Goal: Task Accomplishment & Management: Complete application form

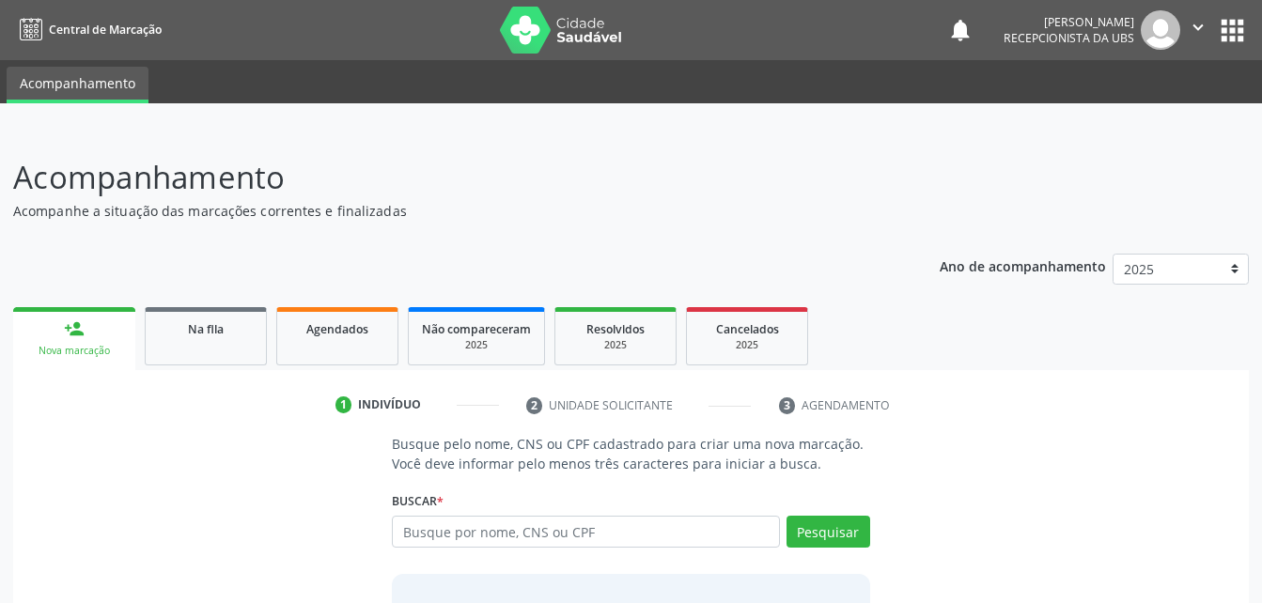
scroll to position [85, 0]
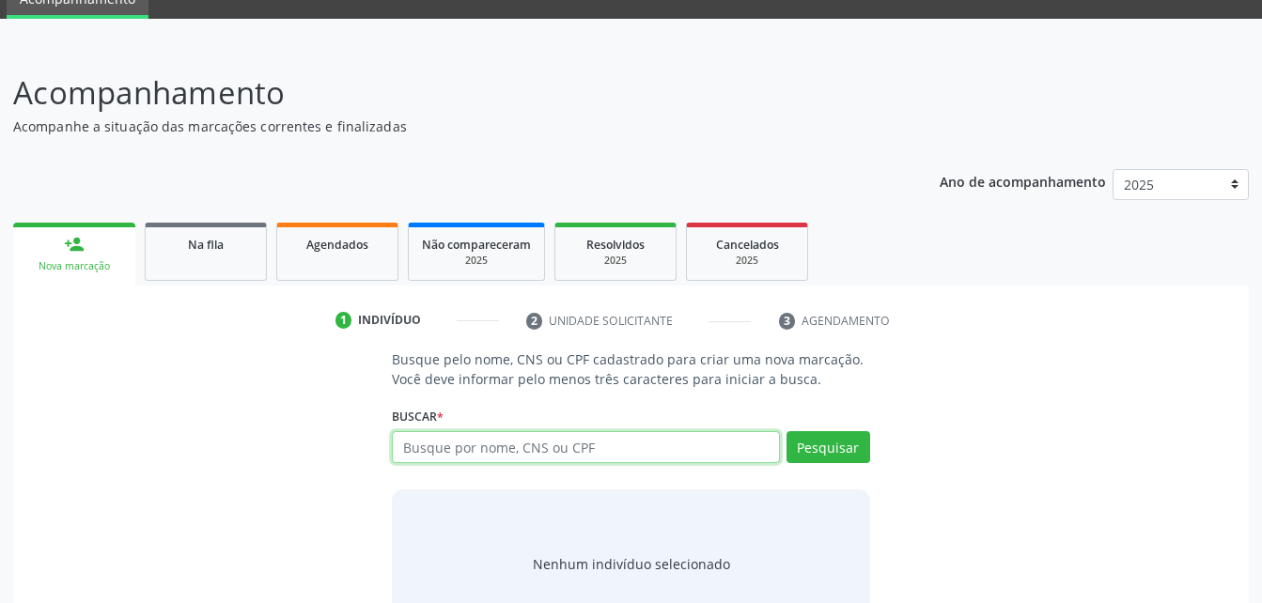
click at [545, 457] on input "text" at bounding box center [585, 447] width 387 height 32
paste input "705 0010 0885 6059"
type input "705 0010 0885 6059"
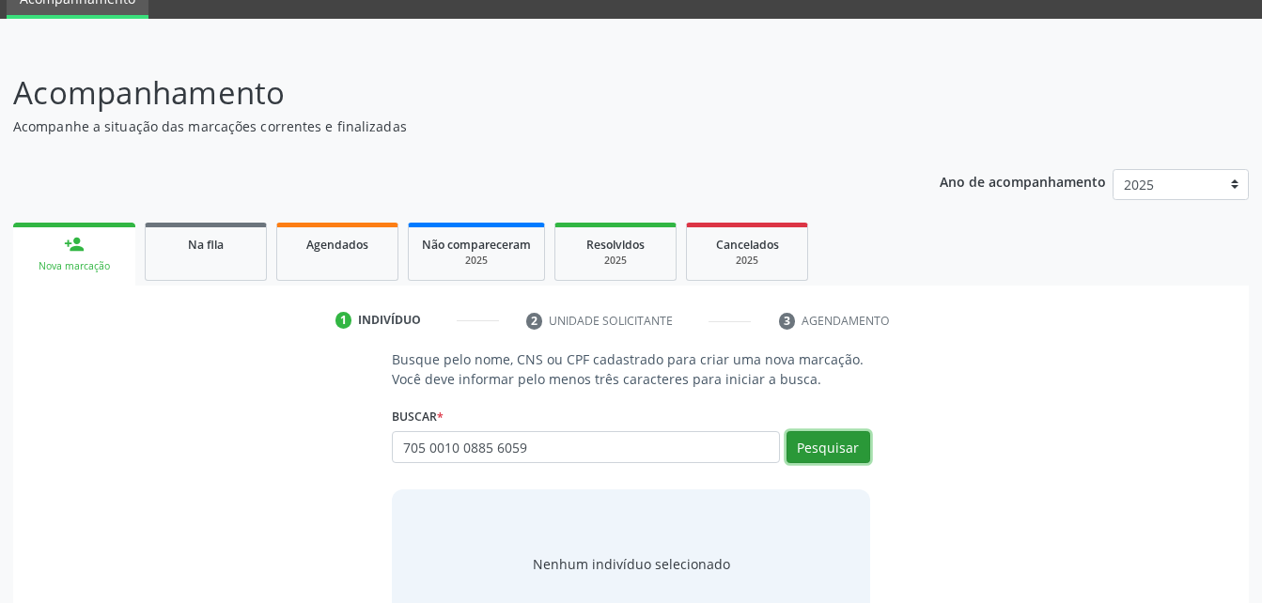
click at [805, 449] on button "Pesquisar" at bounding box center [829, 447] width 84 height 32
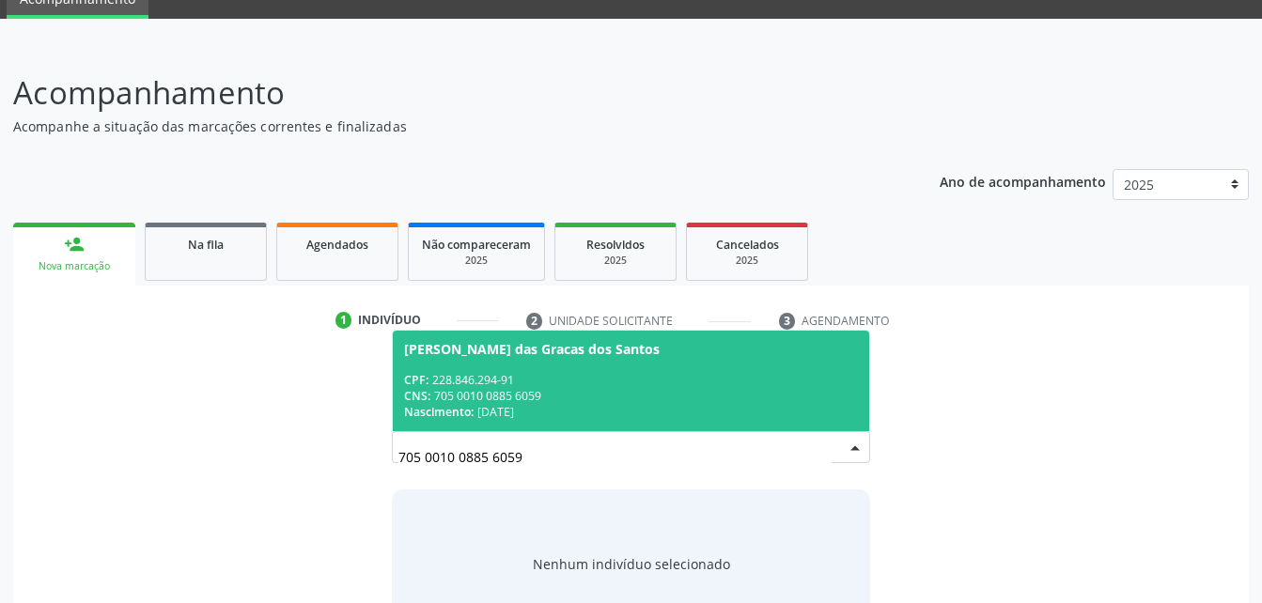
click at [752, 368] on span "[PERSON_NAME] das Gracas dos Santos CPF: 228.846.294-91 CNS: 705 0010 0885 6059…" at bounding box center [631, 381] width 476 height 101
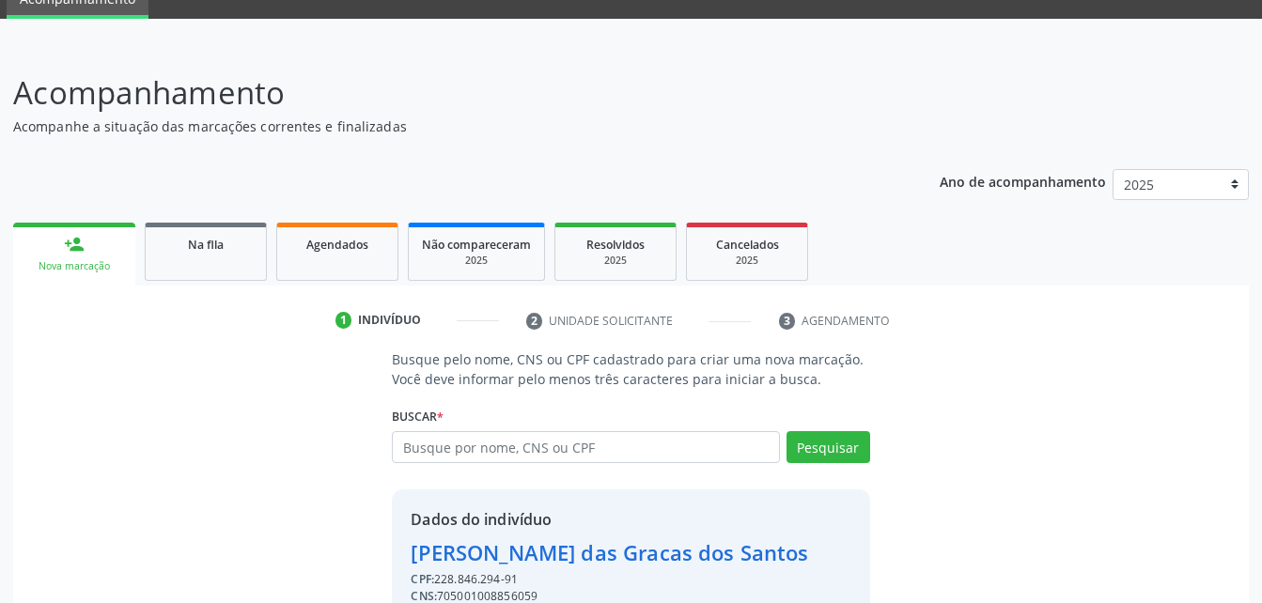
scroll to position [177, 0]
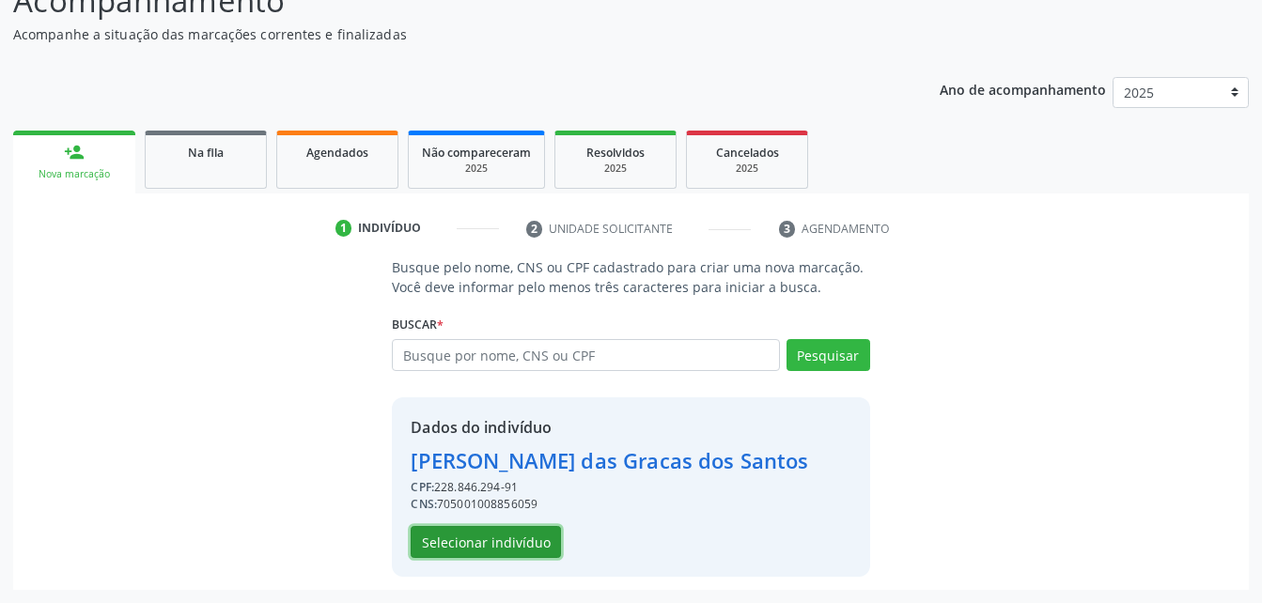
click at [525, 545] on button "Selecionar indivíduo" at bounding box center [486, 542] width 150 height 32
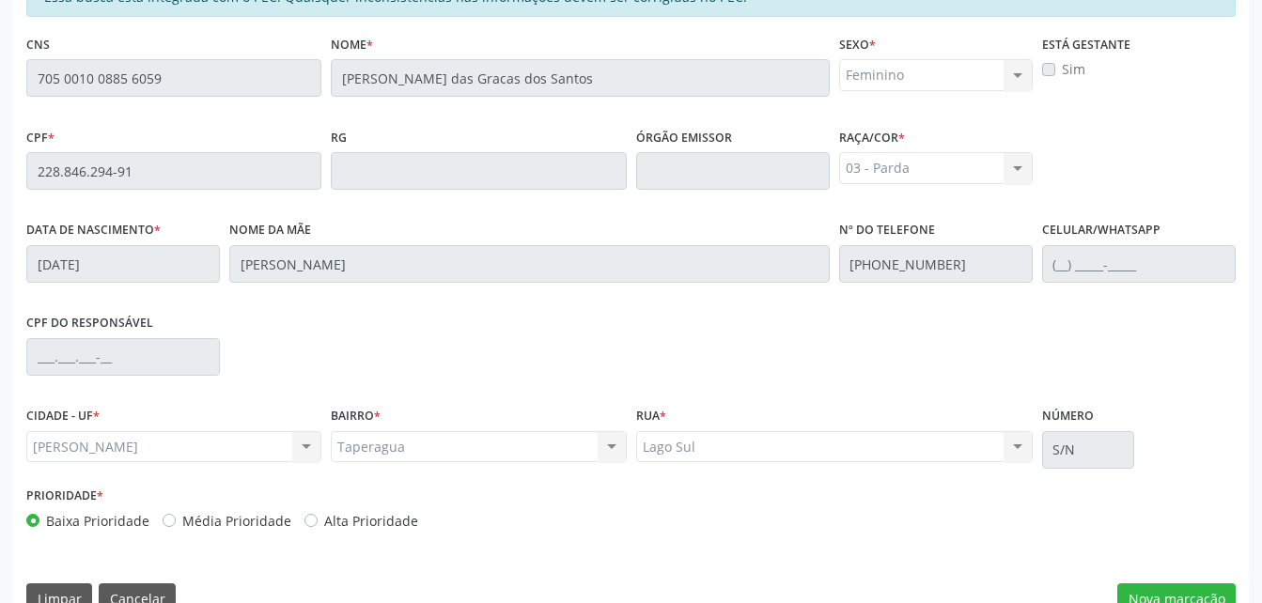
scroll to position [496, 0]
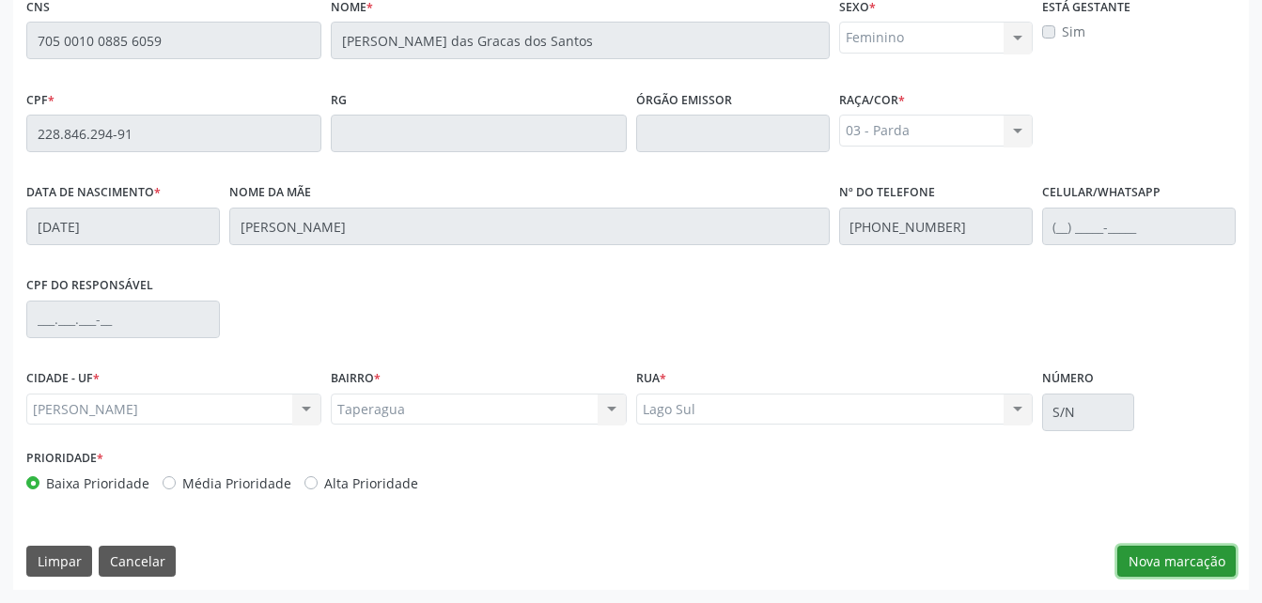
click at [1199, 558] on button "Nova marcação" at bounding box center [1177, 562] width 118 height 32
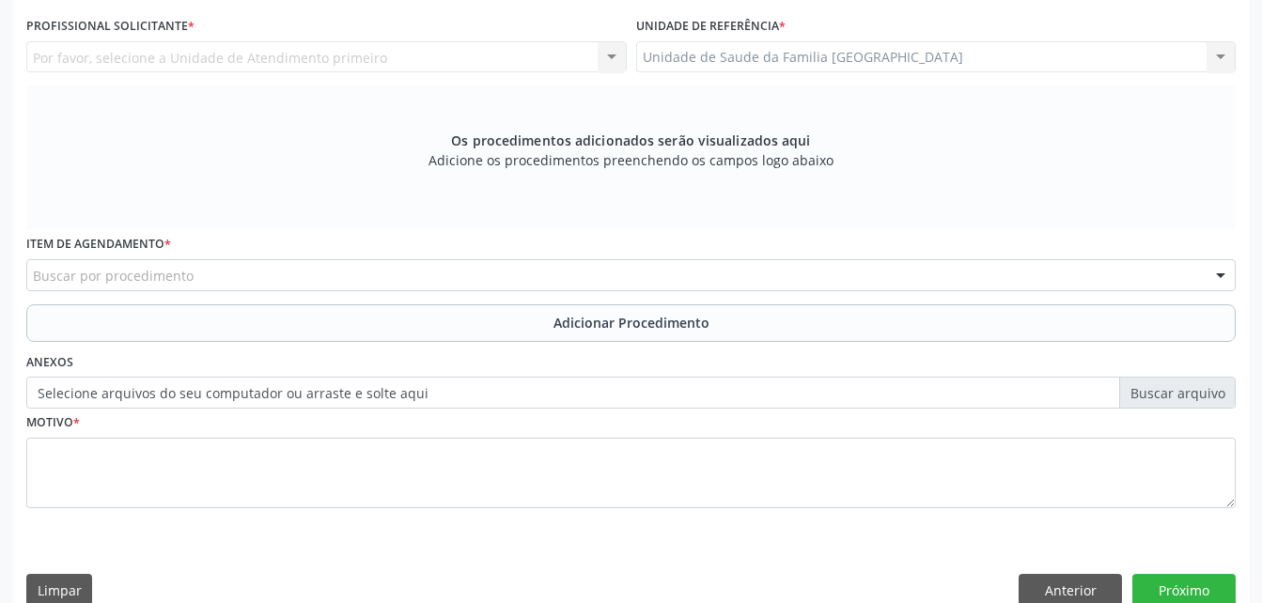
scroll to position [308, 0]
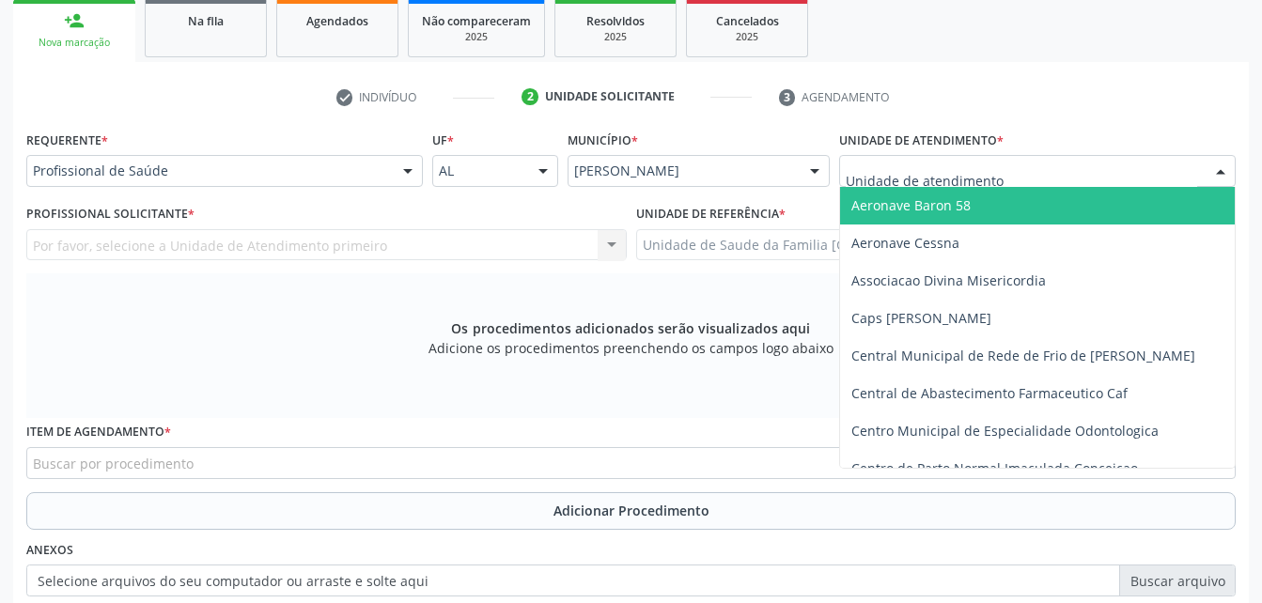
click at [1039, 174] on div at bounding box center [1037, 171] width 397 height 32
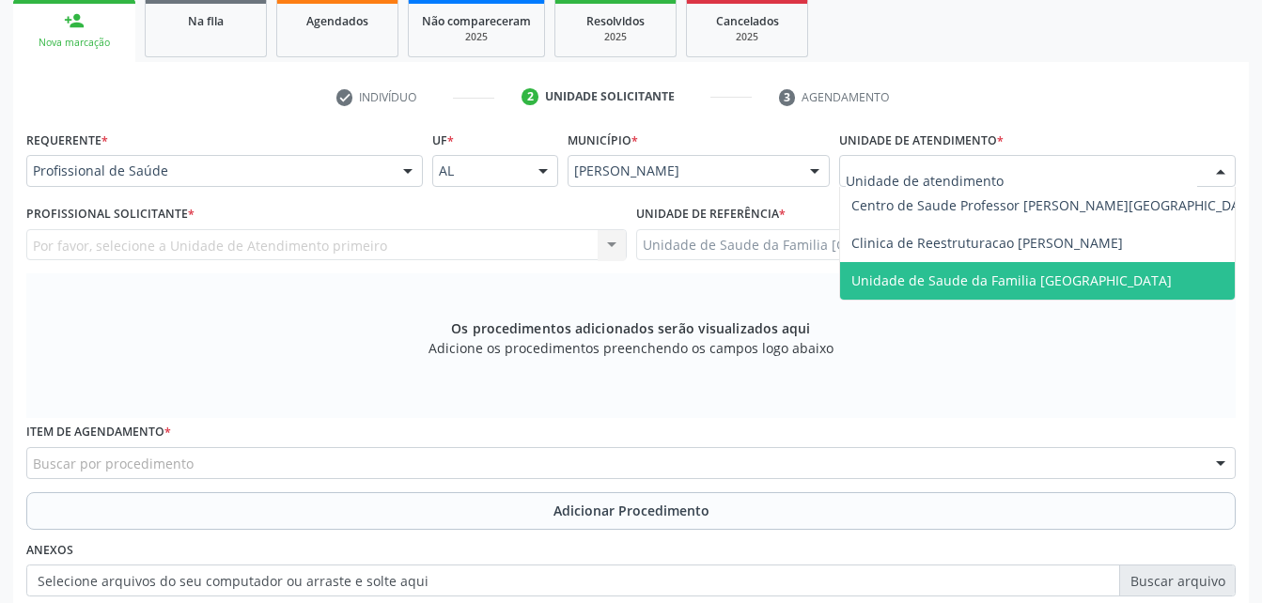
click at [1032, 303] on div "Requerente * Profissional de Saúde Profissional de Saúde Paciente Nenhum result…" at bounding box center [631, 424] width 1210 height 597
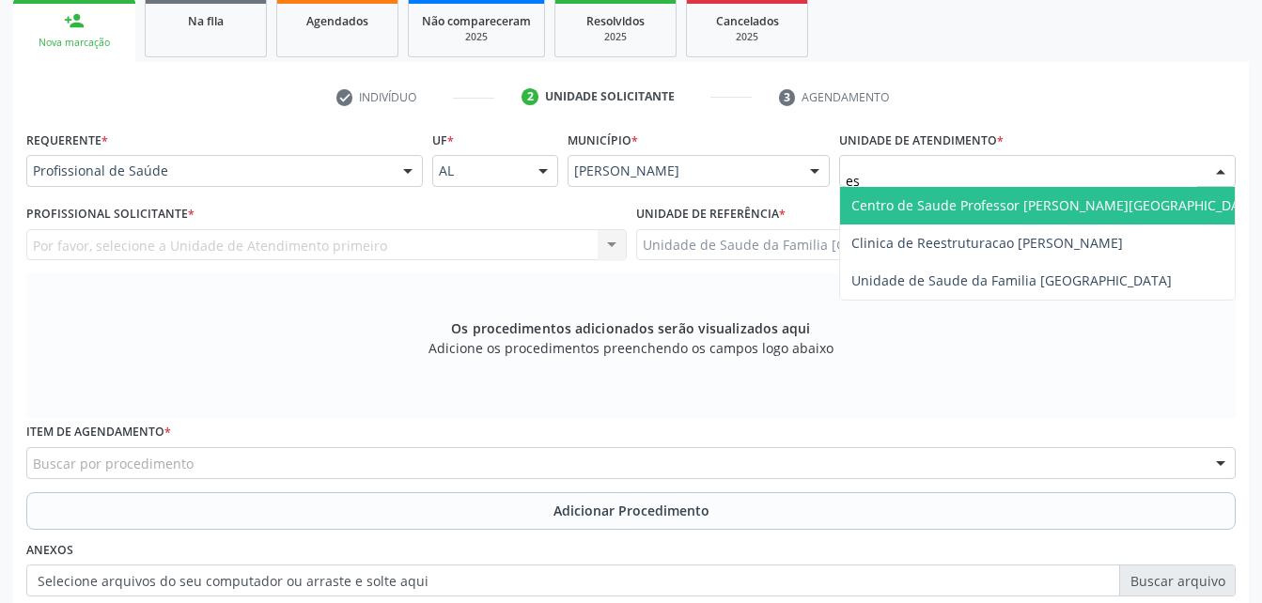
type input "est"
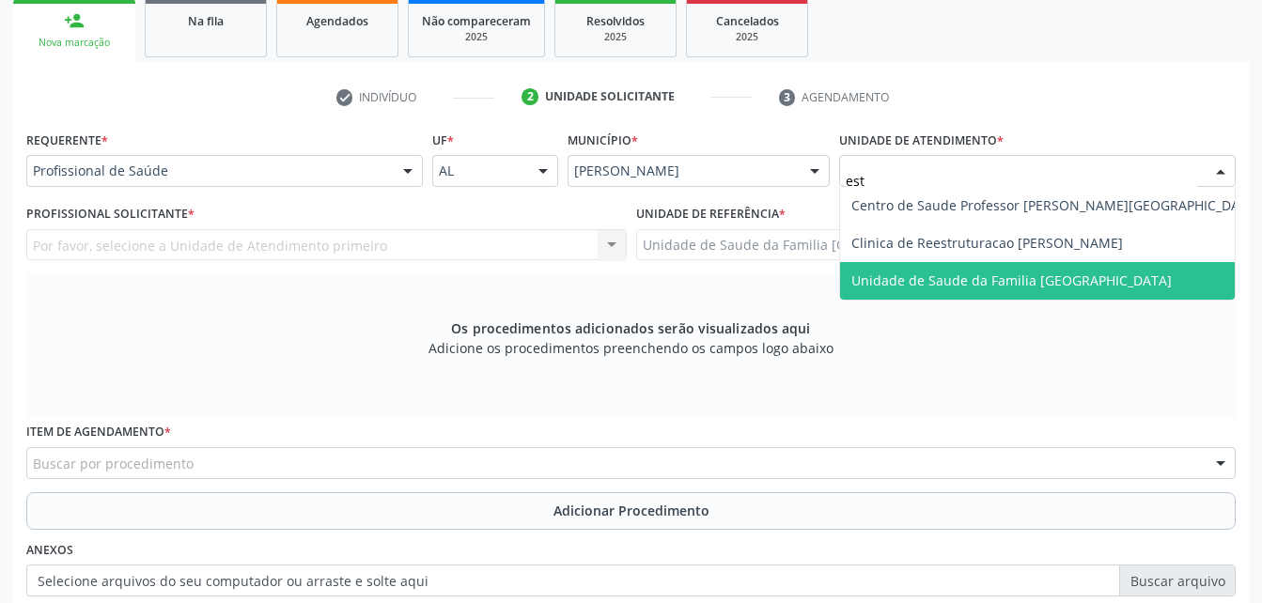
drag, startPoint x: 960, startPoint y: 298, endPoint x: 933, endPoint y: 296, distance: 26.4
click at [960, 299] on span "Unidade de Saude da Familia [GEOGRAPHIC_DATA]" at bounding box center [1055, 281] width 431 height 38
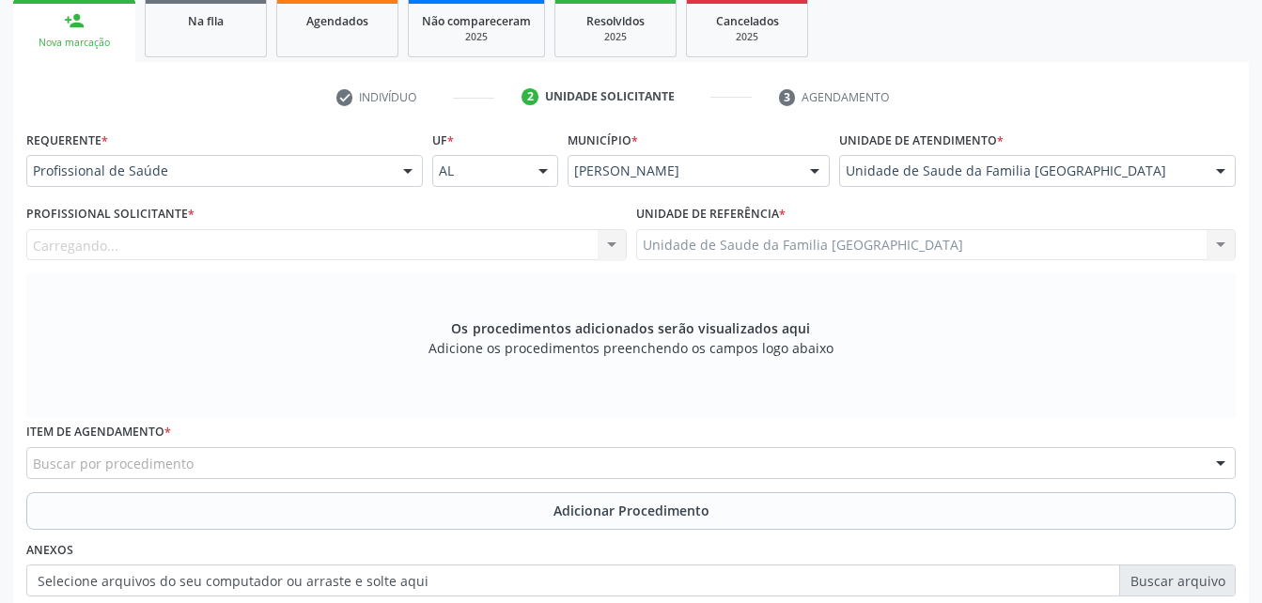
click at [541, 259] on div "Carregando... Nenhum resultado encontrado para: " " Não há nenhuma opção para s…" at bounding box center [326, 245] width 601 height 32
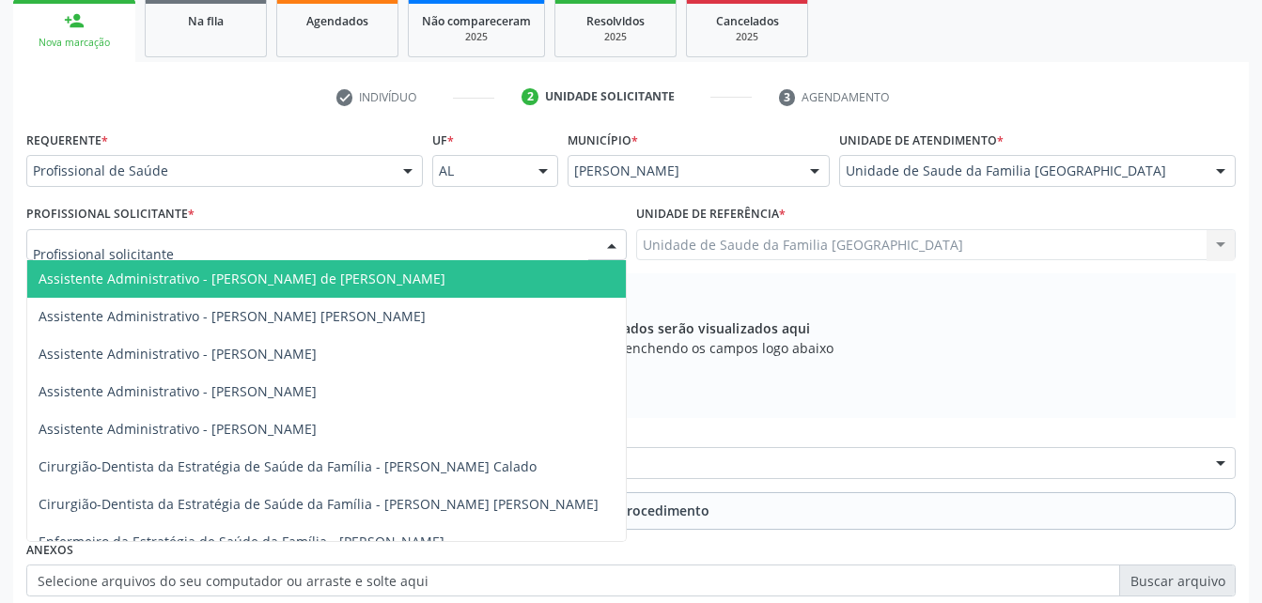
click at [527, 243] on div at bounding box center [326, 245] width 601 height 32
type input "rod"
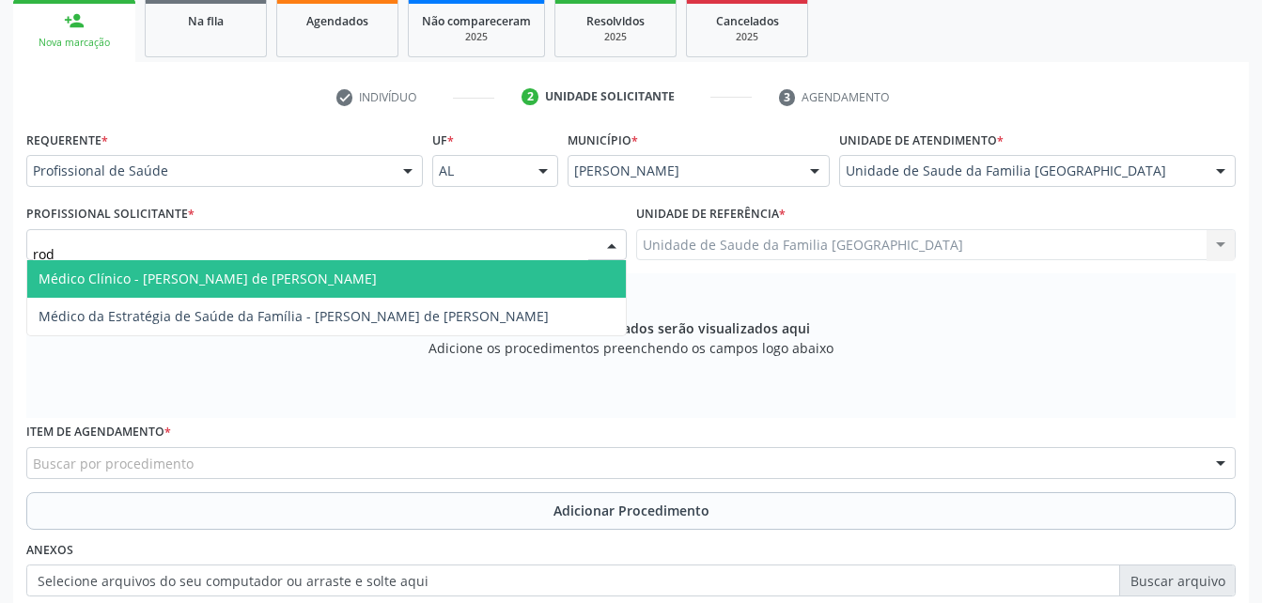
click at [527, 270] on span "Médico Clínico - [PERSON_NAME] de [PERSON_NAME]" at bounding box center [326, 279] width 599 height 38
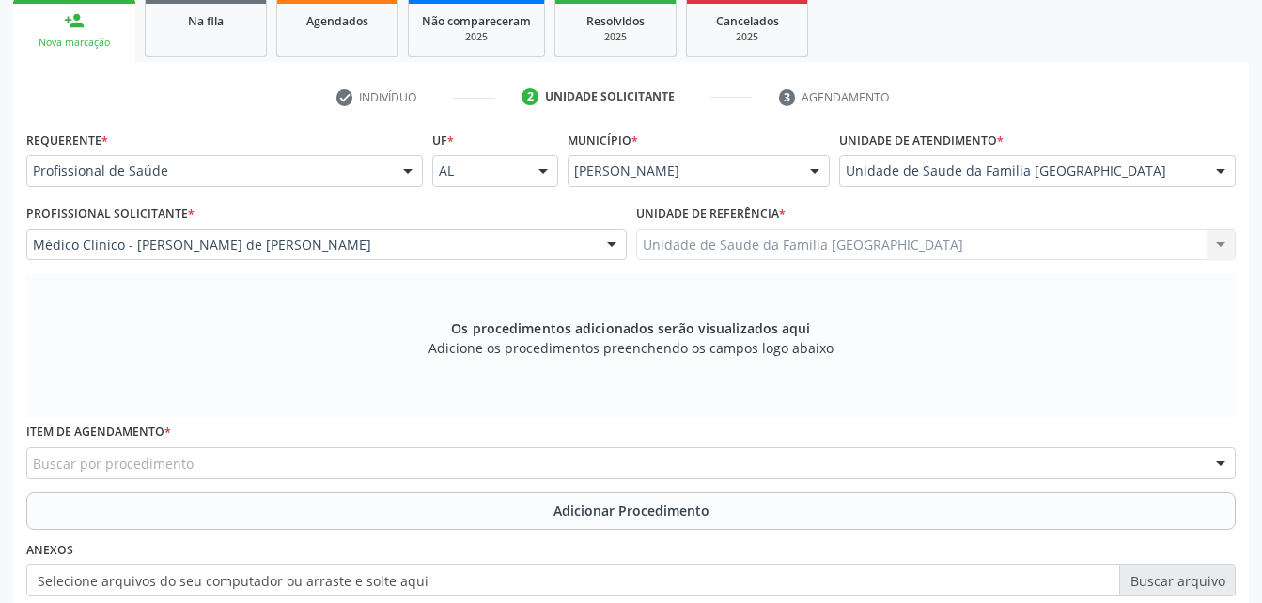
scroll to position [402, 0]
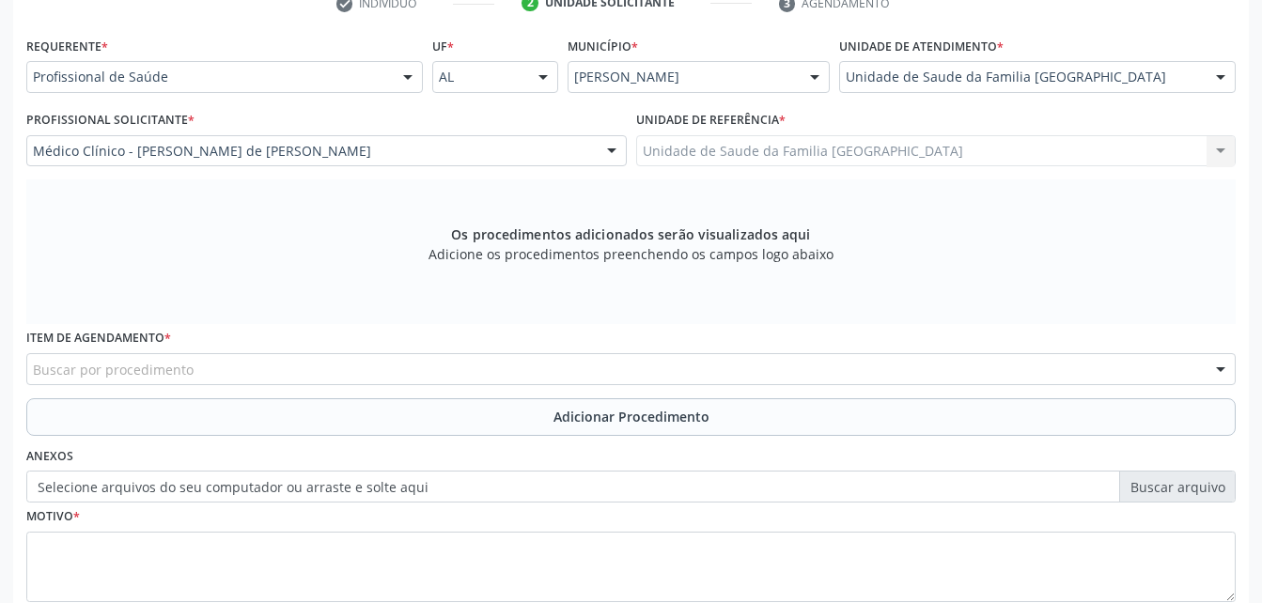
click at [315, 356] on div "Buscar por procedimento" at bounding box center [631, 369] width 1210 height 32
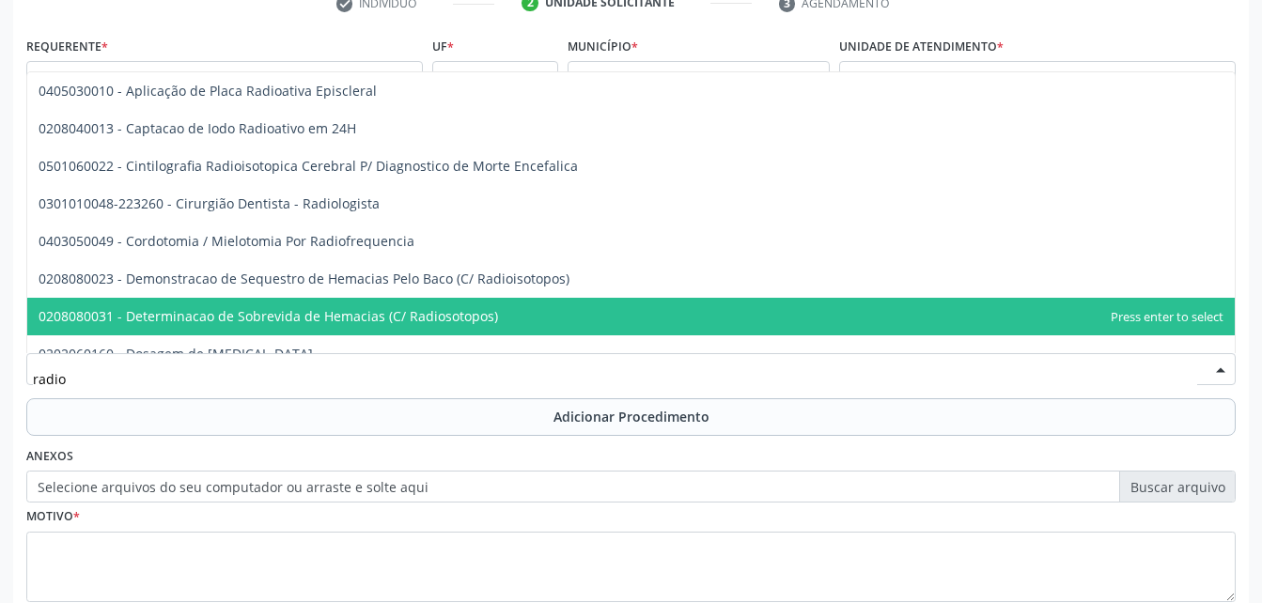
type input "radiog"
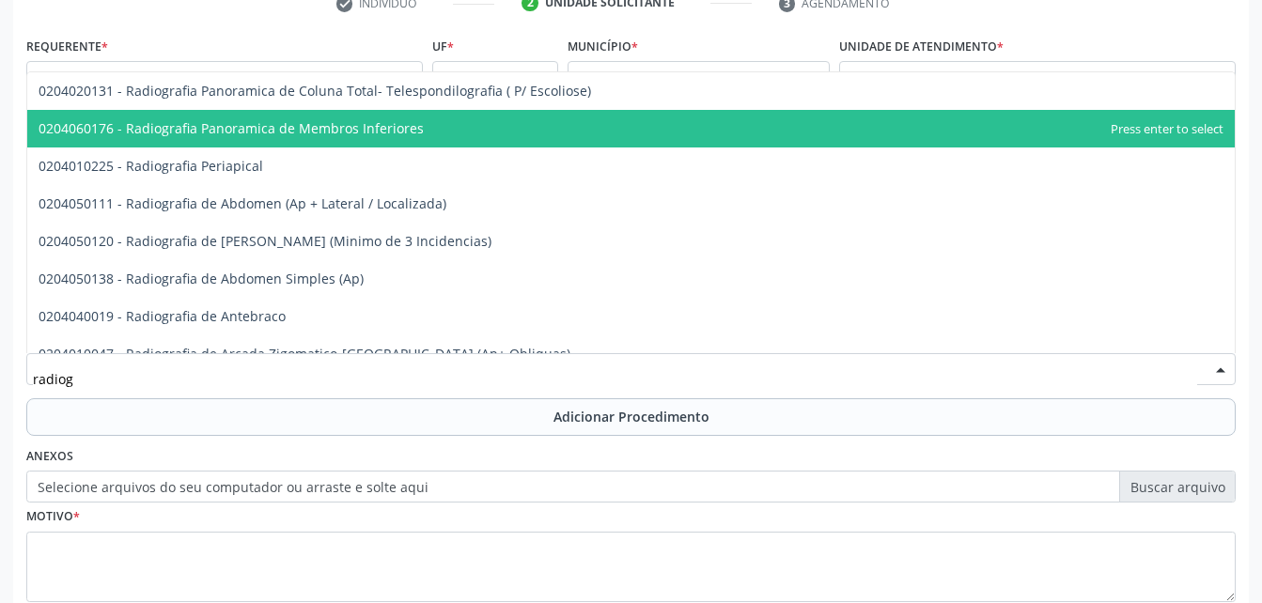
scroll to position [0, 0]
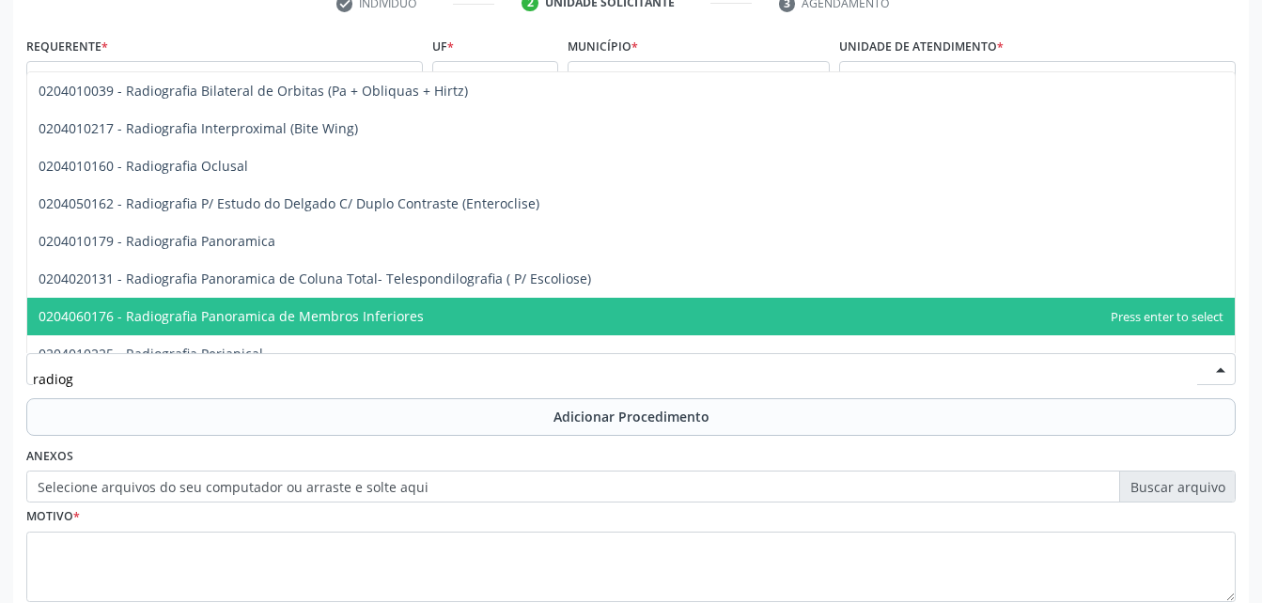
click at [1141, 387] on input "radiog" at bounding box center [615, 379] width 1165 height 38
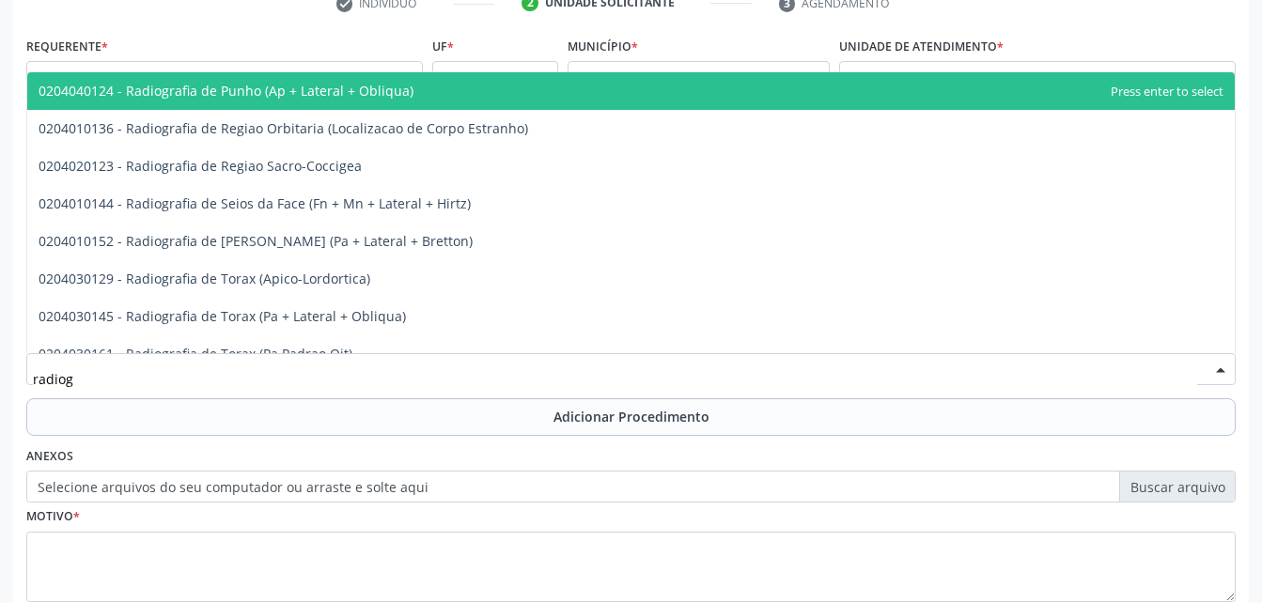
scroll to position [2350, 0]
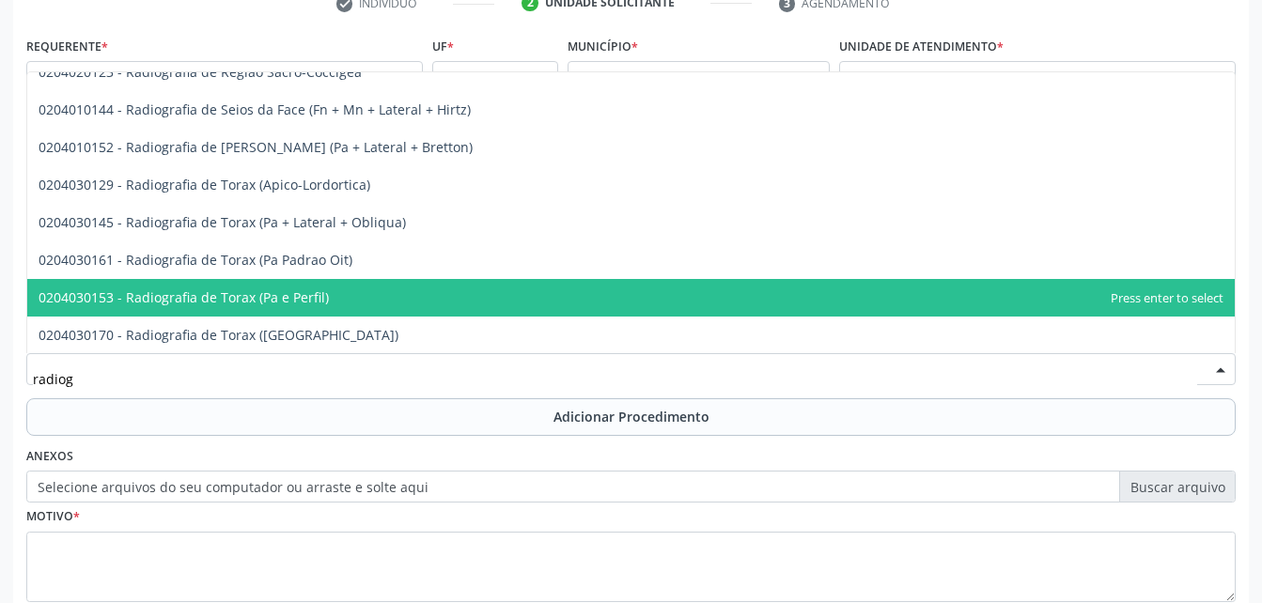
click at [339, 294] on span "0204030153 - Radiografia de Torax (Pa e Perfil)" at bounding box center [631, 298] width 1208 height 38
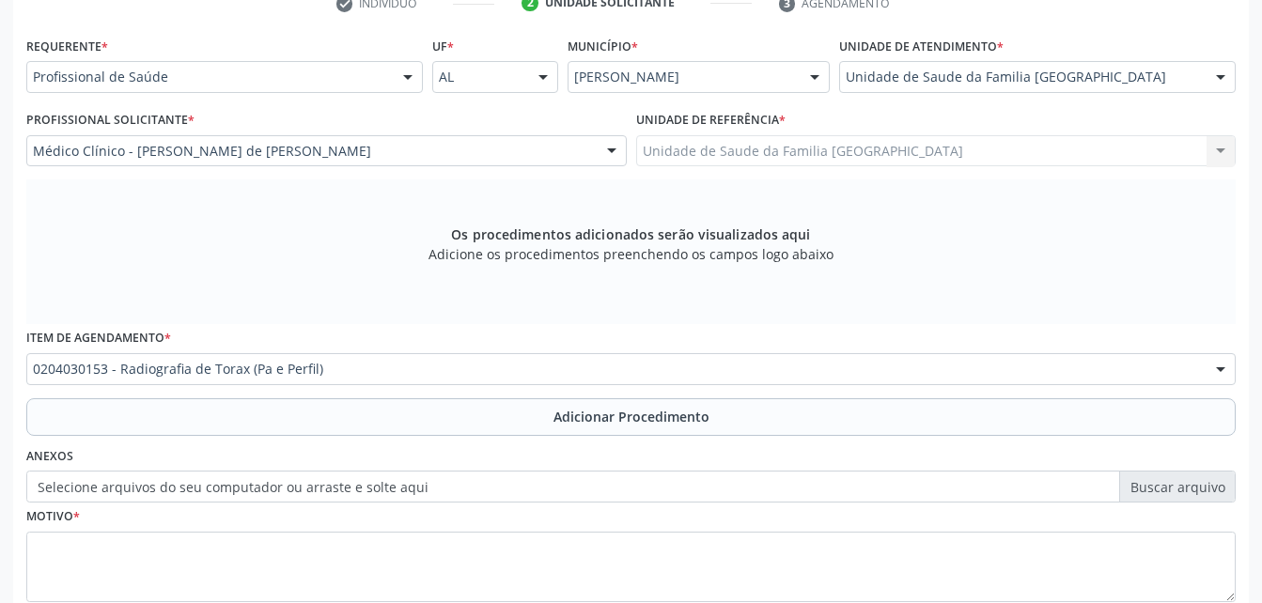
click at [369, 407] on button "Adicionar Procedimento" at bounding box center [631, 418] width 1210 height 38
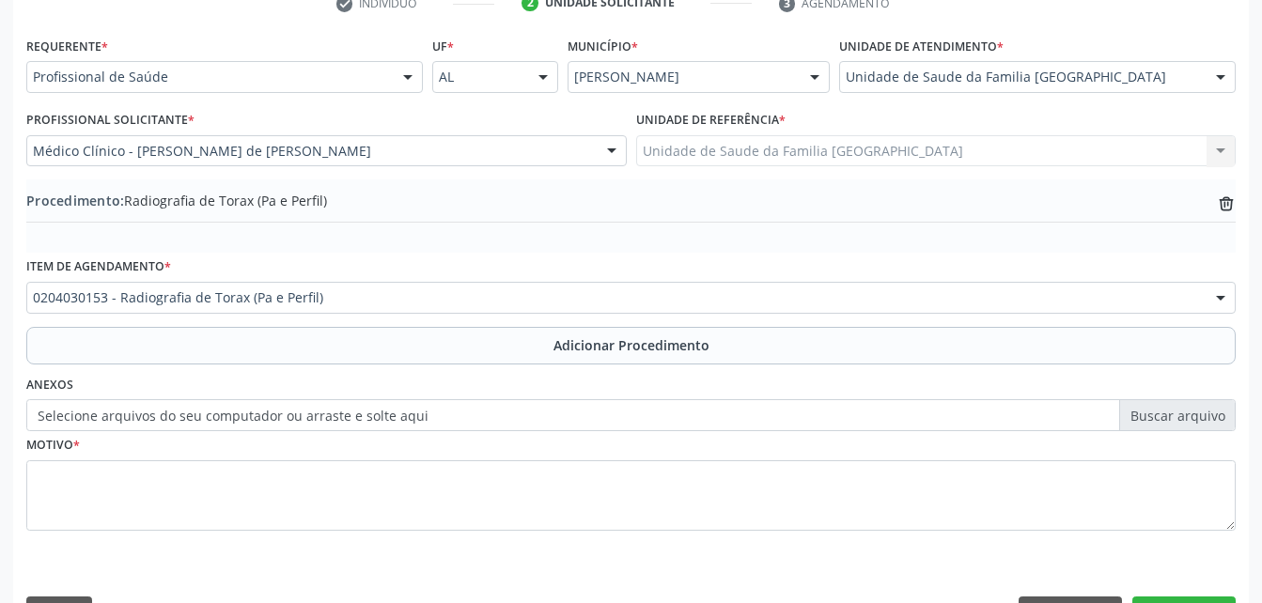
scroll to position [454, 0]
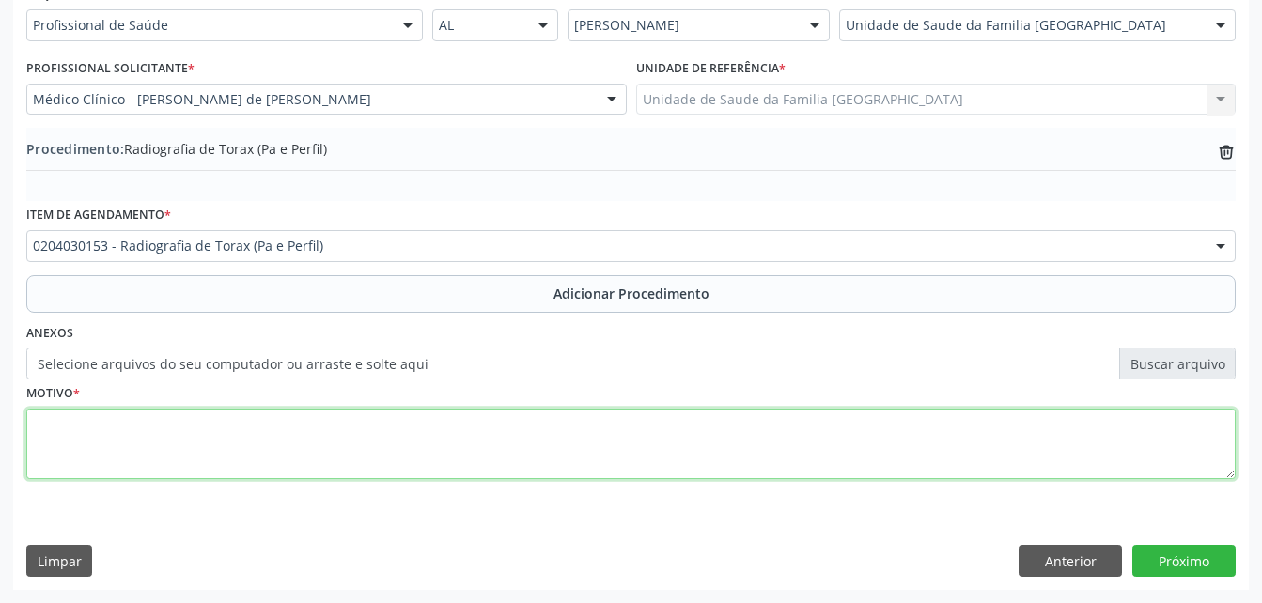
click at [374, 426] on textarea at bounding box center [631, 444] width 1210 height 71
type textarea "dispneia"
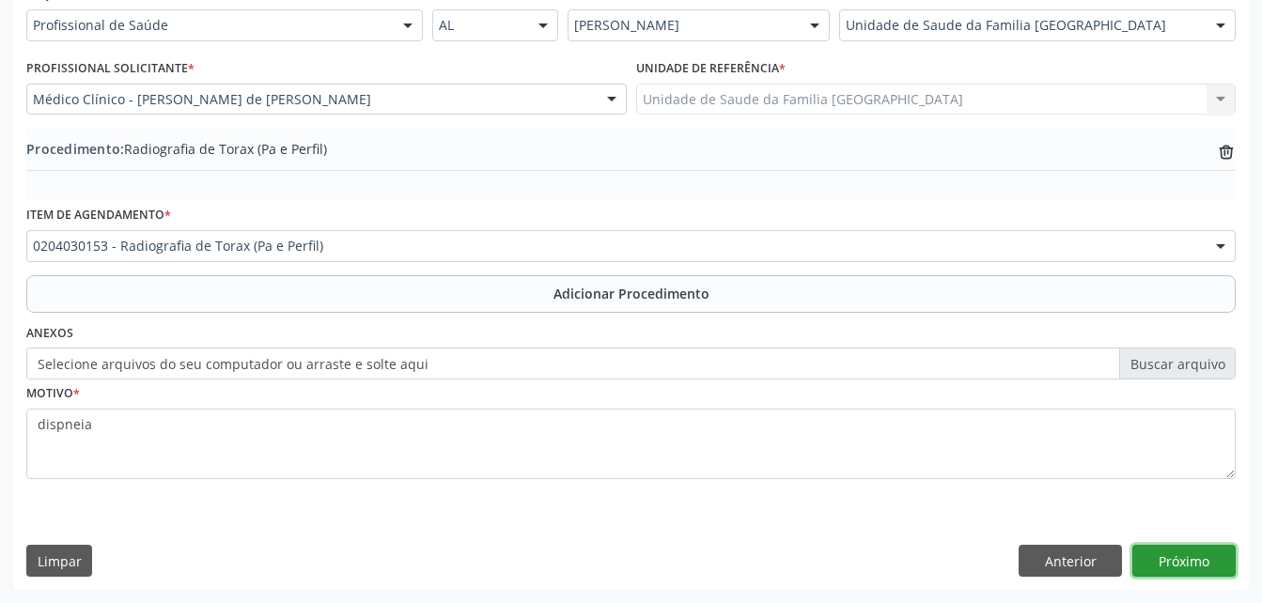
click at [1217, 552] on button "Próximo" at bounding box center [1184, 561] width 103 height 32
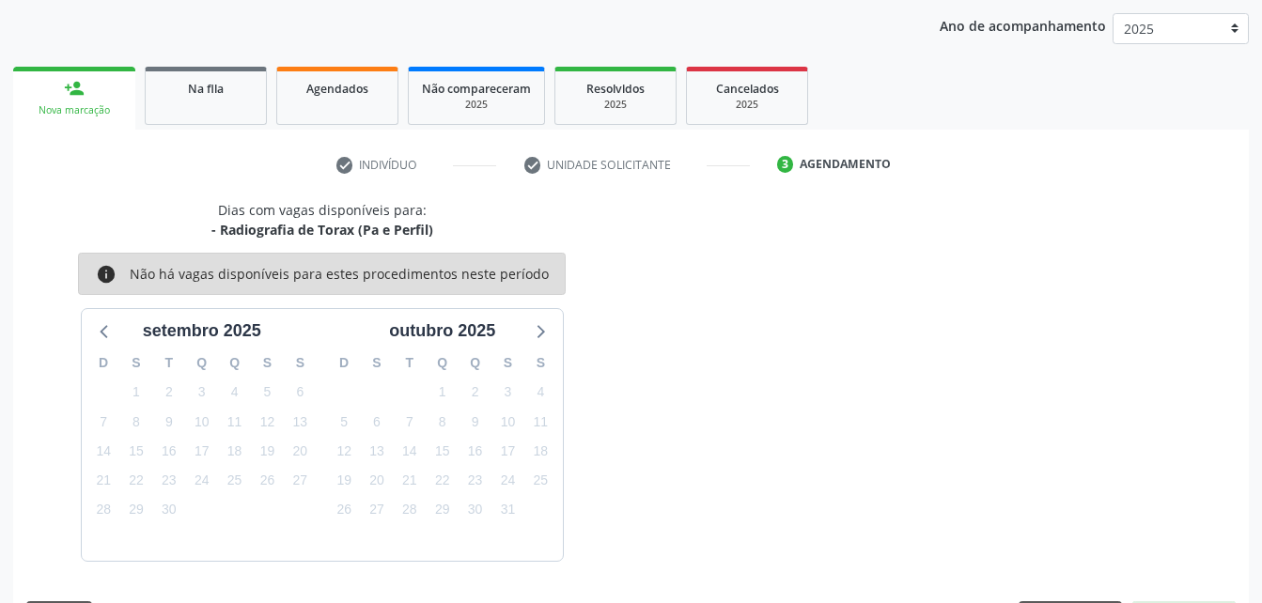
scroll to position [296, 0]
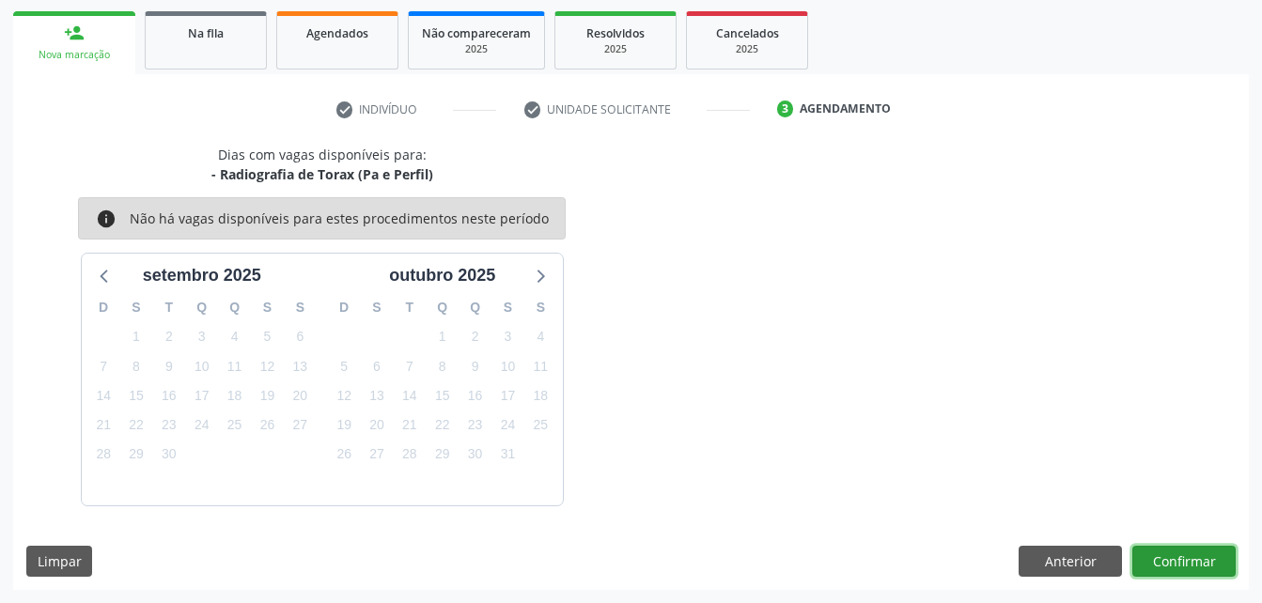
click at [1192, 562] on button "Confirmar" at bounding box center [1184, 562] width 103 height 32
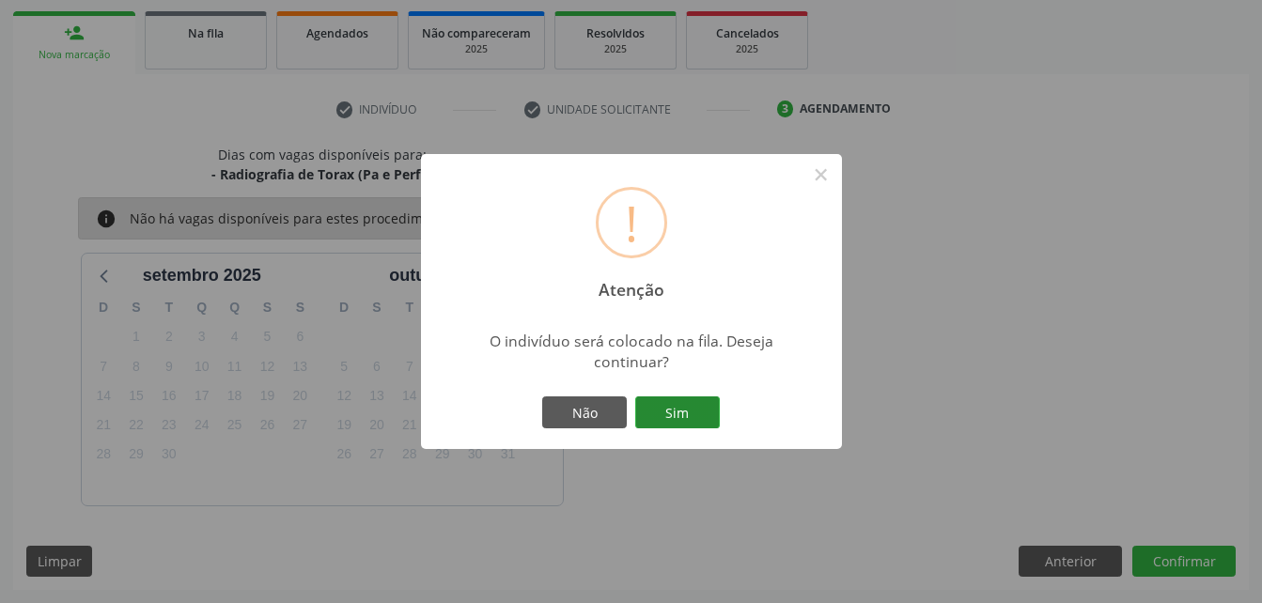
click at [674, 412] on button "Sim" at bounding box center [677, 413] width 85 height 32
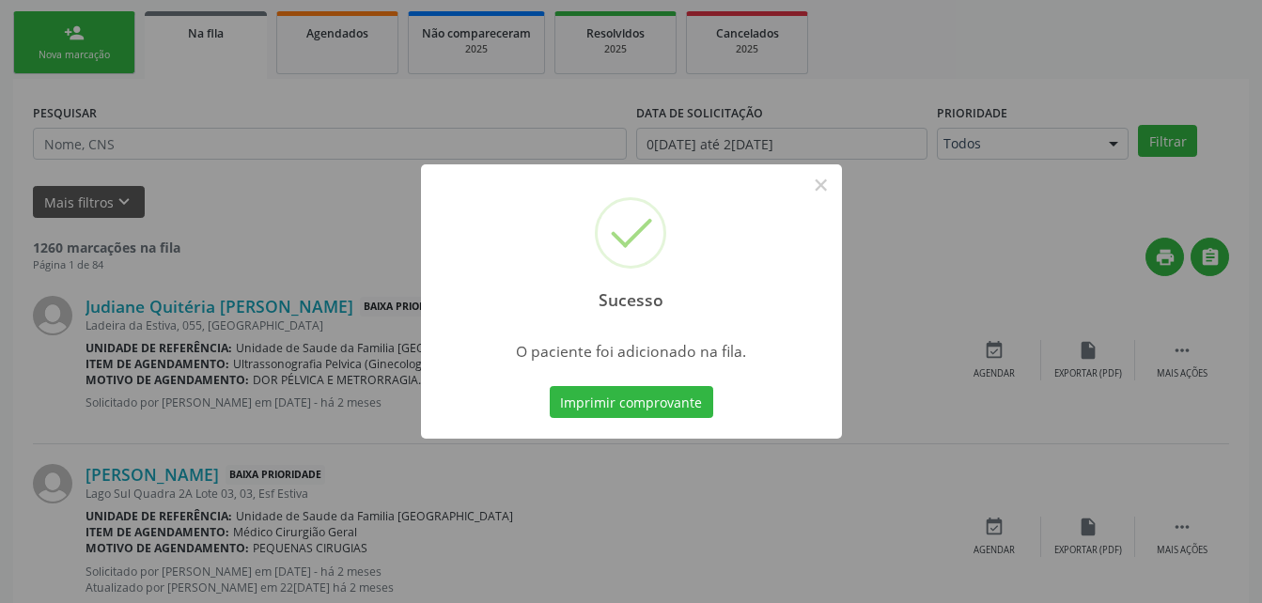
scroll to position [43, 0]
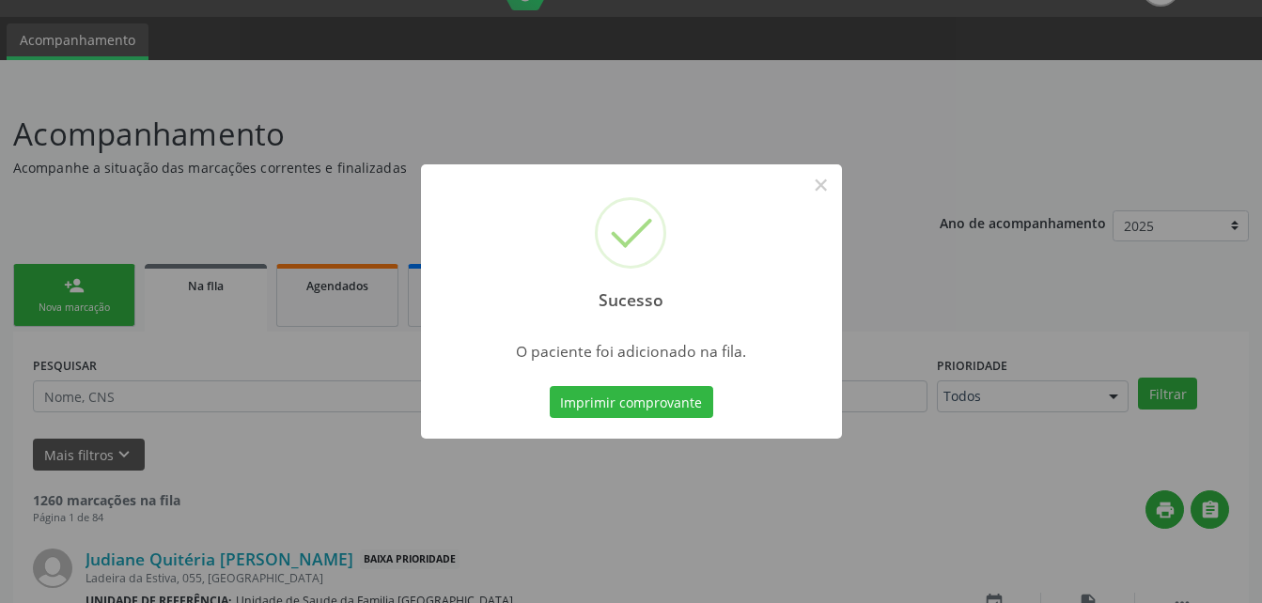
click at [50, 295] on div "Sucesso × O paciente foi adicionado na fila. Imprimir comprovante Cancel" at bounding box center [631, 301] width 1262 height 603
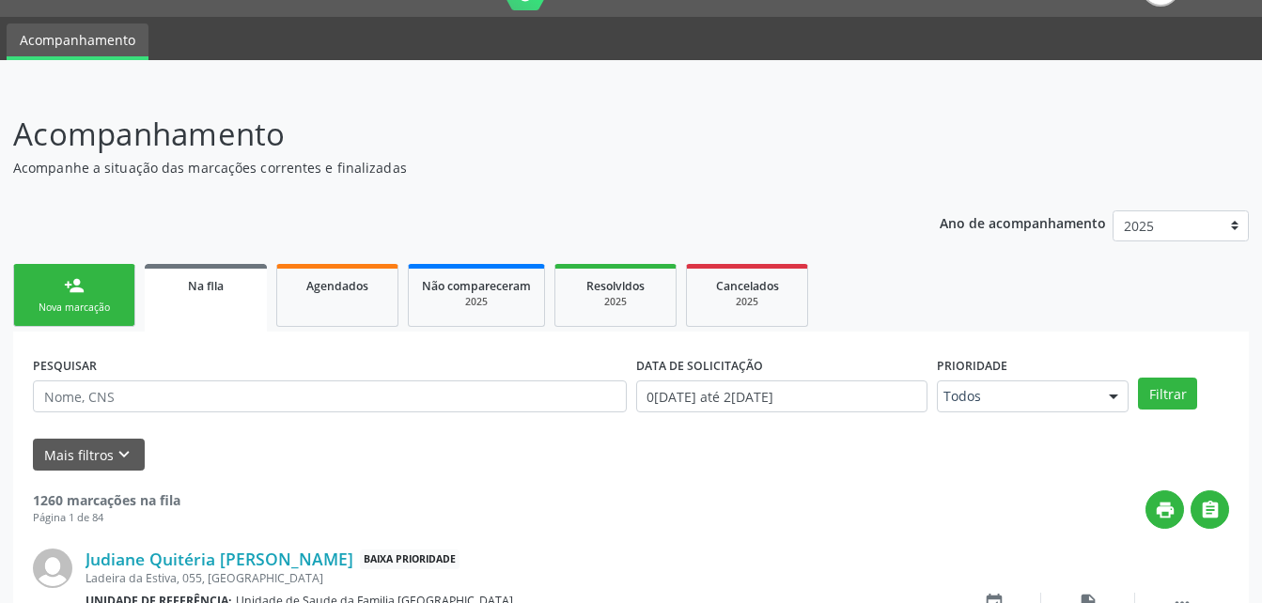
click at [80, 304] on div "Nova marcação" at bounding box center [74, 308] width 94 height 14
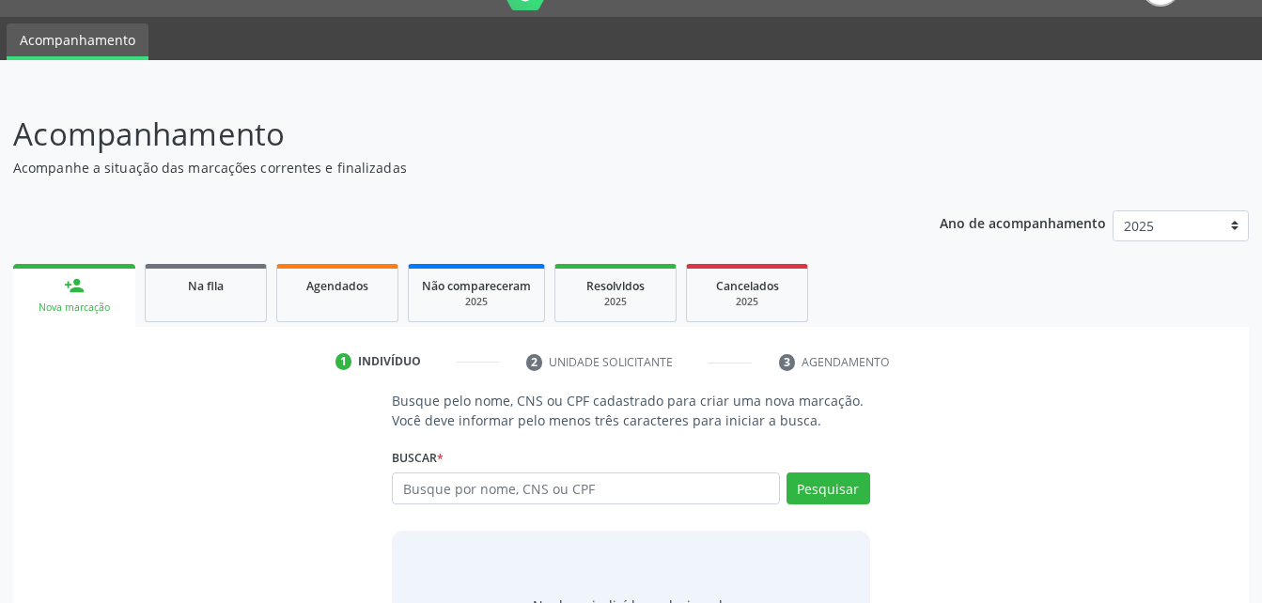
scroll to position [137, 0]
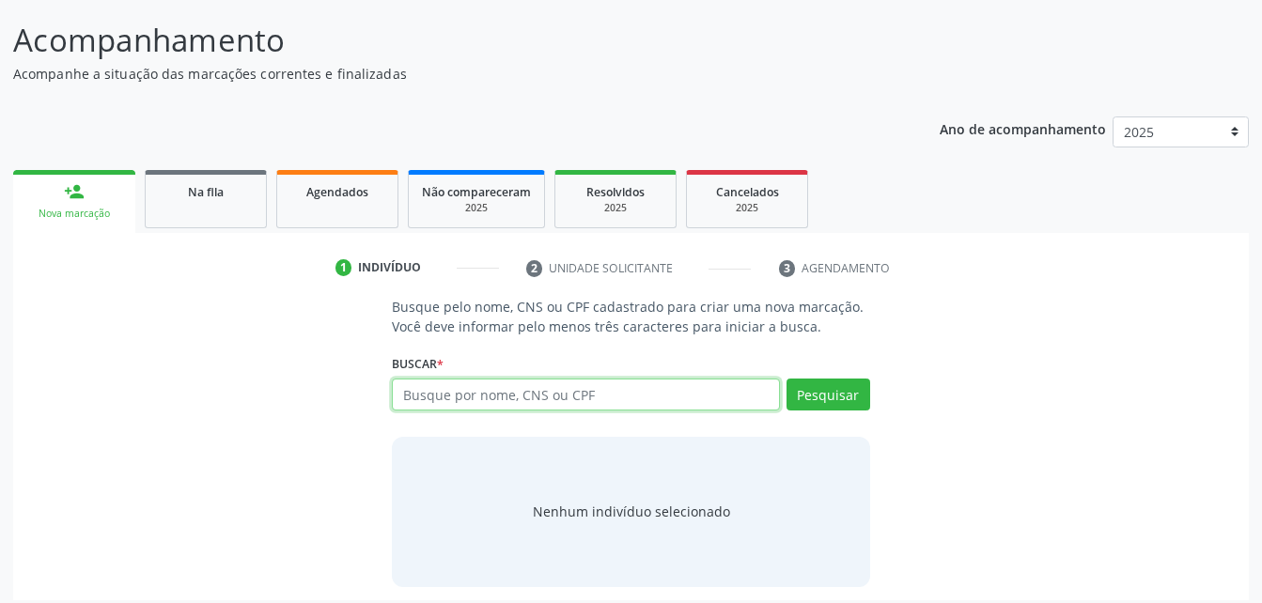
click at [418, 399] on input "text" at bounding box center [585, 395] width 387 height 32
paste input "705 0010 0885 6059"
type input "705 0010 0885 6059"
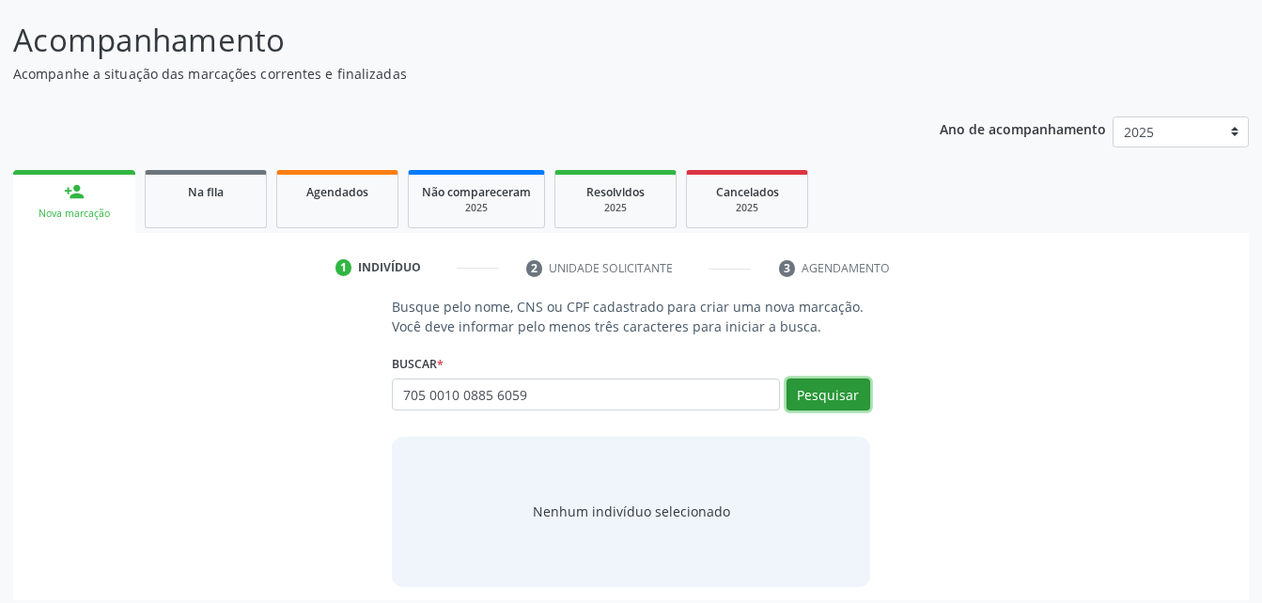
click at [826, 399] on button "Pesquisar" at bounding box center [829, 395] width 84 height 32
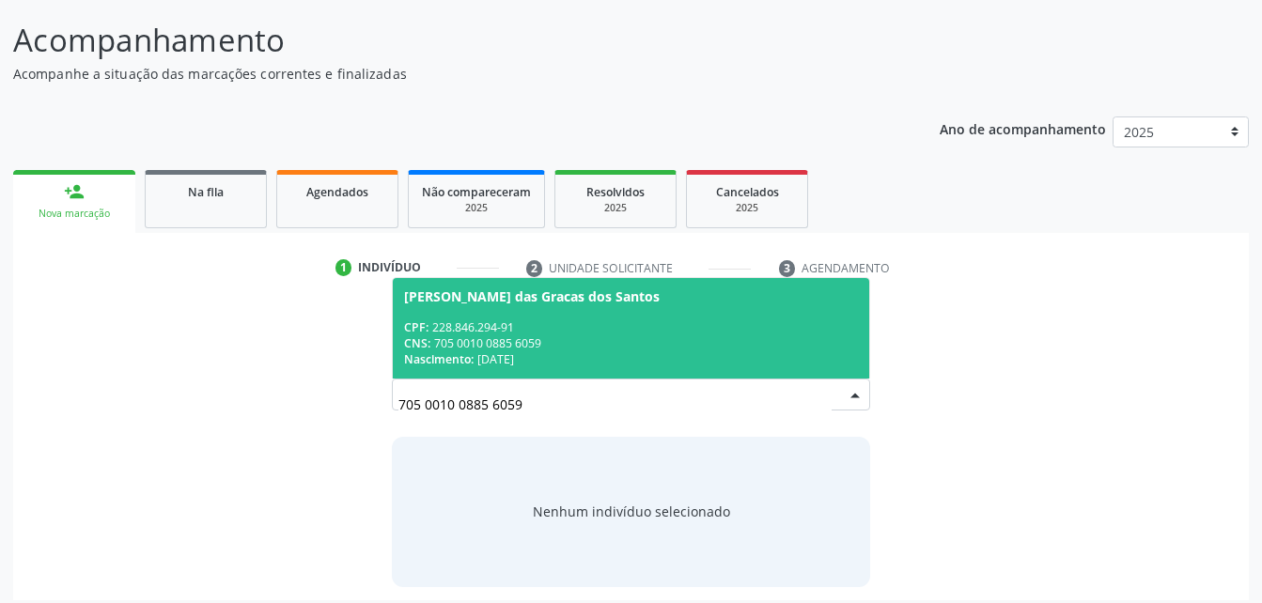
click at [744, 338] on div "CNS: 705 0010 0885 6059" at bounding box center [630, 344] width 453 height 16
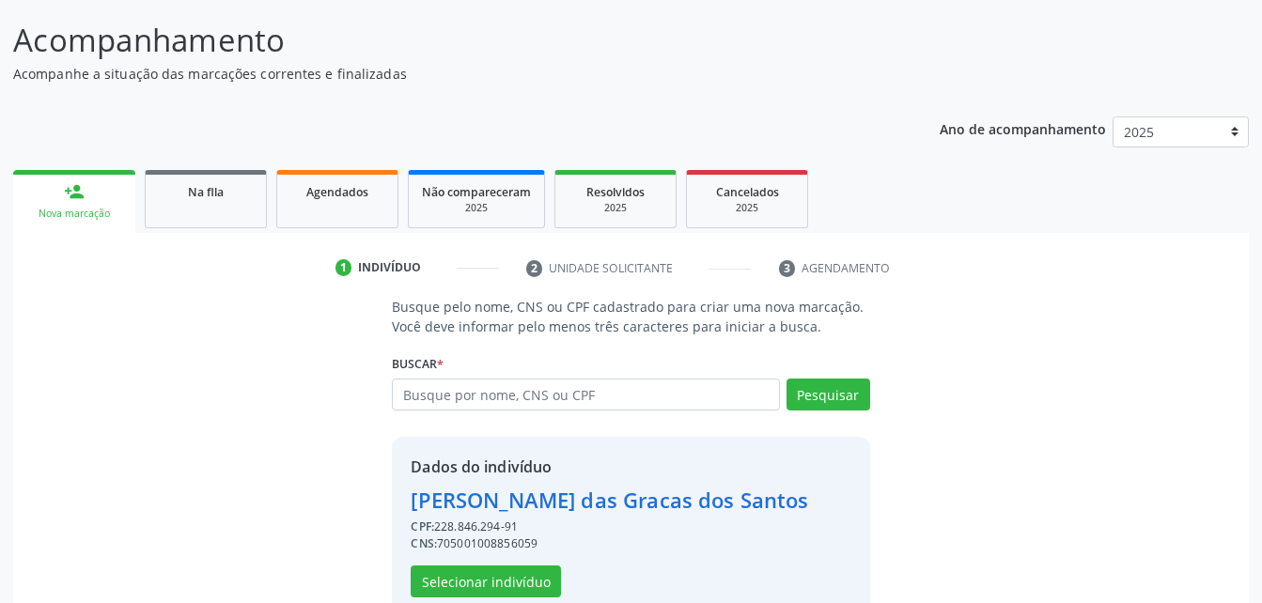
scroll to position [177, 0]
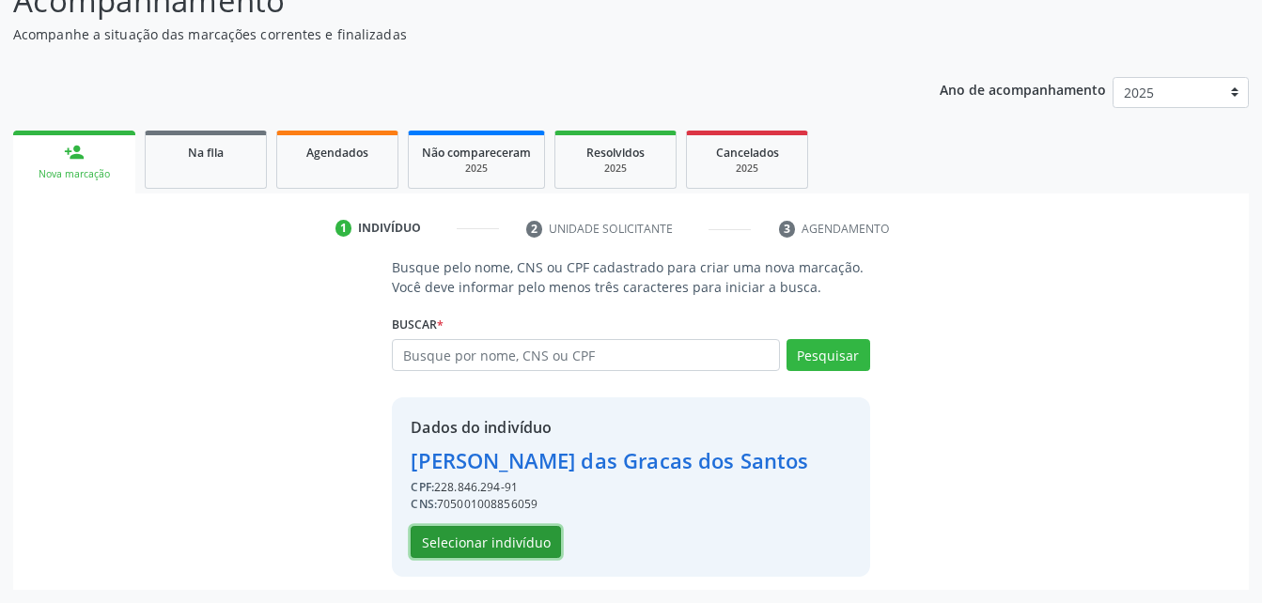
click at [486, 546] on button "Selecionar indivíduo" at bounding box center [486, 542] width 150 height 32
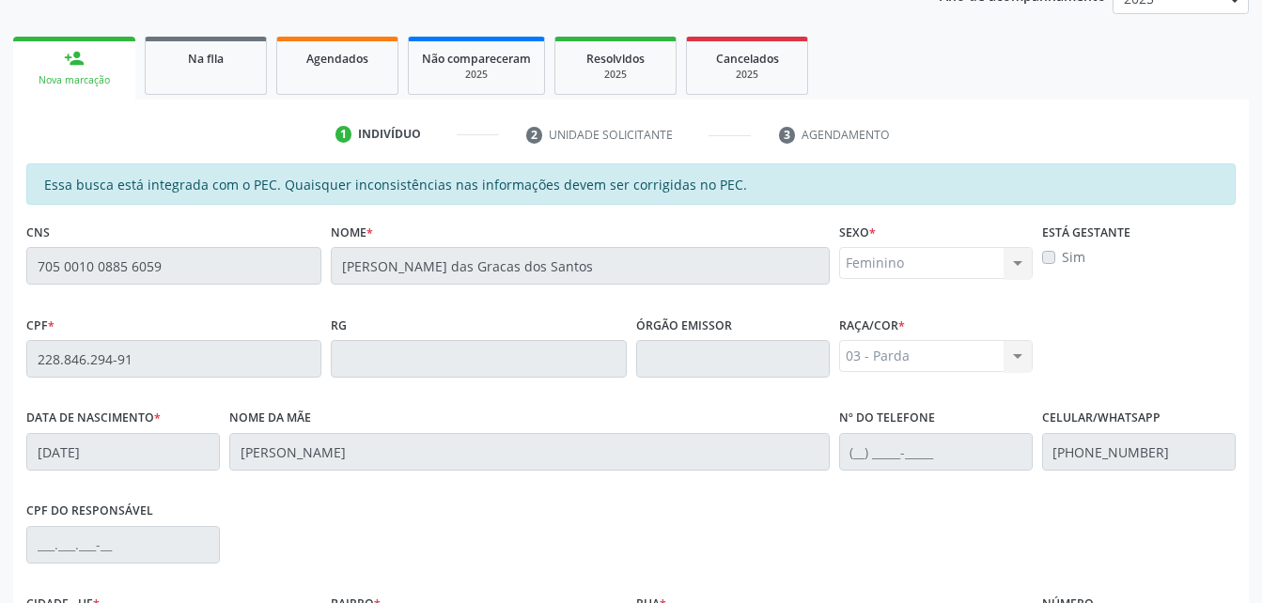
scroll to position [496, 0]
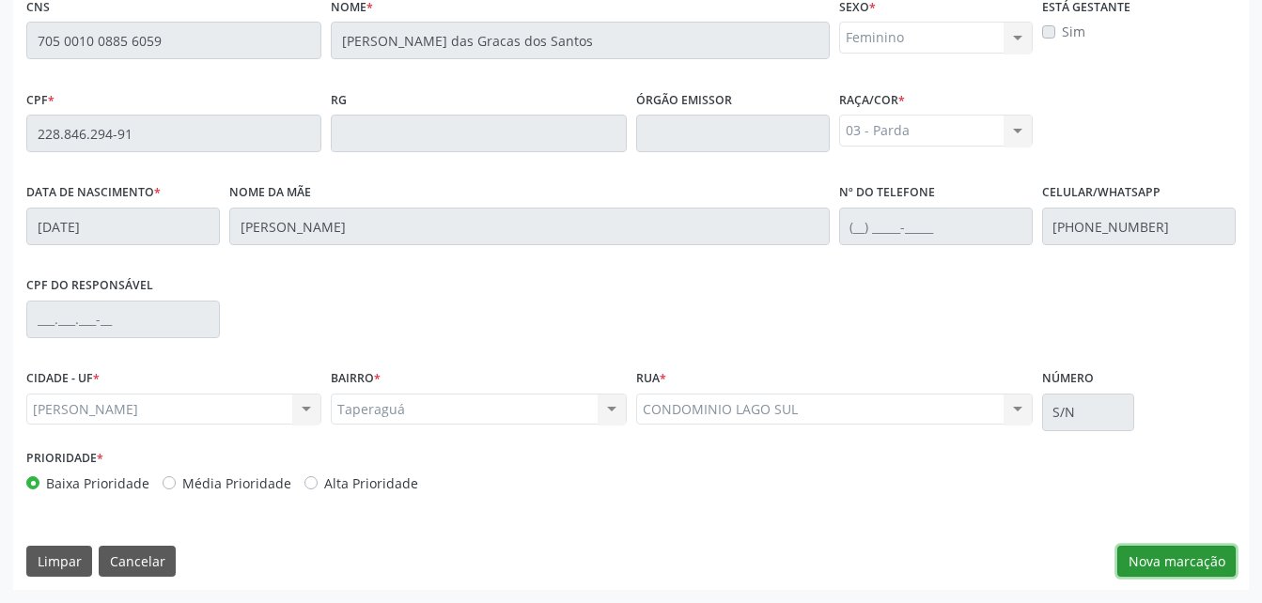
click at [1200, 552] on button "Nova marcação" at bounding box center [1177, 562] width 118 height 32
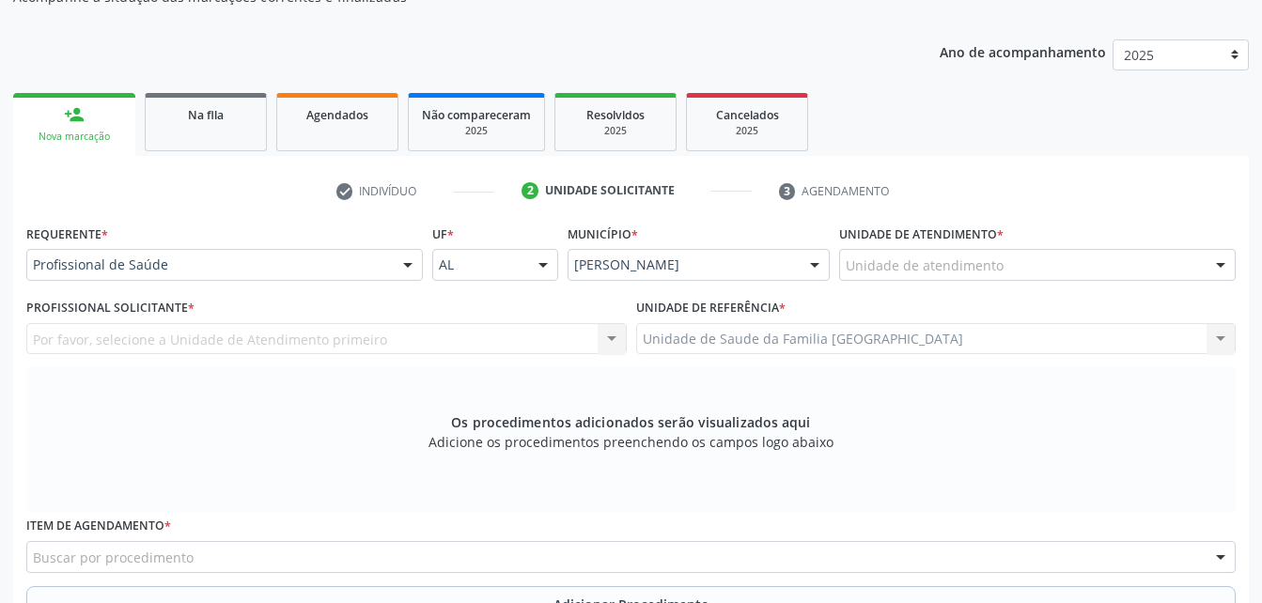
scroll to position [120, 0]
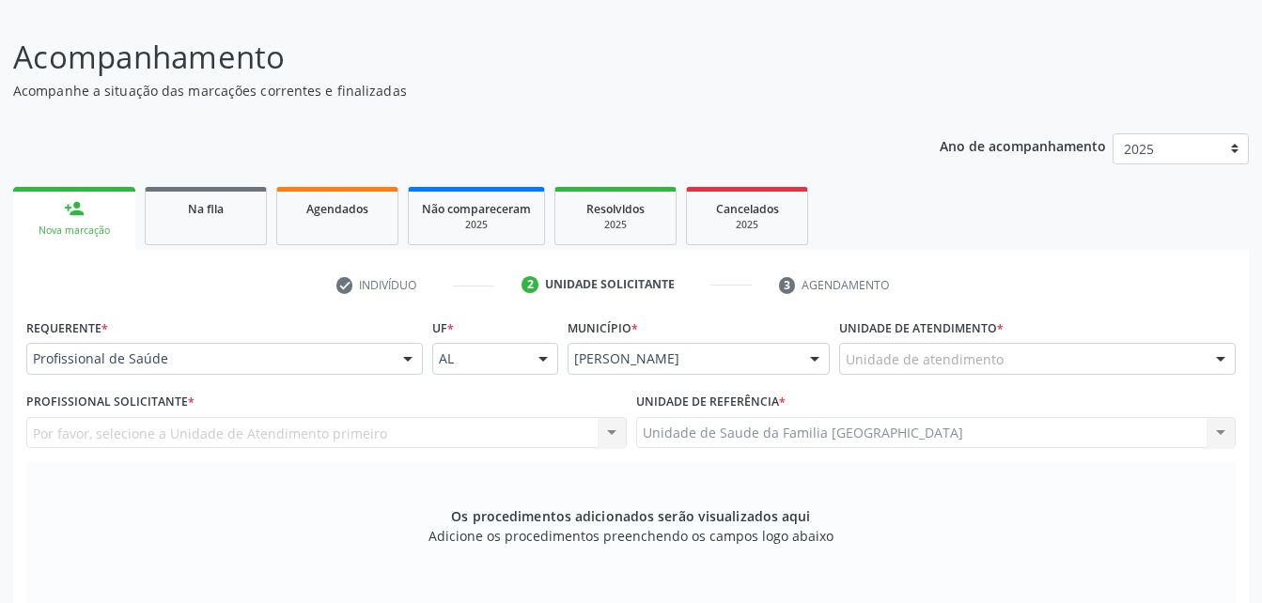
click at [1035, 352] on div "Unidade de atendimento" at bounding box center [1037, 359] width 397 height 32
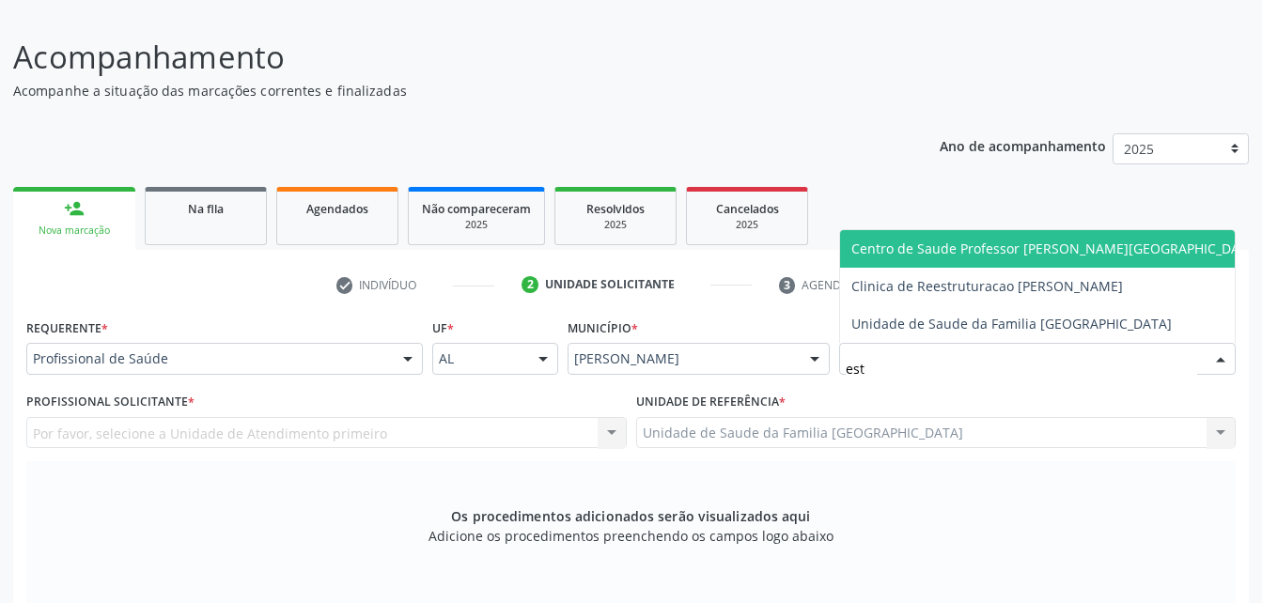
type input "esti"
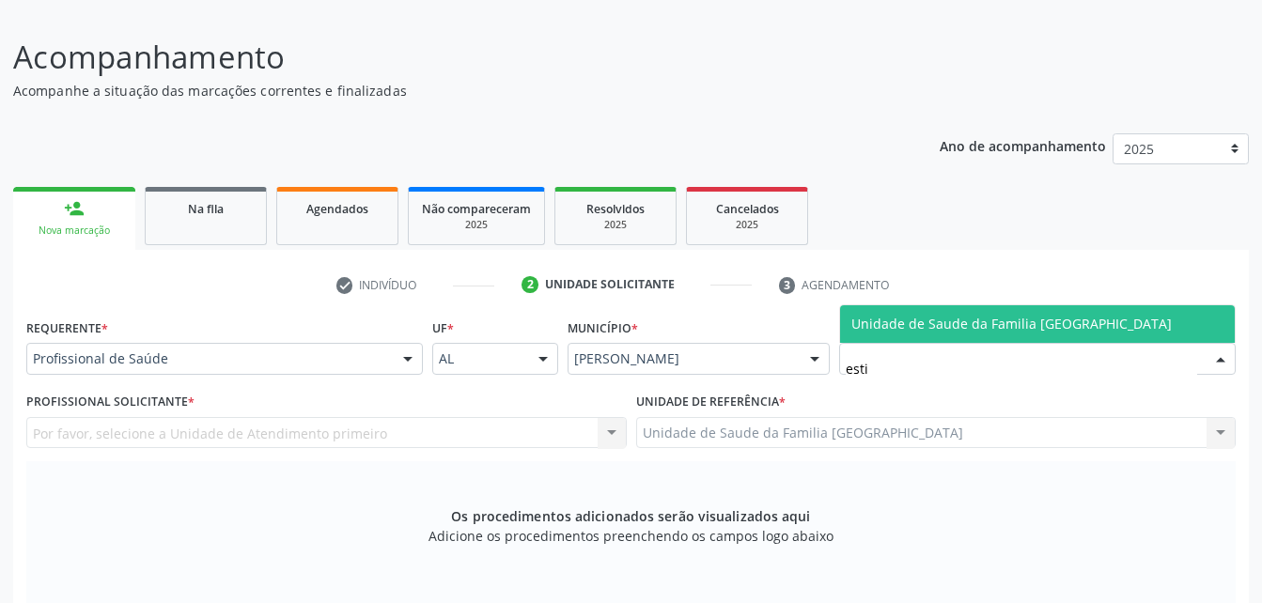
click at [1033, 323] on span "Unidade de Saude da Familia [GEOGRAPHIC_DATA]" at bounding box center [1012, 324] width 321 height 18
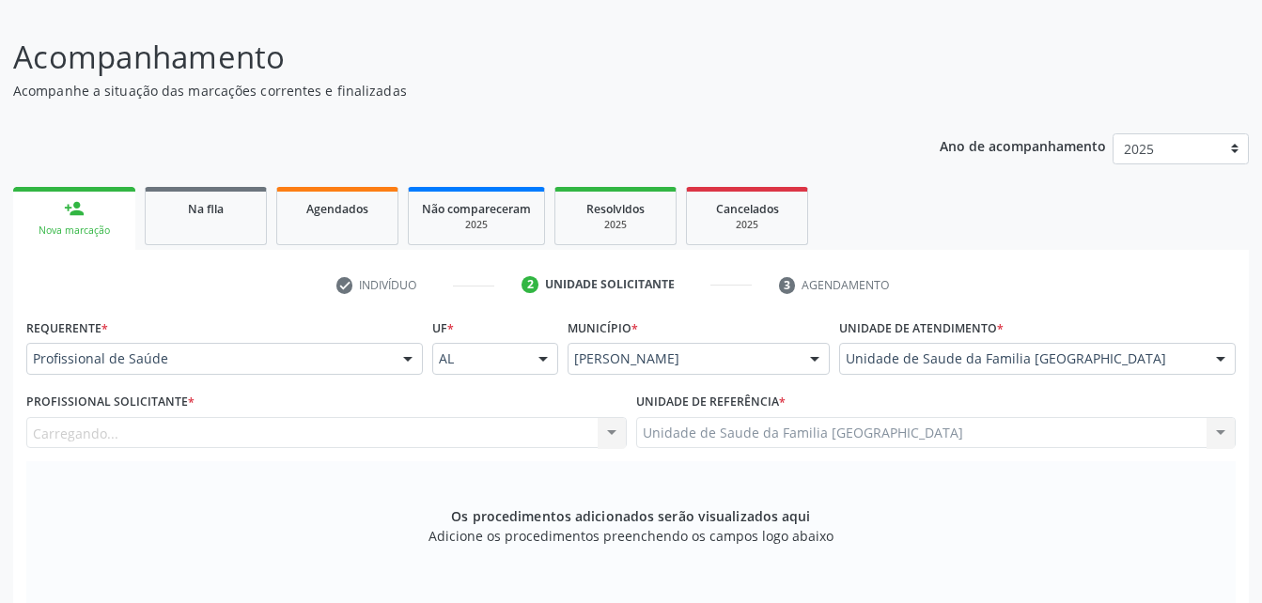
click at [438, 435] on div "Carregando... Nenhum resultado encontrado para: " " Não há nenhuma opção para s…" at bounding box center [326, 433] width 601 height 32
click at [433, 433] on div "Profissional solicitante" at bounding box center [326, 433] width 601 height 32
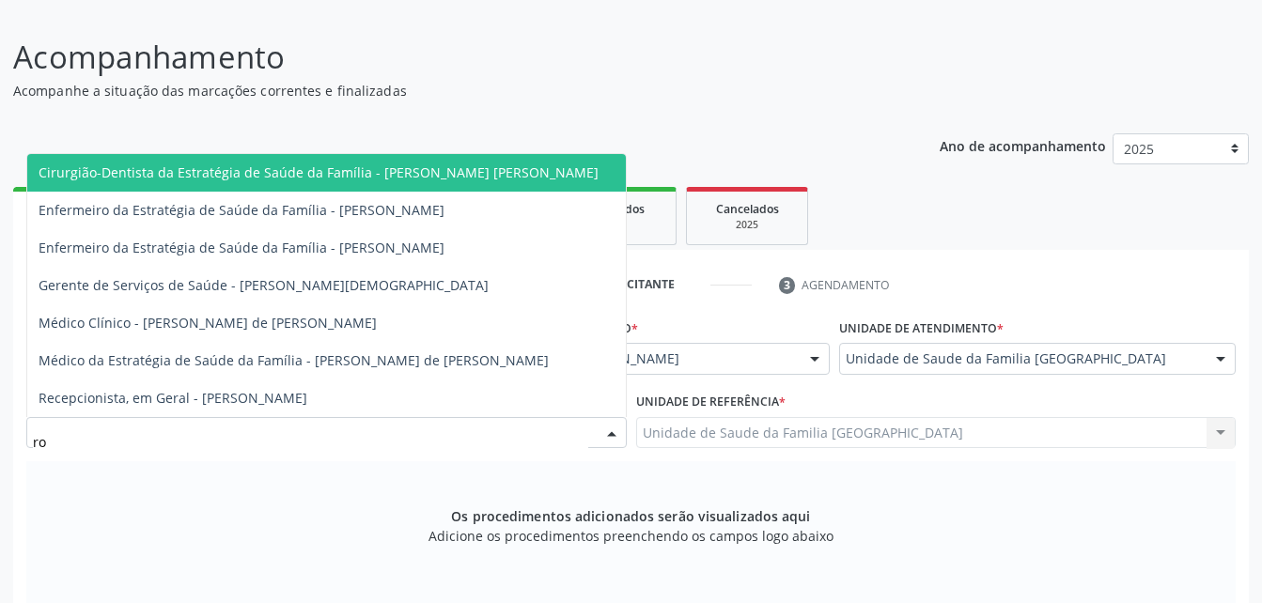
type input "rod"
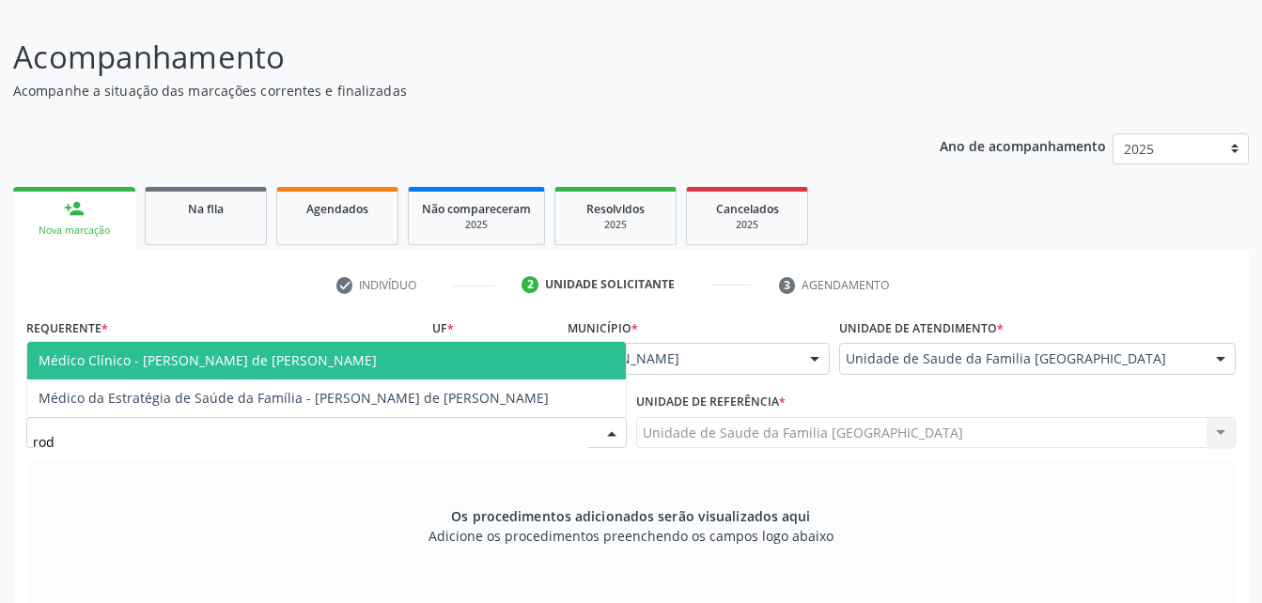
click at [461, 348] on span "Médico Clínico - [PERSON_NAME] de [PERSON_NAME]" at bounding box center [326, 361] width 599 height 38
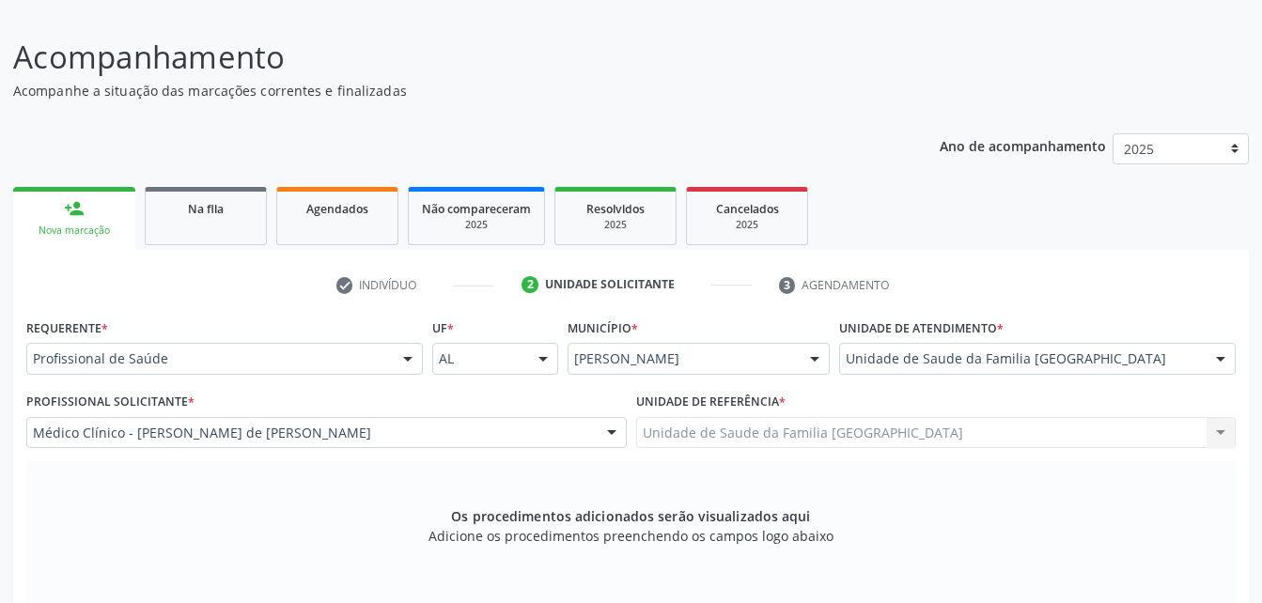
scroll to position [496, 0]
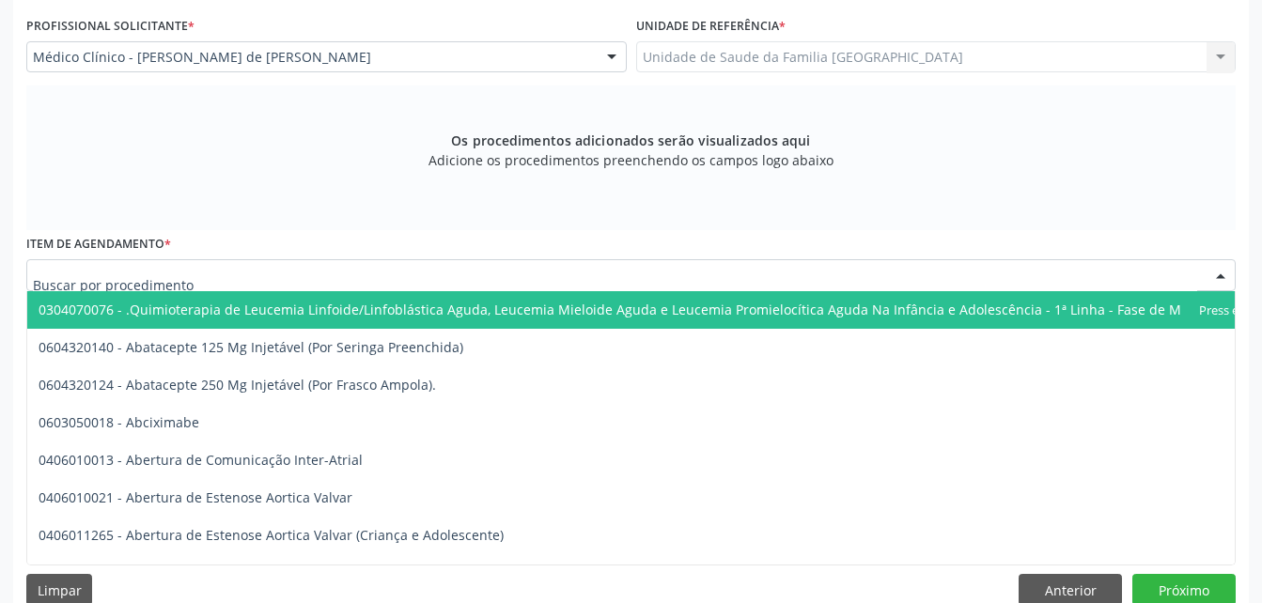
click at [446, 266] on div at bounding box center [631, 275] width 1210 height 32
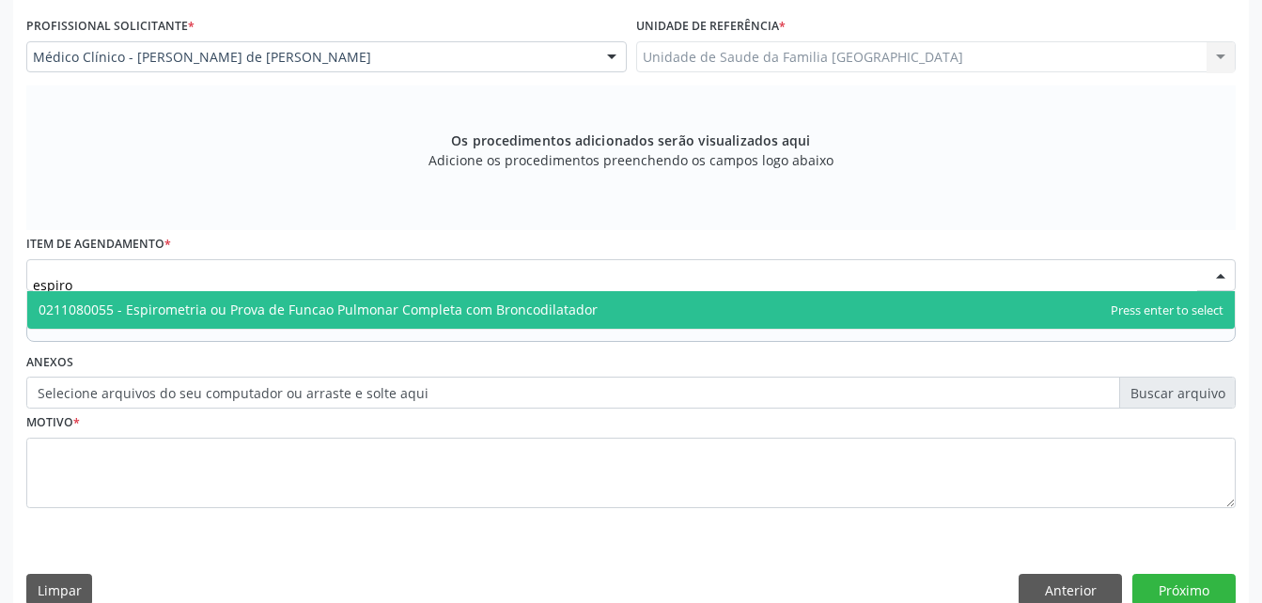
type input "espirom"
click at [452, 316] on span "0211080055 - Espirometria ou Prova de Funcao Pulmonar Completa com Broncodilata…" at bounding box center [318, 310] width 559 height 18
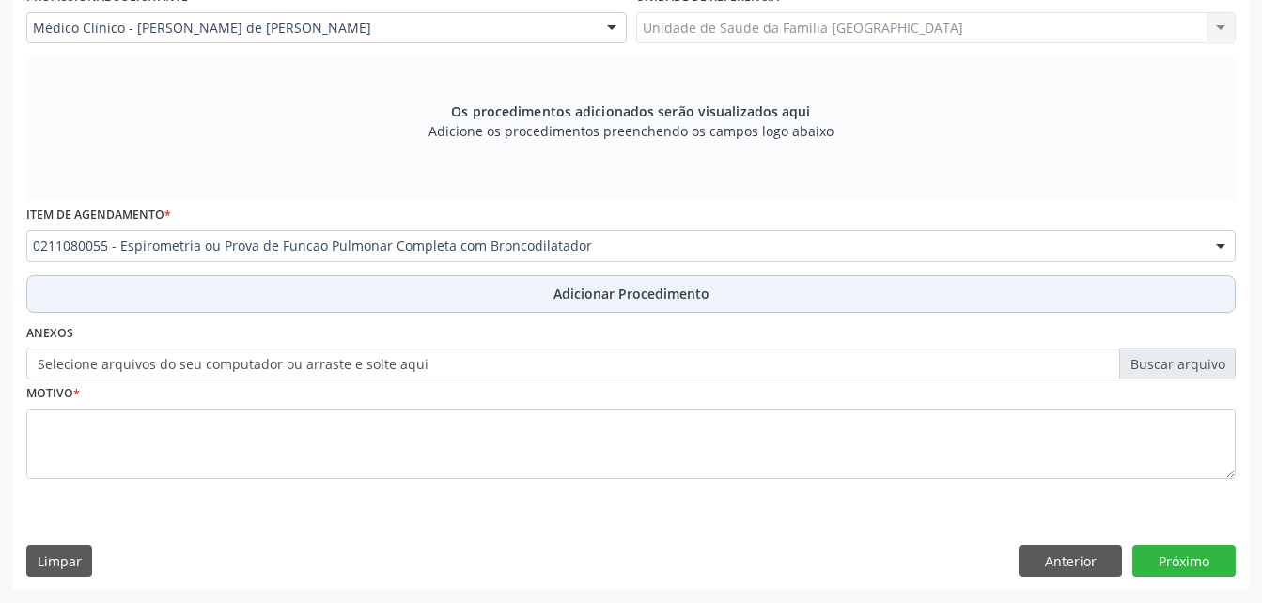
click at [497, 300] on button "Adicionar Procedimento" at bounding box center [631, 294] width 1210 height 38
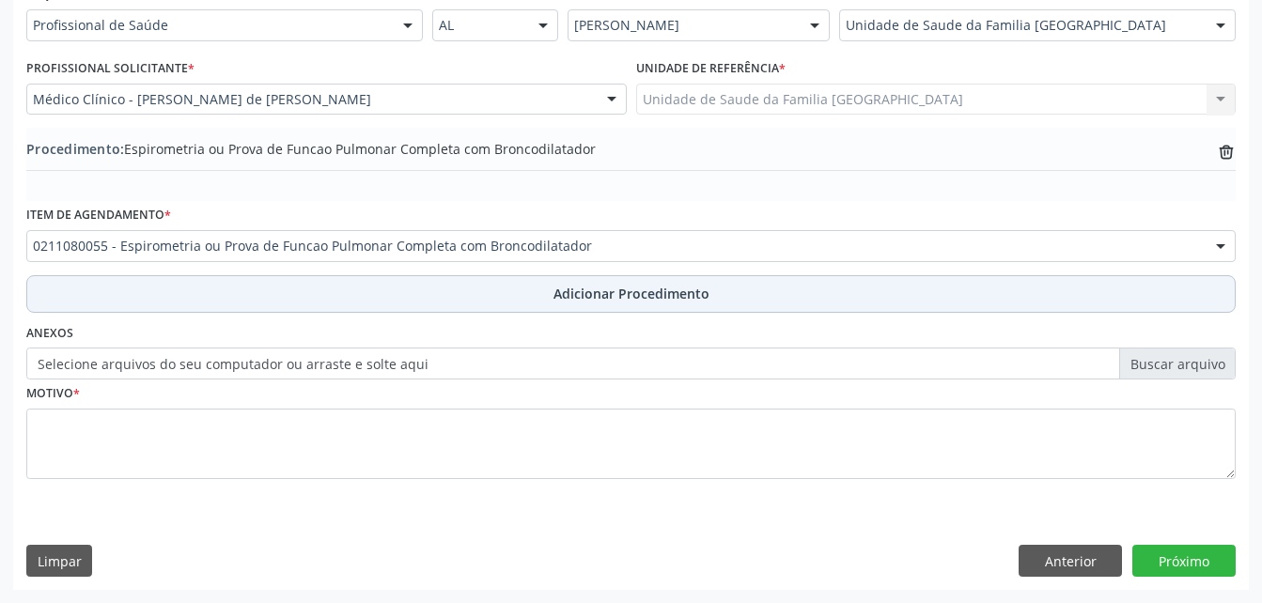
scroll to position [454, 0]
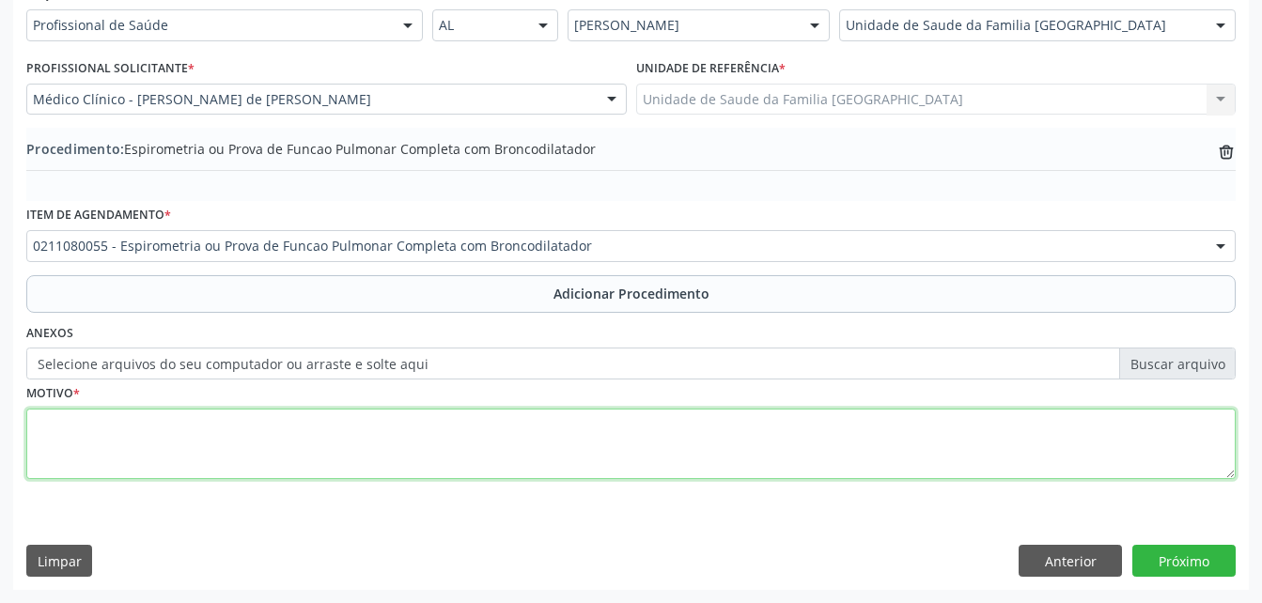
click at [435, 433] on textarea at bounding box center [631, 444] width 1210 height 71
type textarea "asma"
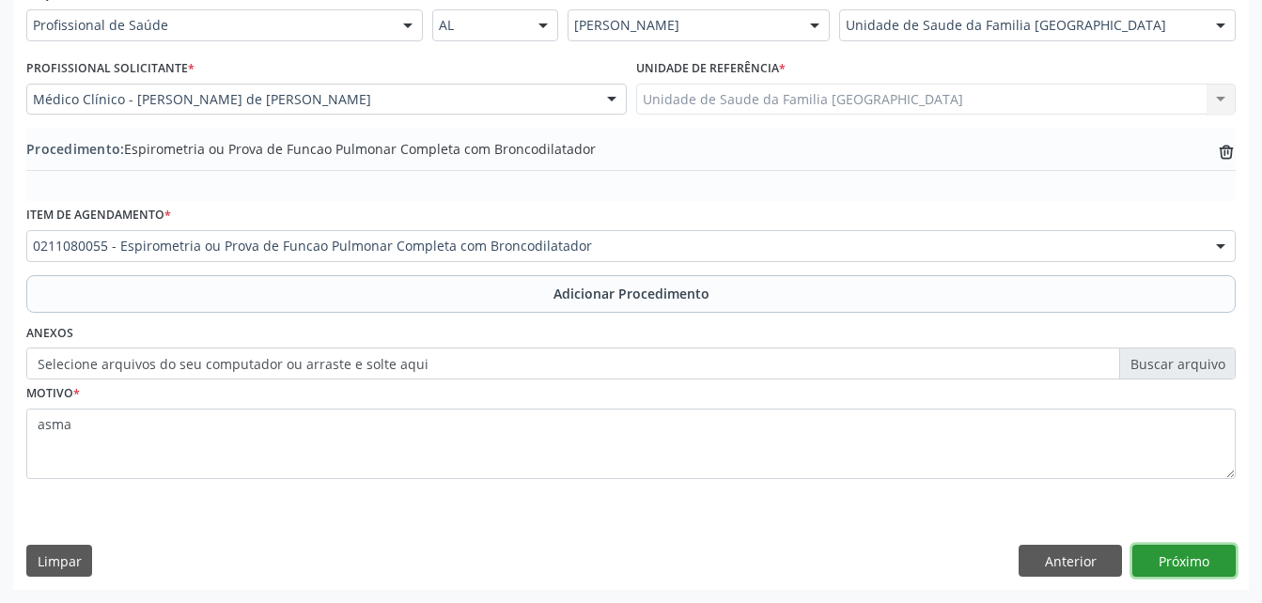
click at [1229, 561] on button "Próximo" at bounding box center [1184, 561] width 103 height 32
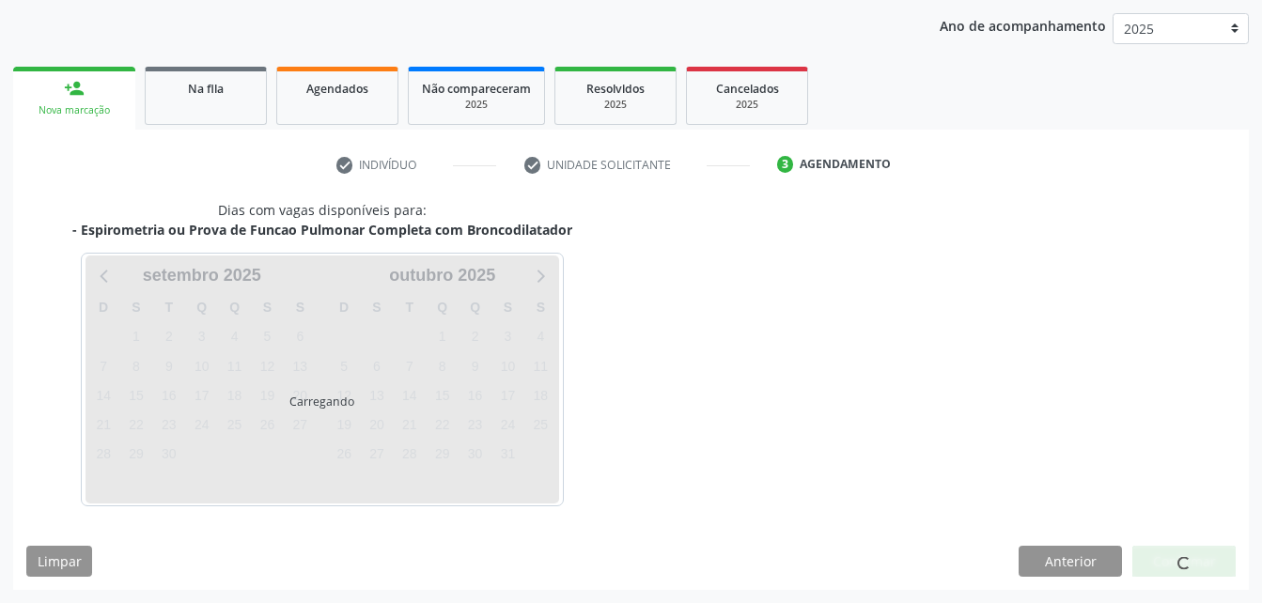
scroll to position [296, 0]
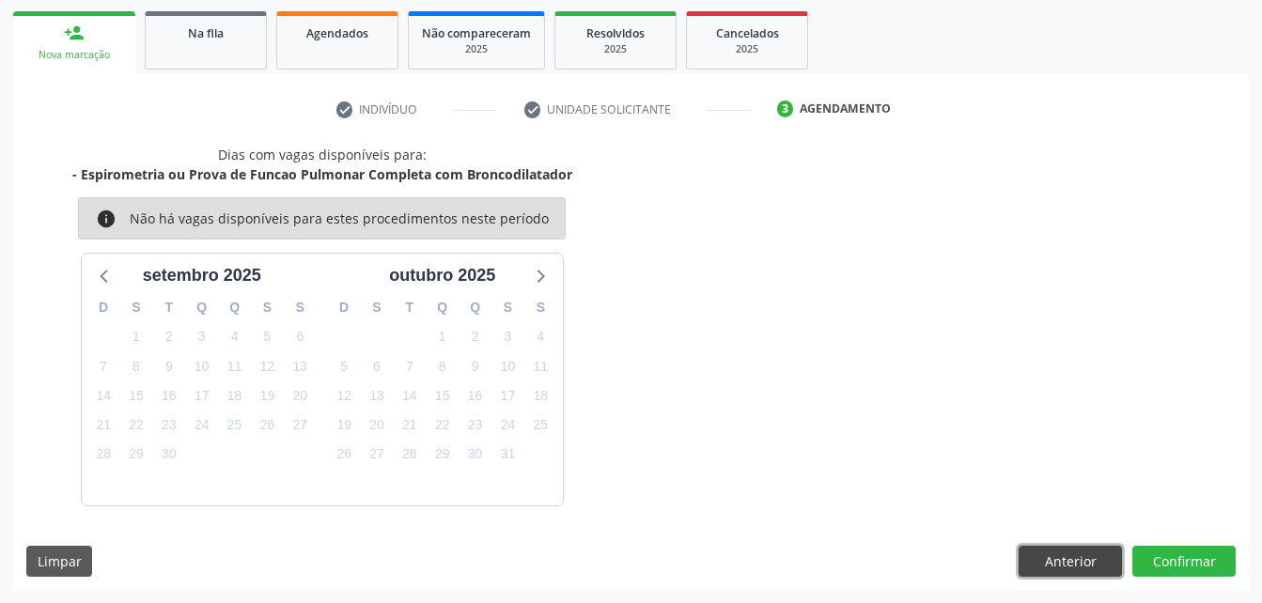
click at [1093, 567] on button "Anterior" at bounding box center [1070, 562] width 103 height 32
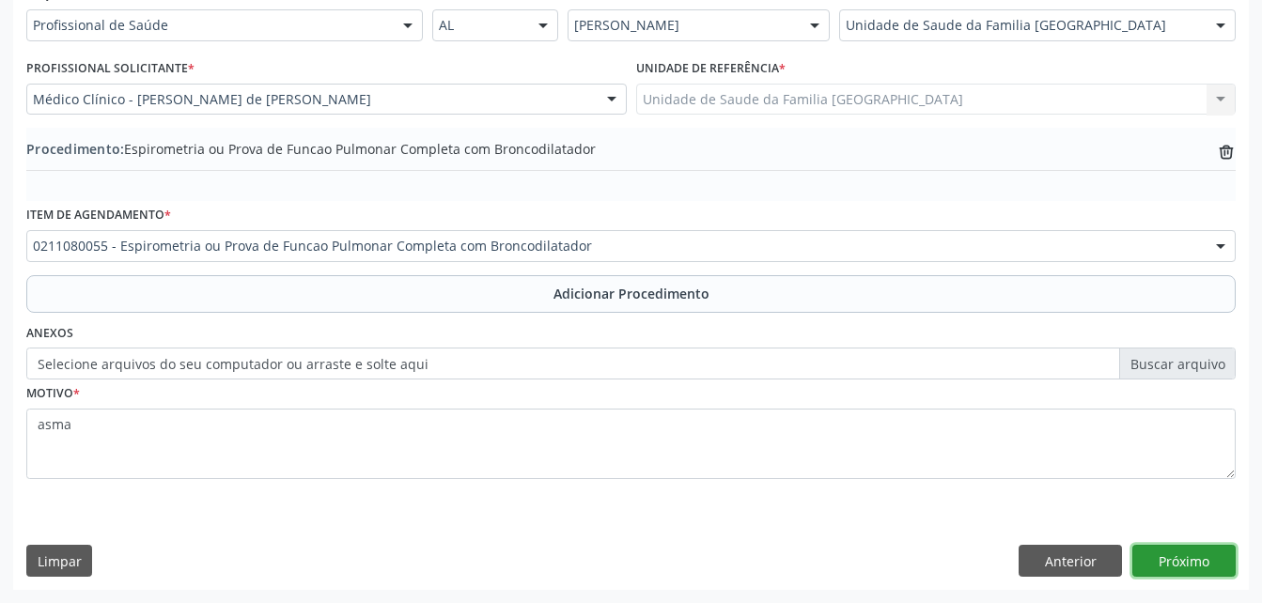
click at [1173, 556] on button "Próximo" at bounding box center [1184, 561] width 103 height 32
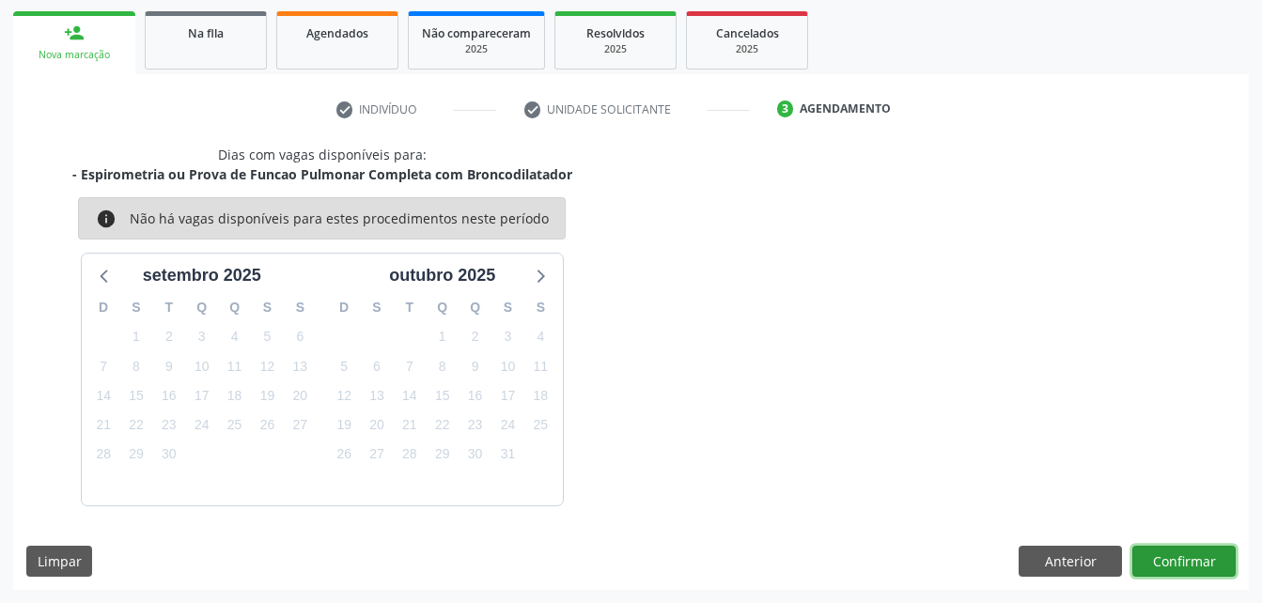
click at [1154, 567] on button "Confirmar" at bounding box center [1184, 562] width 103 height 32
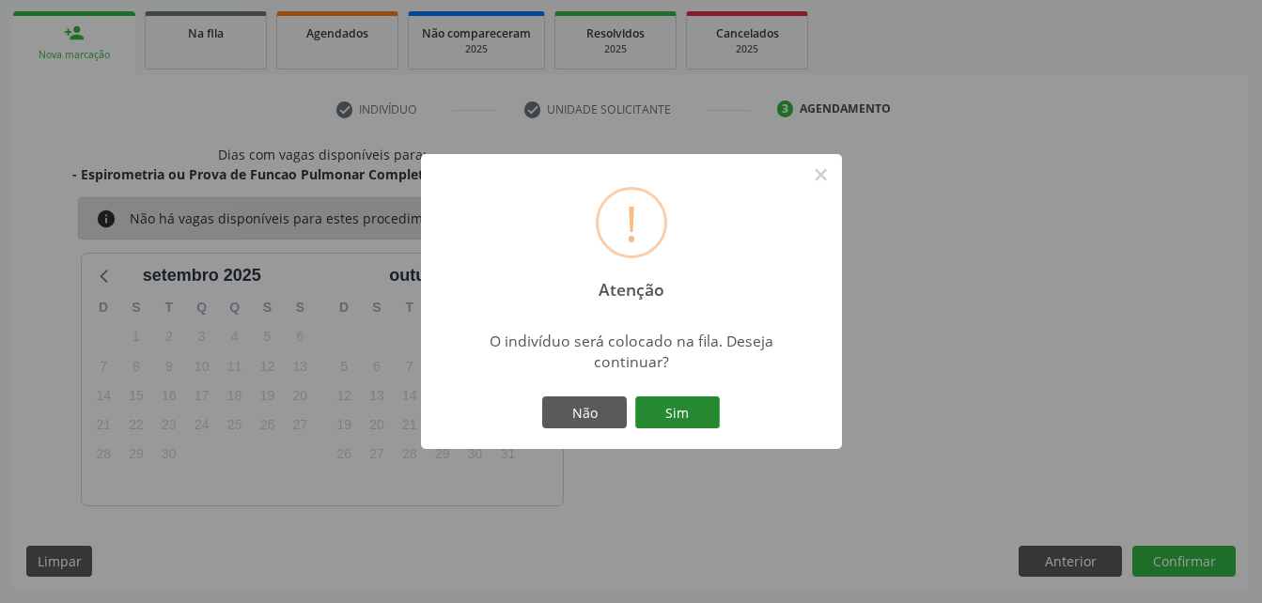
click at [710, 409] on button "Sim" at bounding box center [677, 413] width 85 height 32
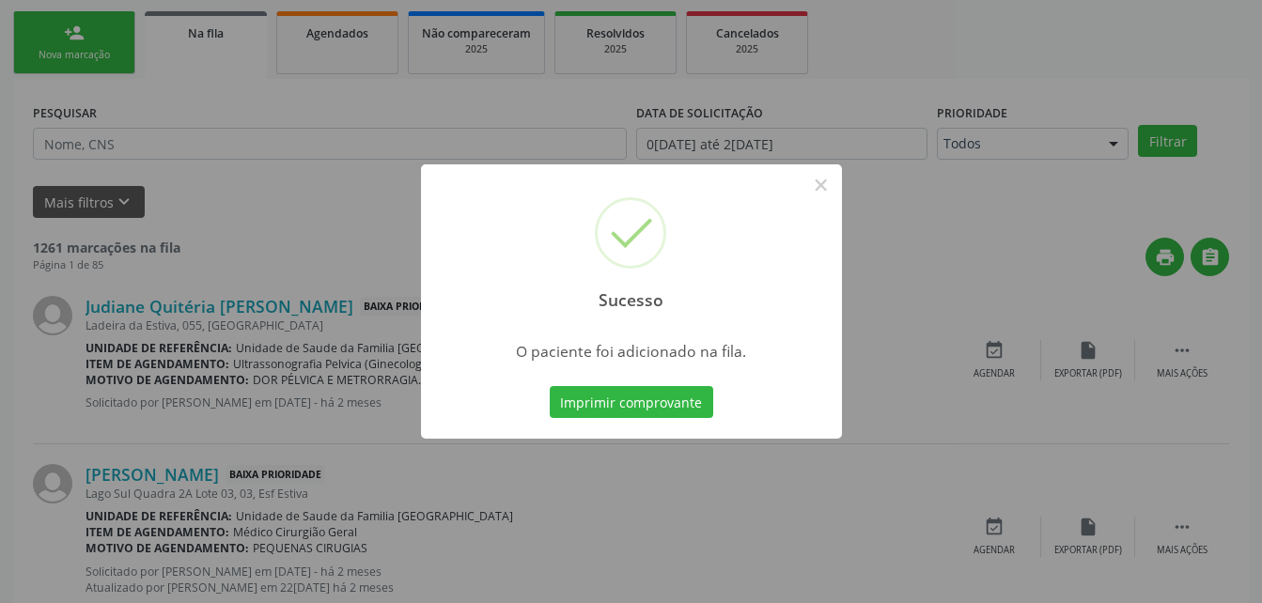
scroll to position [43, 0]
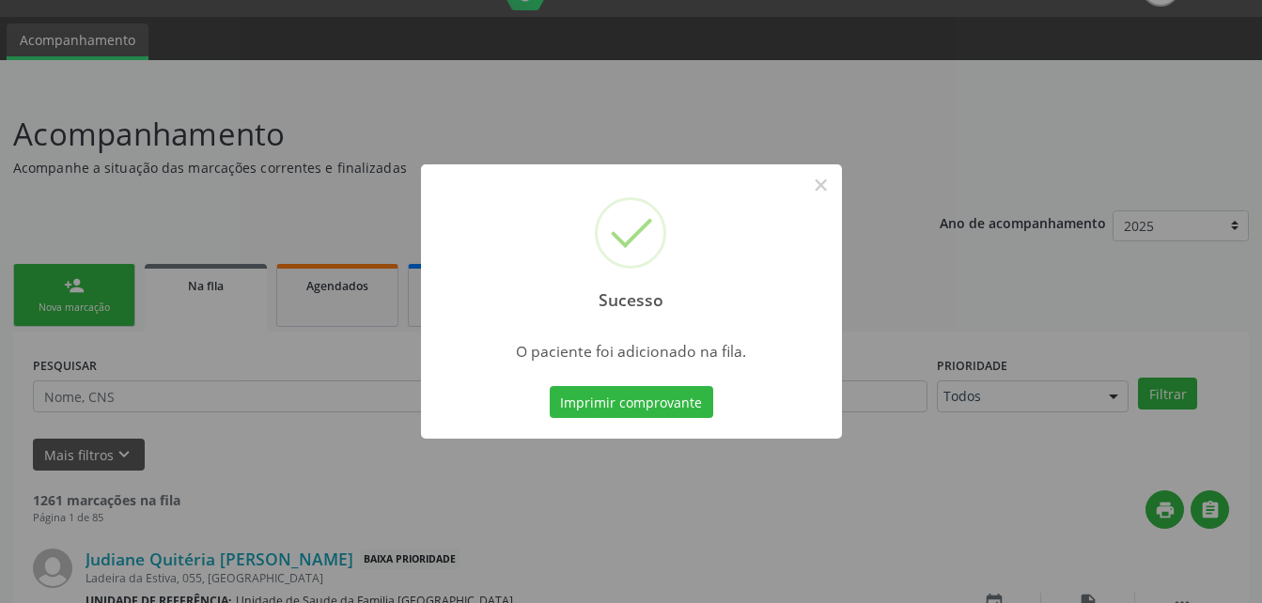
click at [89, 286] on div "Sucesso × O paciente foi adicionado na fila. Imprimir comprovante Cancel" at bounding box center [631, 301] width 1262 height 603
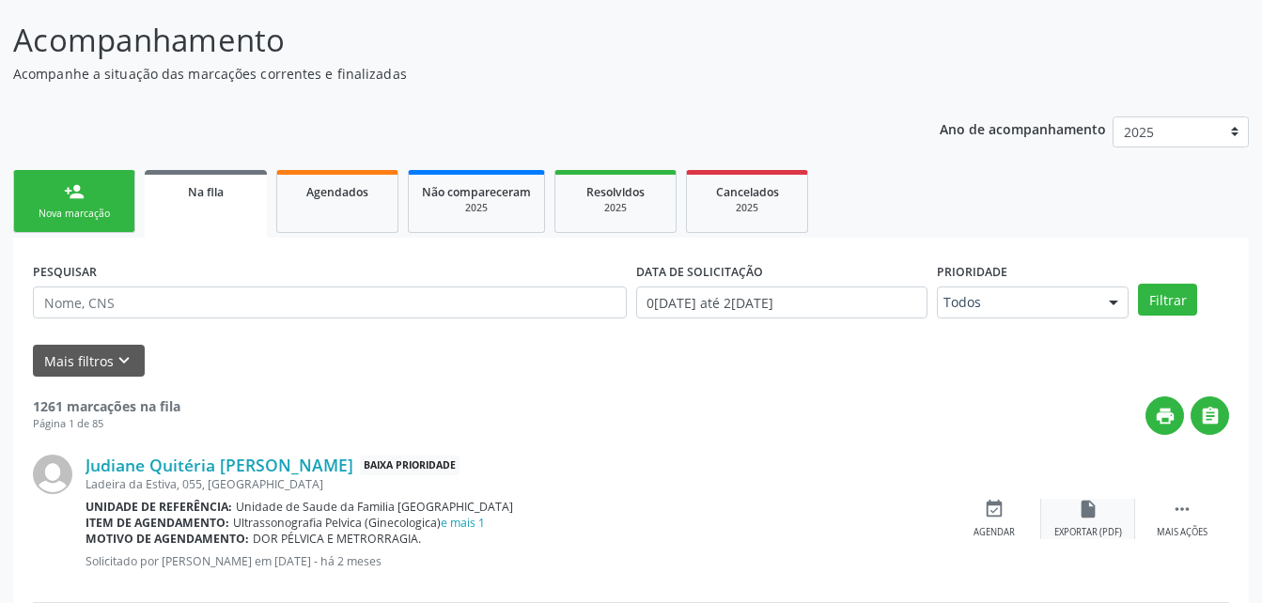
scroll to position [231, 0]
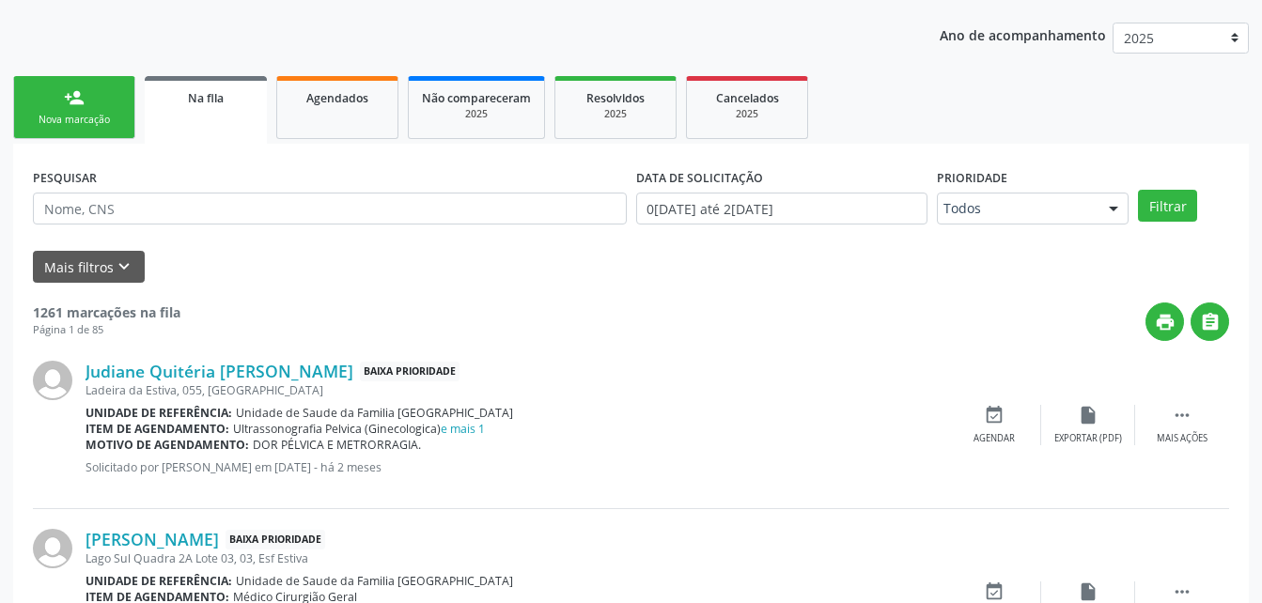
click at [60, 100] on link "person_add Nova marcação" at bounding box center [74, 107] width 122 height 63
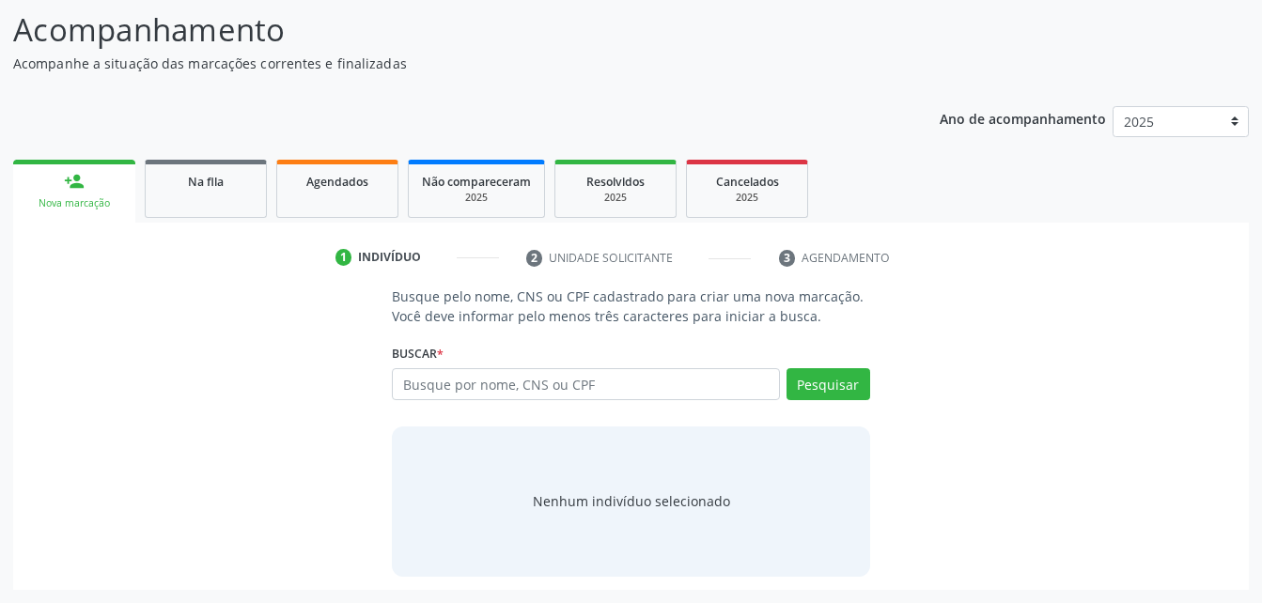
scroll to position [148, 0]
click at [520, 393] on input "text" at bounding box center [585, 384] width 387 height 32
click at [631, 177] on span "Resolvidos" at bounding box center [616, 182] width 58 height 16
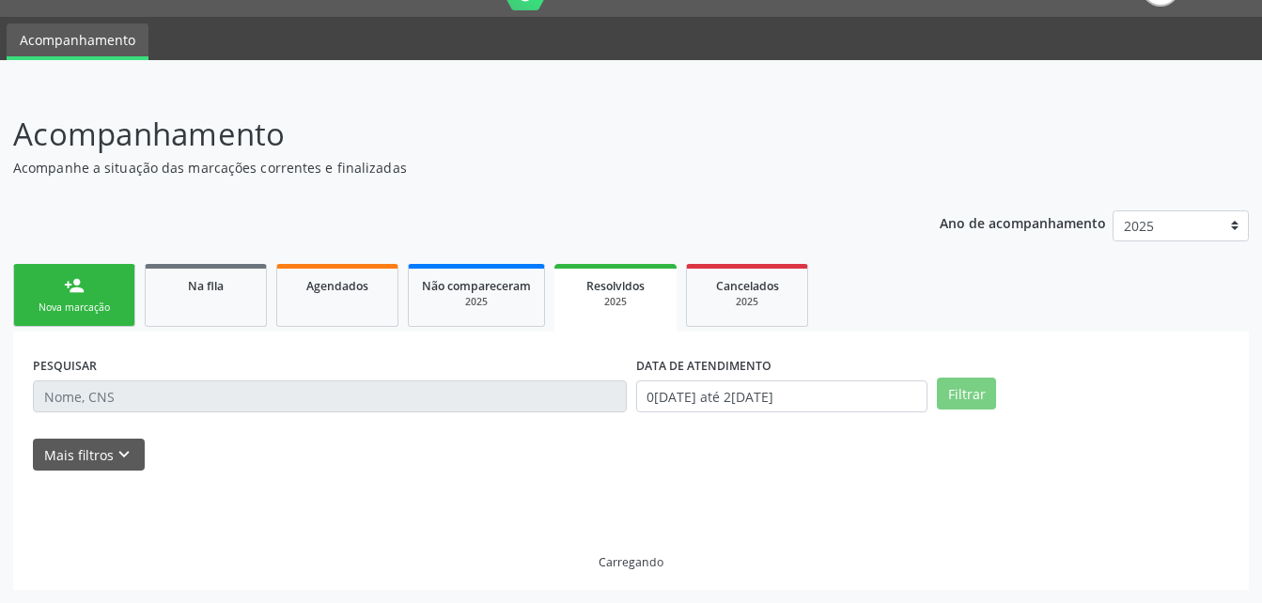
scroll to position [43, 0]
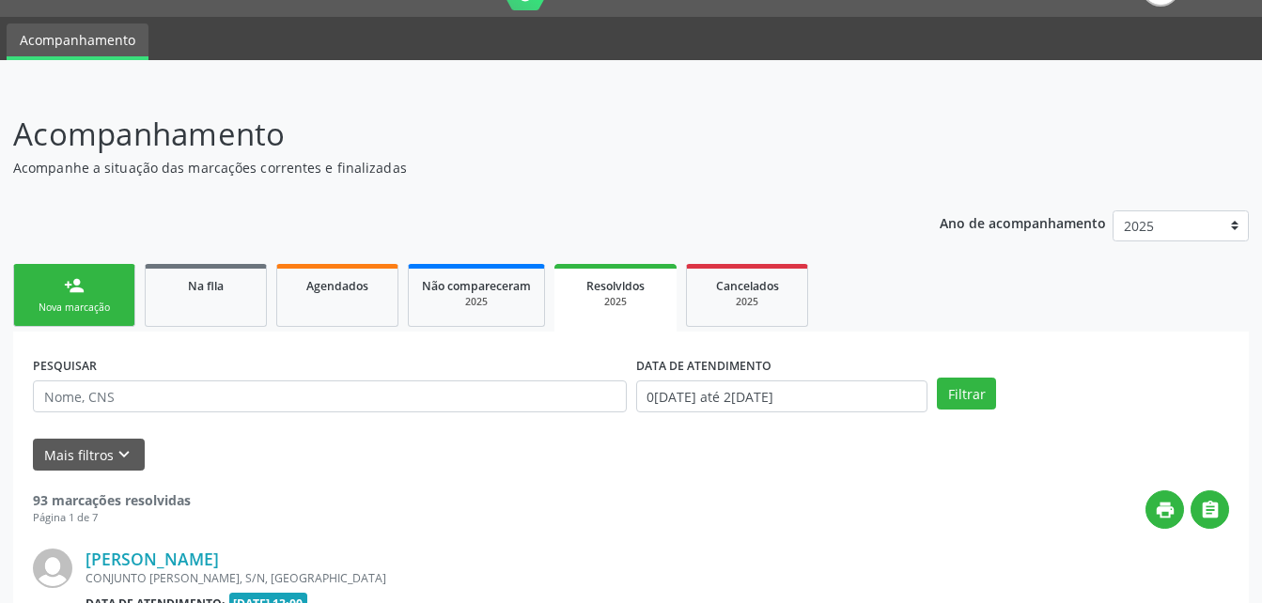
drag, startPoint x: 631, startPoint y: 177, endPoint x: 69, endPoint y: 286, distance: 572.6
click at [69, 286] on div "person_add" at bounding box center [74, 285] width 21 height 21
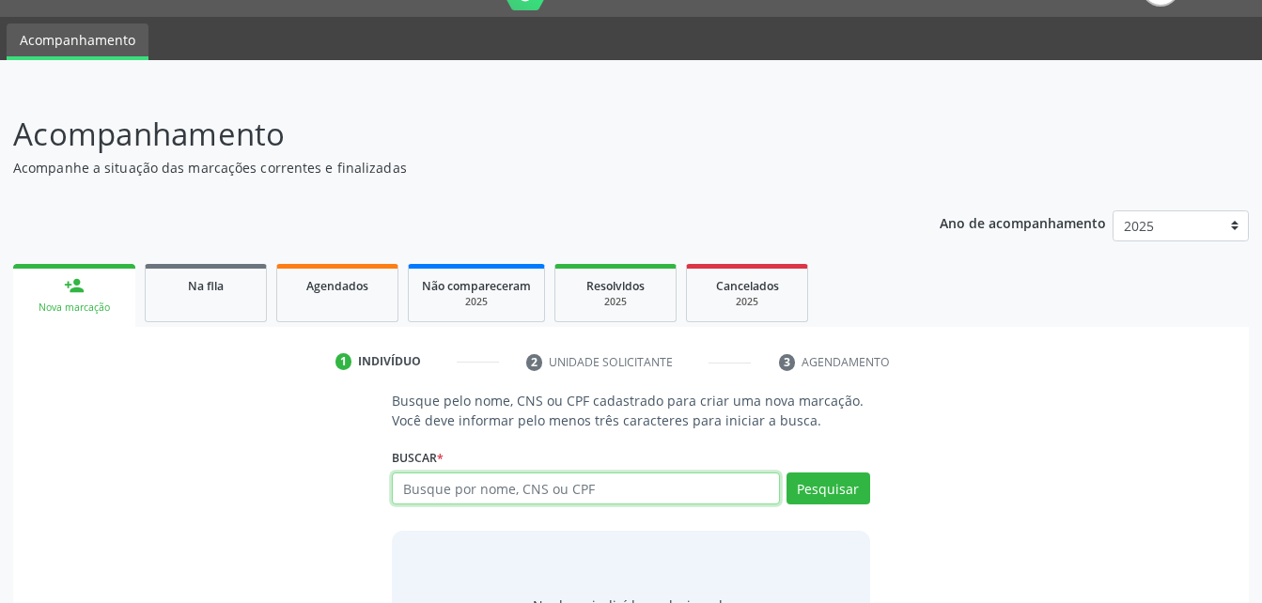
click at [452, 497] on input "text" at bounding box center [585, 489] width 387 height 32
paste input "705 0010 0885 6059"
type input "705 0010 0885 6059"
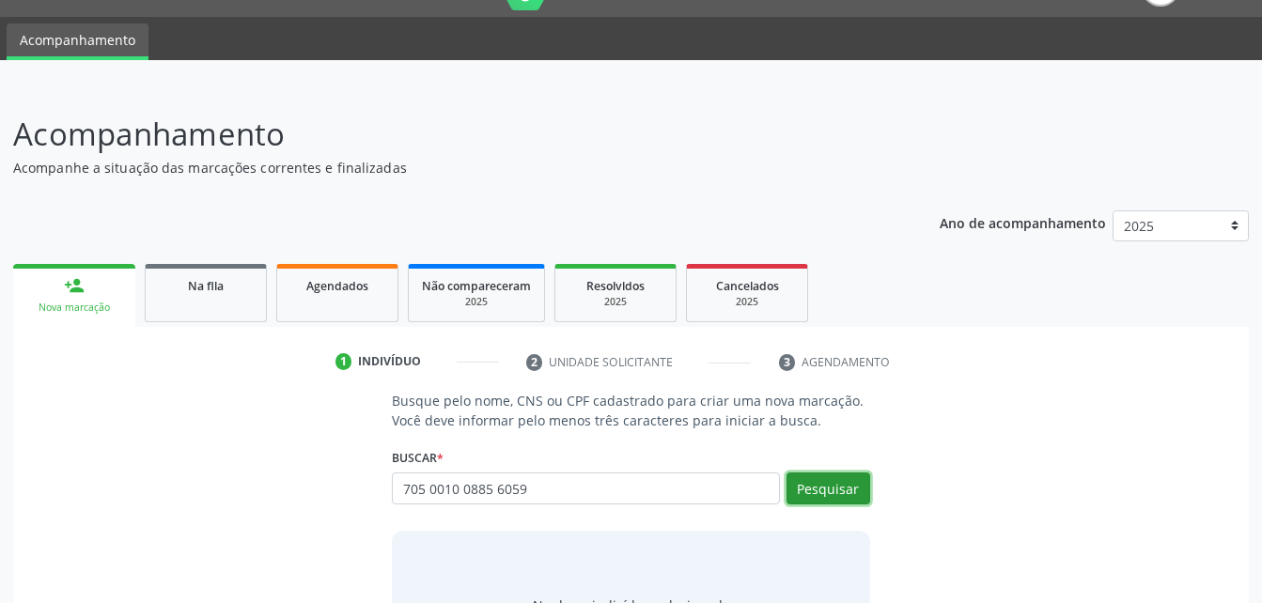
click at [810, 478] on button "Pesquisar" at bounding box center [829, 489] width 84 height 32
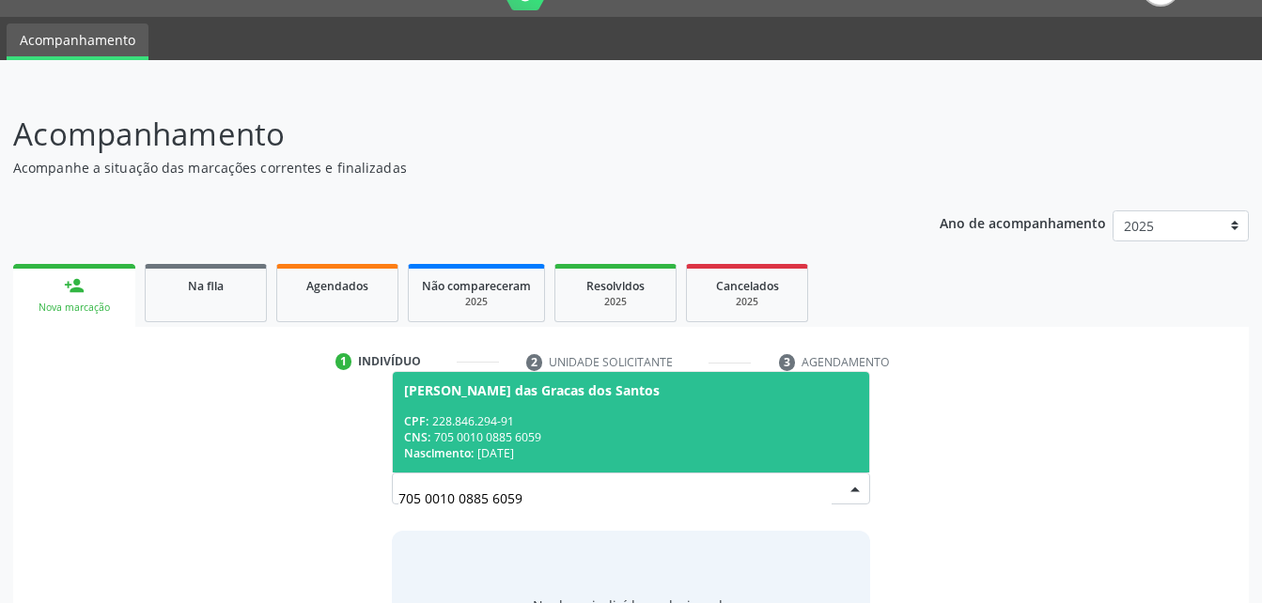
click at [612, 398] on span "[PERSON_NAME] das Gracas dos Santos CPF: 228.846.294-91 CNS: 705 0010 0885 6059…" at bounding box center [631, 422] width 476 height 101
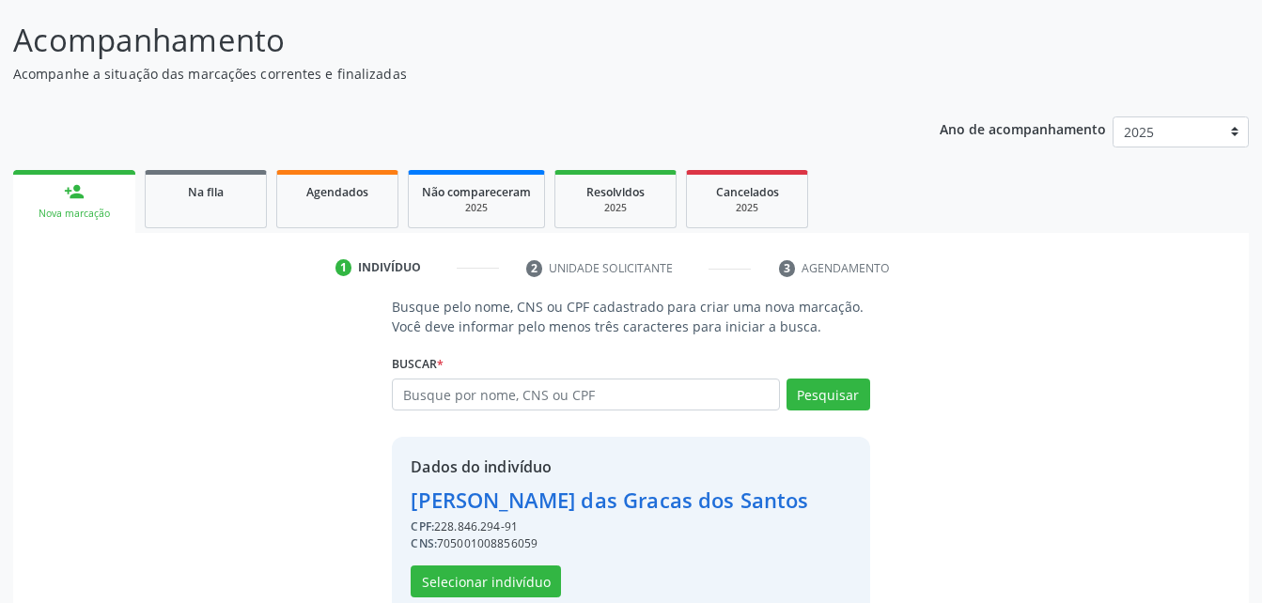
scroll to position [177, 0]
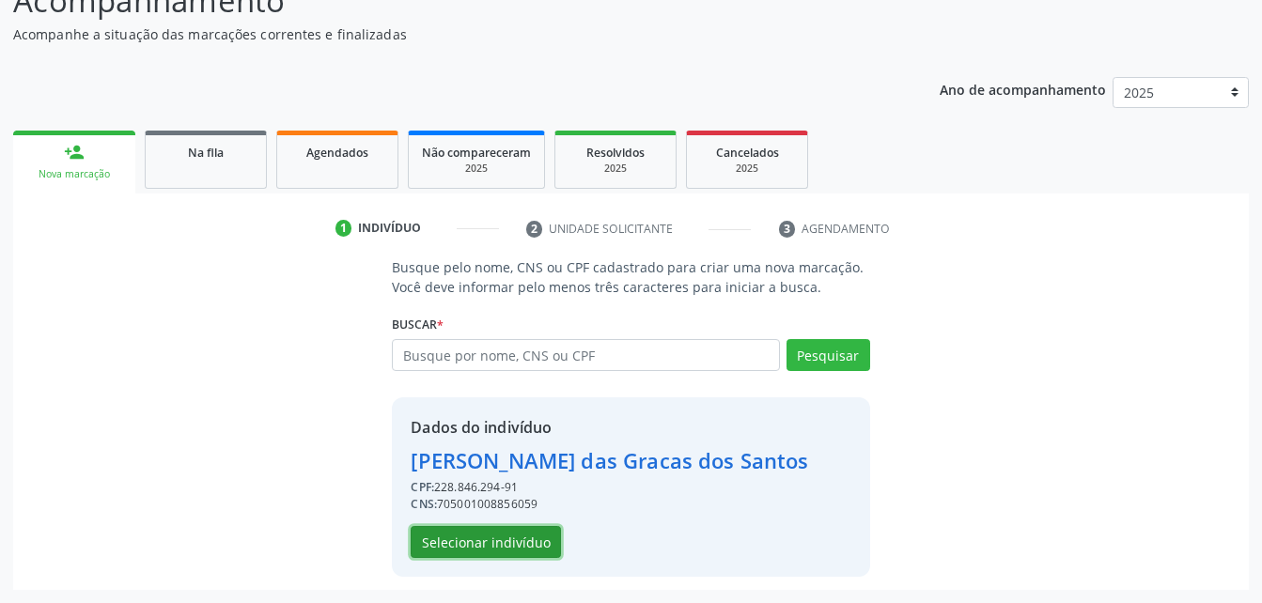
click at [482, 539] on button "Selecionar indivíduo" at bounding box center [486, 542] width 150 height 32
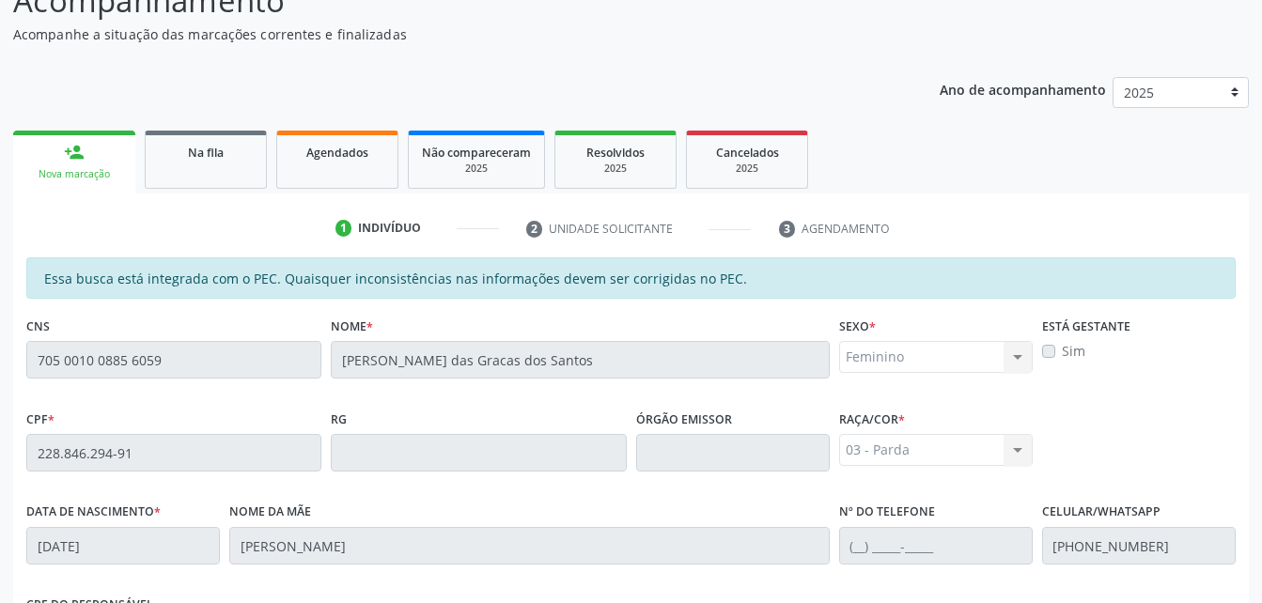
scroll to position [496, 0]
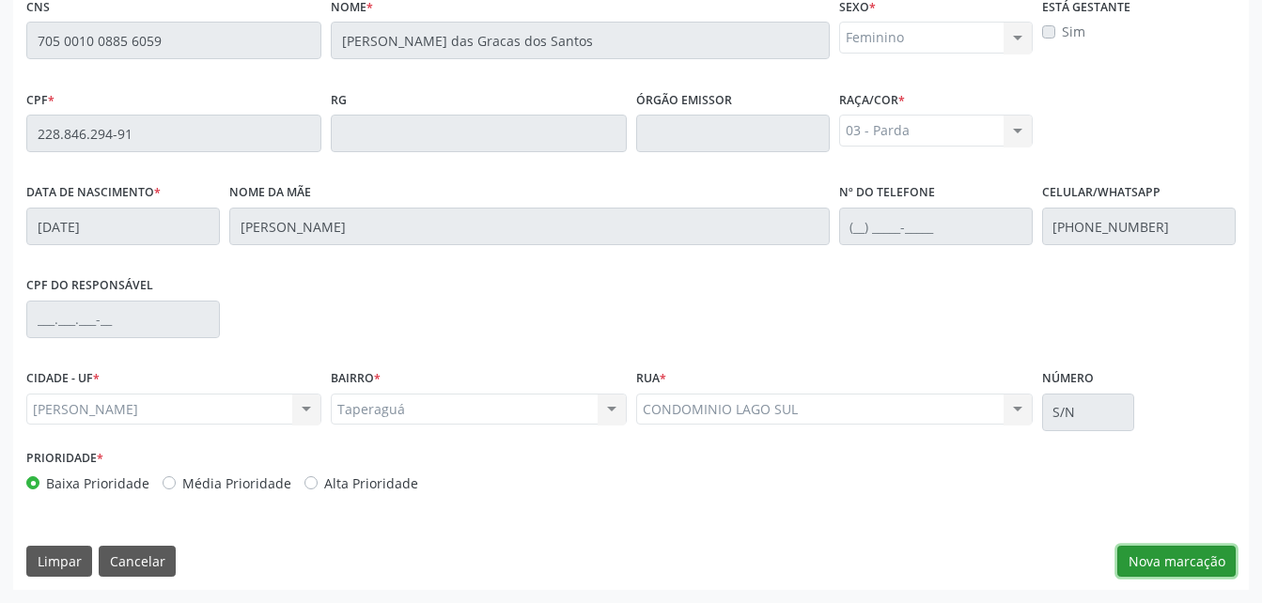
click at [1153, 568] on button "Nova marcação" at bounding box center [1177, 562] width 118 height 32
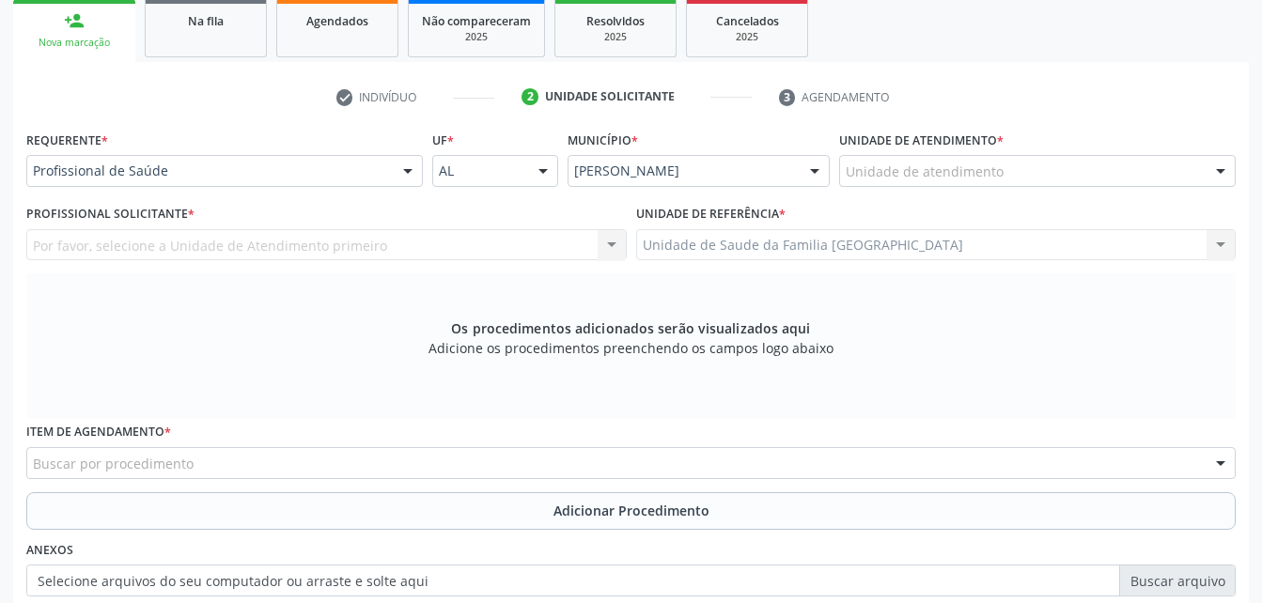
scroll to position [214, 0]
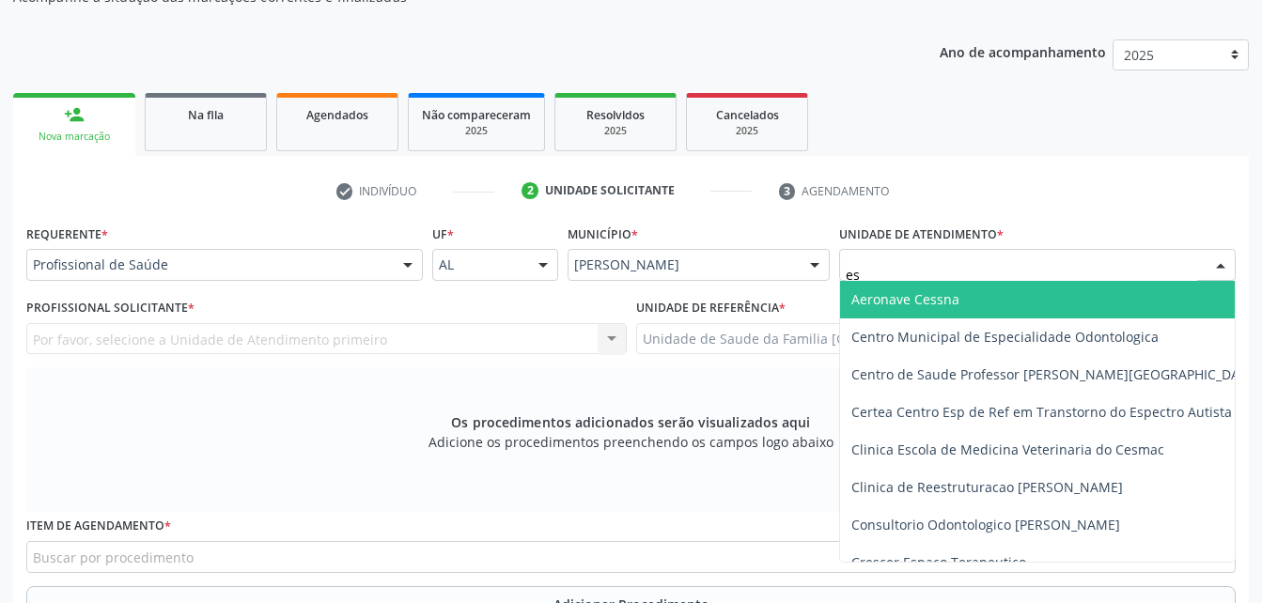
type input "est"
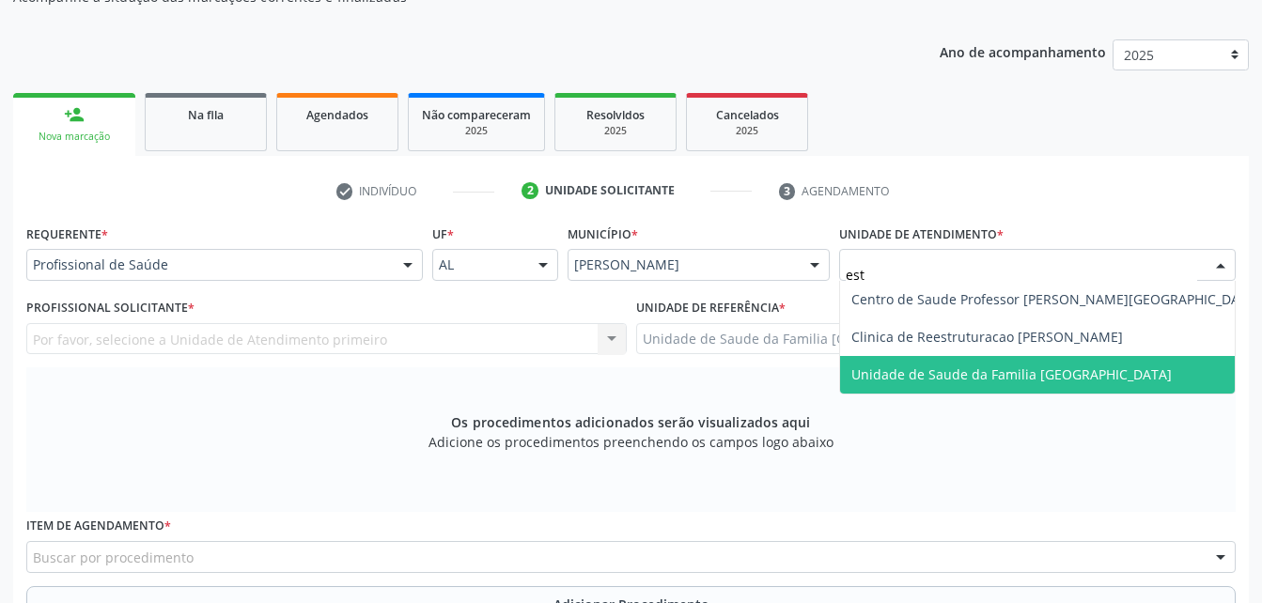
drag, startPoint x: 984, startPoint y: 376, endPoint x: 753, endPoint y: 360, distance: 231.8
click at [984, 377] on span "Unidade de Saude da Familia [GEOGRAPHIC_DATA]" at bounding box center [1012, 375] width 321 height 18
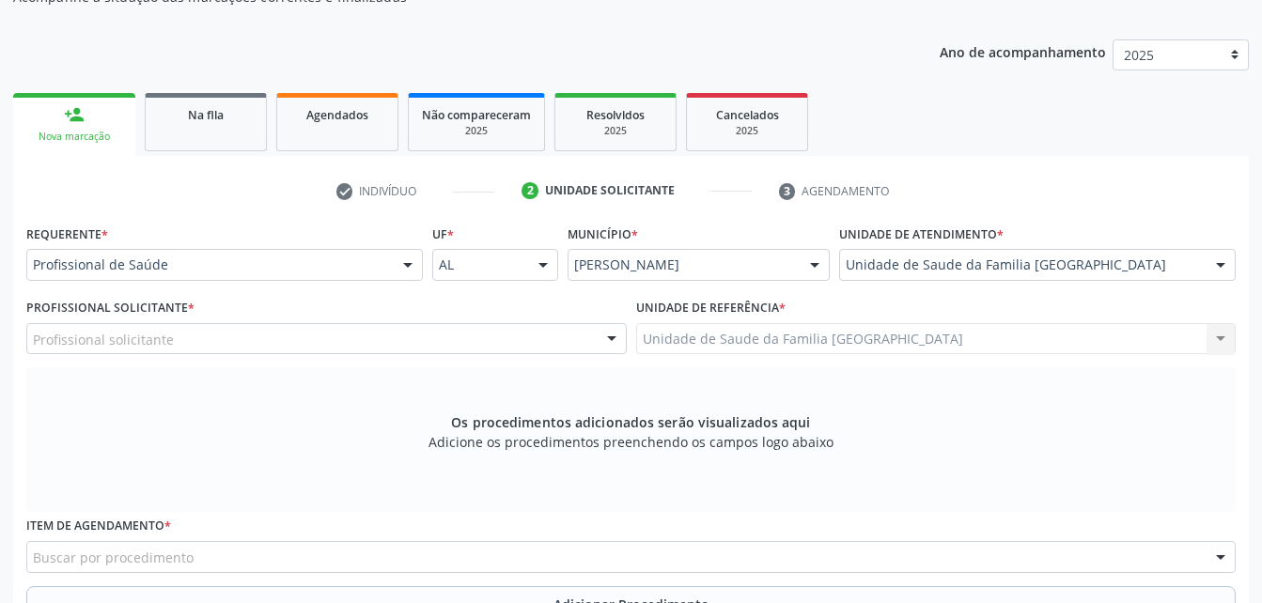
click at [430, 339] on div "Profissional solicitante" at bounding box center [326, 339] width 601 height 32
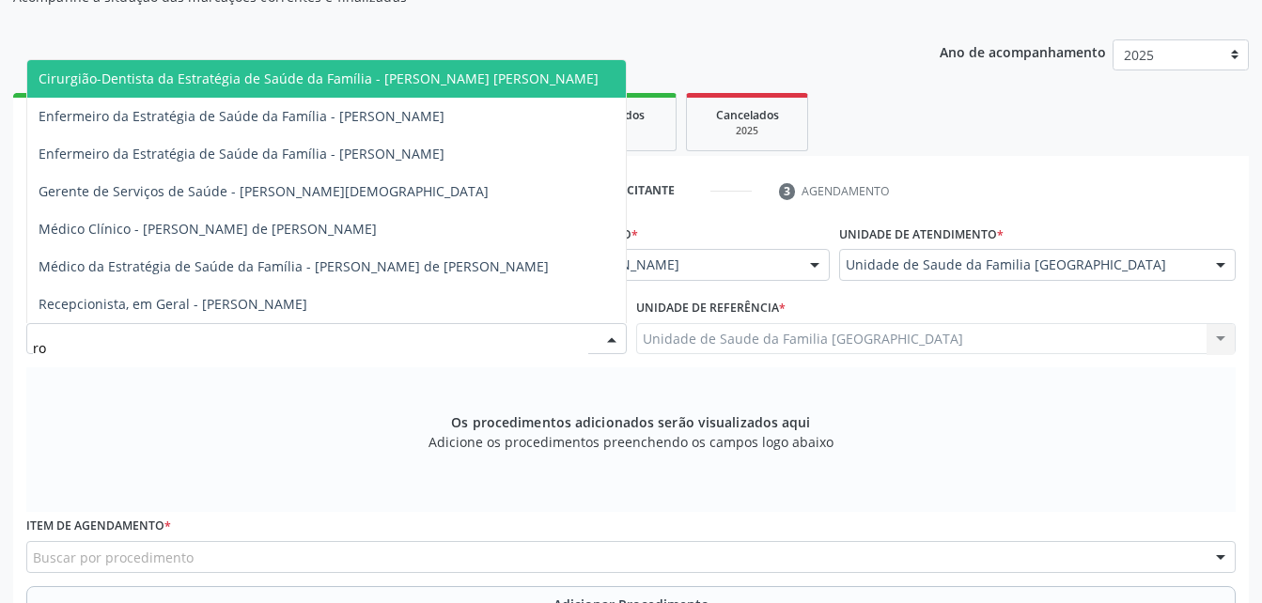
type input "rod"
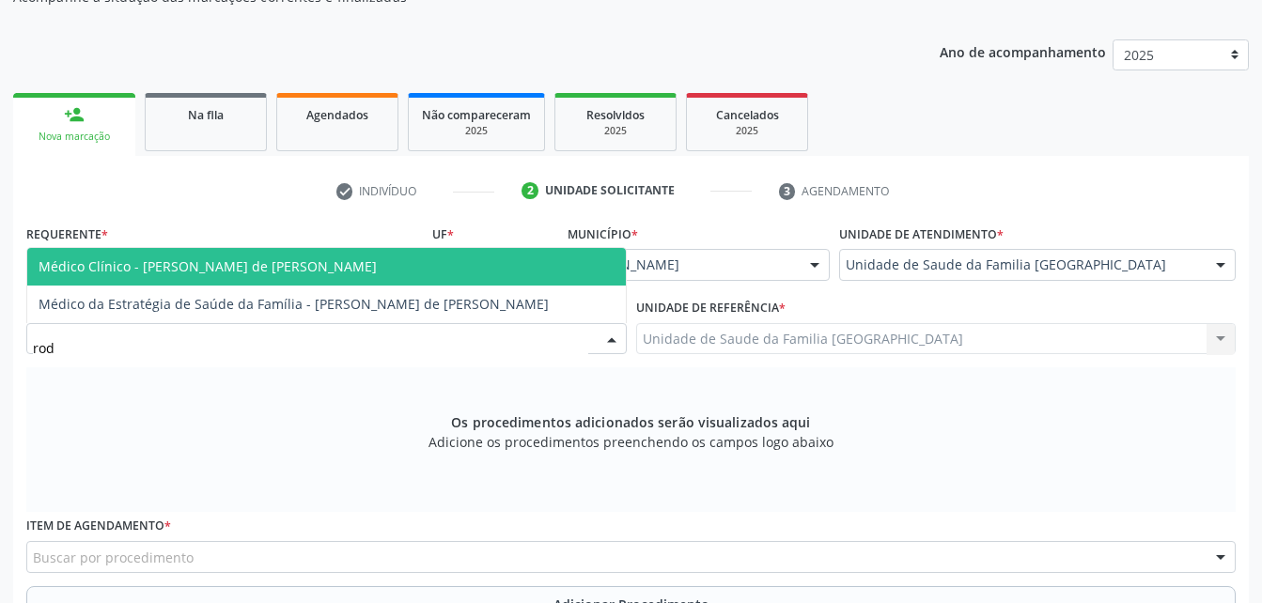
click at [437, 257] on span "Médico Clínico - [PERSON_NAME] de [PERSON_NAME]" at bounding box center [326, 267] width 599 height 38
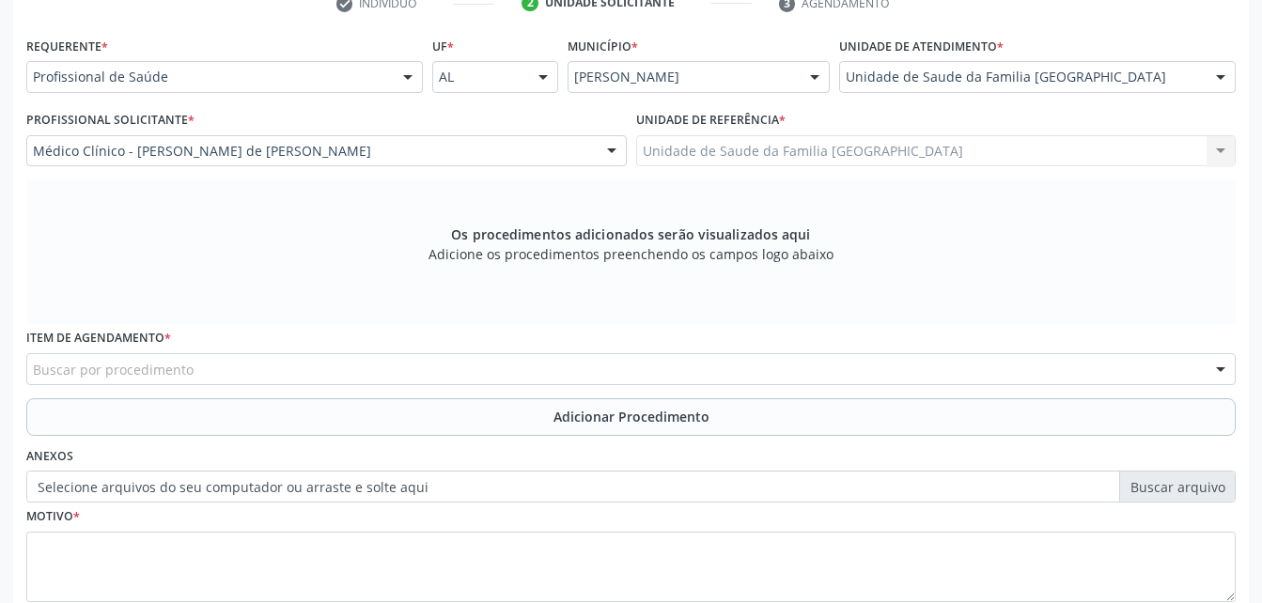
scroll to position [496, 0]
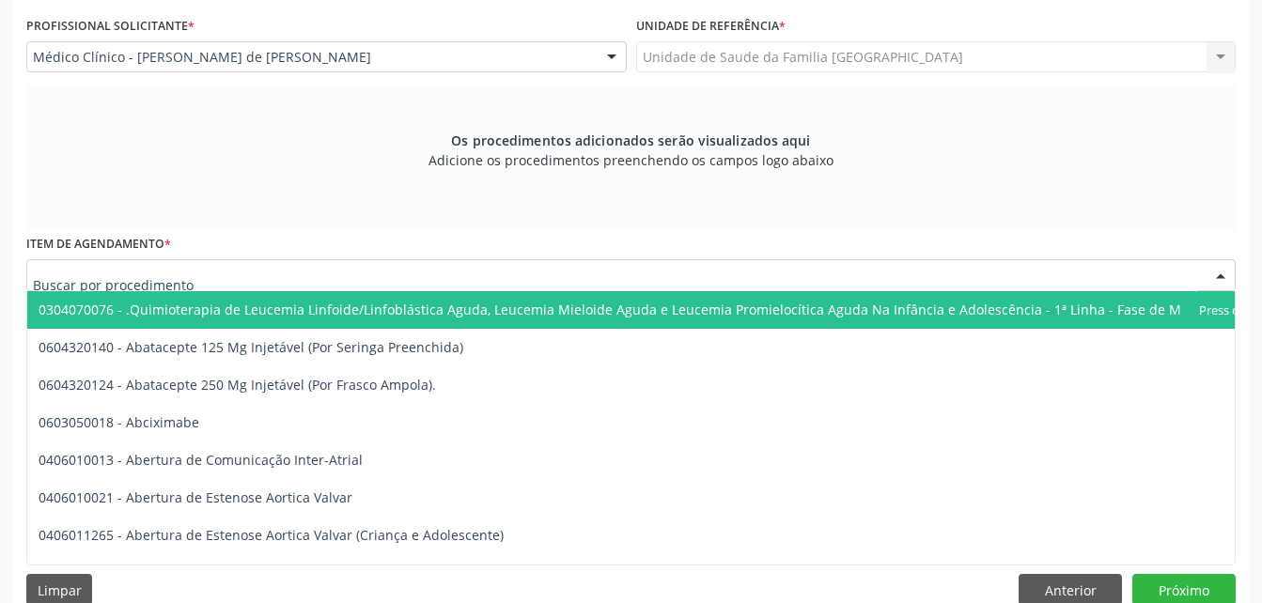
click at [453, 266] on div at bounding box center [631, 275] width 1210 height 32
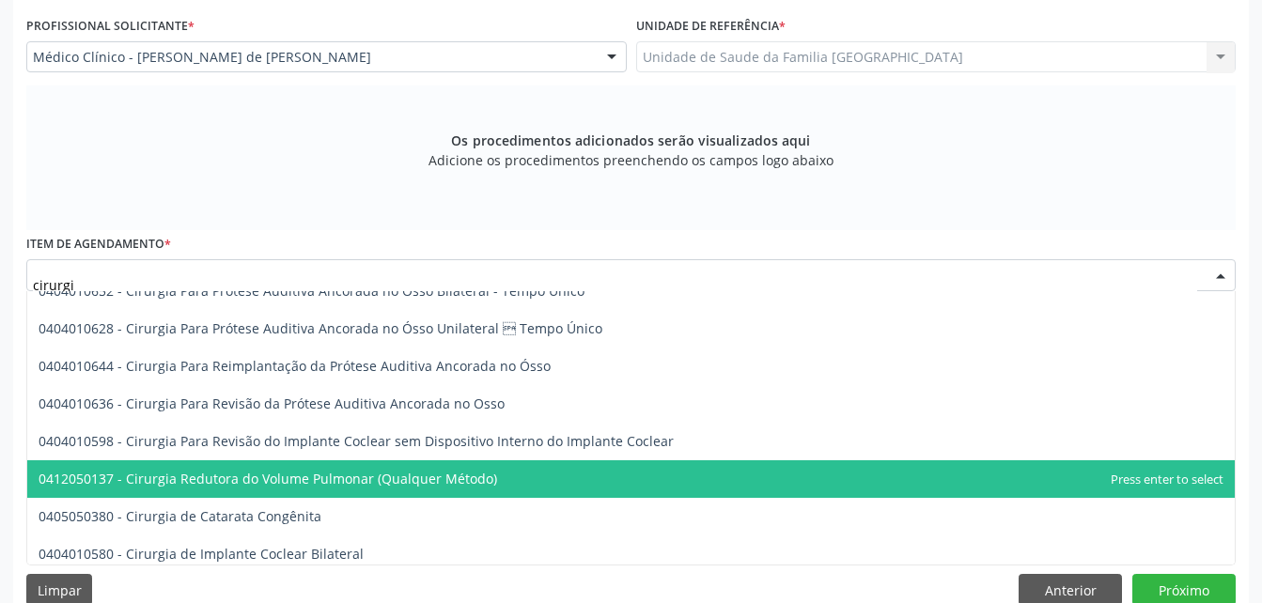
scroll to position [846, 0]
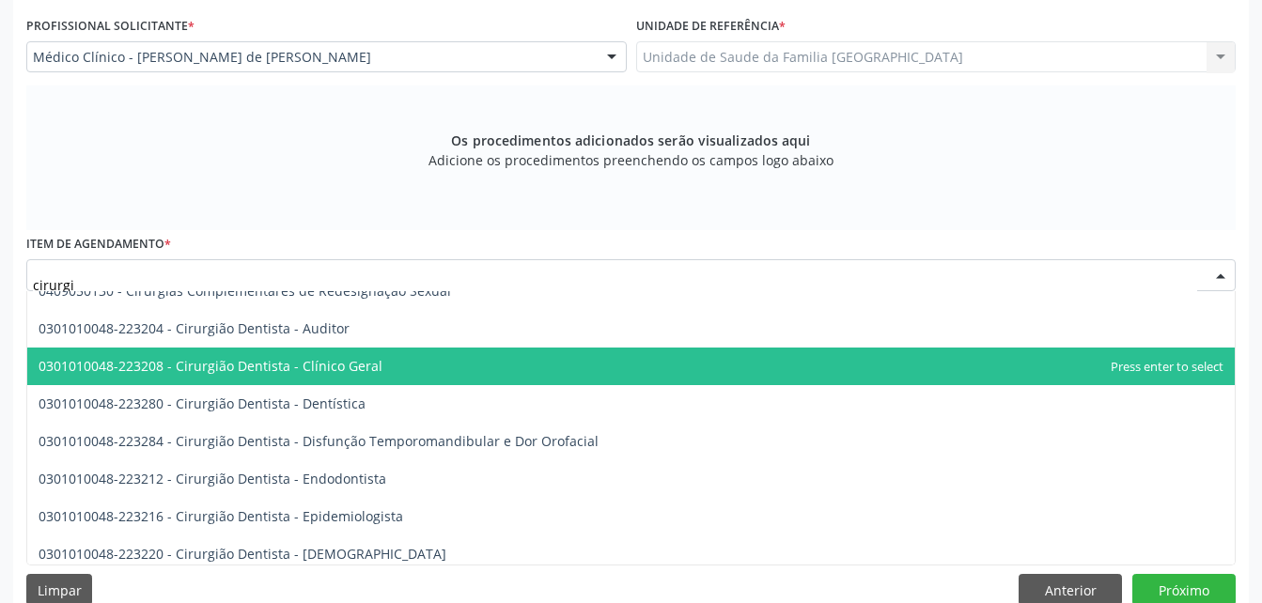
click at [527, 367] on span "0301010048-223208 - Cirurgião Dentista - Clínico Geral" at bounding box center [631, 367] width 1208 height 38
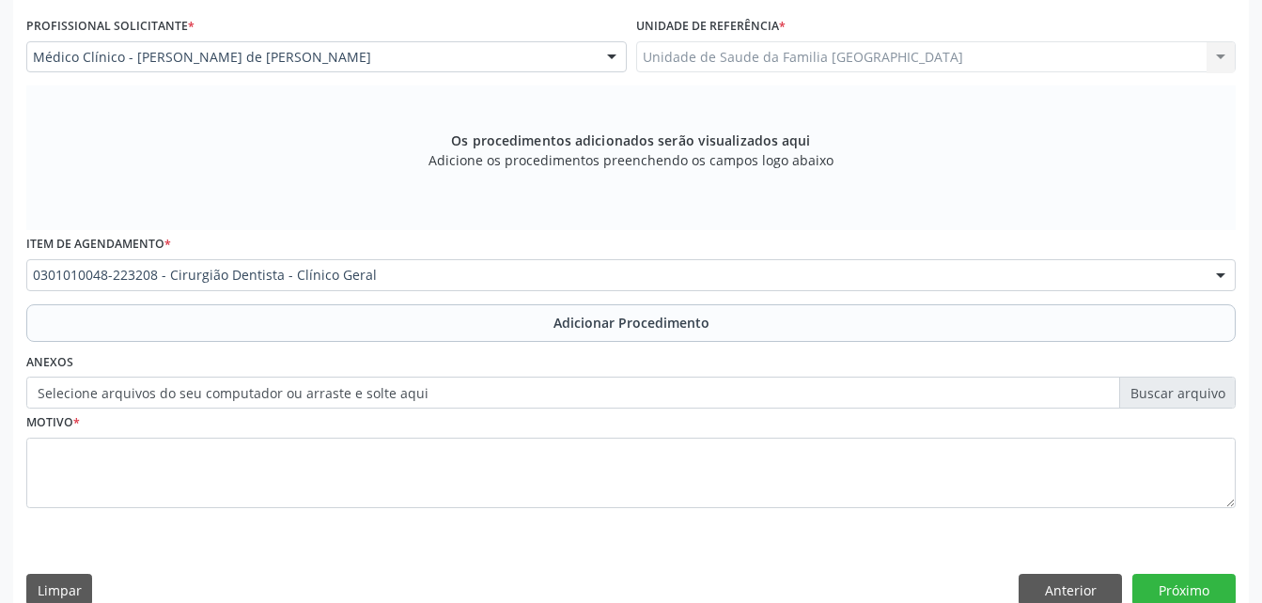
click at [515, 290] on div "0301010048-223208 - Cirurgião Dentista - Clínico Geral" at bounding box center [631, 275] width 1210 height 32
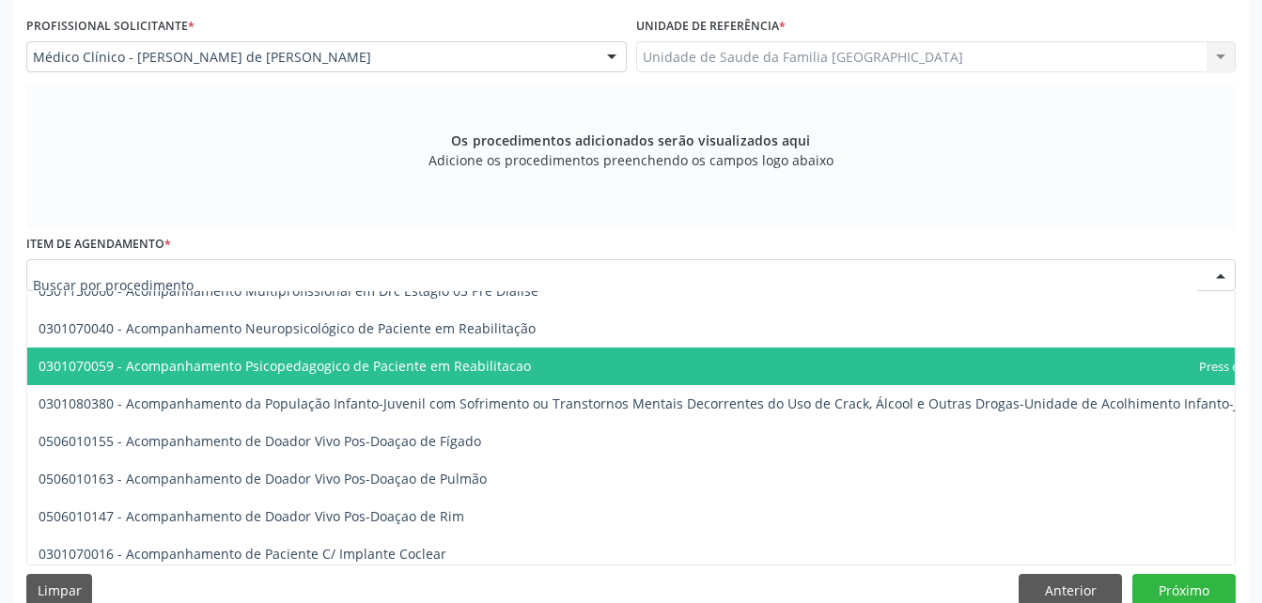
click at [515, 290] on input "text" at bounding box center [615, 285] width 1165 height 38
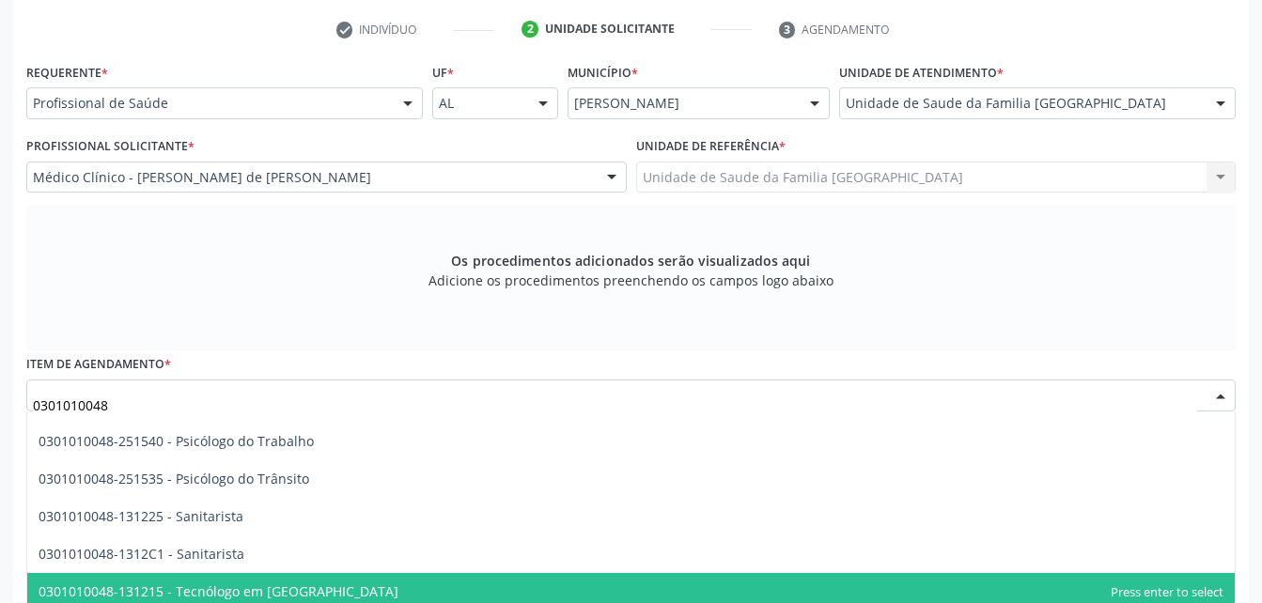
scroll to position [470, 0]
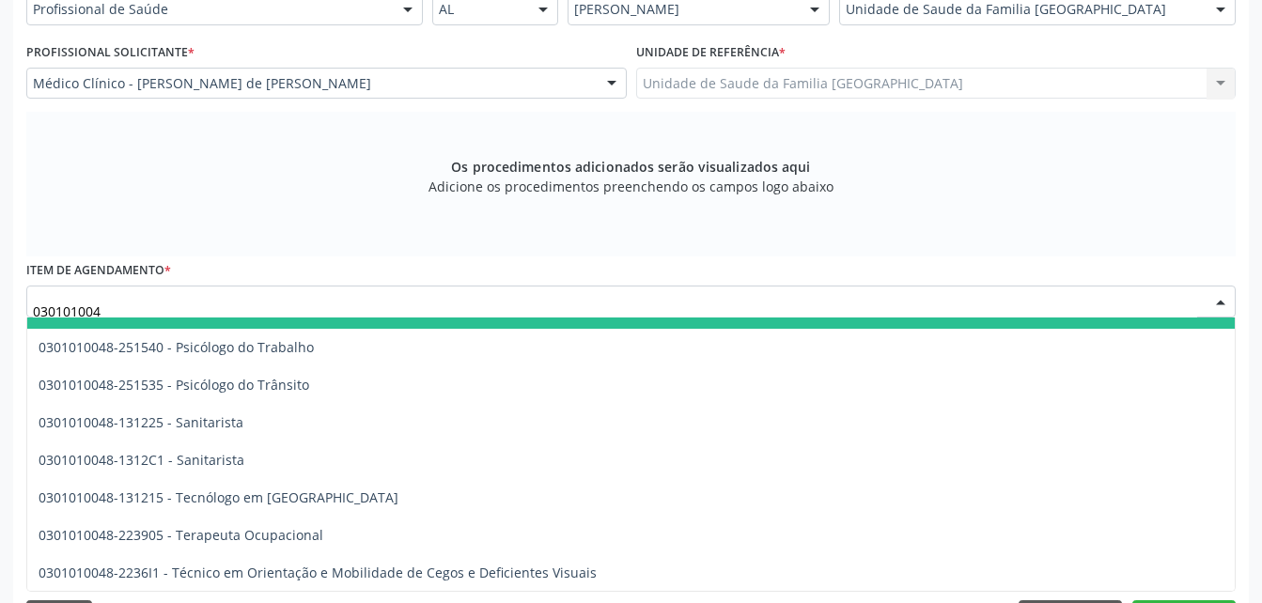
type input "03010100"
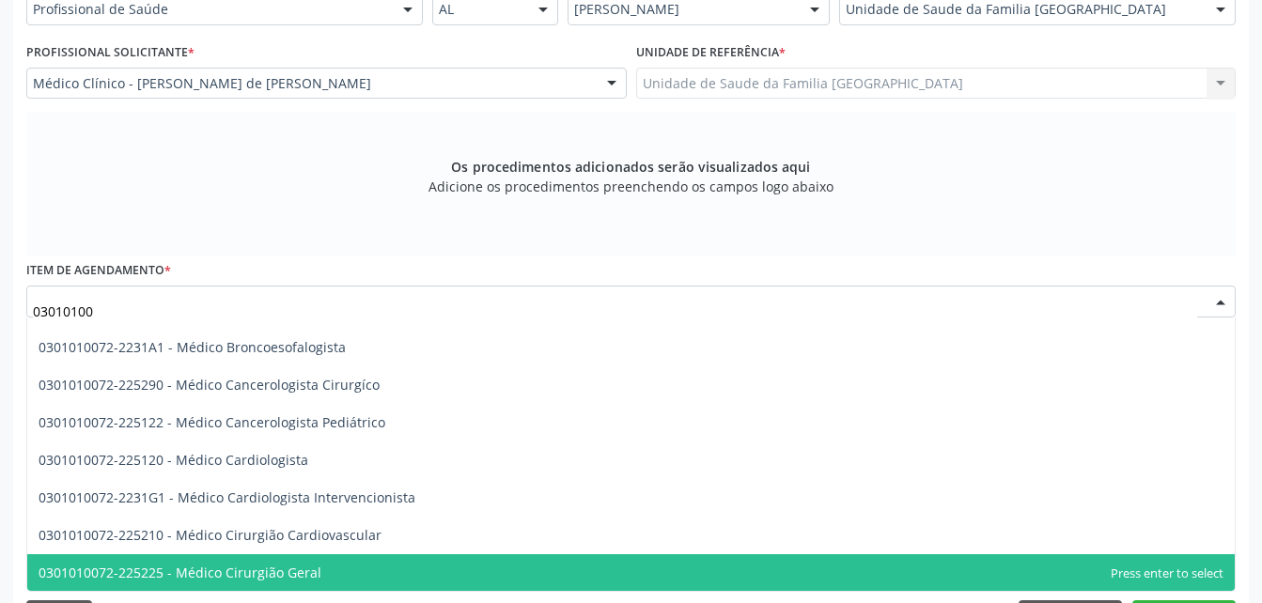
click at [230, 566] on span "0301010072-225225 - Médico Cirurgião Geral" at bounding box center [180, 573] width 283 height 18
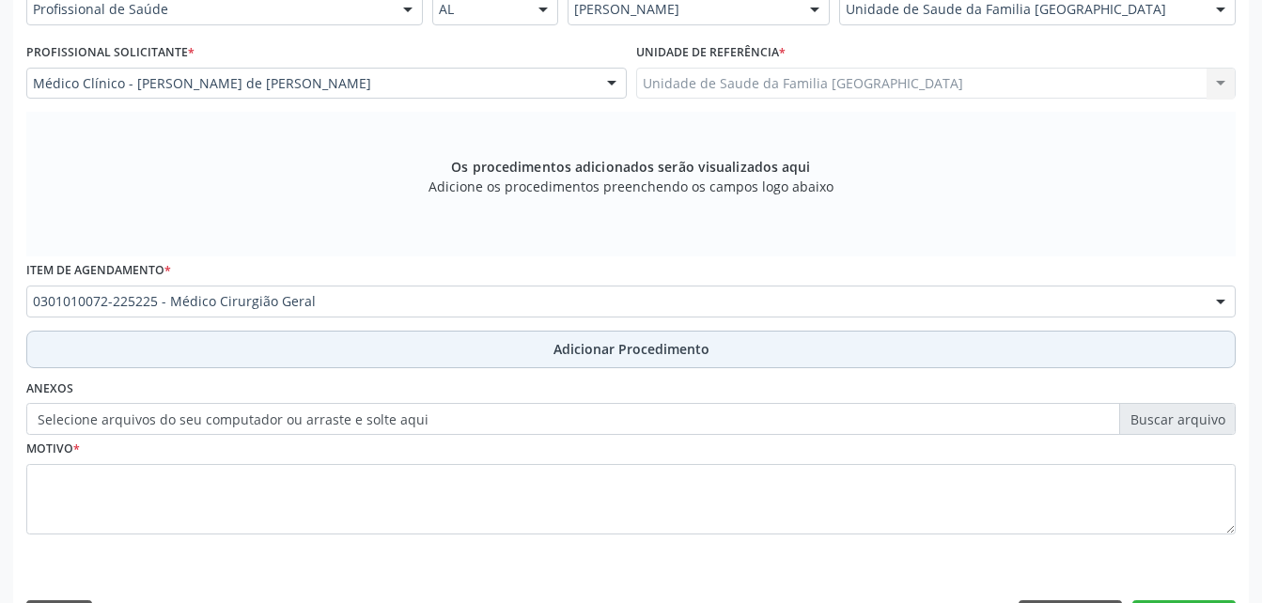
click at [461, 361] on button "Adicionar Procedimento" at bounding box center [631, 350] width 1210 height 38
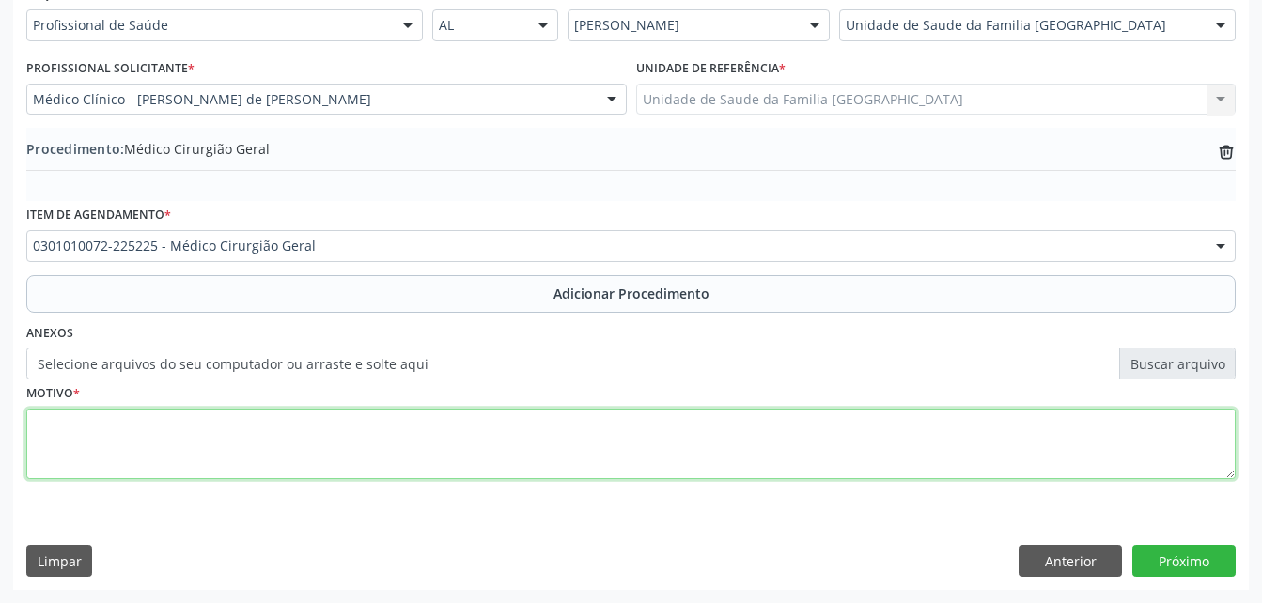
click at [396, 436] on textarea at bounding box center [631, 444] width 1210 height 71
type textarea "pequenos procedimentos"
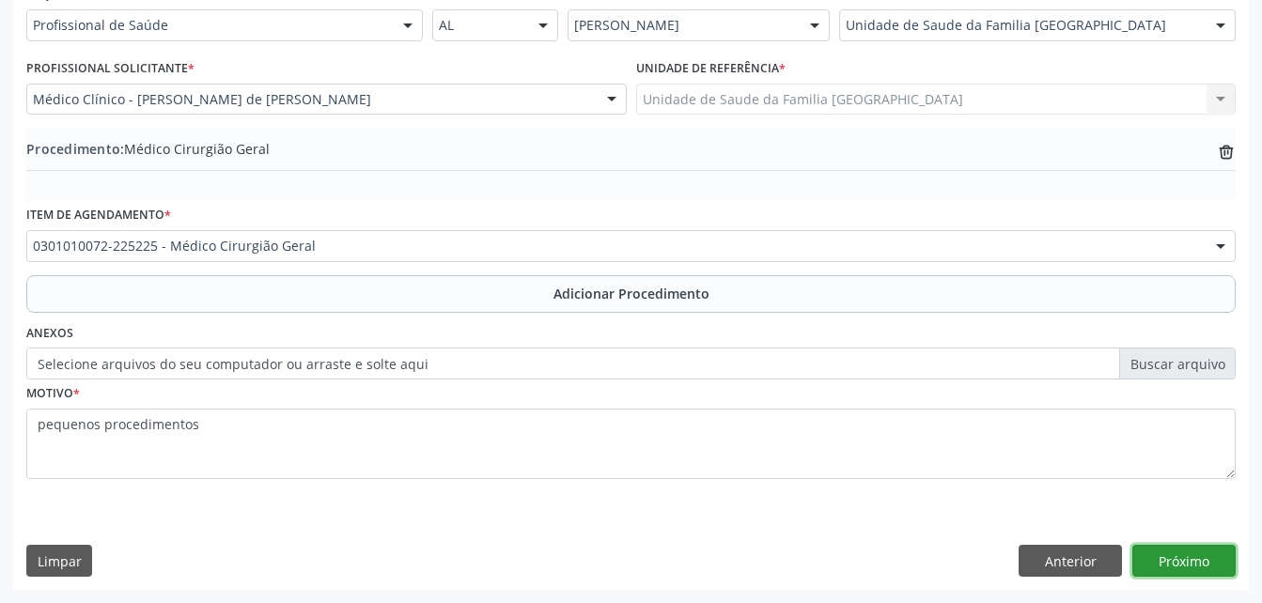
click at [1155, 560] on button "Próximo" at bounding box center [1184, 561] width 103 height 32
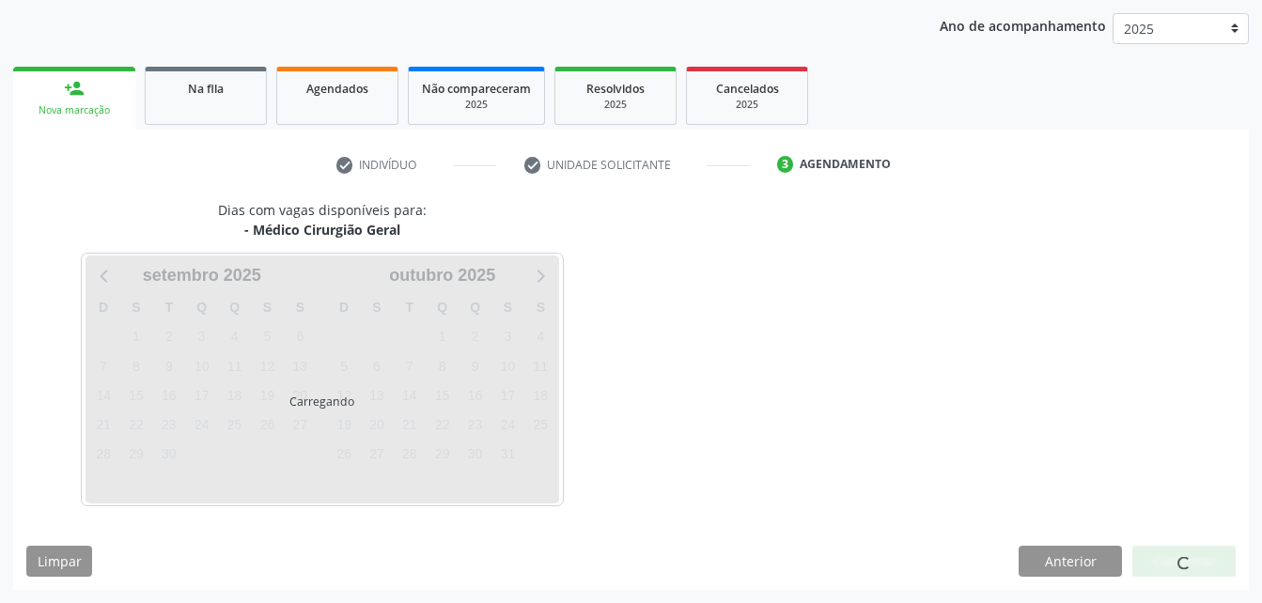
scroll to position [296, 0]
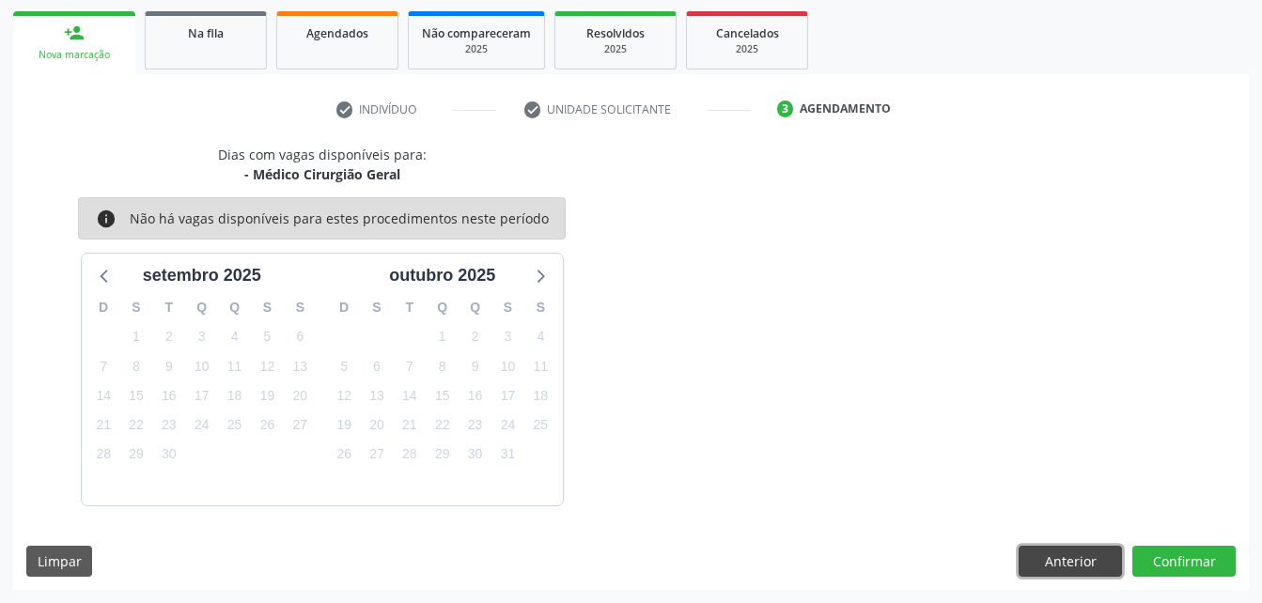
click at [1086, 553] on button "Anterior" at bounding box center [1070, 562] width 103 height 32
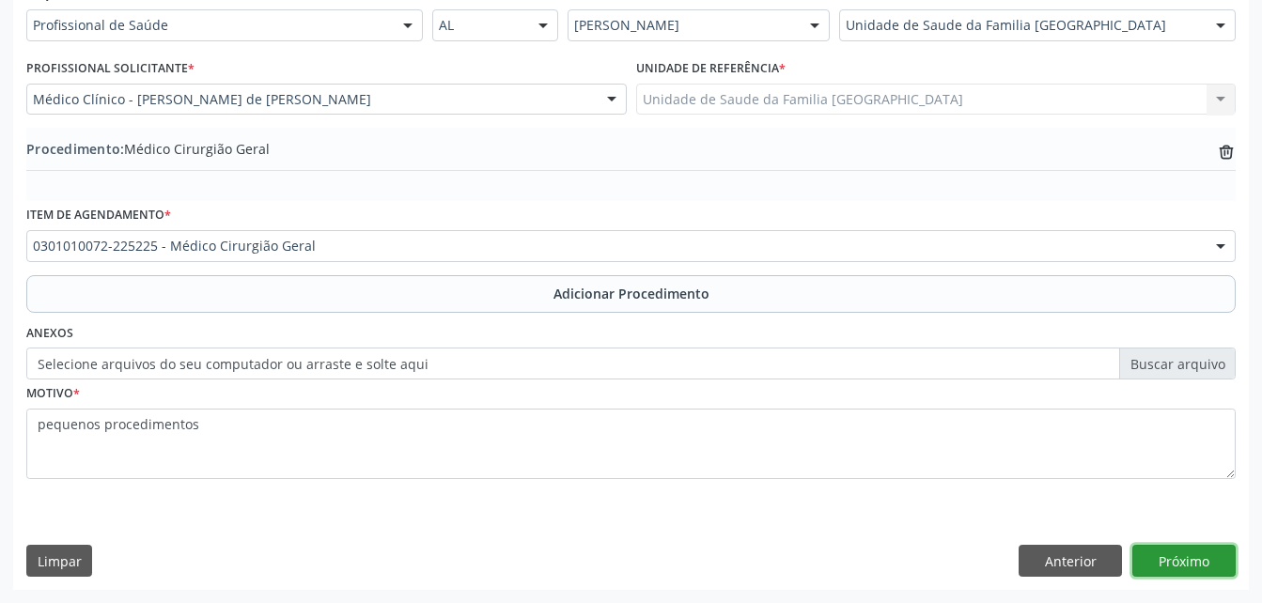
click at [1185, 576] on button "Próximo" at bounding box center [1184, 561] width 103 height 32
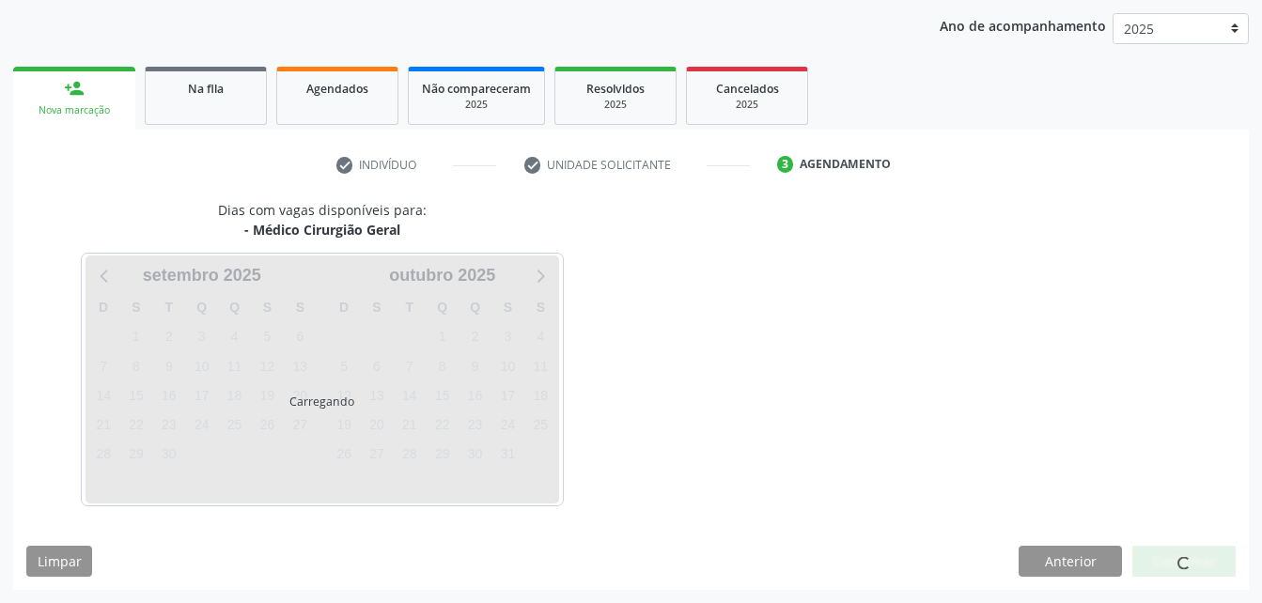
click at [1184, 567] on span at bounding box center [1184, 563] width 13 height 13
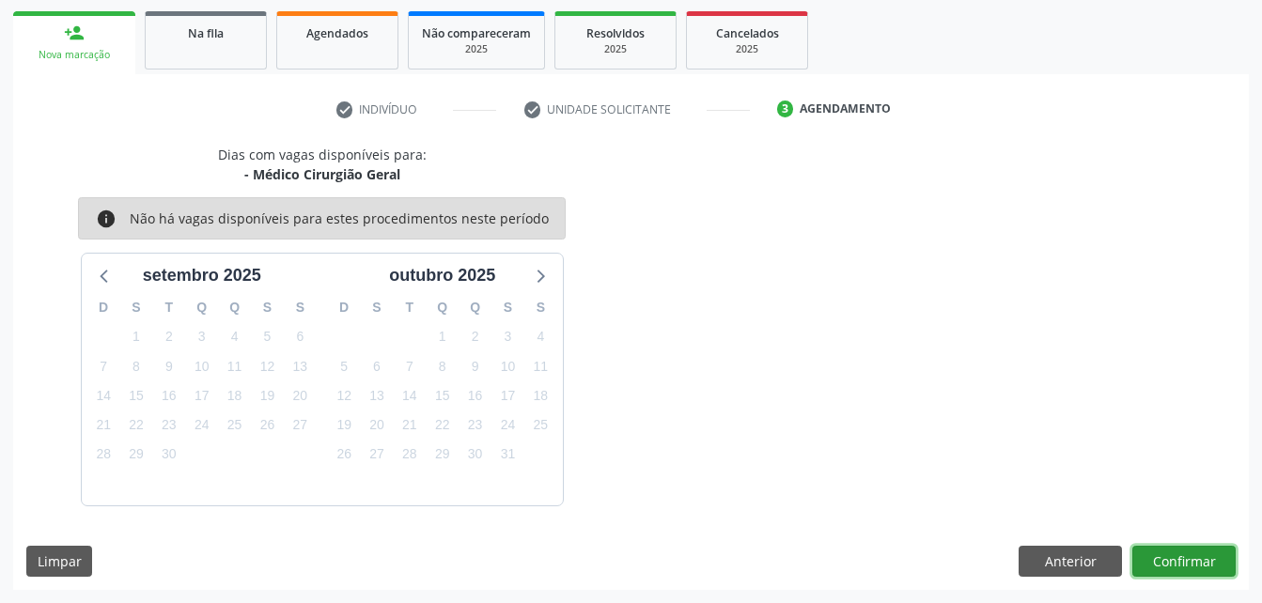
click at [1184, 567] on button "Confirmar" at bounding box center [1184, 562] width 103 height 32
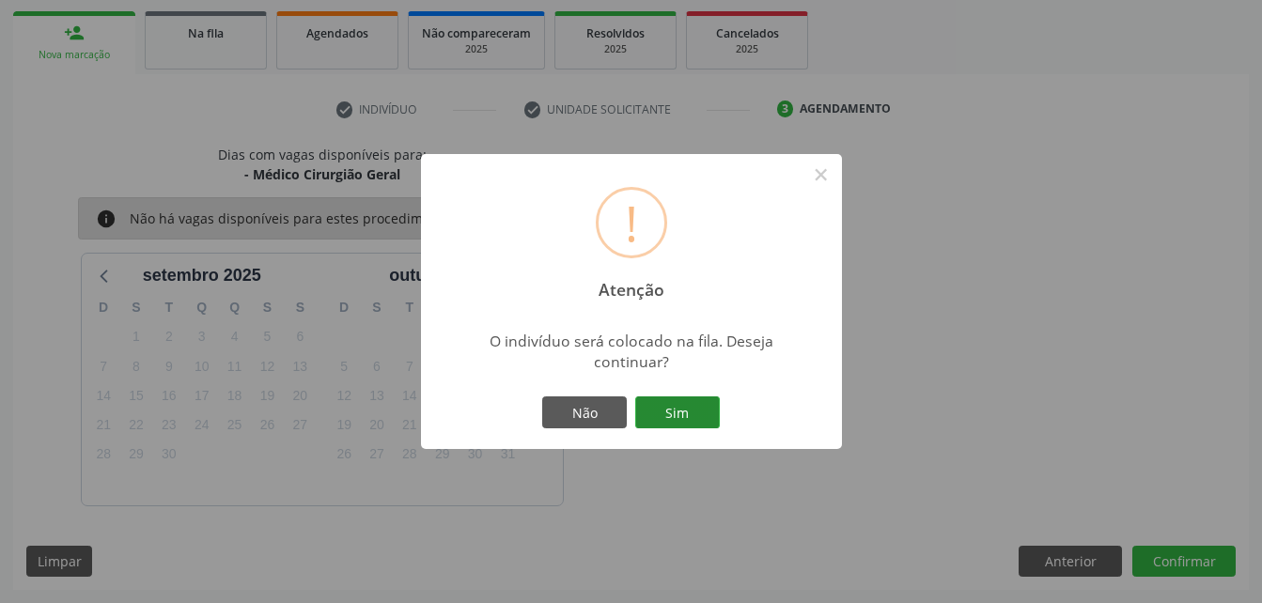
click at [680, 416] on button "Sim" at bounding box center [677, 413] width 85 height 32
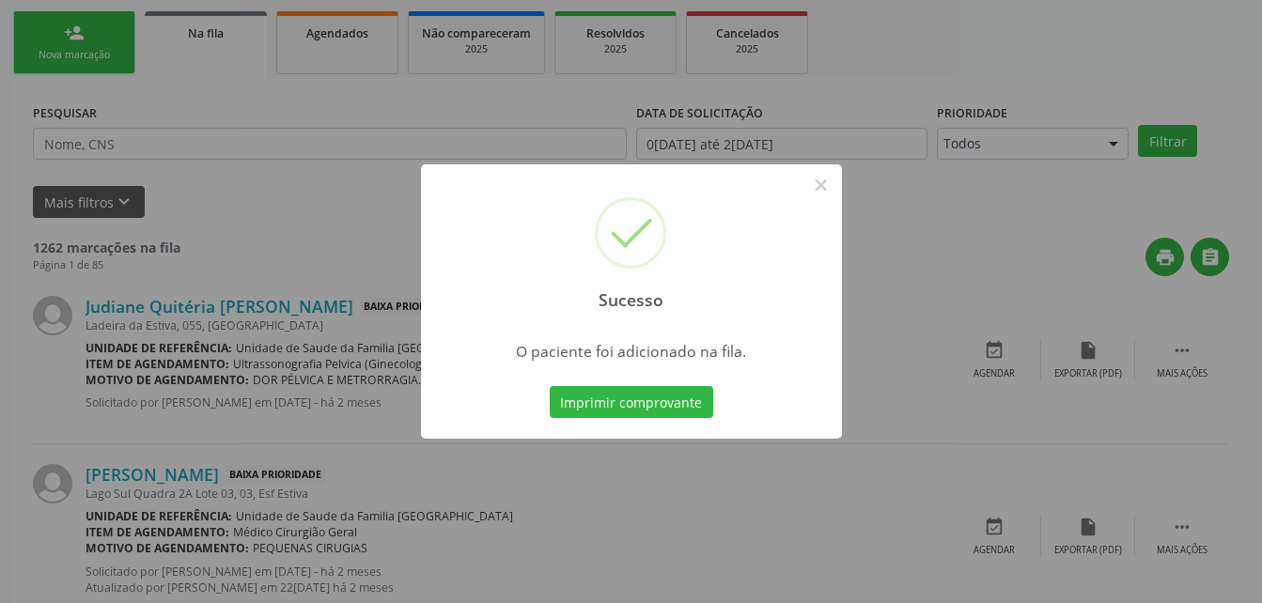
scroll to position [43, 0]
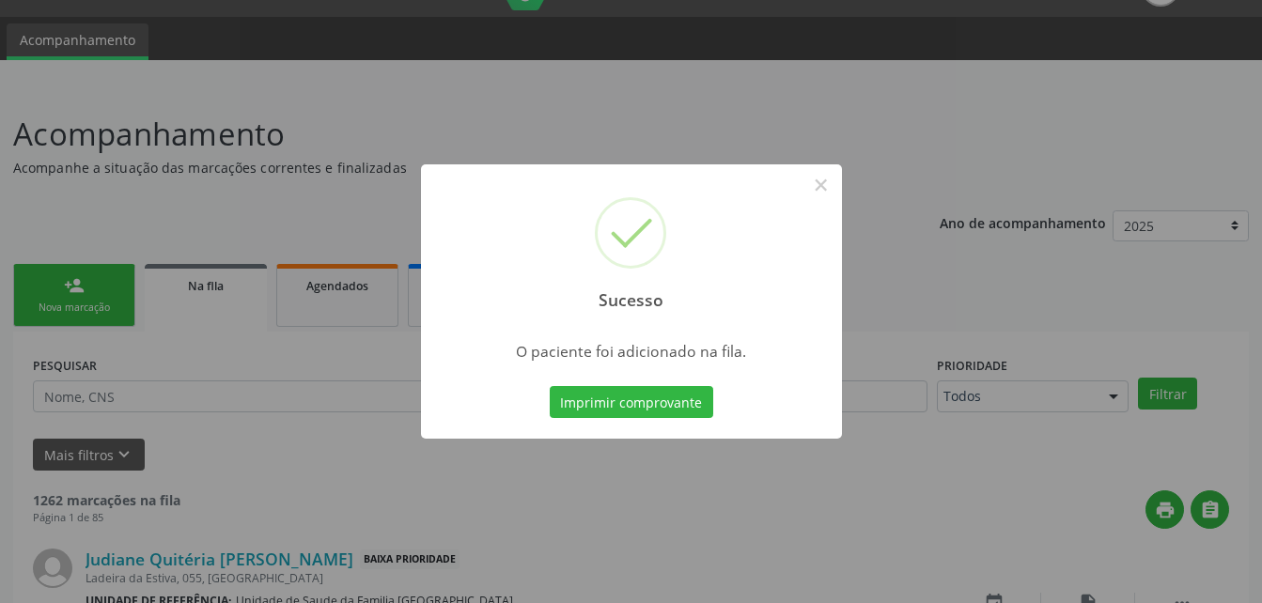
click at [95, 289] on div "Sucesso × O paciente foi adicionado na fila. Imprimir comprovante Cancel" at bounding box center [631, 301] width 1262 height 603
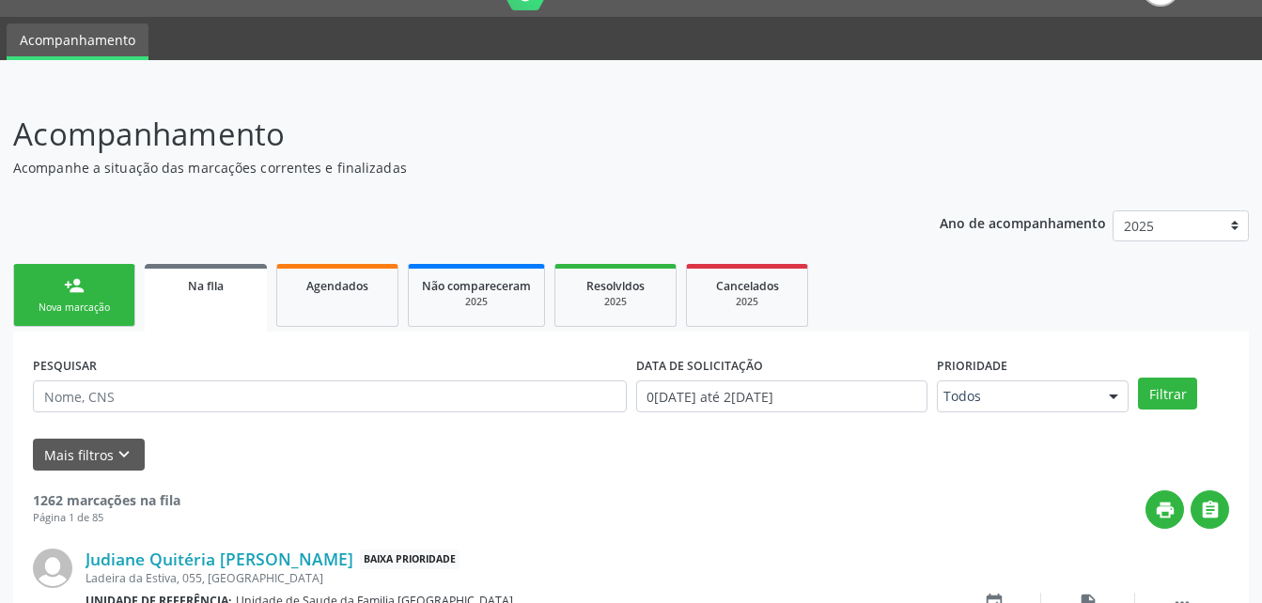
click at [95, 289] on link "person_add Nova marcação" at bounding box center [74, 295] width 122 height 63
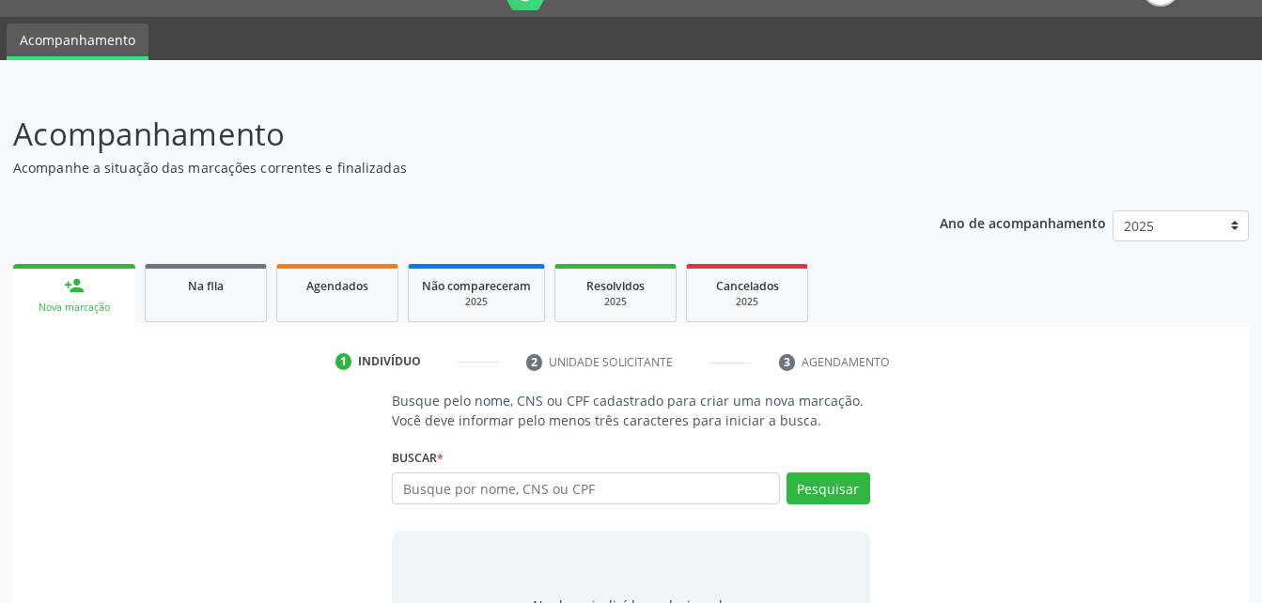
scroll to position [148, 0]
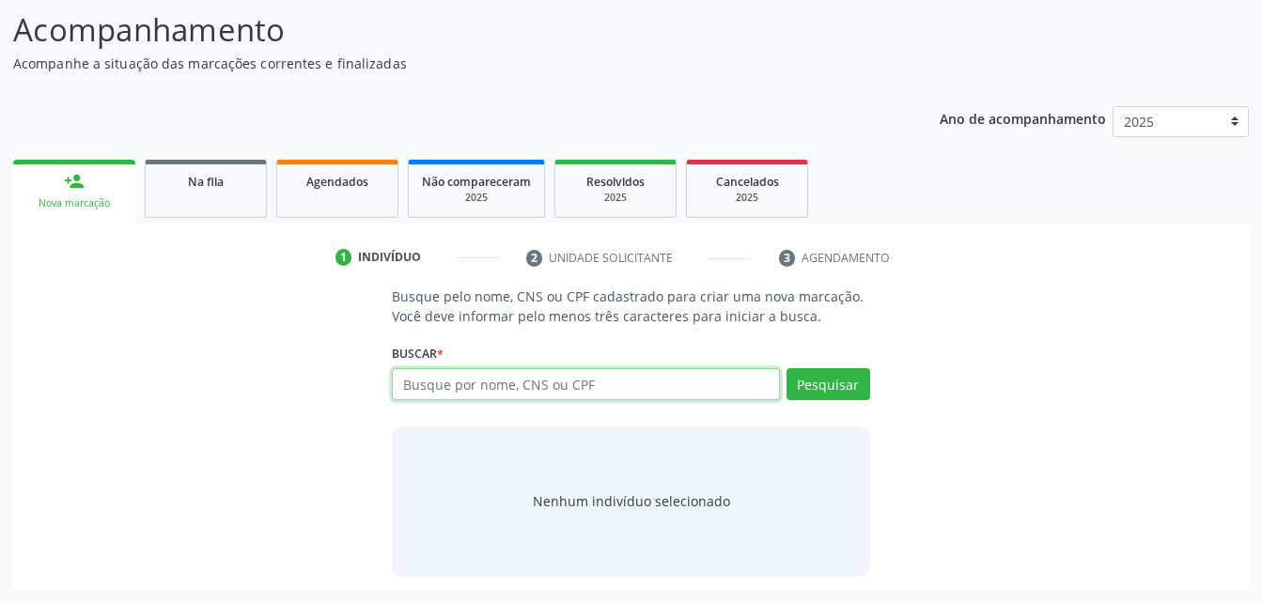
click at [429, 398] on input "text" at bounding box center [585, 384] width 387 height 32
type input "702802691828461"
click at [871, 379] on div "Busque pelo nome, CNS ou CPF cadastrado para criar uma nova marcação. Você deve…" at bounding box center [631, 432] width 504 height 290
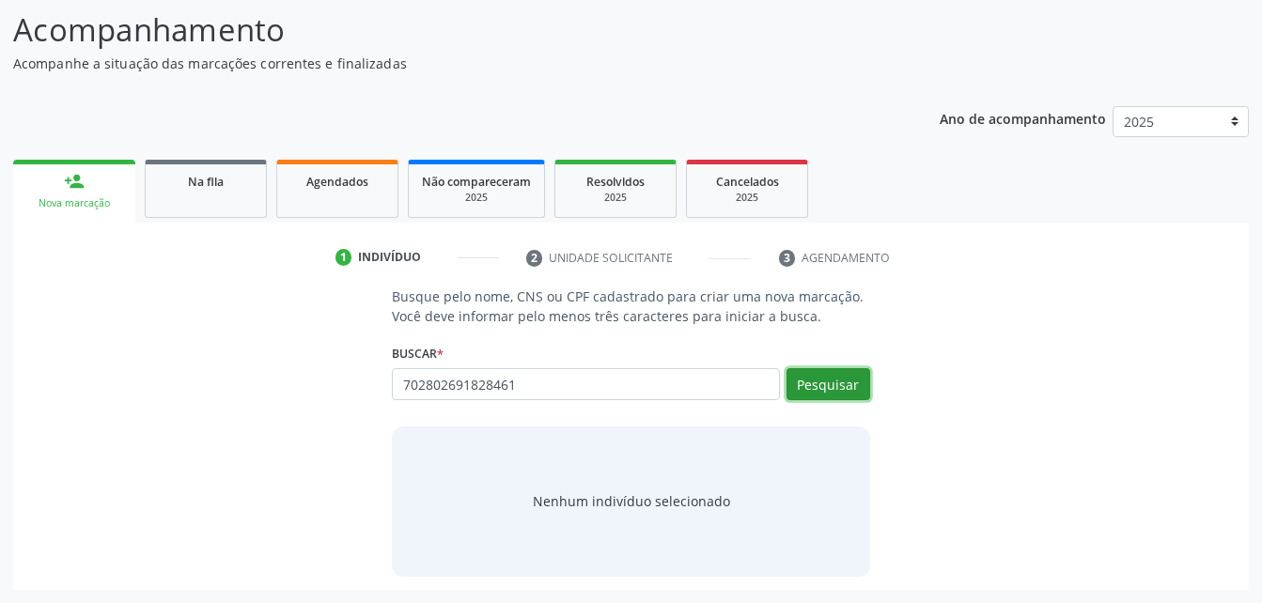
click at [827, 383] on button "Pesquisar" at bounding box center [829, 384] width 84 height 32
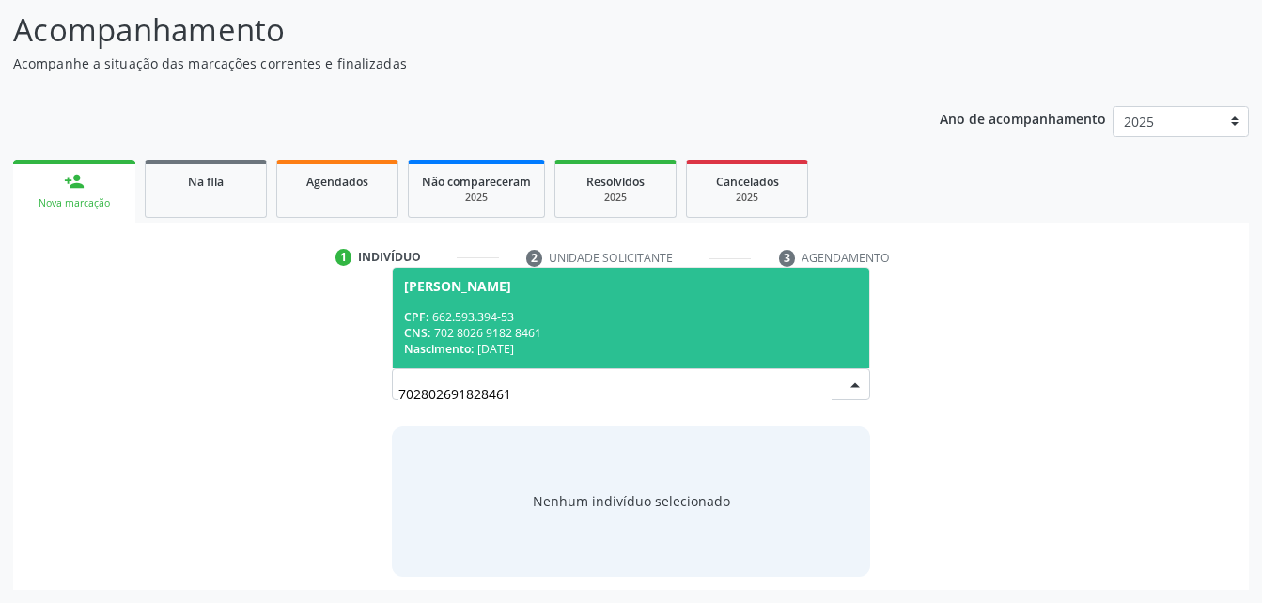
click at [671, 309] on div "CPF: 662.593.394-53" at bounding box center [630, 317] width 453 height 16
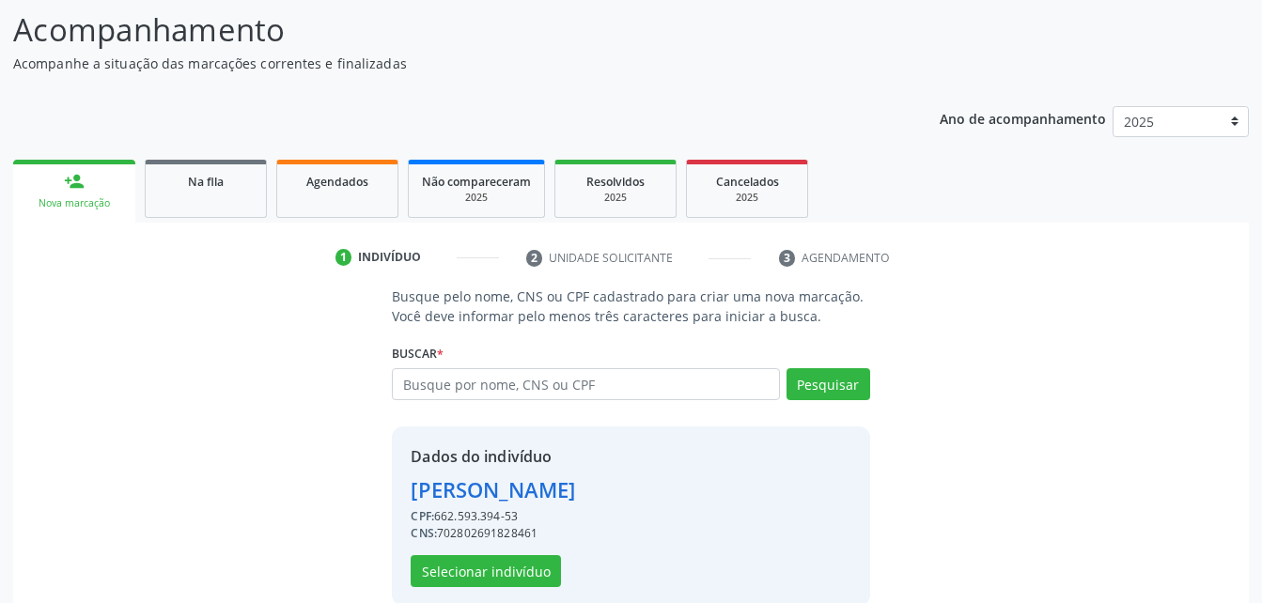
scroll to position [177, 0]
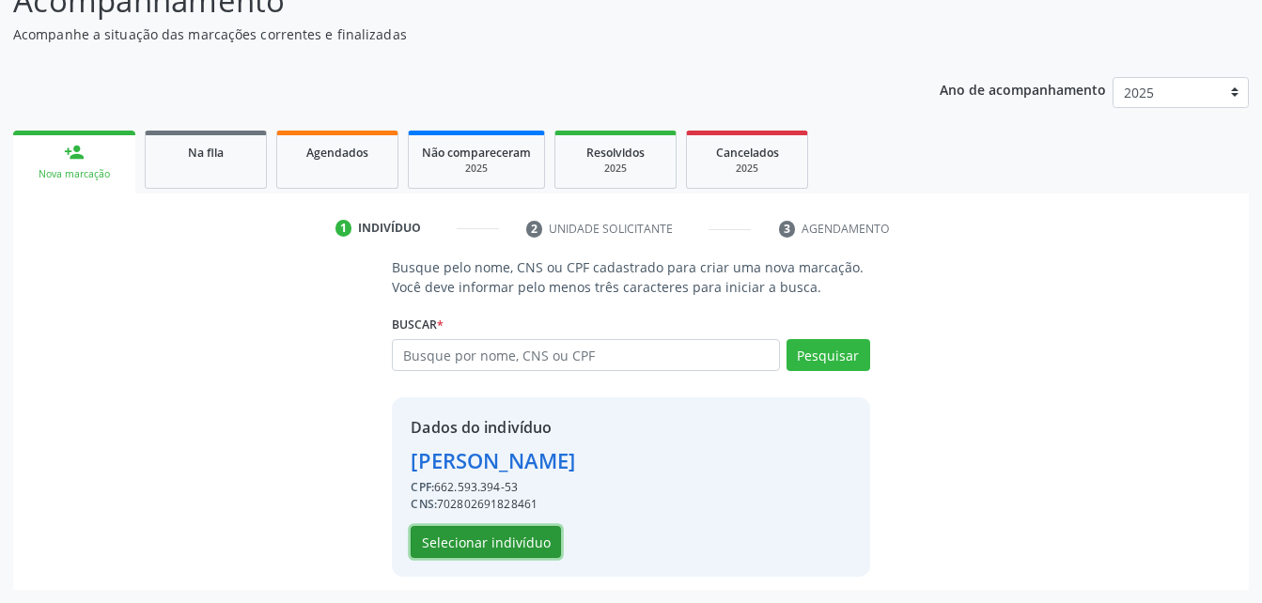
click at [466, 536] on button "Selecionar indivíduo" at bounding box center [486, 542] width 150 height 32
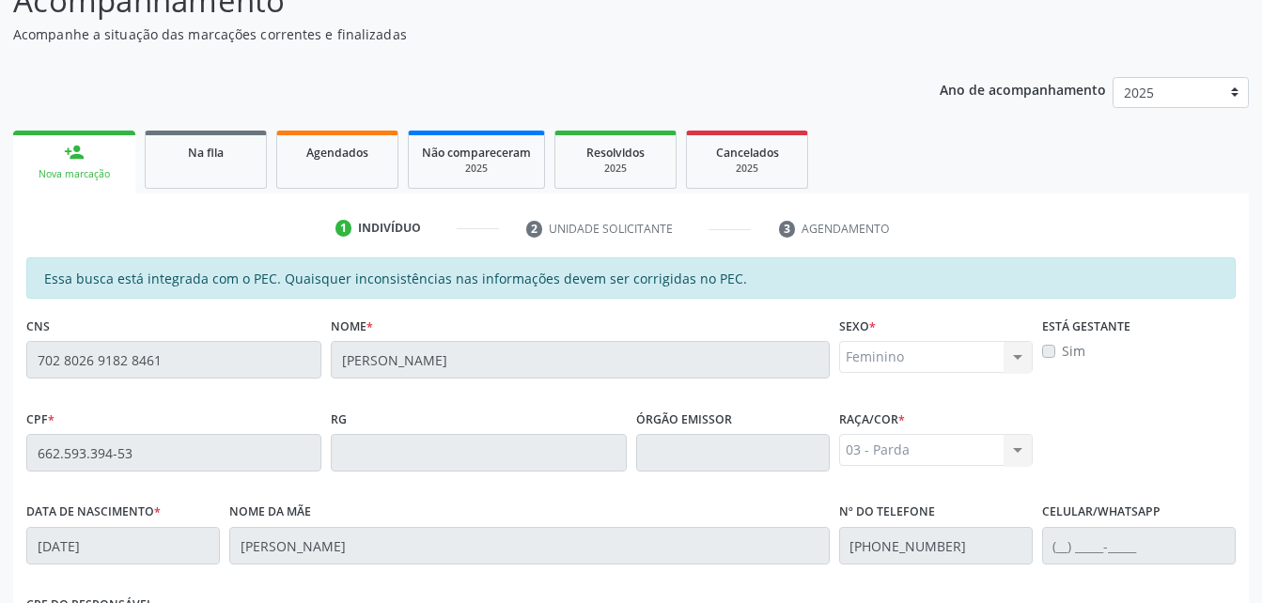
scroll to position [496, 0]
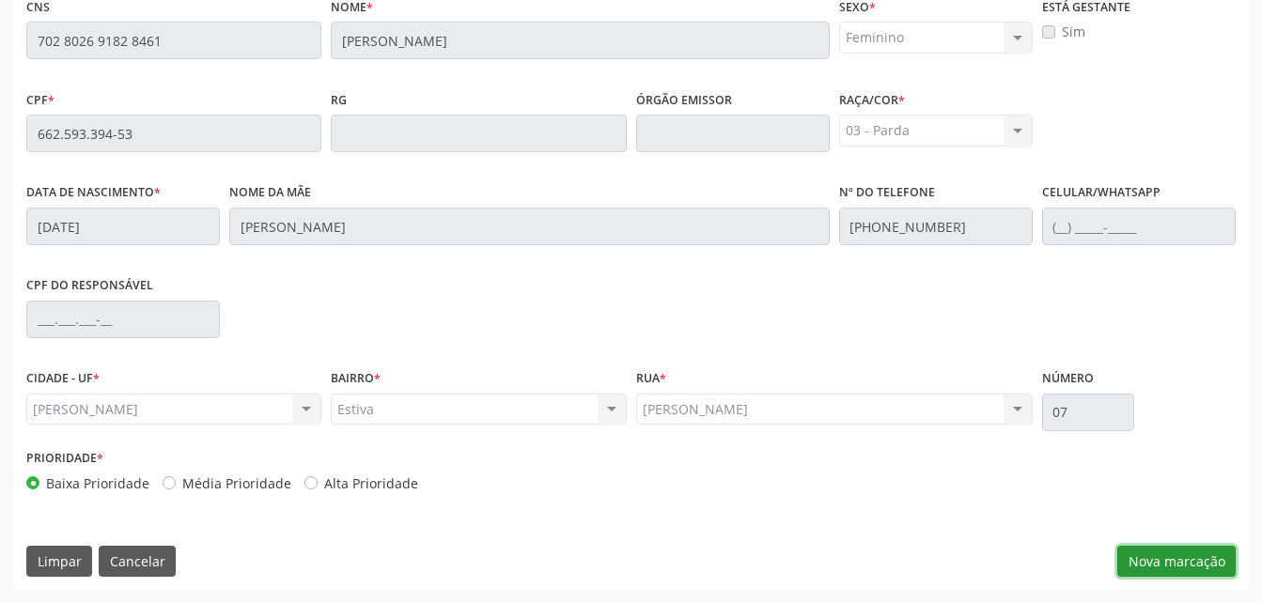
click at [1204, 565] on button "Nova marcação" at bounding box center [1177, 562] width 118 height 32
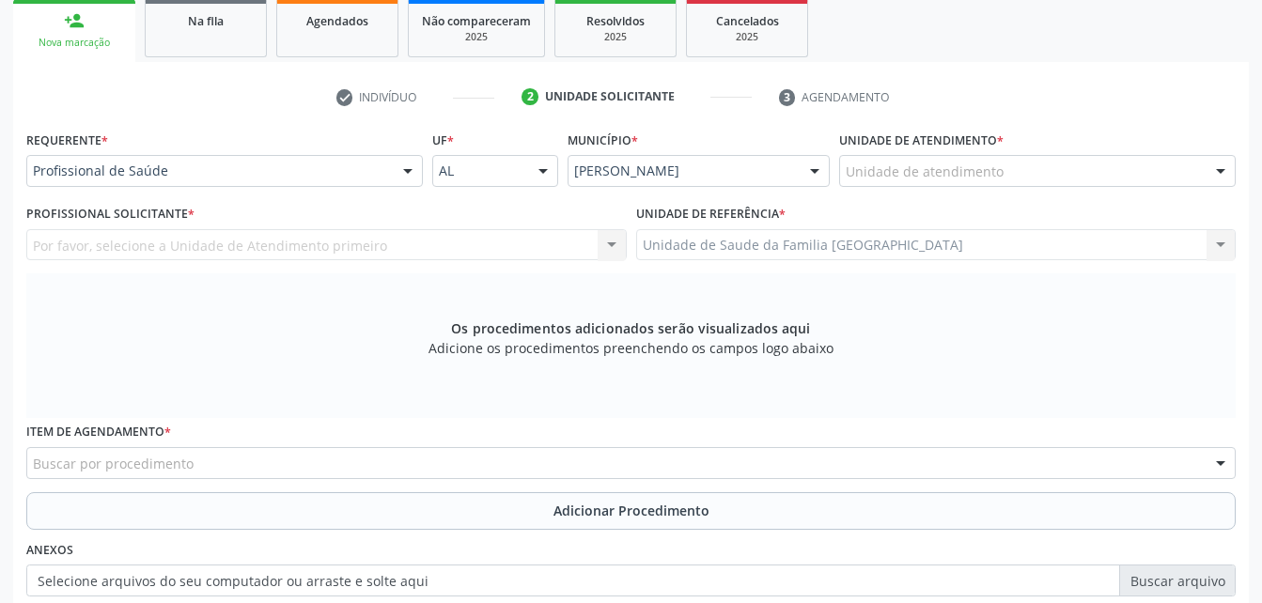
scroll to position [214, 0]
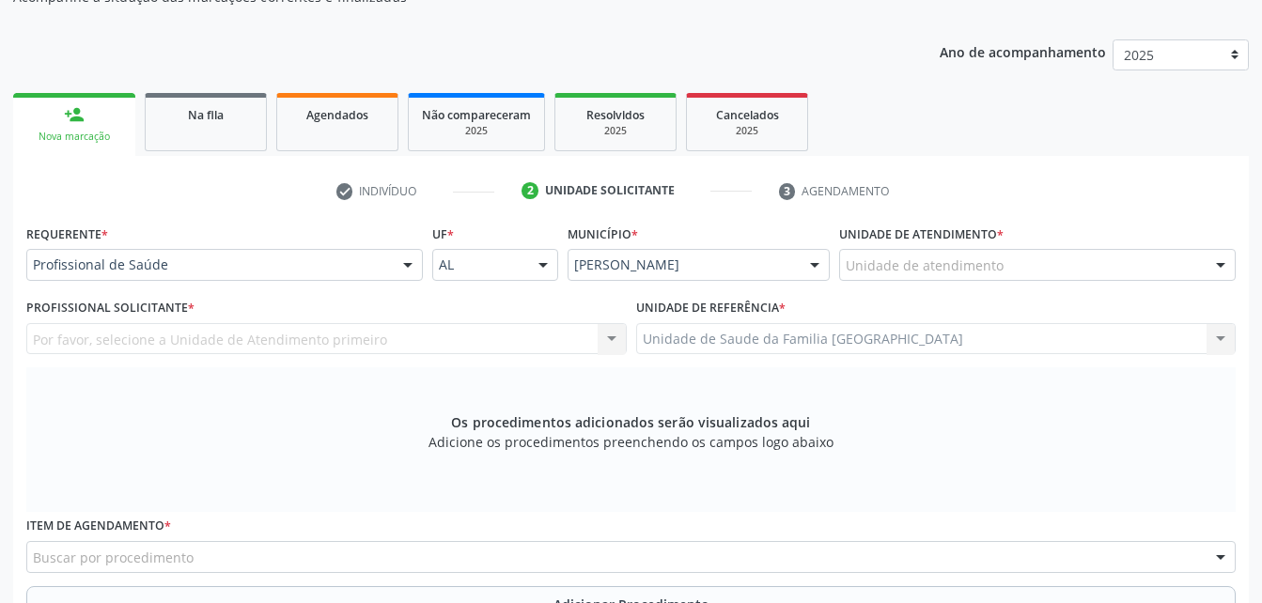
click at [1070, 269] on div "Unidade de atendimento" at bounding box center [1037, 265] width 397 height 32
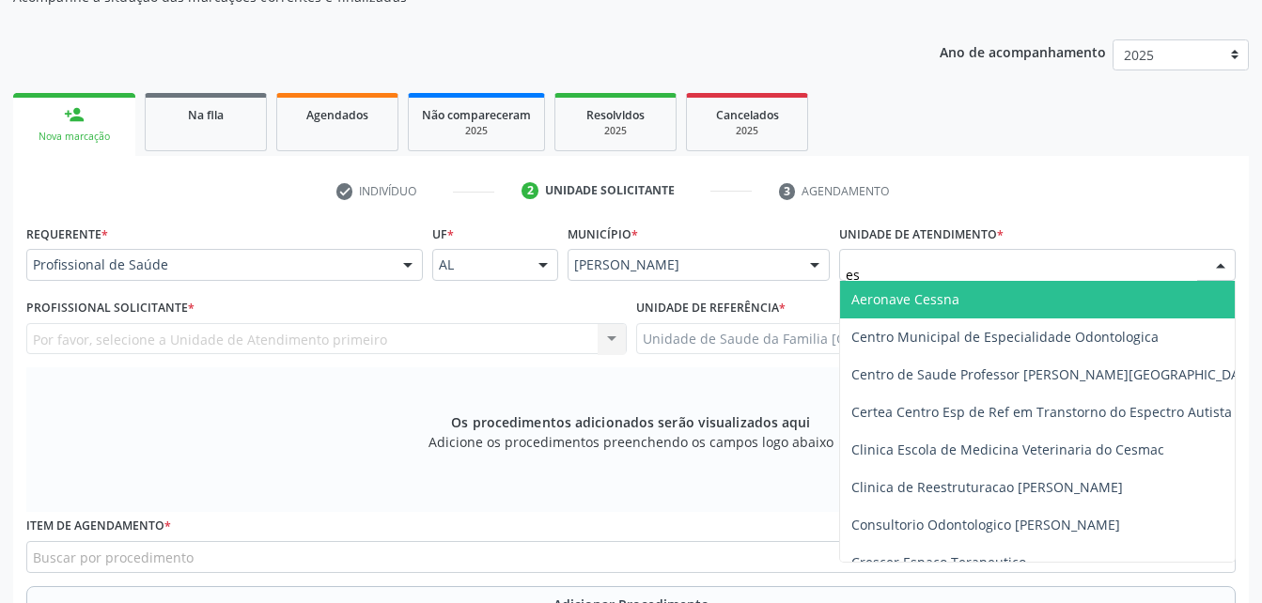
type input "est"
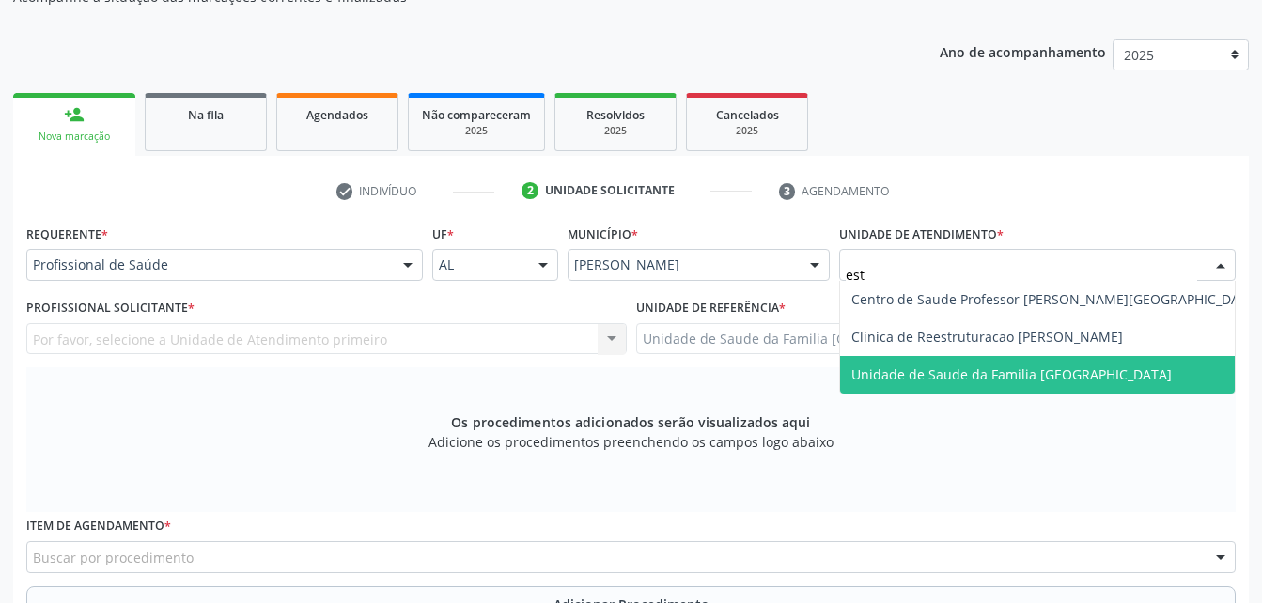
drag, startPoint x: 1093, startPoint y: 365, endPoint x: 1024, endPoint y: 351, distance: 71.0
click at [1093, 366] on span "Unidade de Saude da Familia [GEOGRAPHIC_DATA]" at bounding box center [1012, 375] width 321 height 18
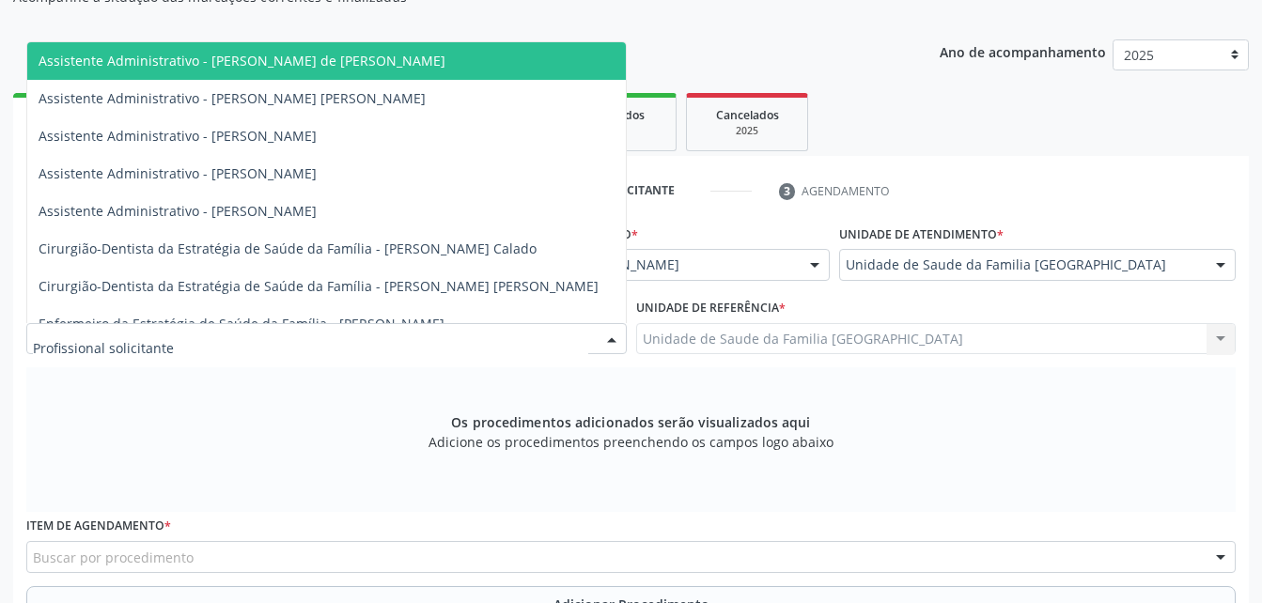
click at [484, 342] on div at bounding box center [326, 339] width 601 height 32
type input "rod"
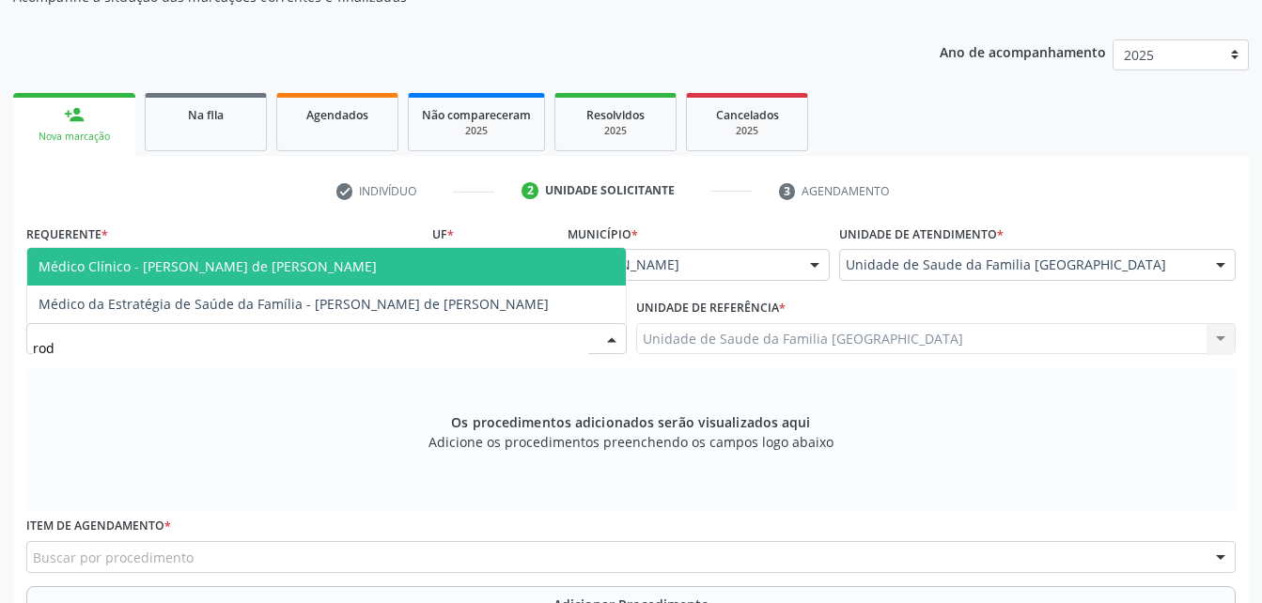
click at [417, 255] on span "Médico Clínico - [PERSON_NAME] de [PERSON_NAME]" at bounding box center [326, 267] width 599 height 38
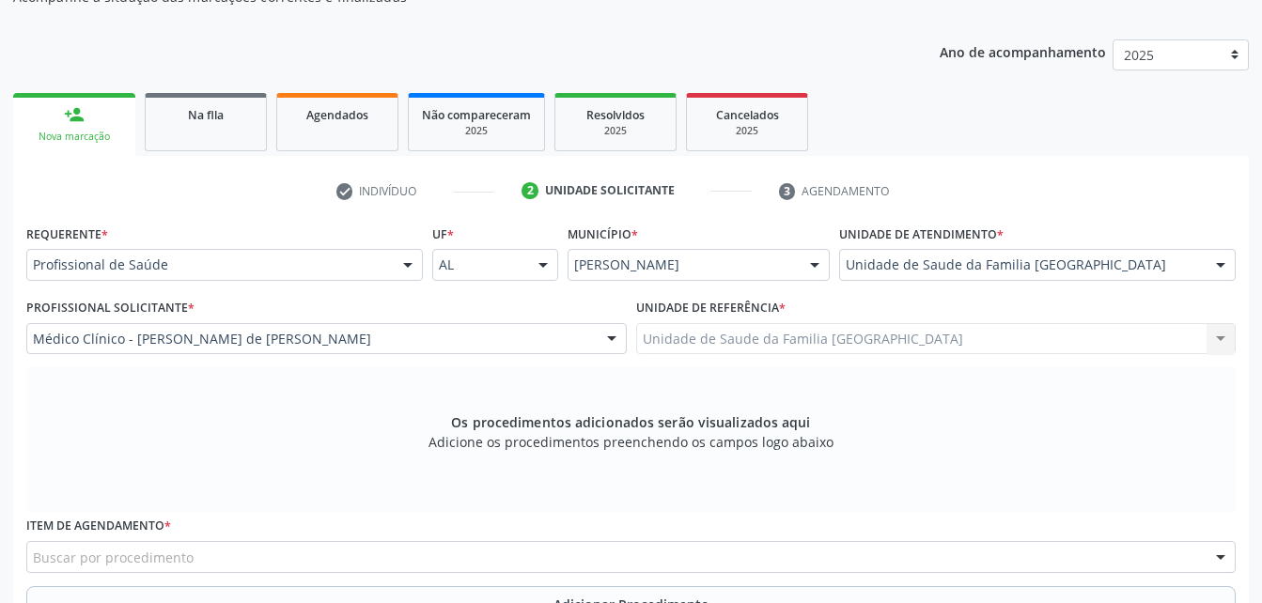
scroll to position [496, 0]
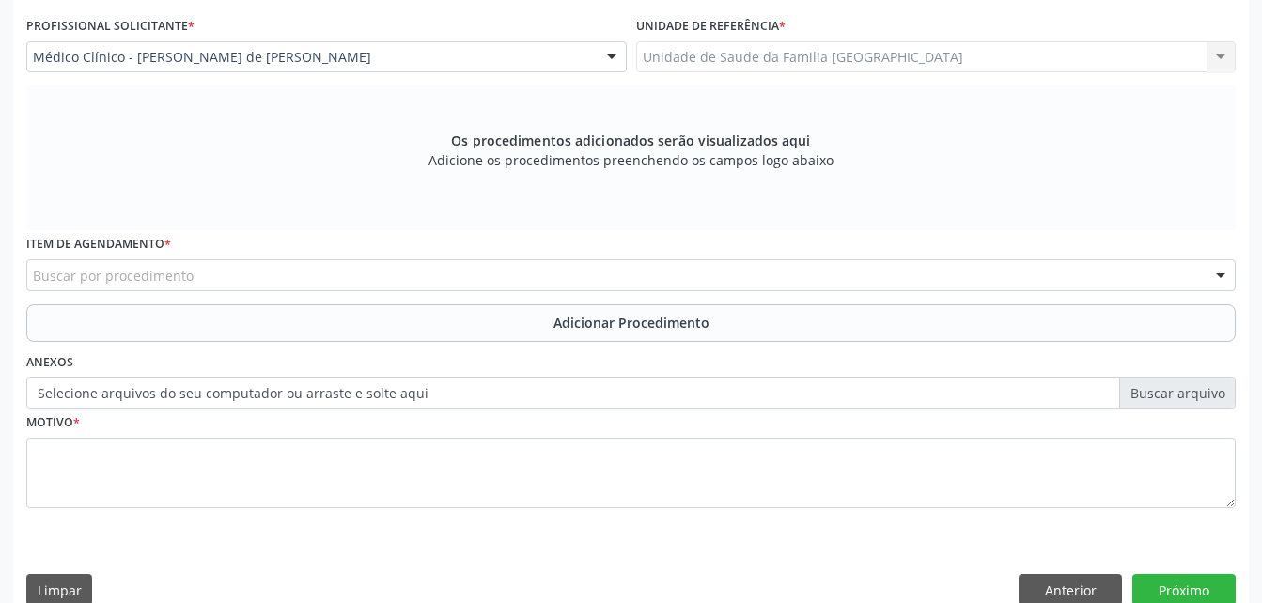
click at [369, 258] on div "Item de agendamento * Buscar por procedimento 0304070076 - .Quimioterapia de Le…" at bounding box center [631, 260] width 1210 height 60
click at [365, 269] on div "Buscar por procedimento" at bounding box center [631, 275] width 1210 height 32
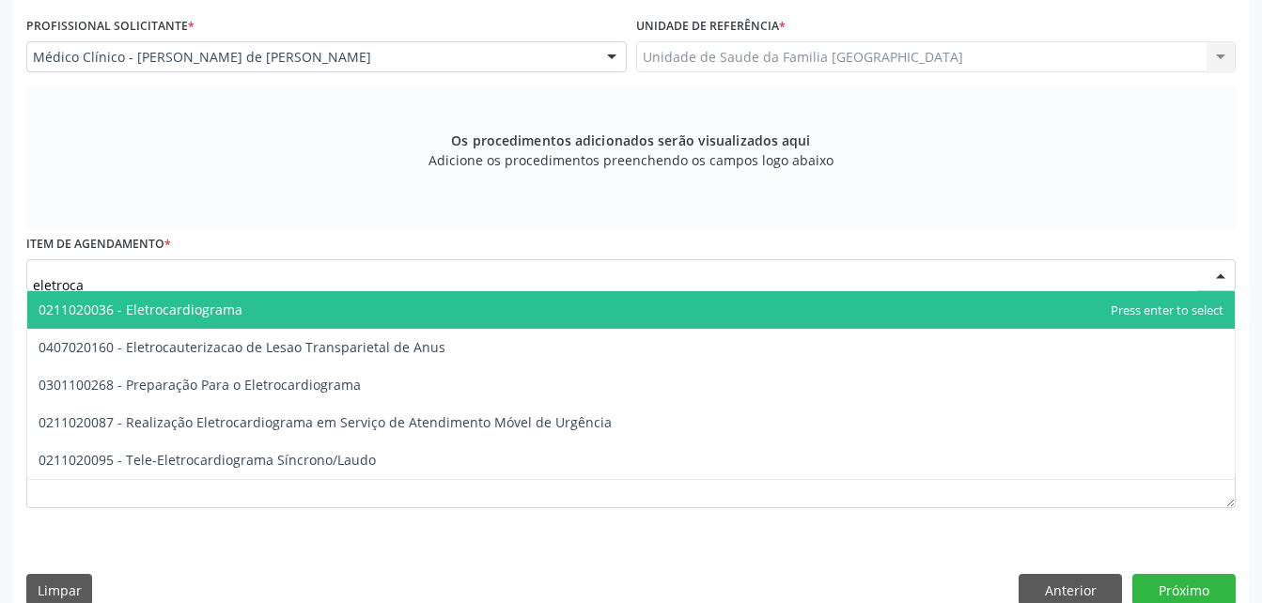
type input "eletrocar"
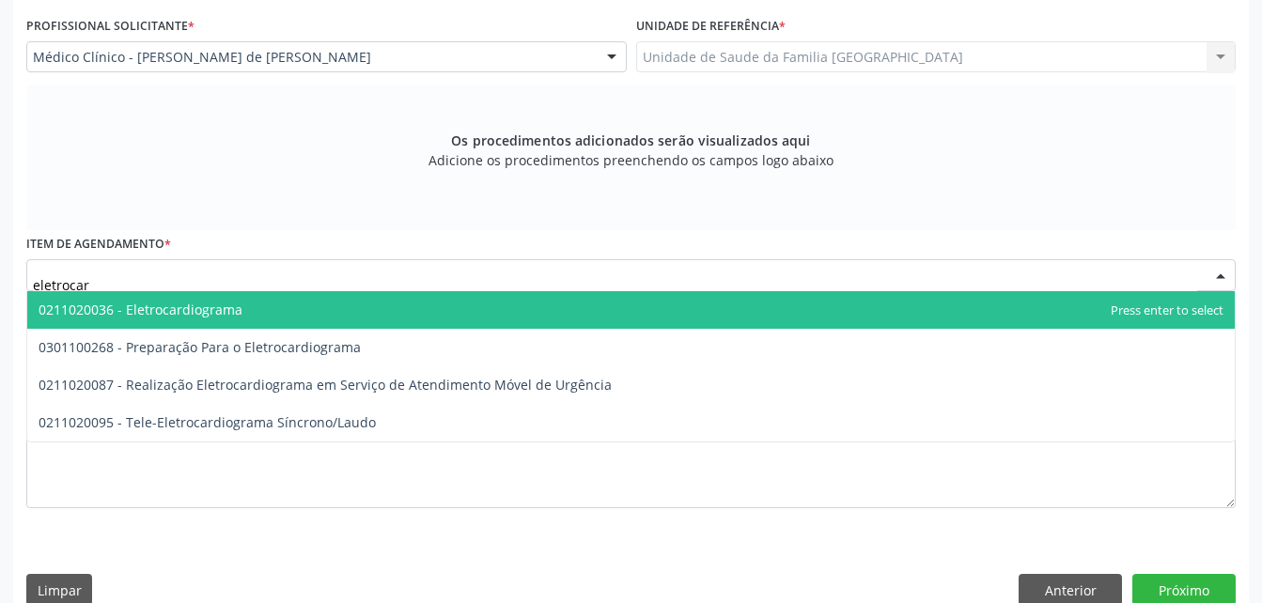
click at [270, 323] on span "0211020036 - Eletrocardiograma" at bounding box center [631, 310] width 1208 height 38
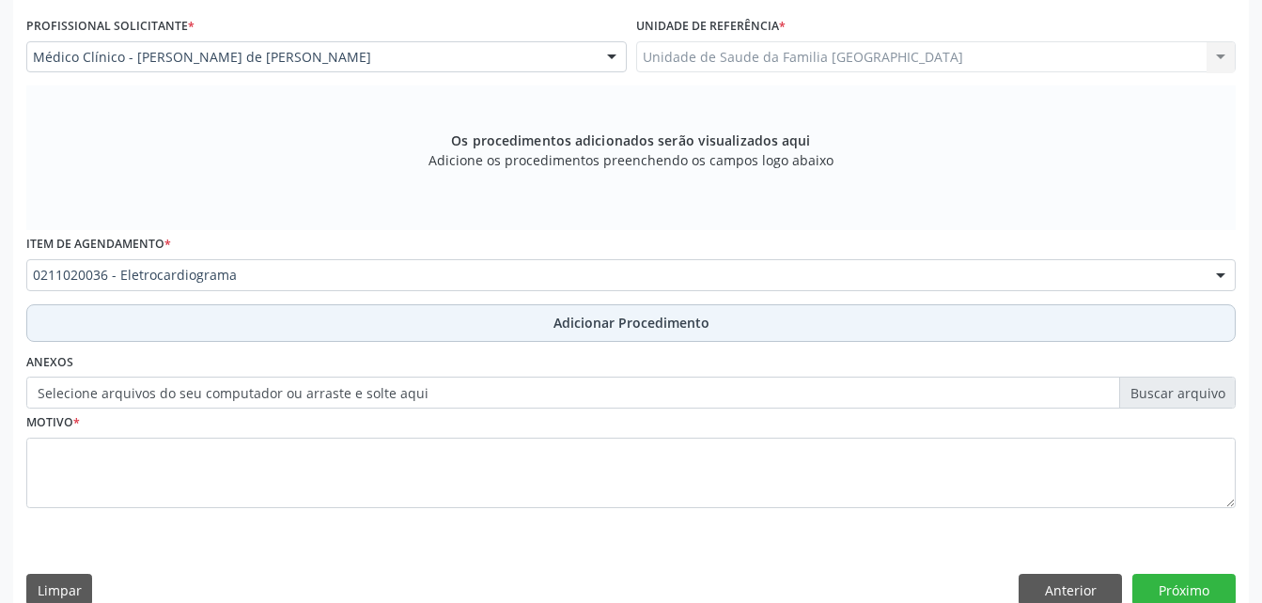
click at [323, 334] on button "Adicionar Procedimento" at bounding box center [631, 324] width 1210 height 38
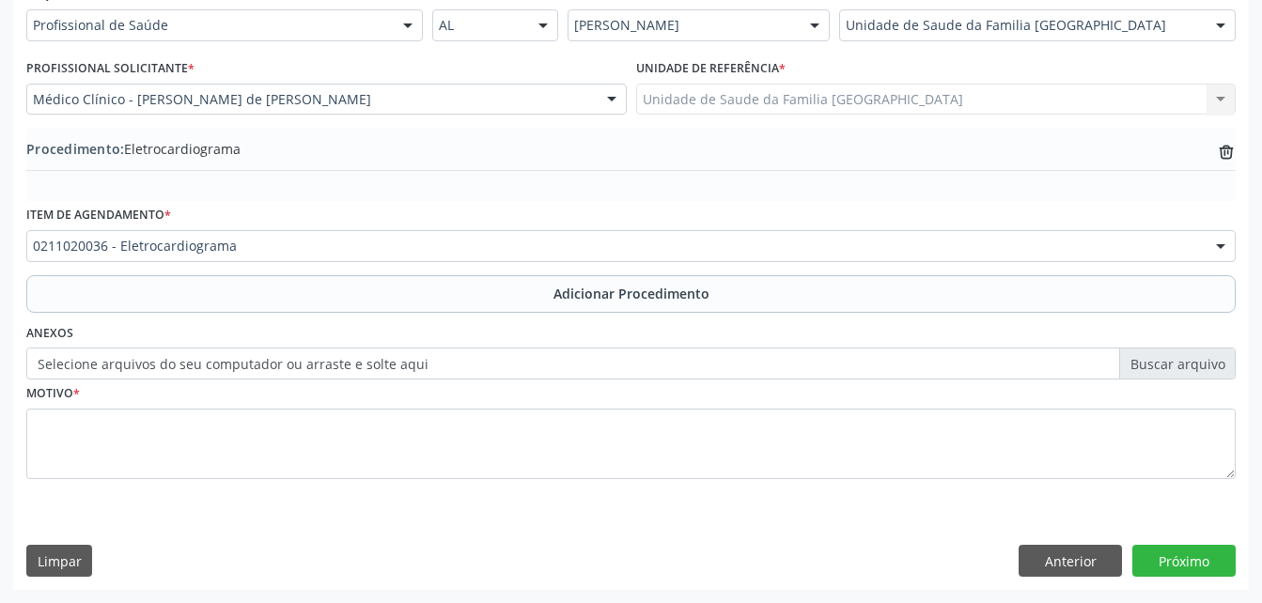
scroll to position [454, 0]
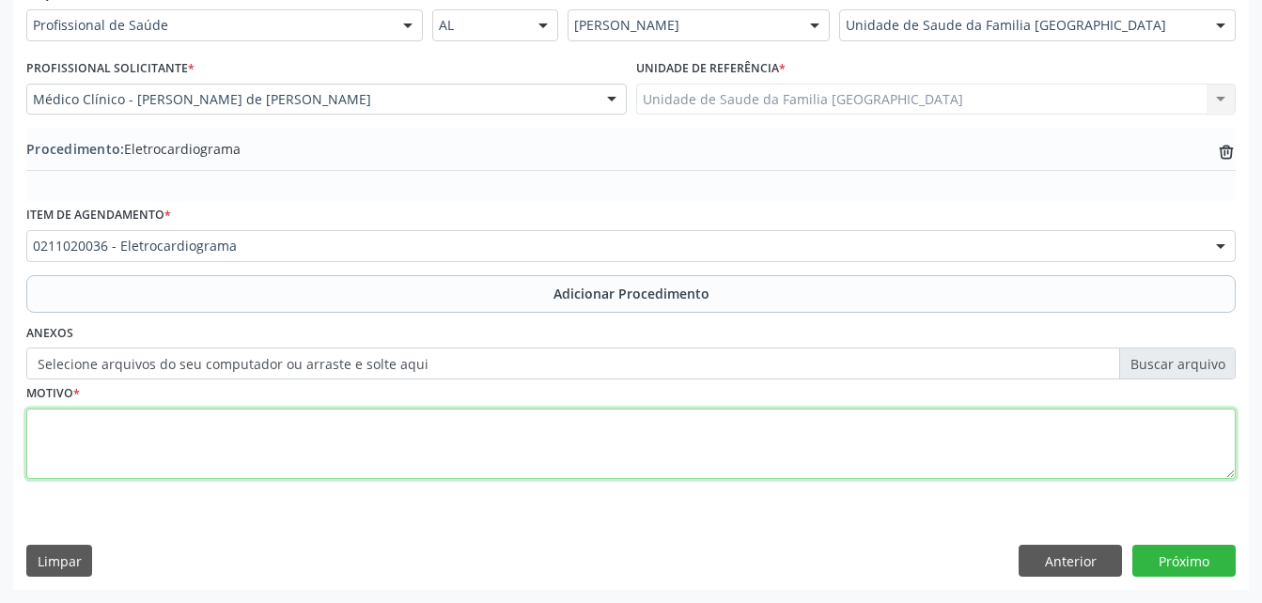
click at [350, 429] on textarea at bounding box center [631, 444] width 1210 height 71
type textarea "rotina"
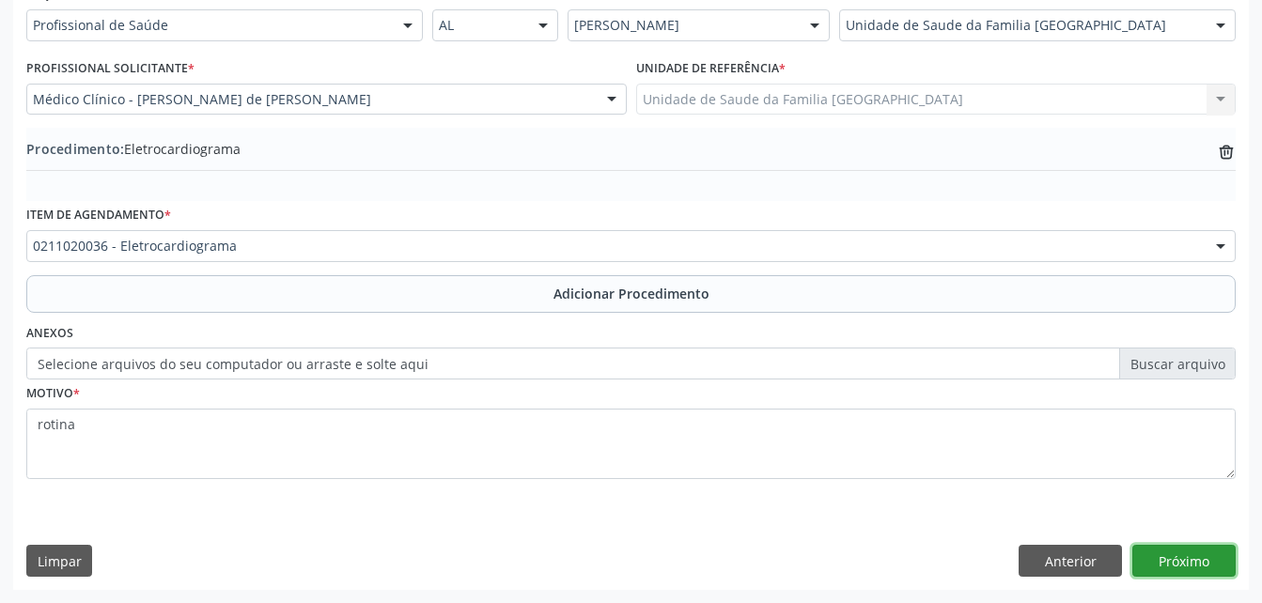
click at [1201, 551] on button "Próximo" at bounding box center [1184, 561] width 103 height 32
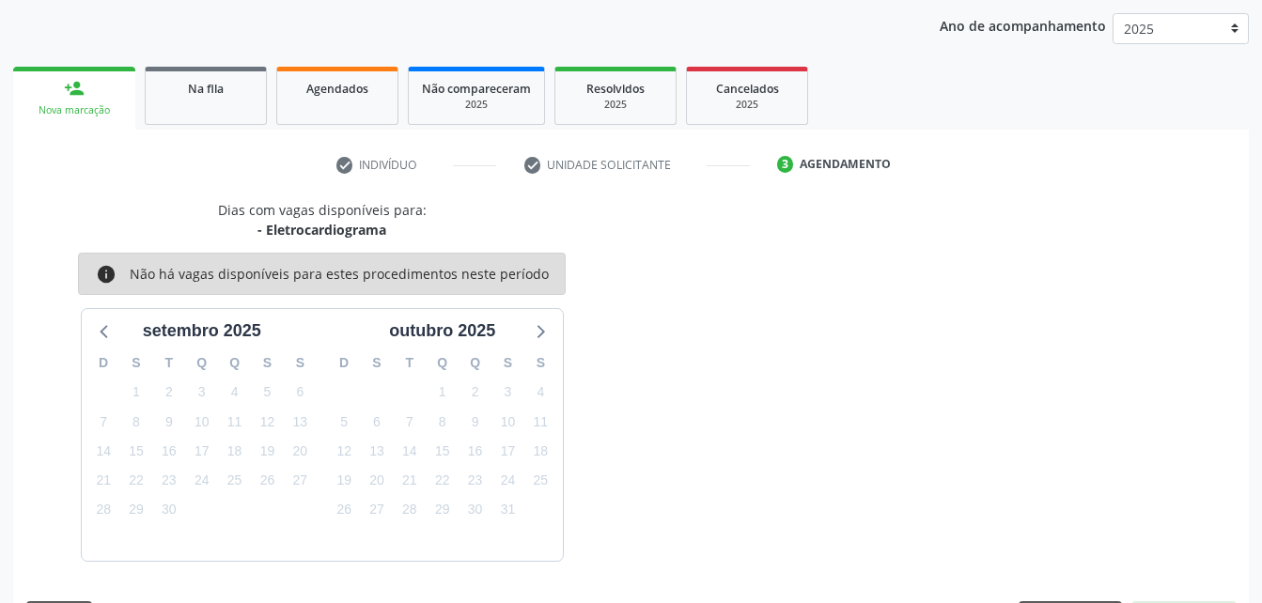
scroll to position [296, 0]
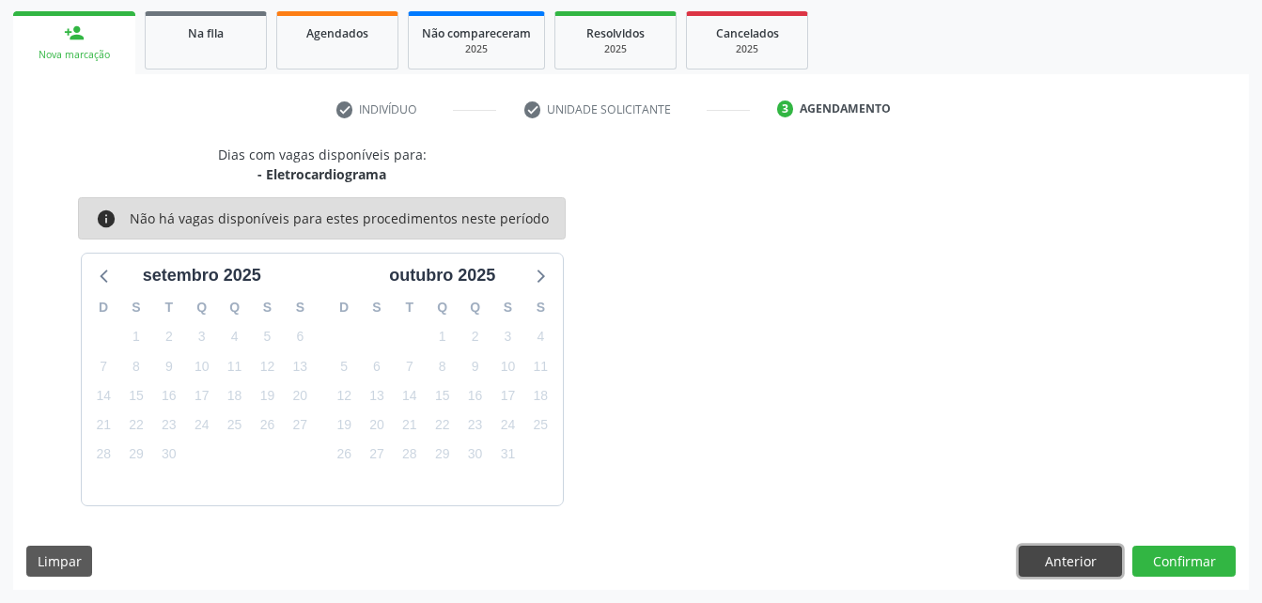
click at [1089, 556] on button "Anterior" at bounding box center [1070, 562] width 103 height 32
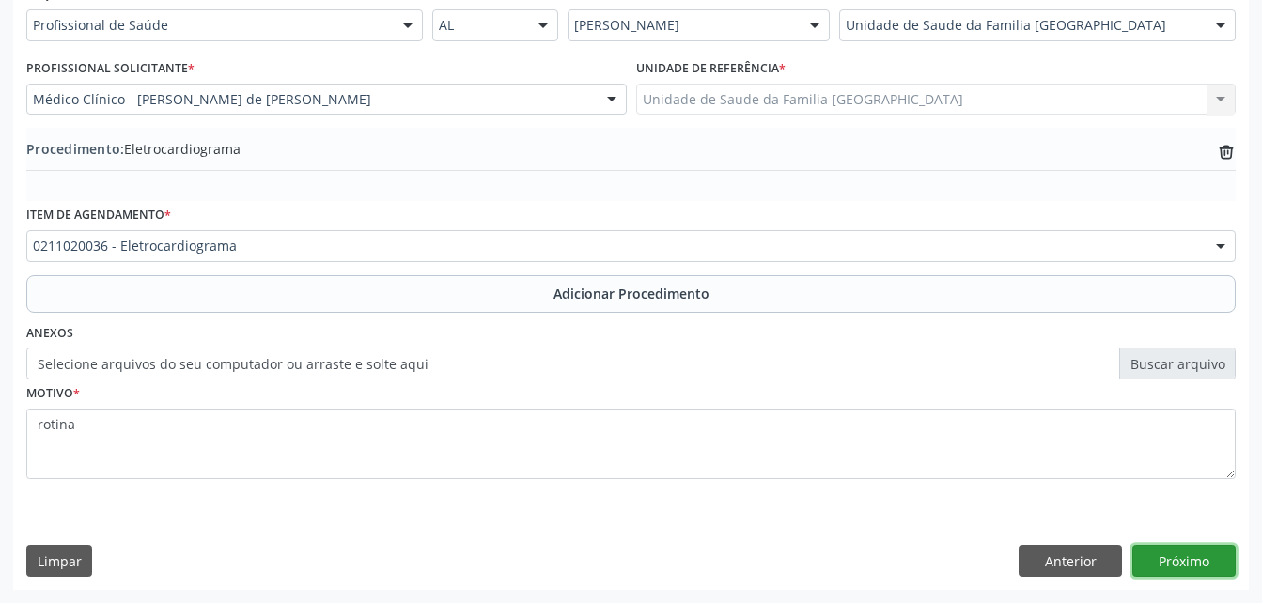
click at [1189, 558] on button "Próximo" at bounding box center [1184, 561] width 103 height 32
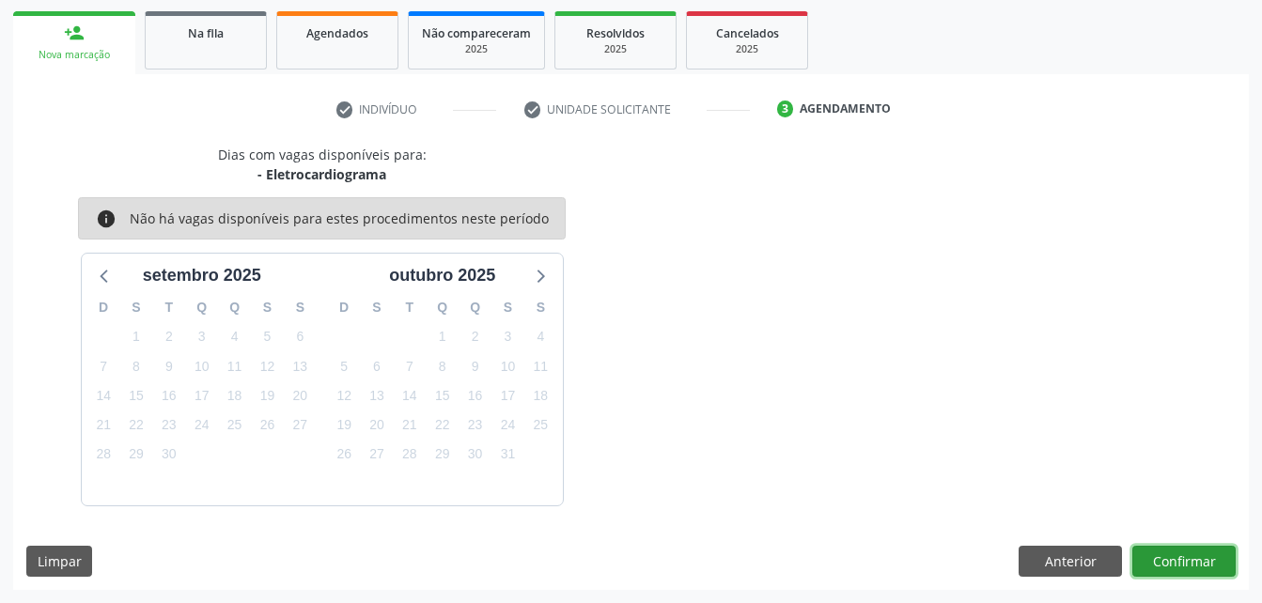
click at [1158, 570] on button "Confirmar" at bounding box center [1184, 562] width 103 height 32
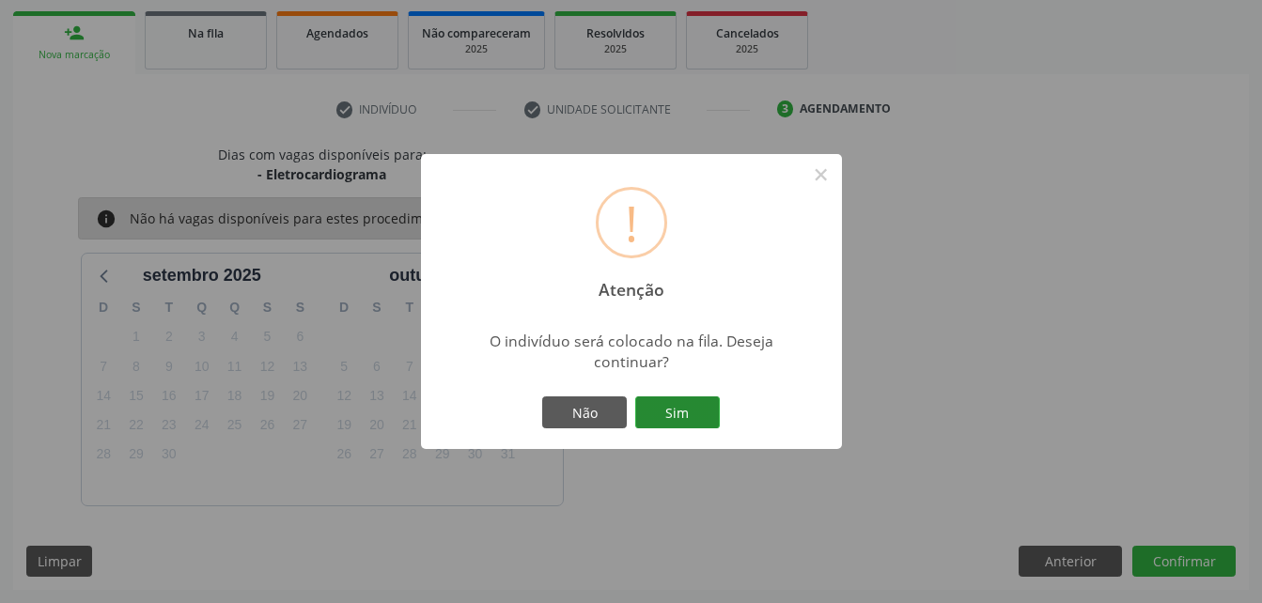
click at [693, 418] on button "Sim" at bounding box center [677, 413] width 85 height 32
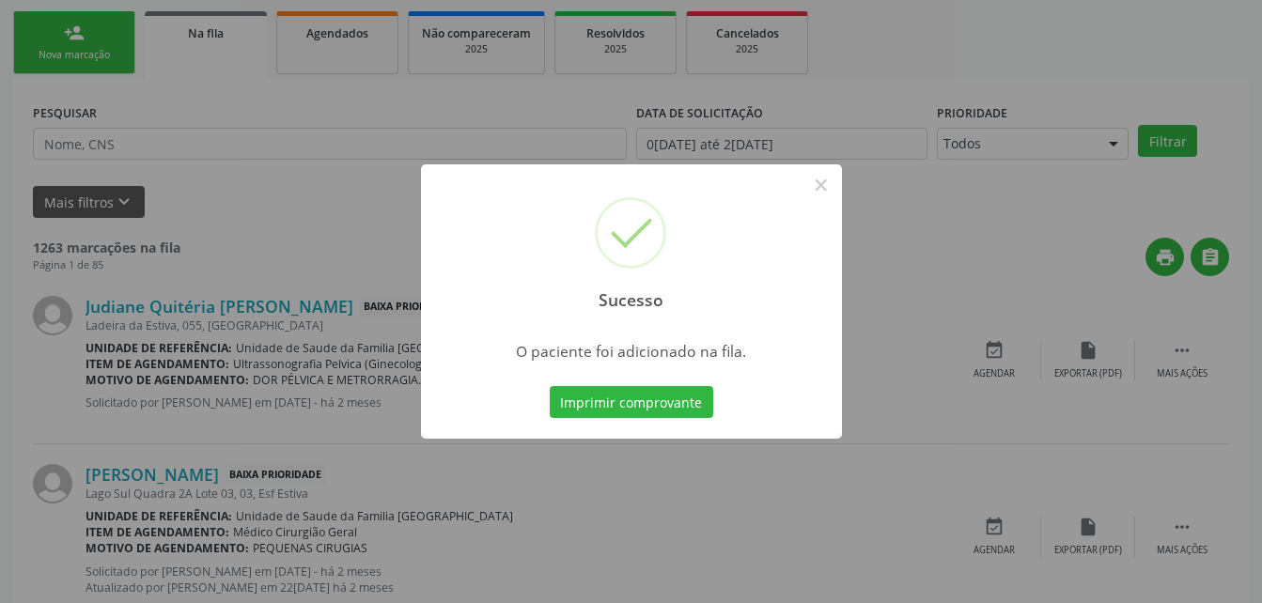
scroll to position [43, 0]
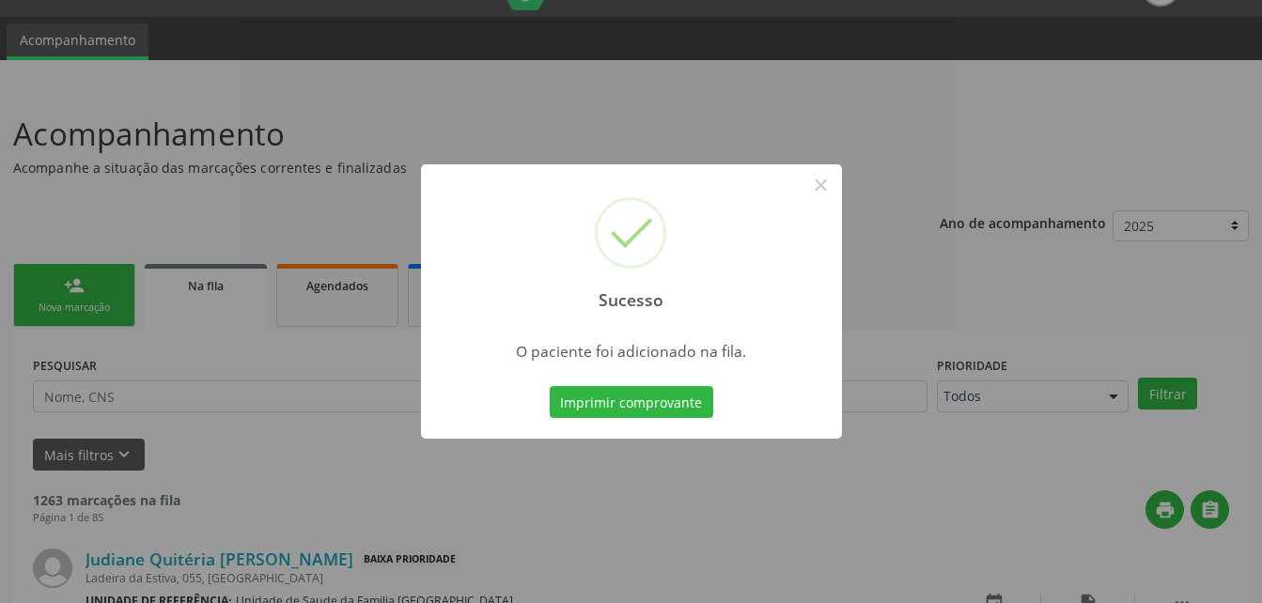
click at [83, 280] on div "Sucesso × O paciente foi adicionado na fila. Imprimir comprovante Cancel" at bounding box center [631, 301] width 1262 height 603
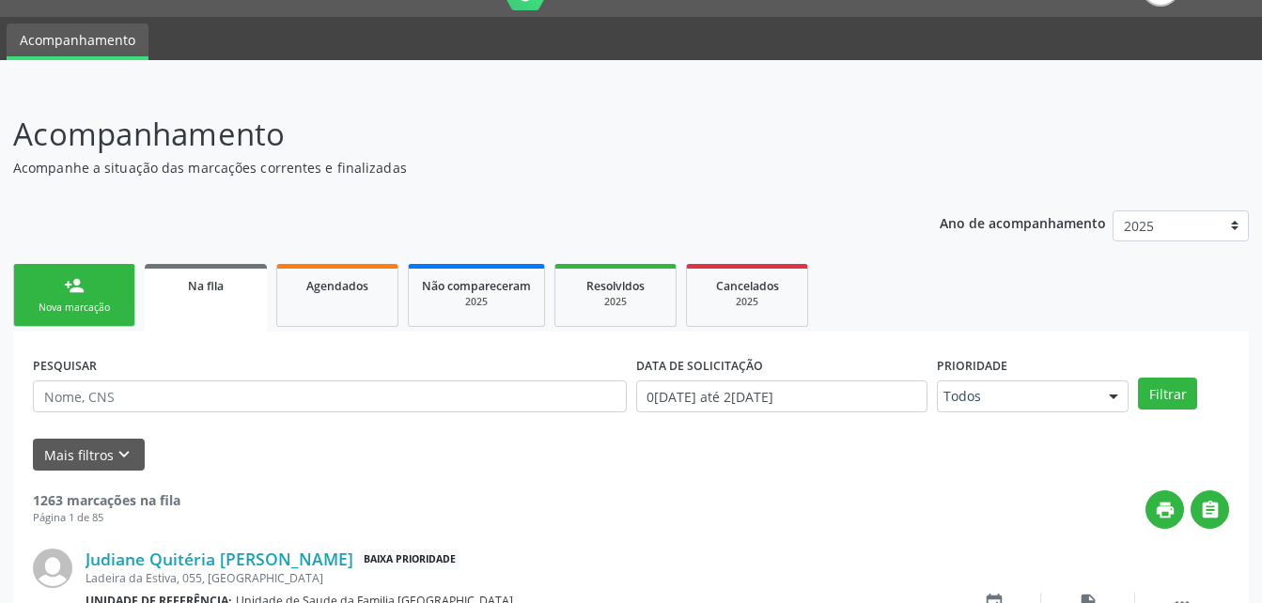
click at [83, 280] on div "person_add" at bounding box center [74, 285] width 21 height 21
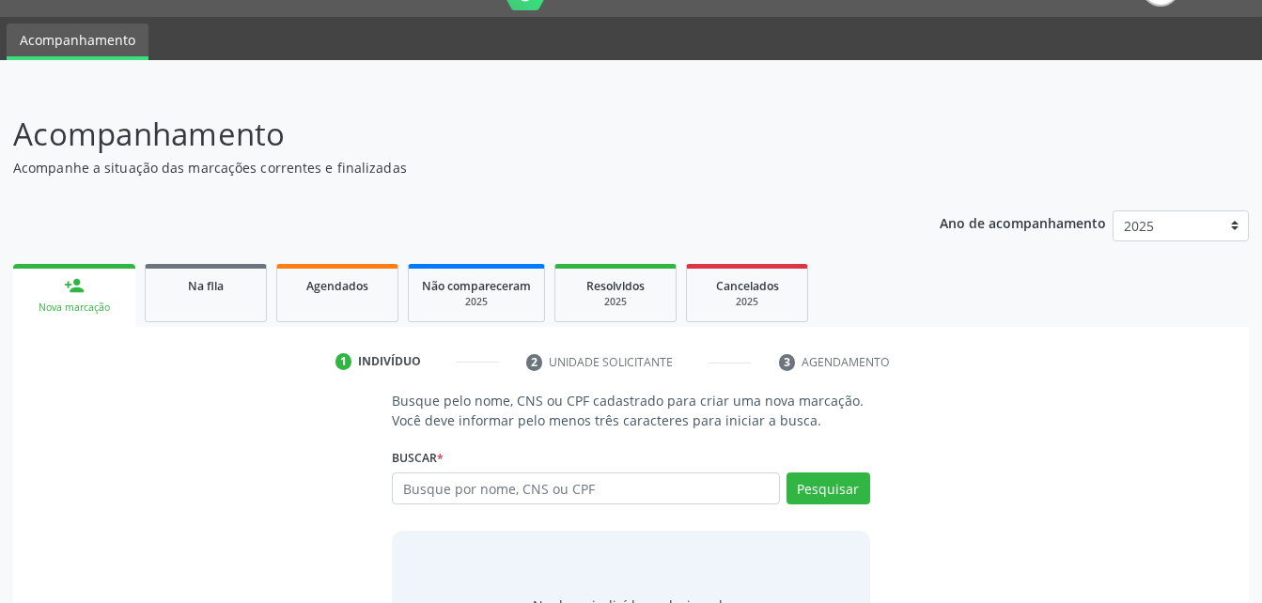
scroll to position [137, 0]
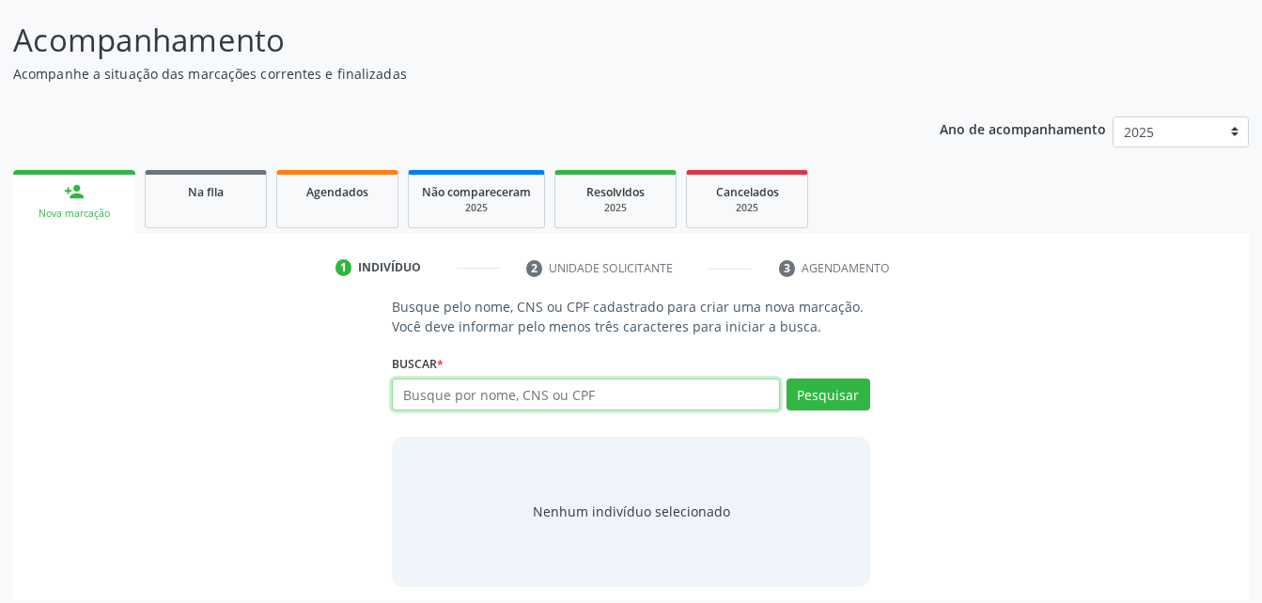
click at [486, 385] on input "text" at bounding box center [585, 395] width 387 height 32
type input "66259339453"
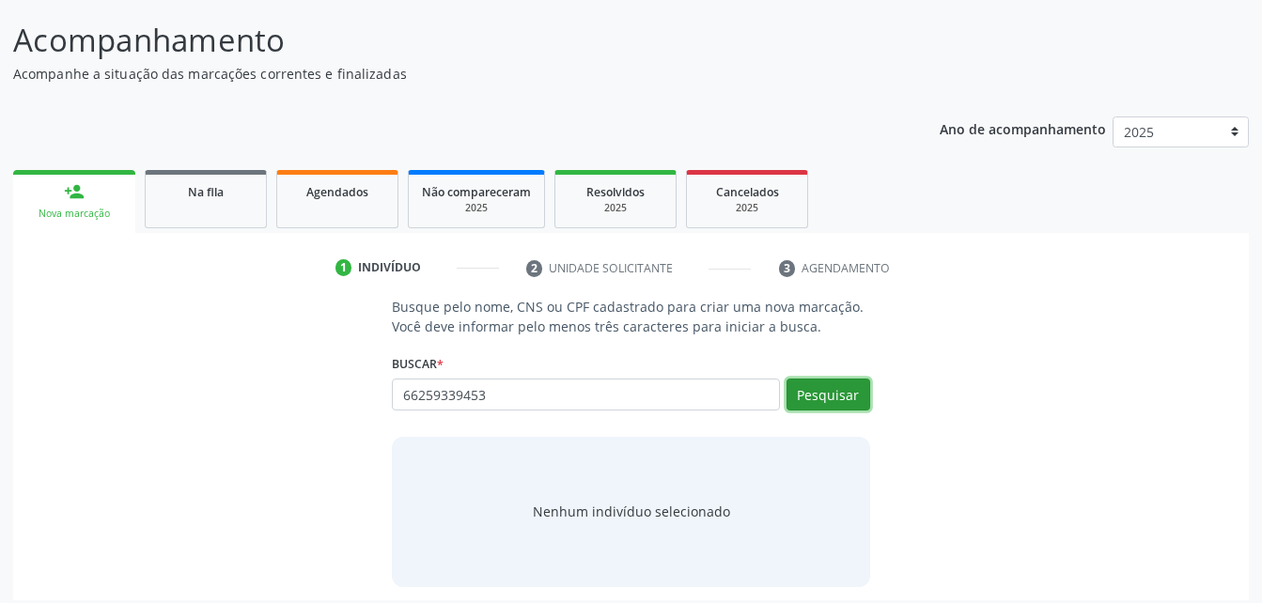
click at [839, 397] on button "Pesquisar" at bounding box center [829, 395] width 84 height 32
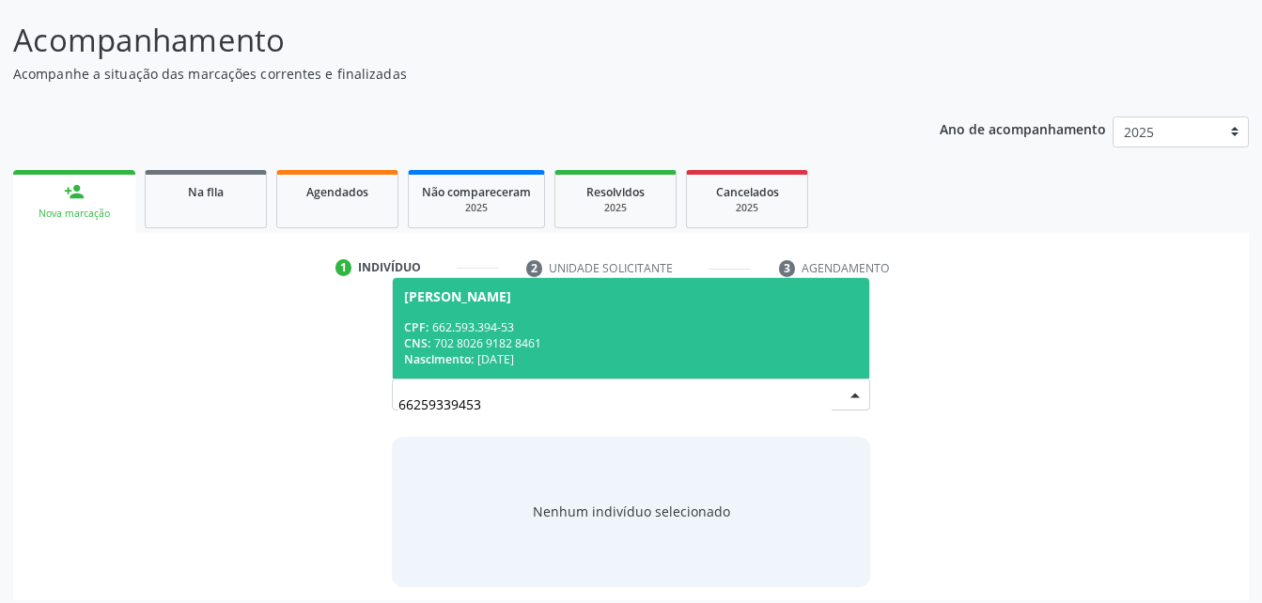
scroll to position [148, 0]
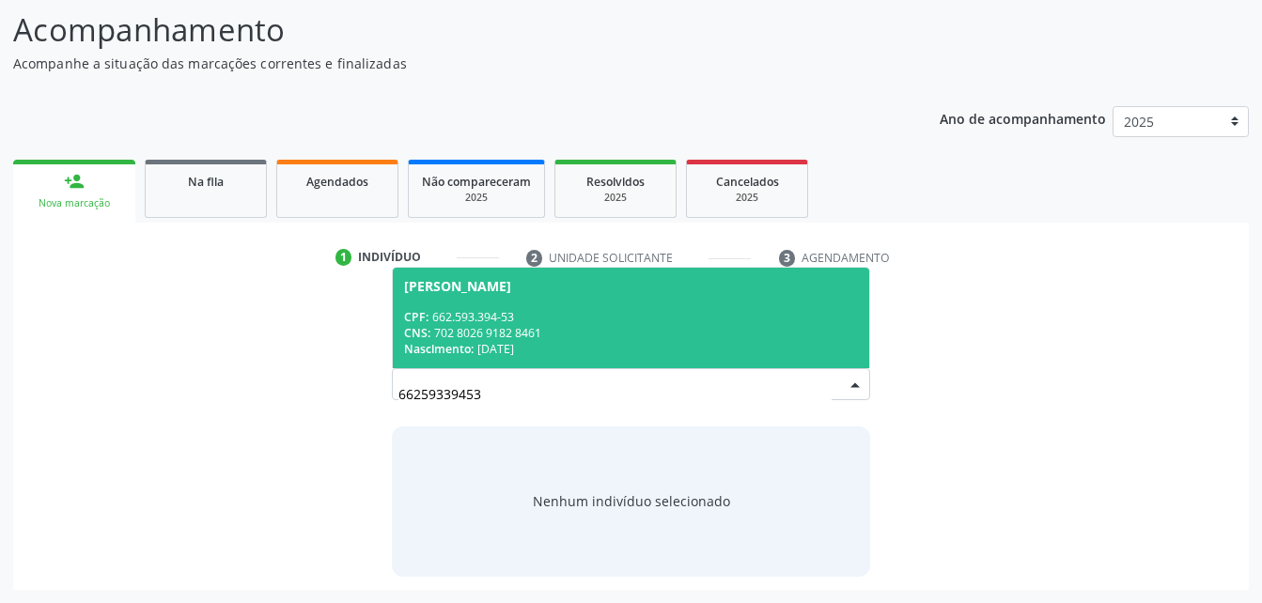
click at [721, 311] on div "CPF: 662.593.394-53" at bounding box center [630, 317] width 453 height 16
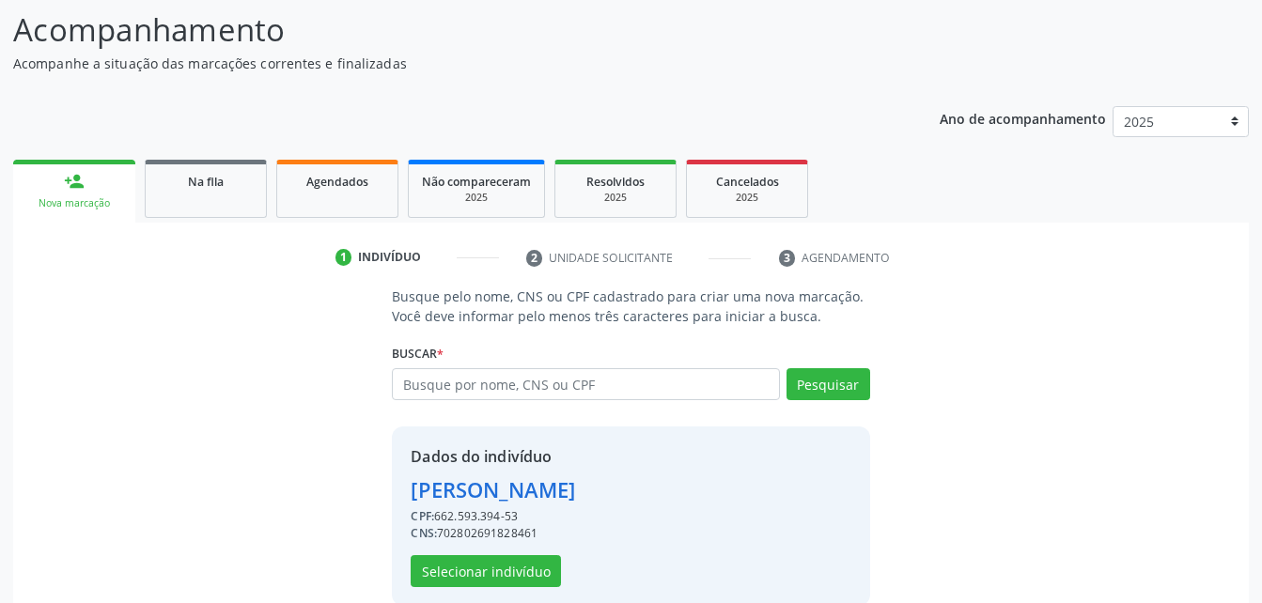
scroll to position [177, 0]
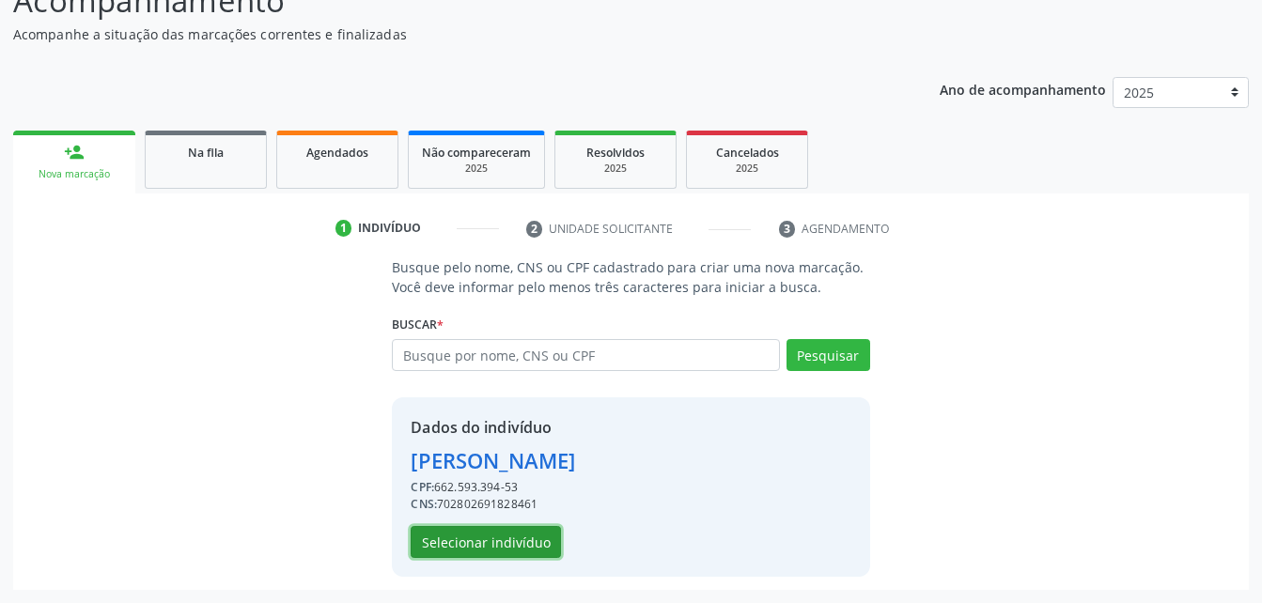
click at [481, 537] on button "Selecionar indivíduo" at bounding box center [486, 542] width 150 height 32
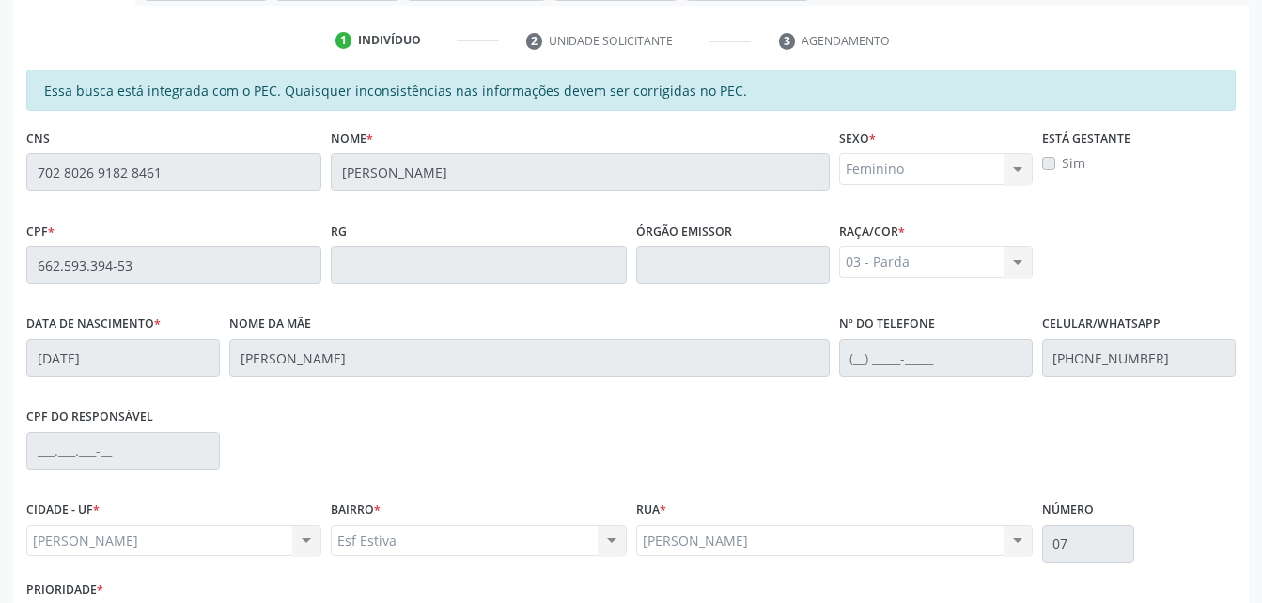
scroll to position [496, 0]
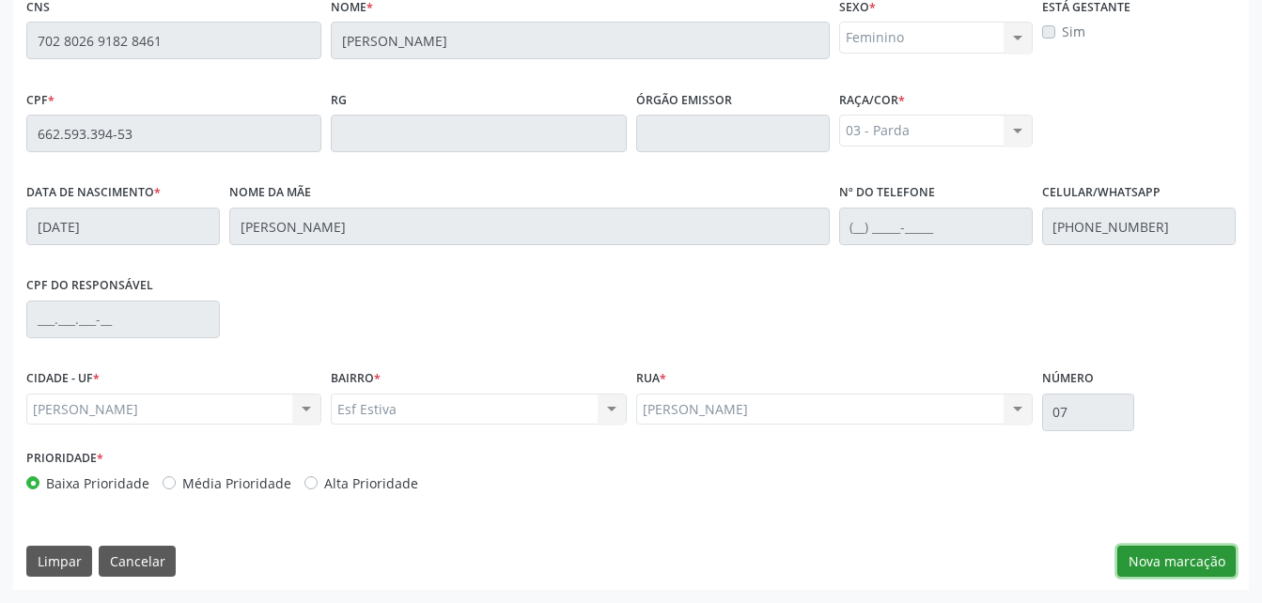
click at [1161, 556] on button "Nova marcação" at bounding box center [1177, 562] width 118 height 32
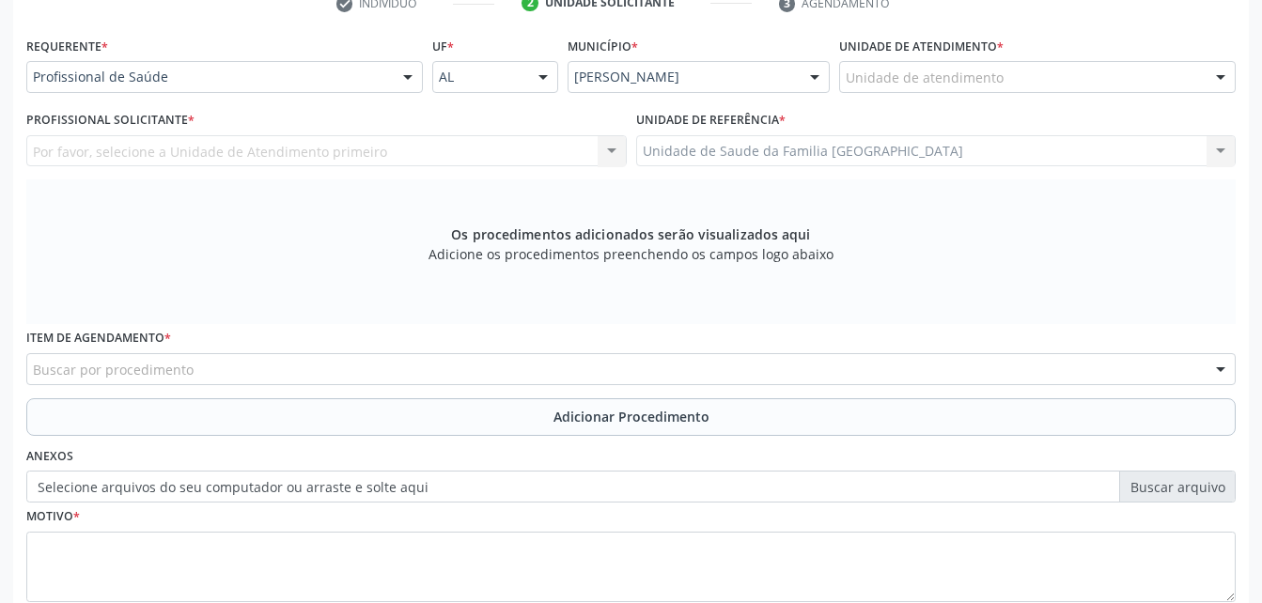
scroll to position [308, 0]
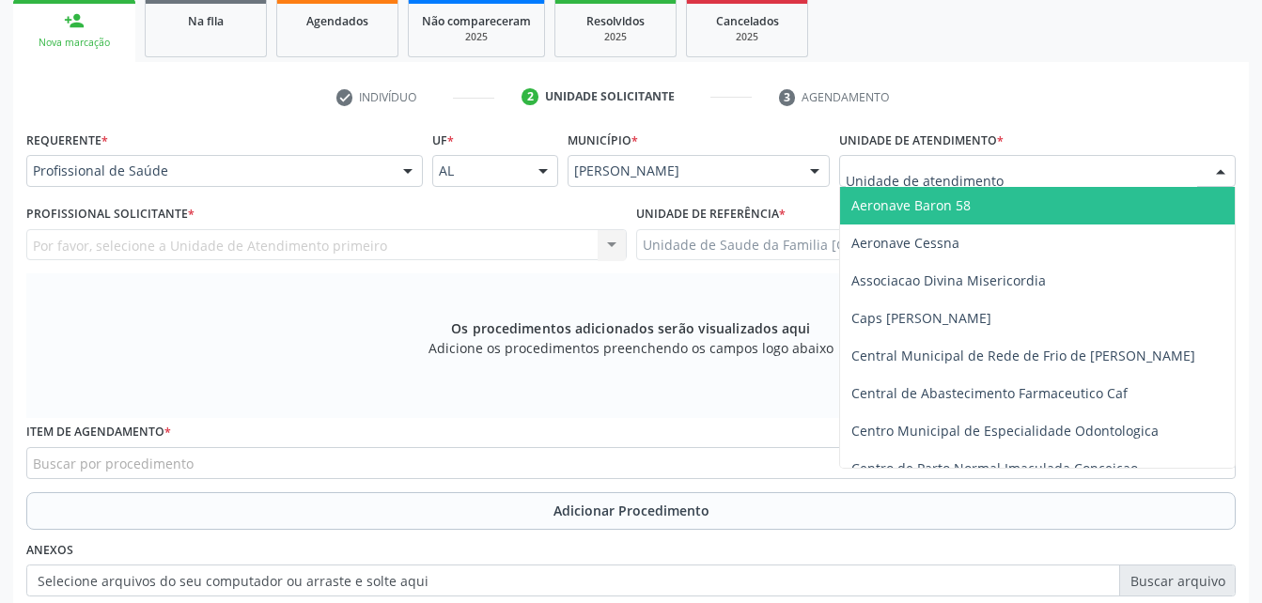
type input "s"
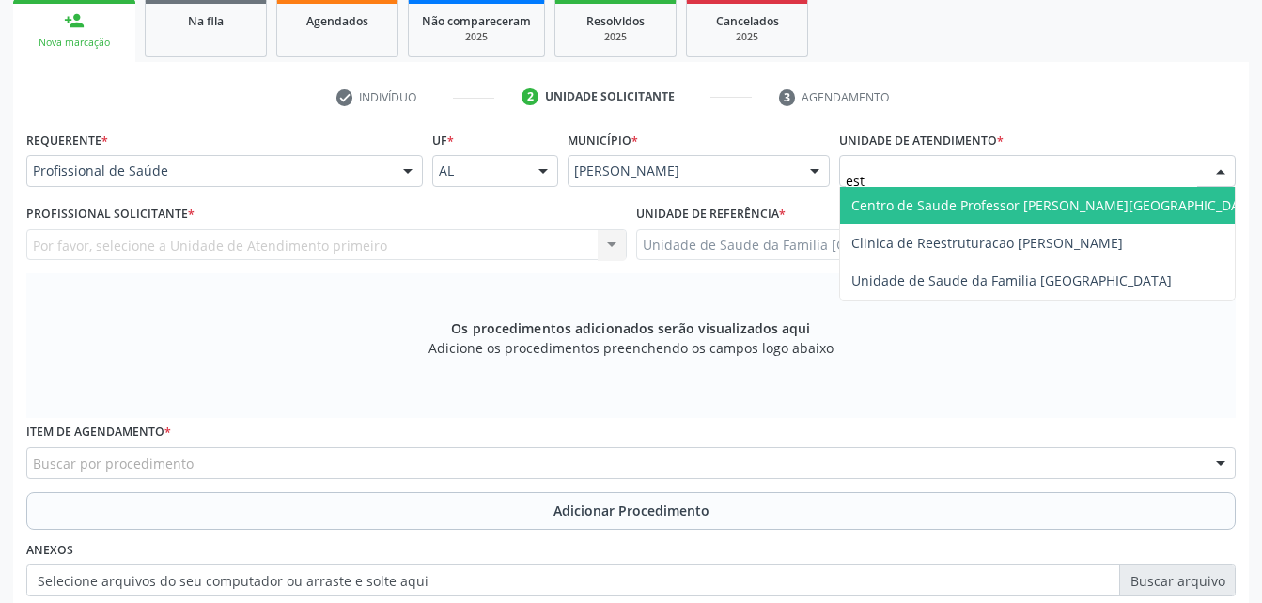
type input "esti"
click at [930, 218] on span "Unidade de Saude da Familia [GEOGRAPHIC_DATA]" at bounding box center [1037, 206] width 395 height 38
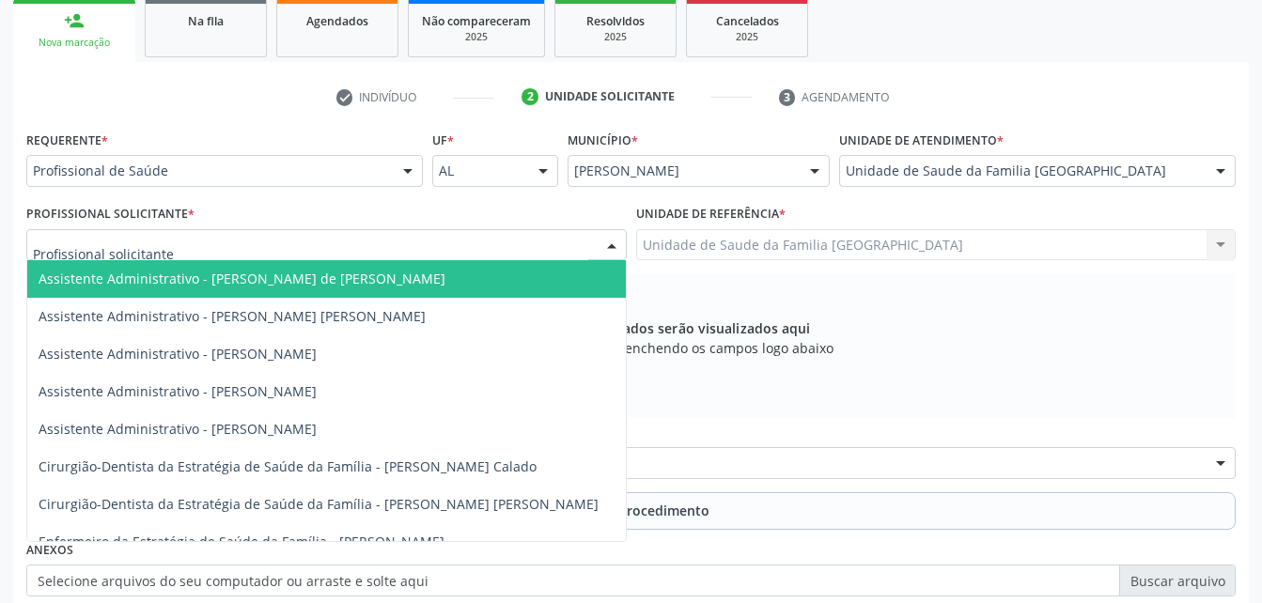
click at [453, 253] on div at bounding box center [326, 245] width 601 height 32
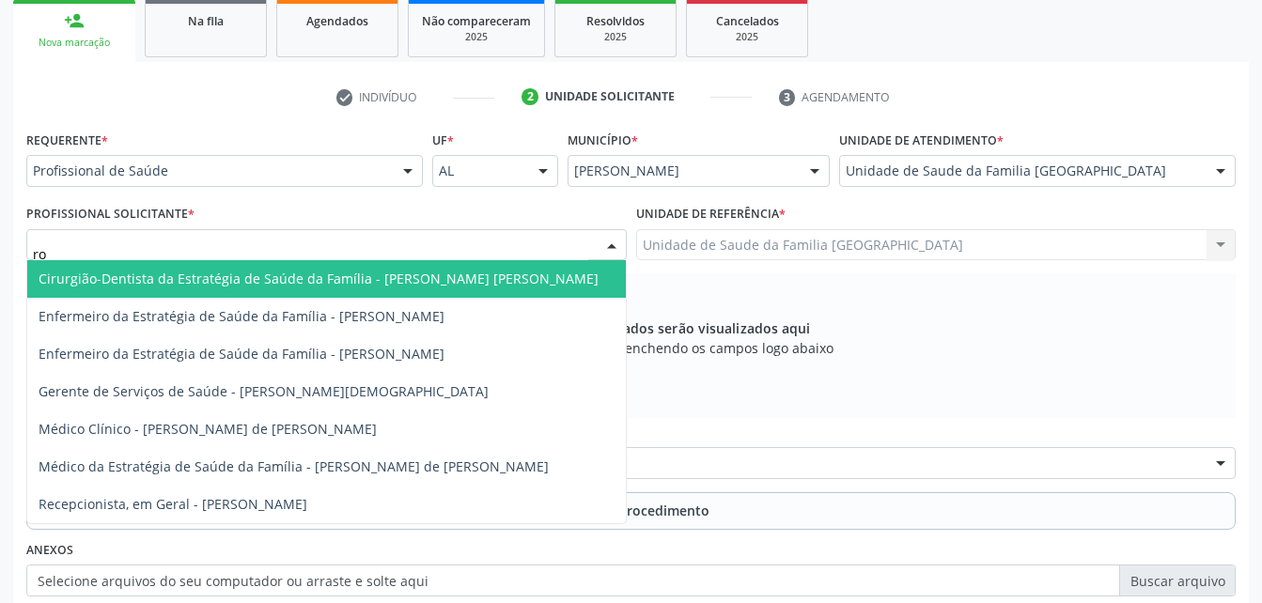
type input "rod"
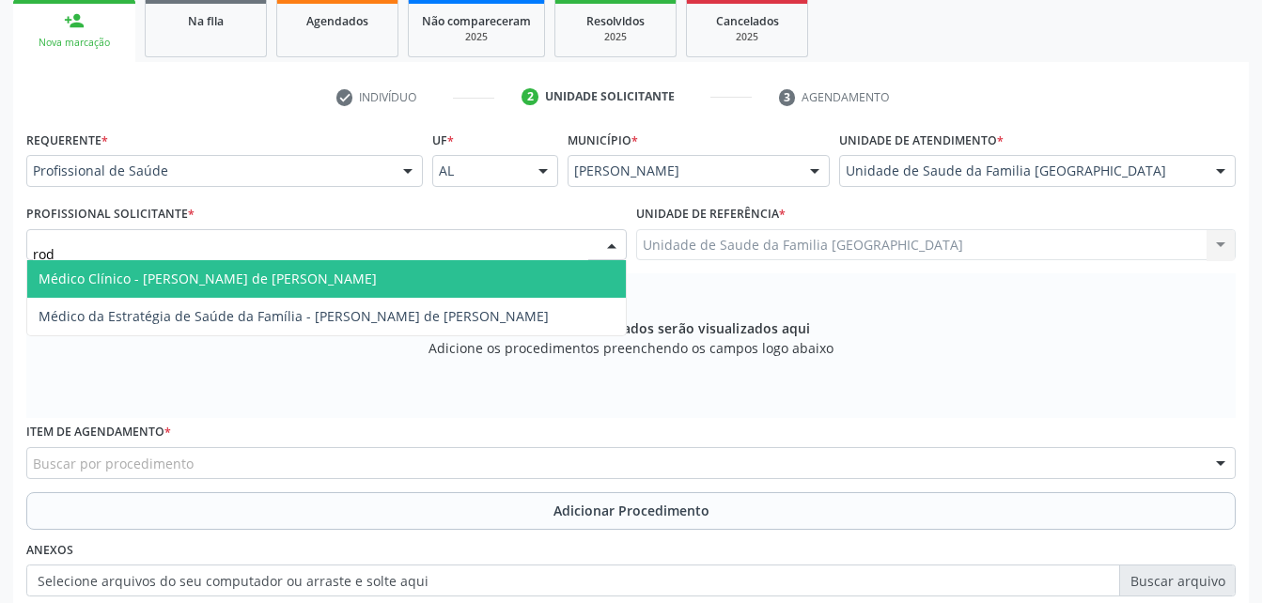
click at [462, 284] on span "Médico Clínico - [PERSON_NAME] de [PERSON_NAME]" at bounding box center [326, 279] width 599 height 38
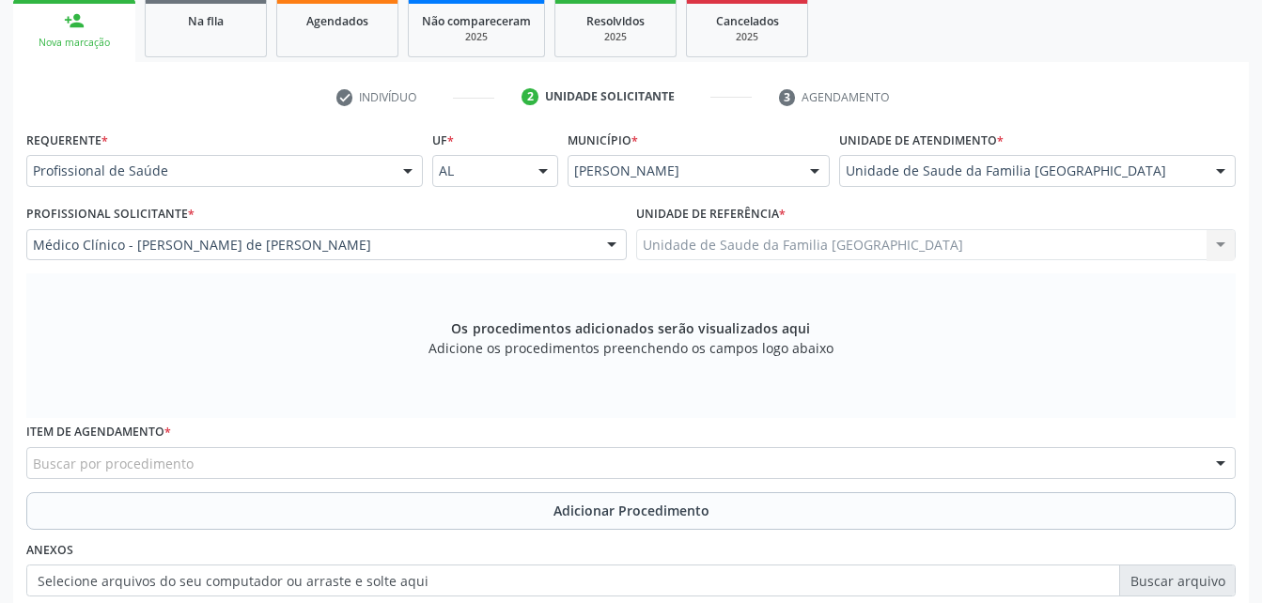
scroll to position [525, 0]
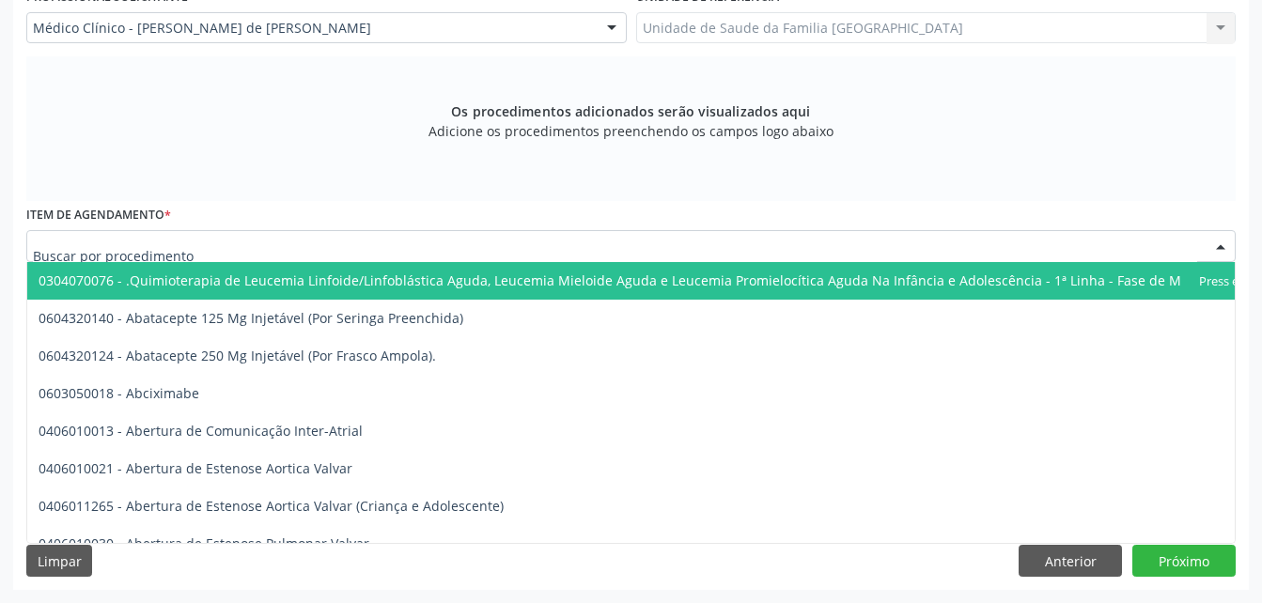
click at [439, 244] on div at bounding box center [631, 246] width 1210 height 32
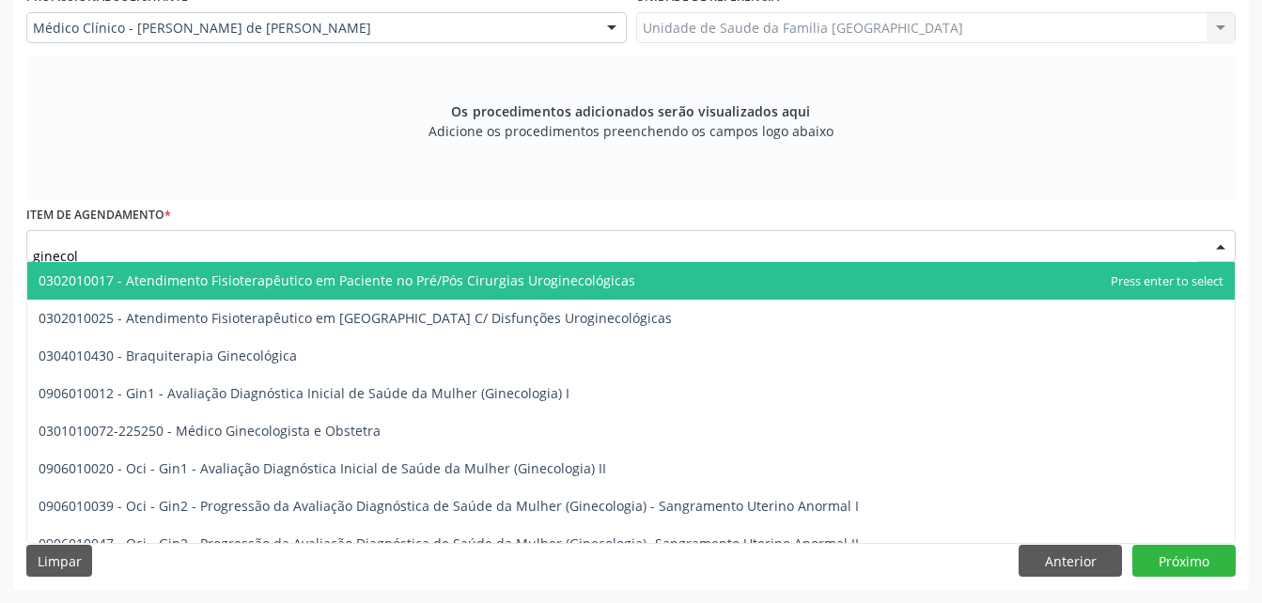
type input "ginecolo"
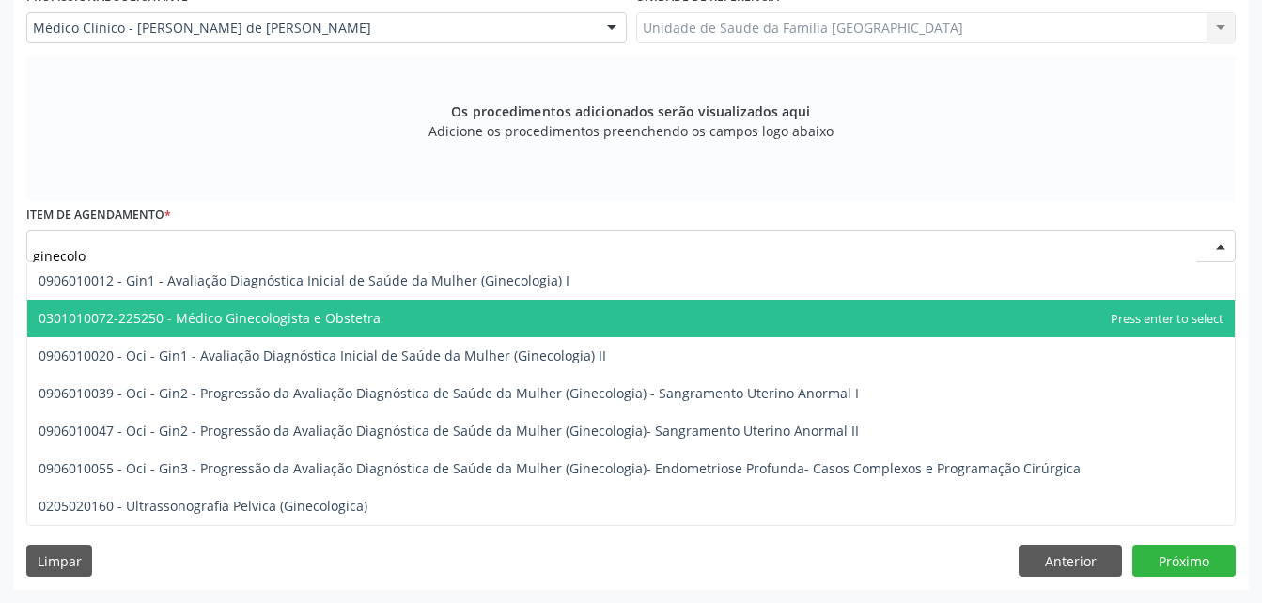
click at [450, 320] on span "0301010072-225250 - Médico Ginecologista e Obstetra" at bounding box center [631, 319] width 1208 height 38
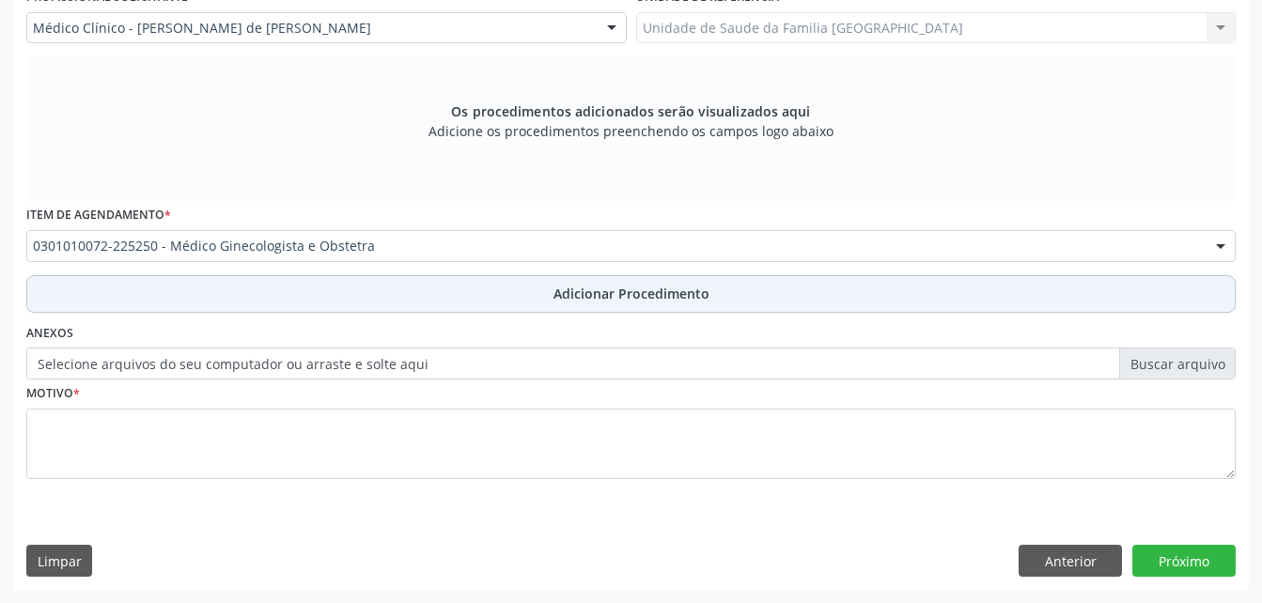
click at [495, 303] on button "Adicionar Procedimento" at bounding box center [631, 294] width 1210 height 38
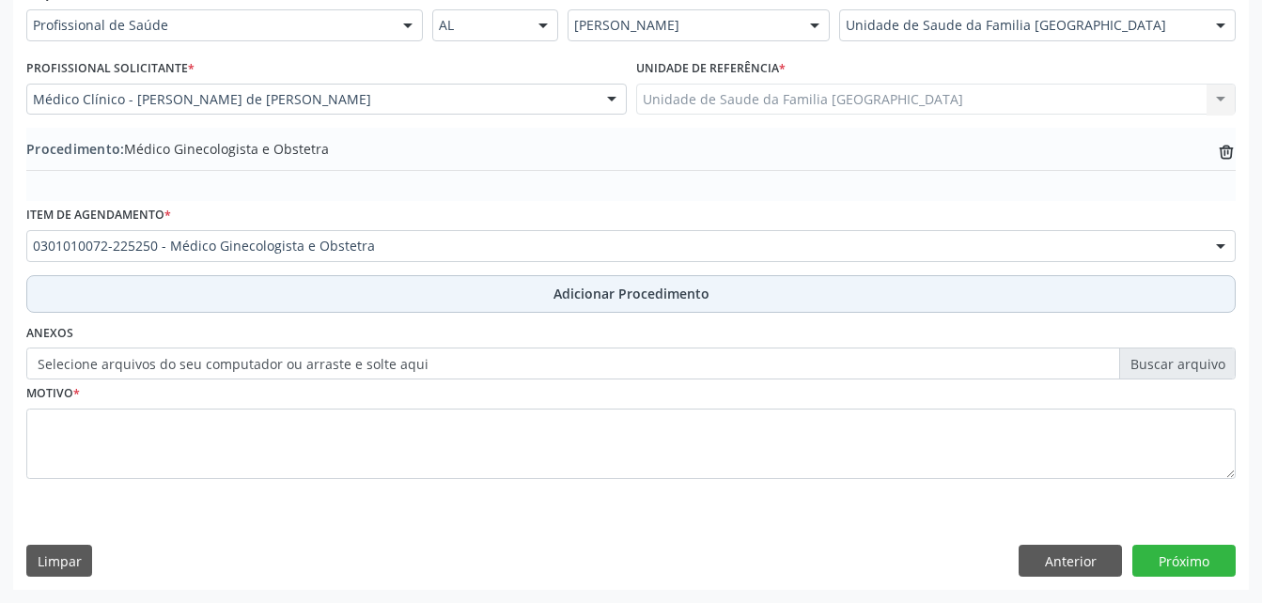
scroll to position [454, 0]
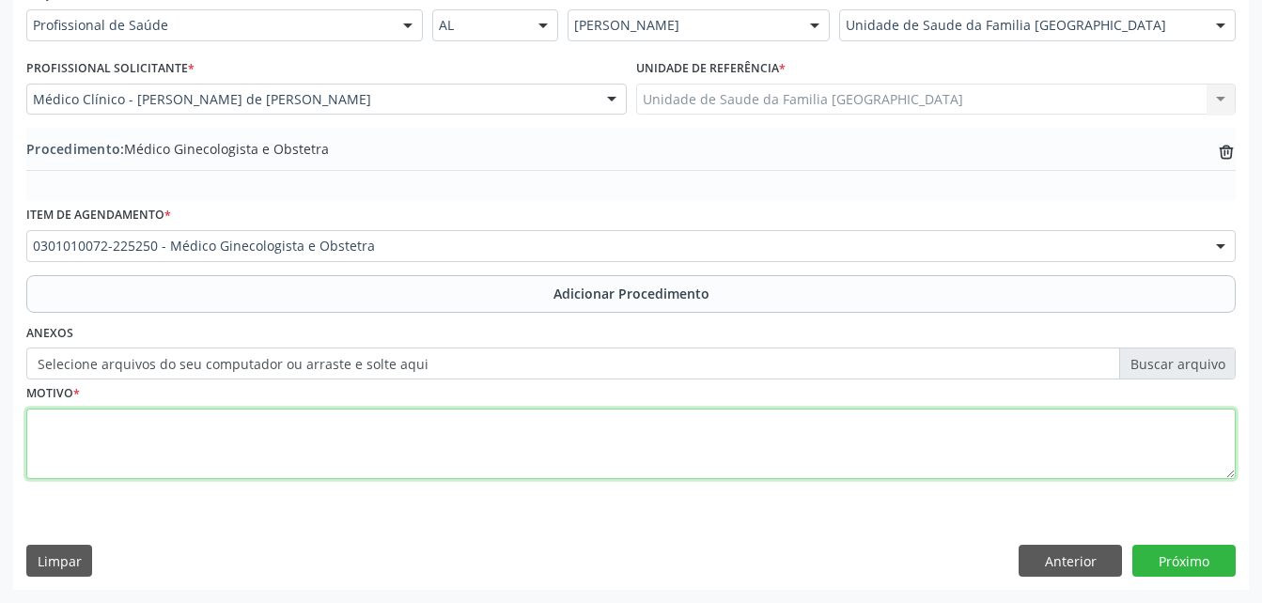
click at [520, 442] on textarea at bounding box center [631, 444] width 1210 height 71
type textarea "rotina"
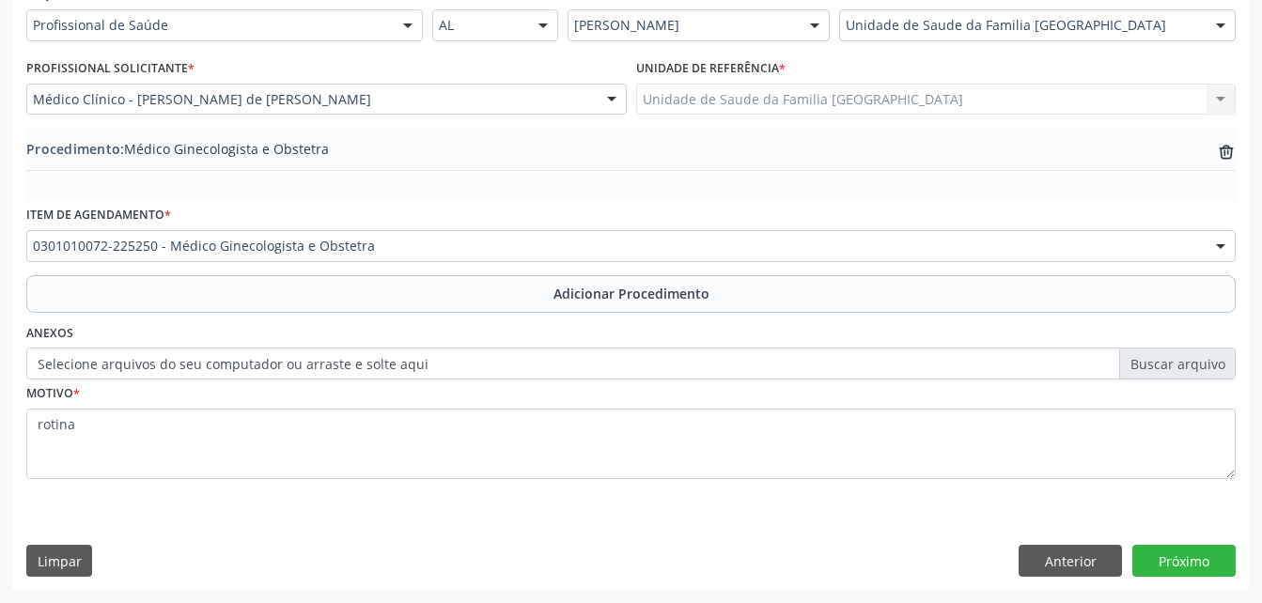
click at [1164, 544] on div "Requerente * Profissional de Saúde Profissional de Saúde Paciente Nenhum result…" at bounding box center [631, 284] width 1236 height 609
click at [1165, 564] on button "Próximo" at bounding box center [1184, 561] width 103 height 32
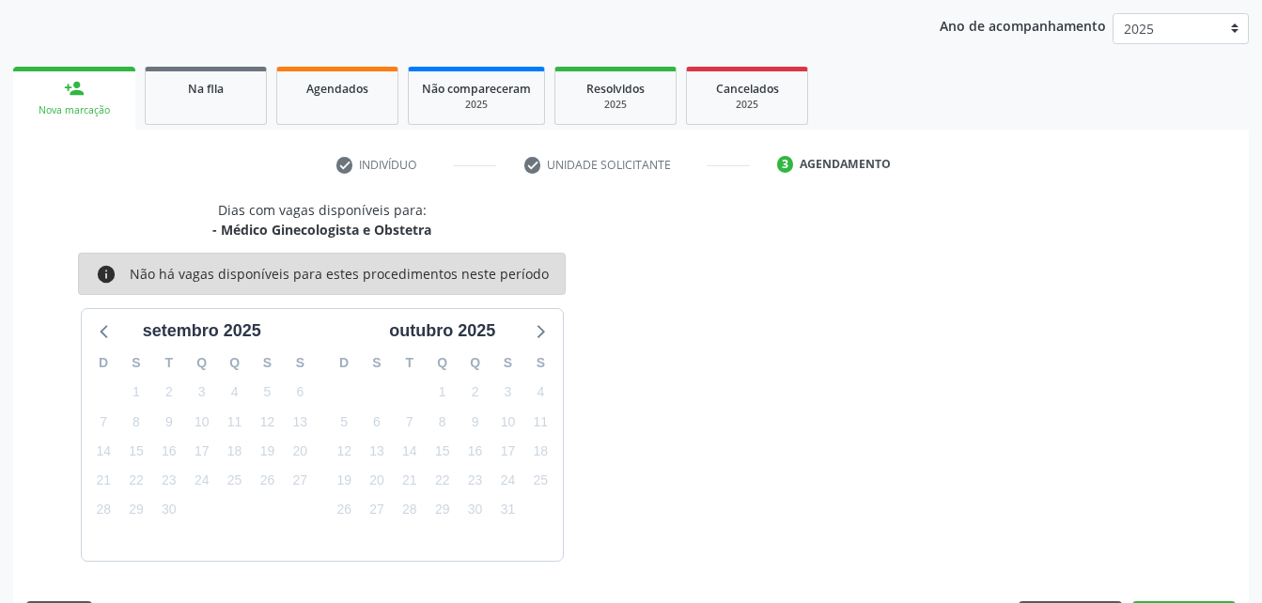
scroll to position [296, 0]
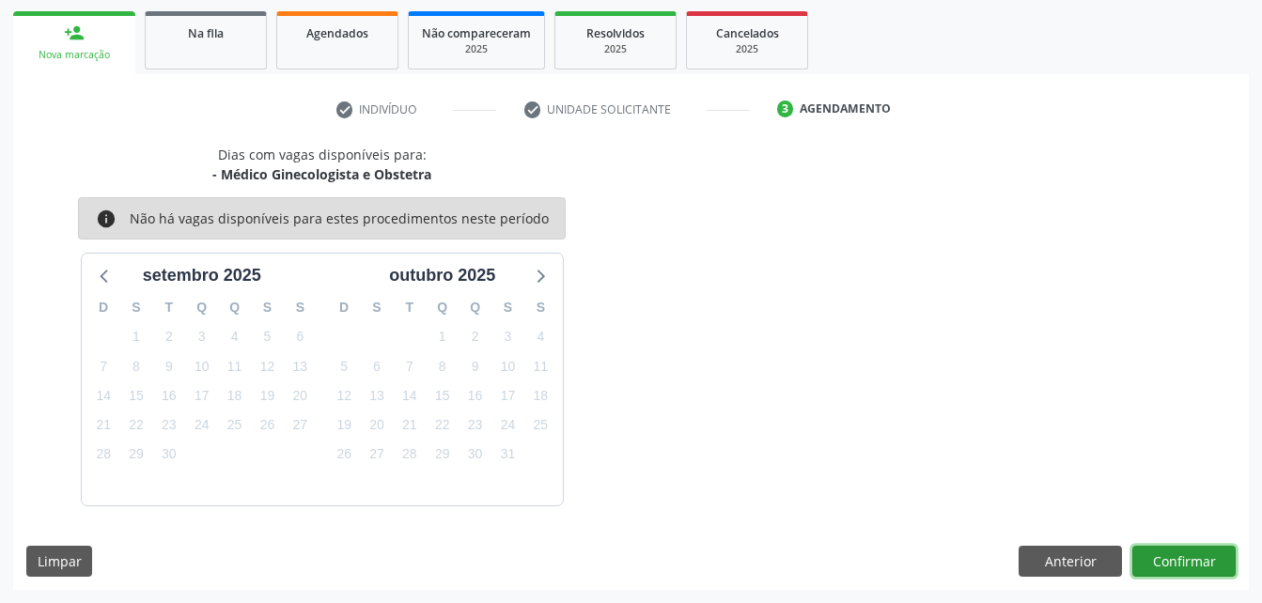
click at [1181, 554] on button "Confirmar" at bounding box center [1184, 562] width 103 height 32
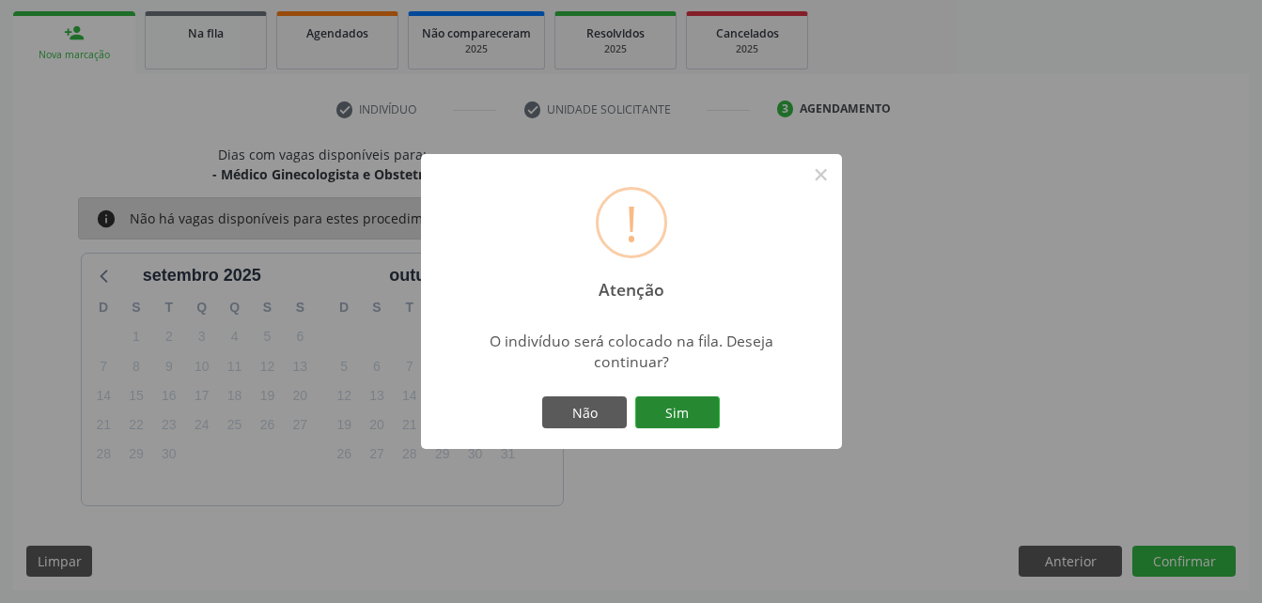
click at [706, 419] on button "Sim" at bounding box center [677, 413] width 85 height 32
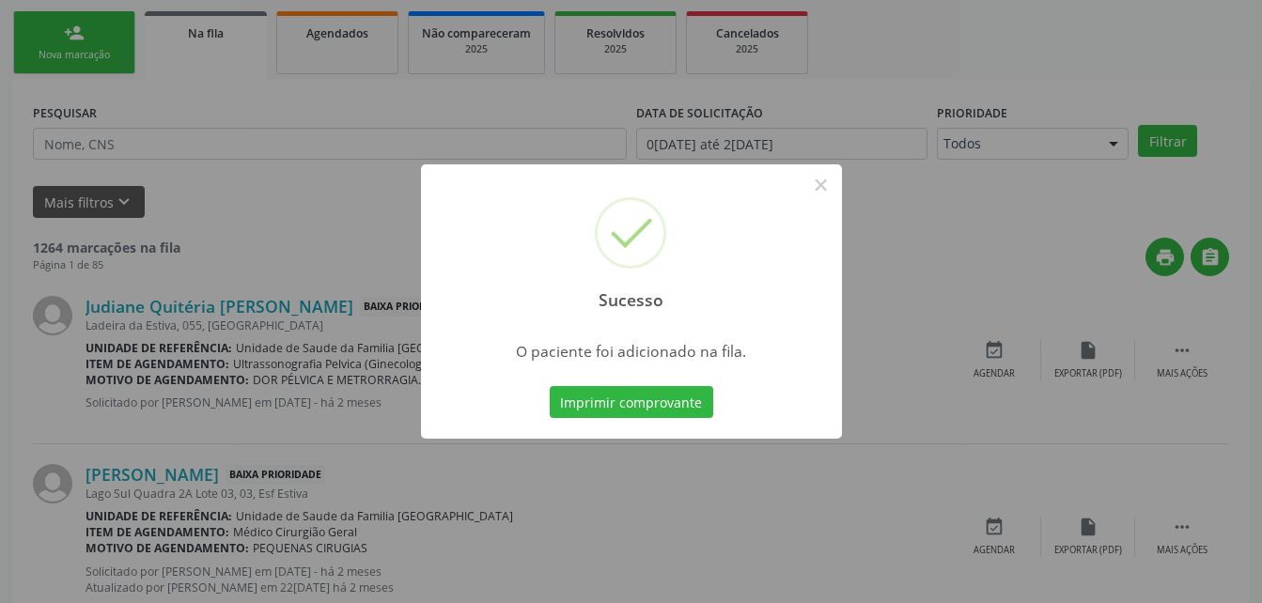
scroll to position [43, 0]
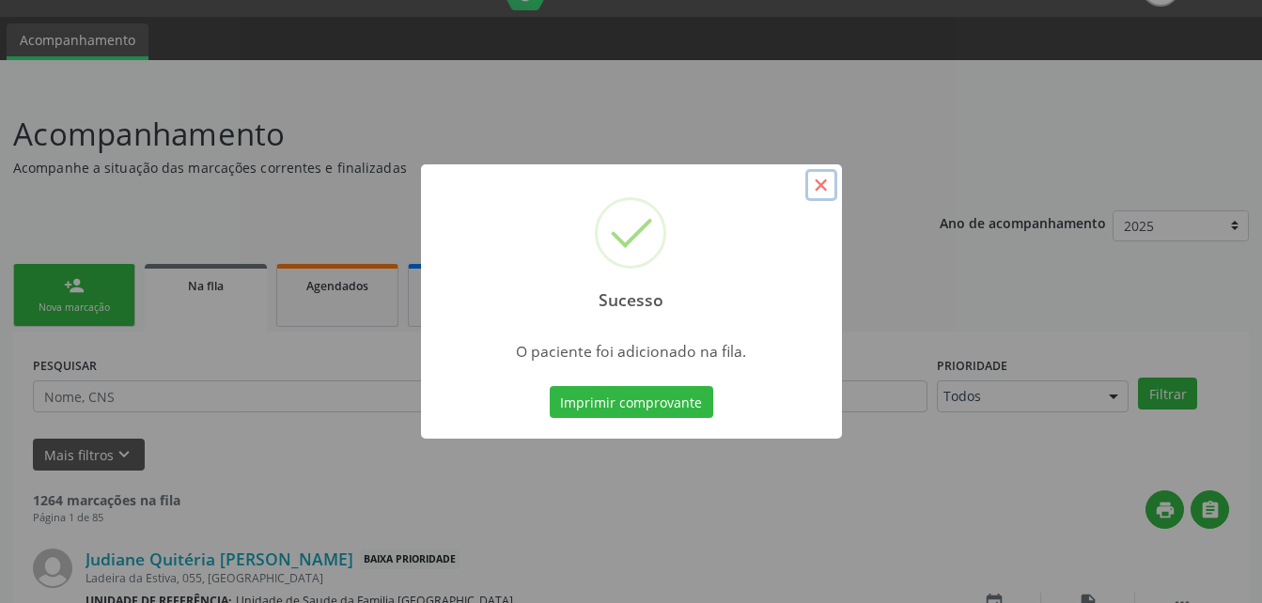
click at [817, 189] on button "×" at bounding box center [822, 185] width 32 height 32
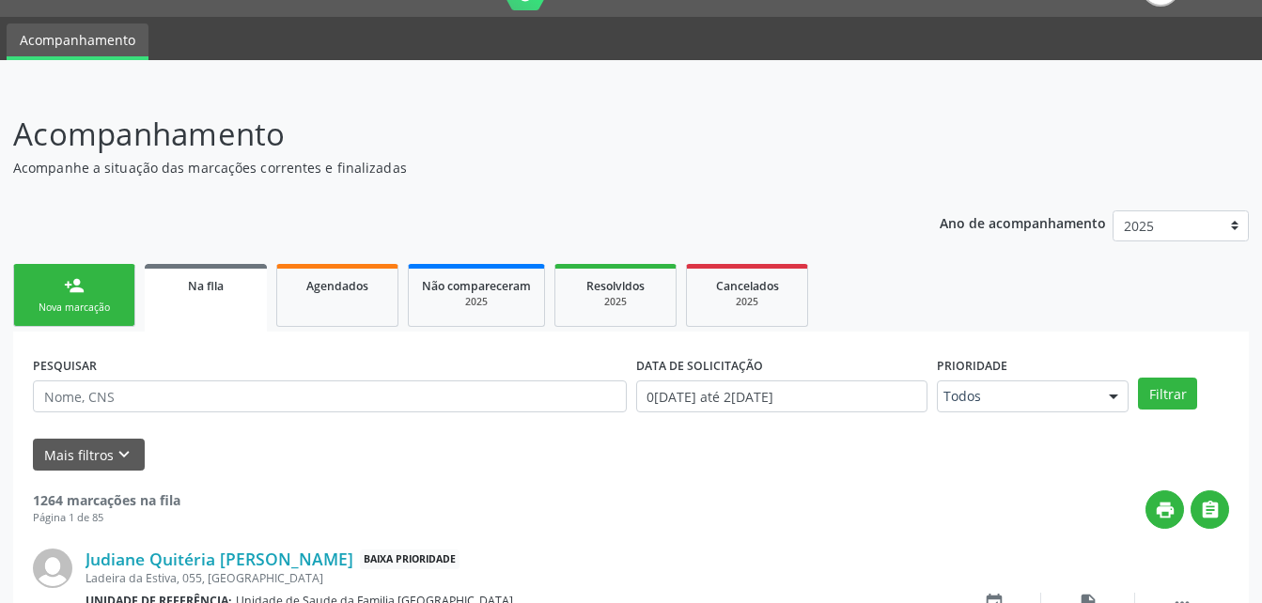
scroll to position [325, 0]
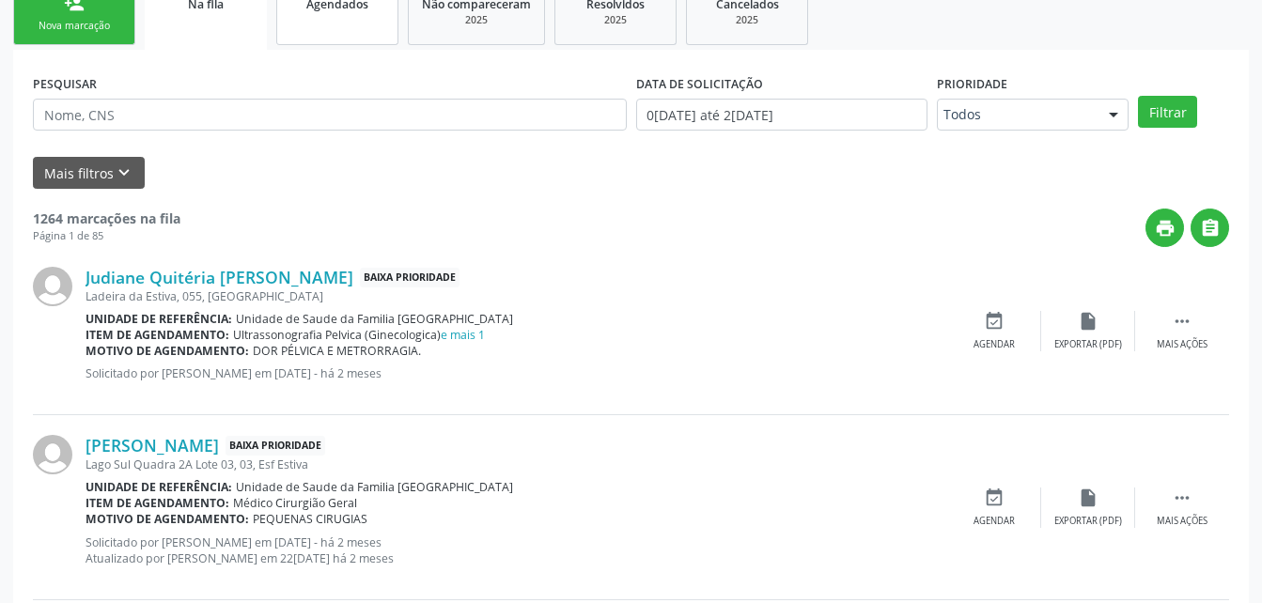
click at [357, 36] on link "Agendados" at bounding box center [337, 13] width 122 height 63
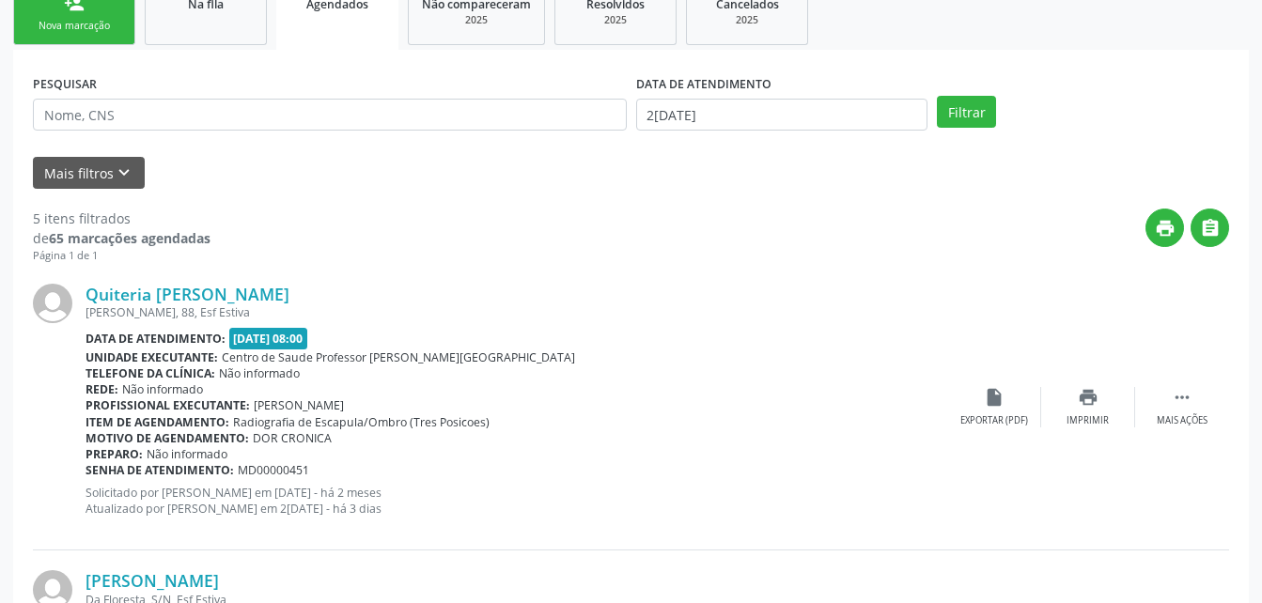
click at [104, 32] on div "Nova marcação" at bounding box center [74, 26] width 94 height 14
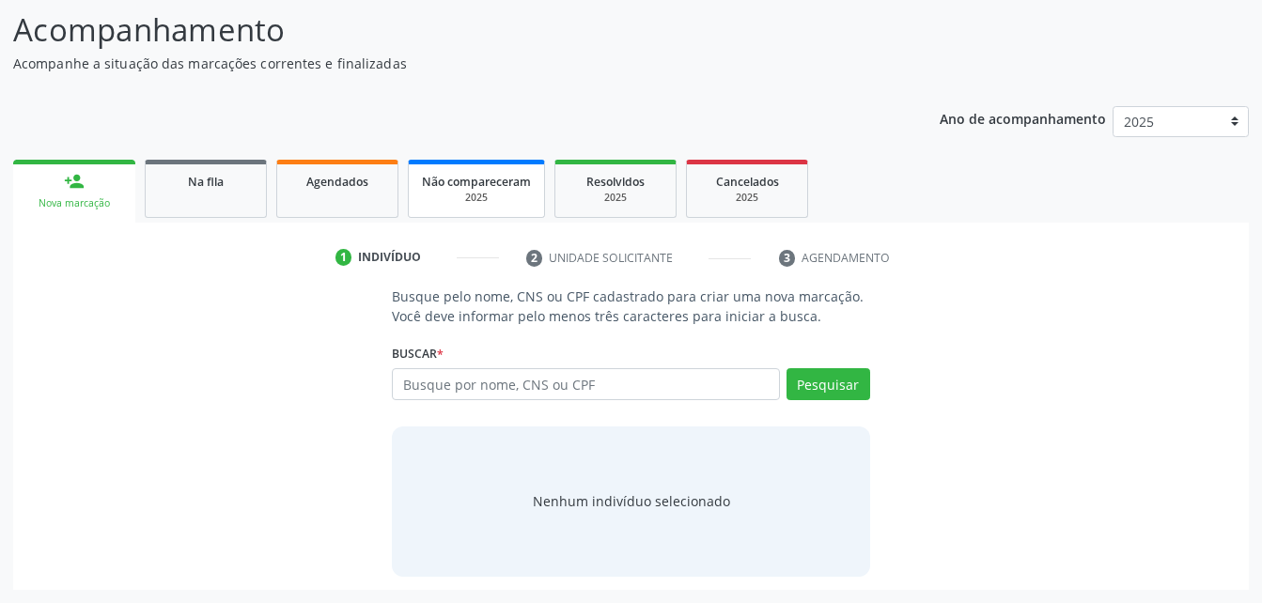
scroll to position [148, 0]
click at [552, 383] on input "text" at bounding box center [585, 384] width 387 height 32
paste input "704809057290340"
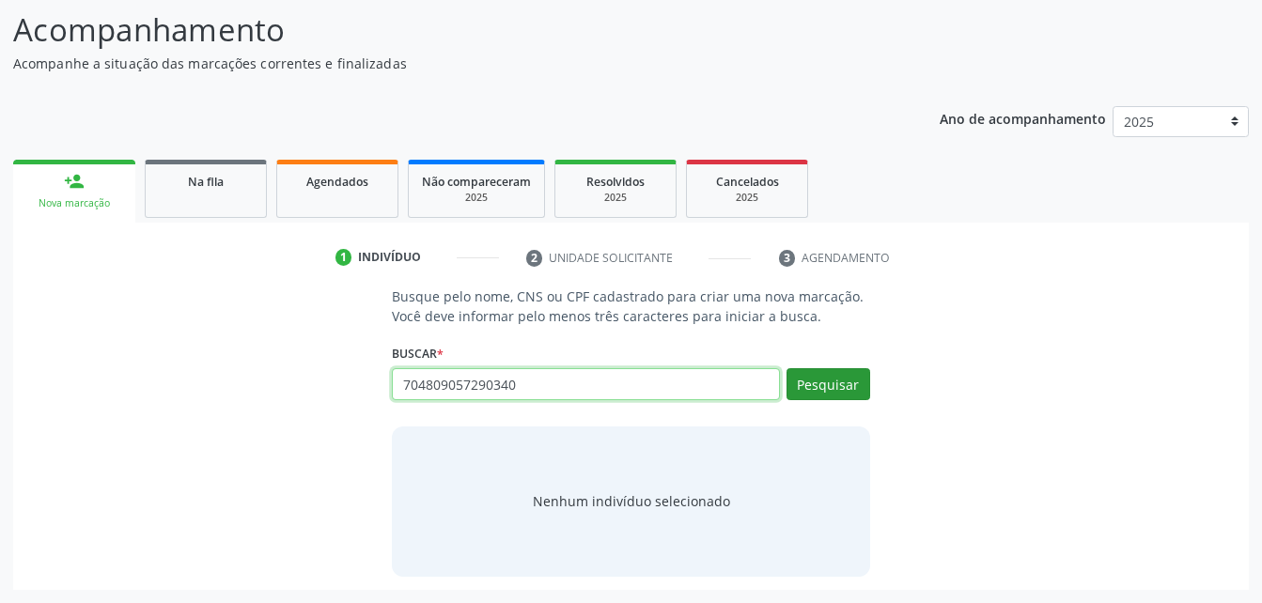
type input "704809057290340"
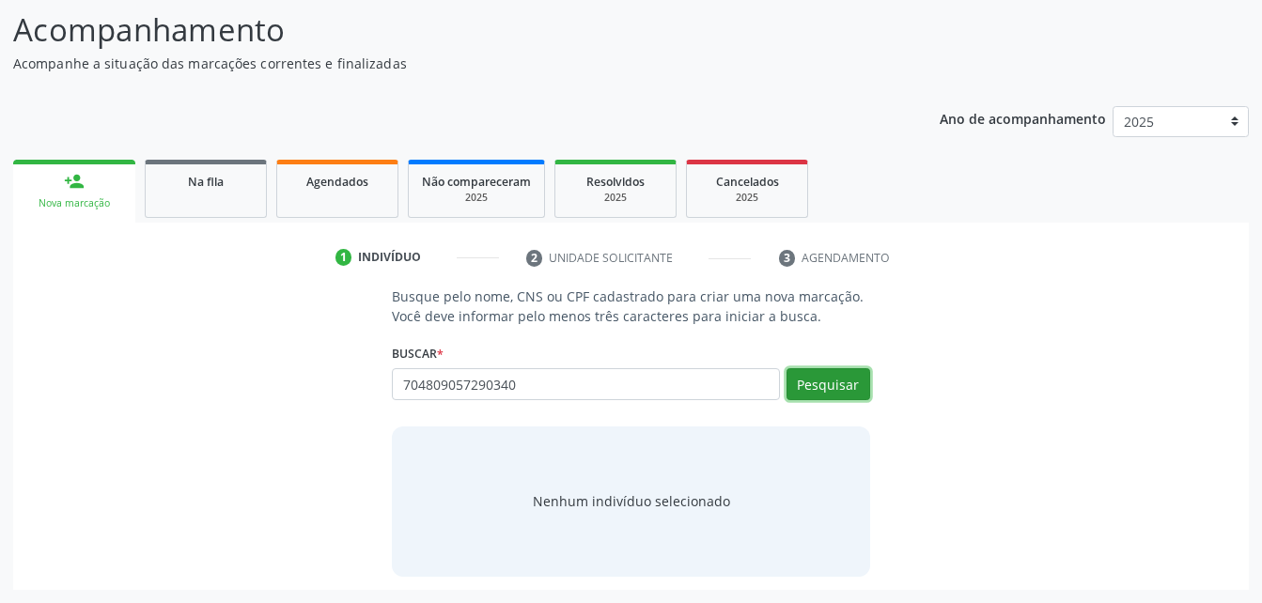
click at [846, 393] on button "Pesquisar" at bounding box center [829, 384] width 84 height 32
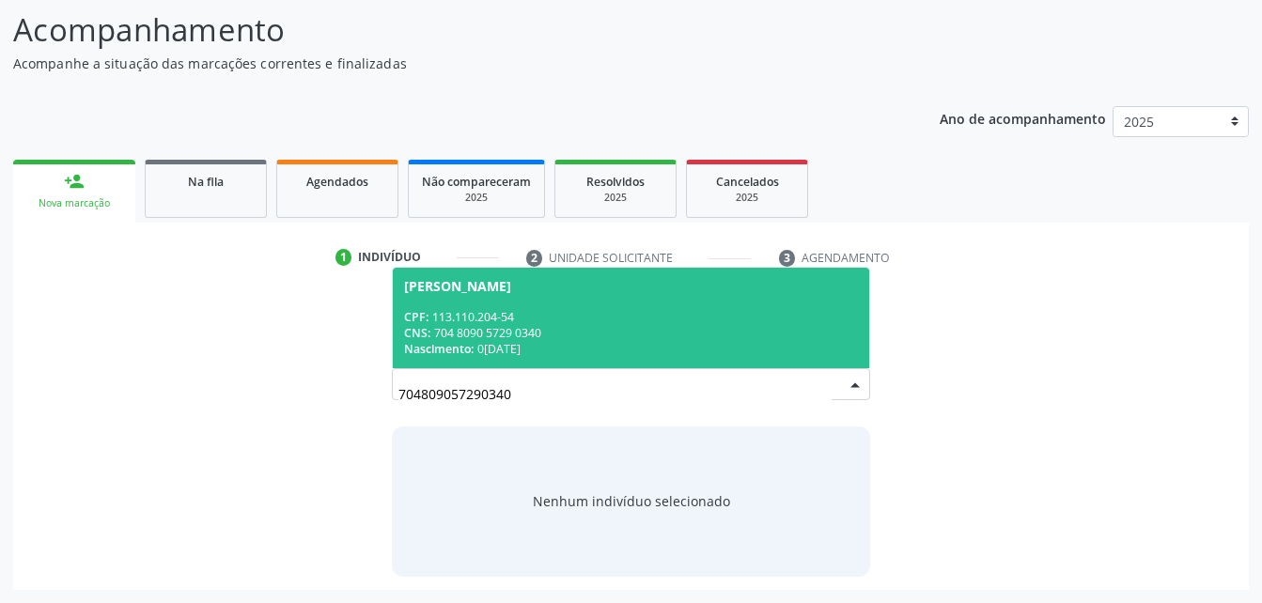
click at [681, 309] on div "CPF: 113.110.204-54" at bounding box center [630, 317] width 453 height 16
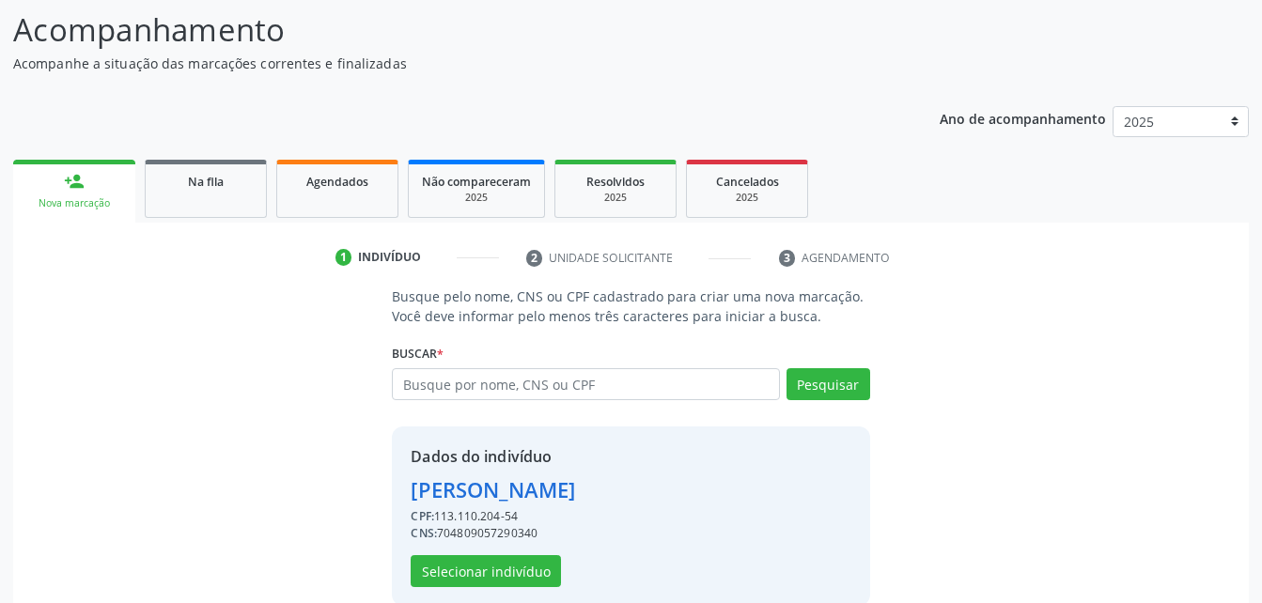
scroll to position [177, 0]
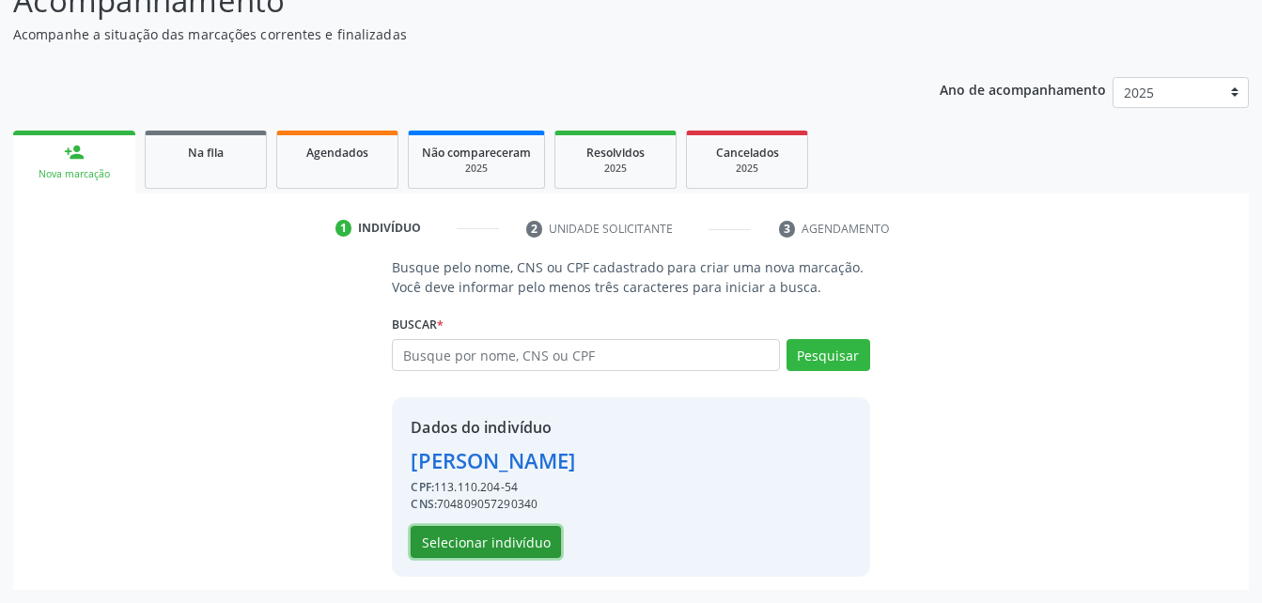
click at [474, 530] on button "Selecionar indivíduo" at bounding box center [486, 542] width 150 height 32
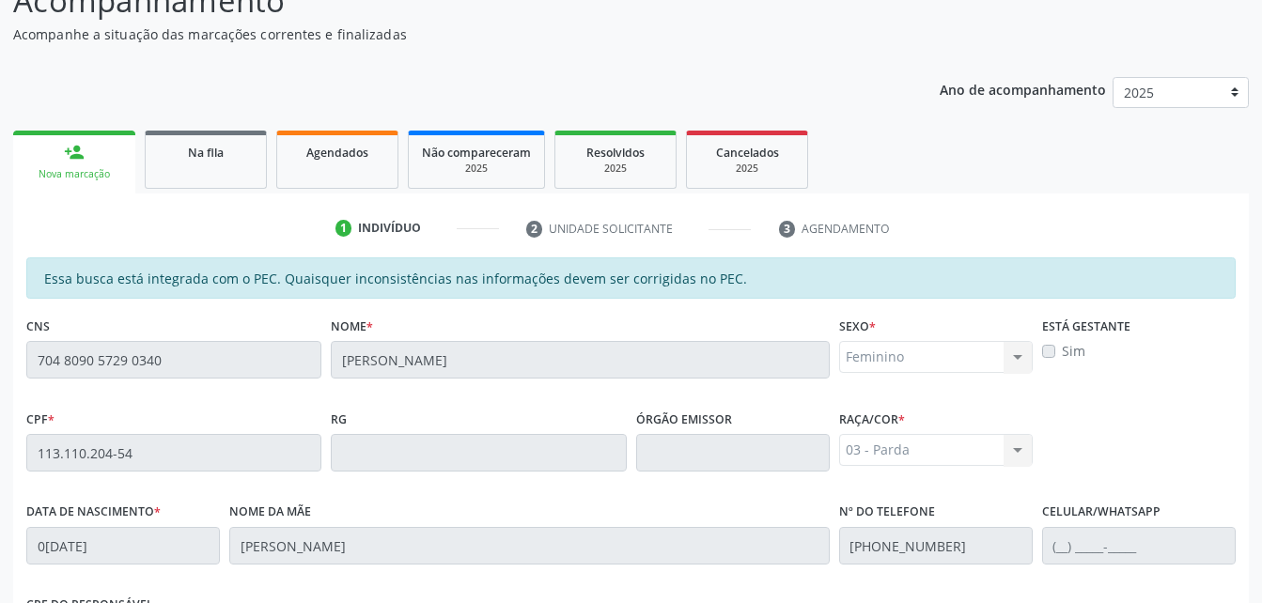
scroll to position [496, 0]
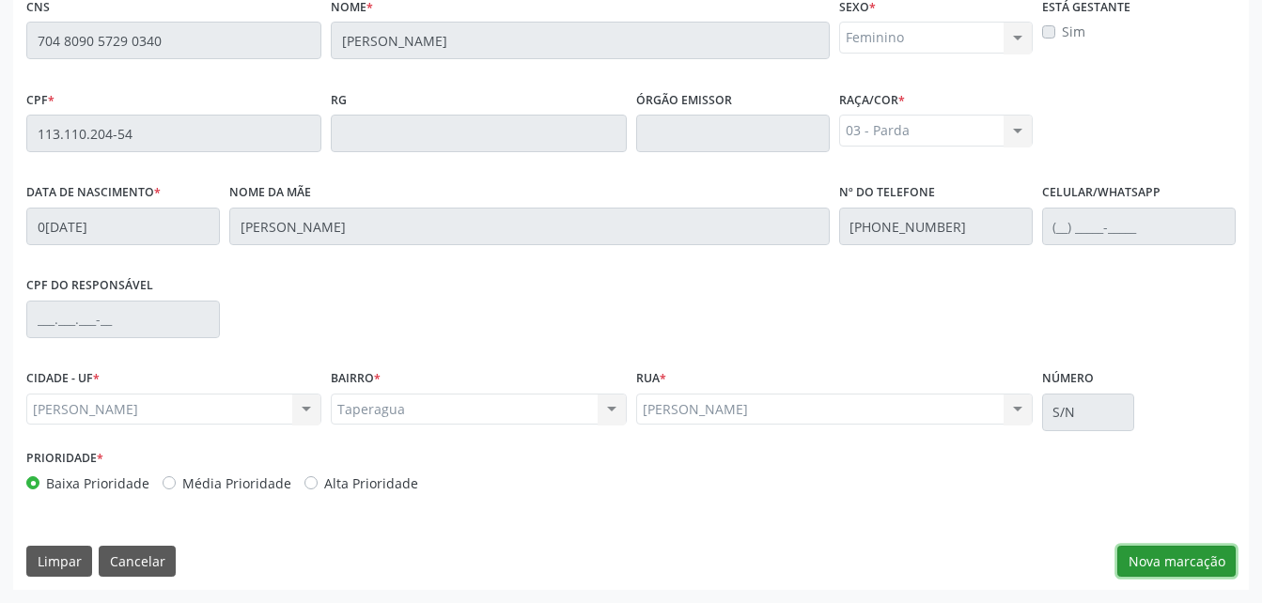
click at [1133, 560] on button "Nova marcação" at bounding box center [1177, 562] width 118 height 32
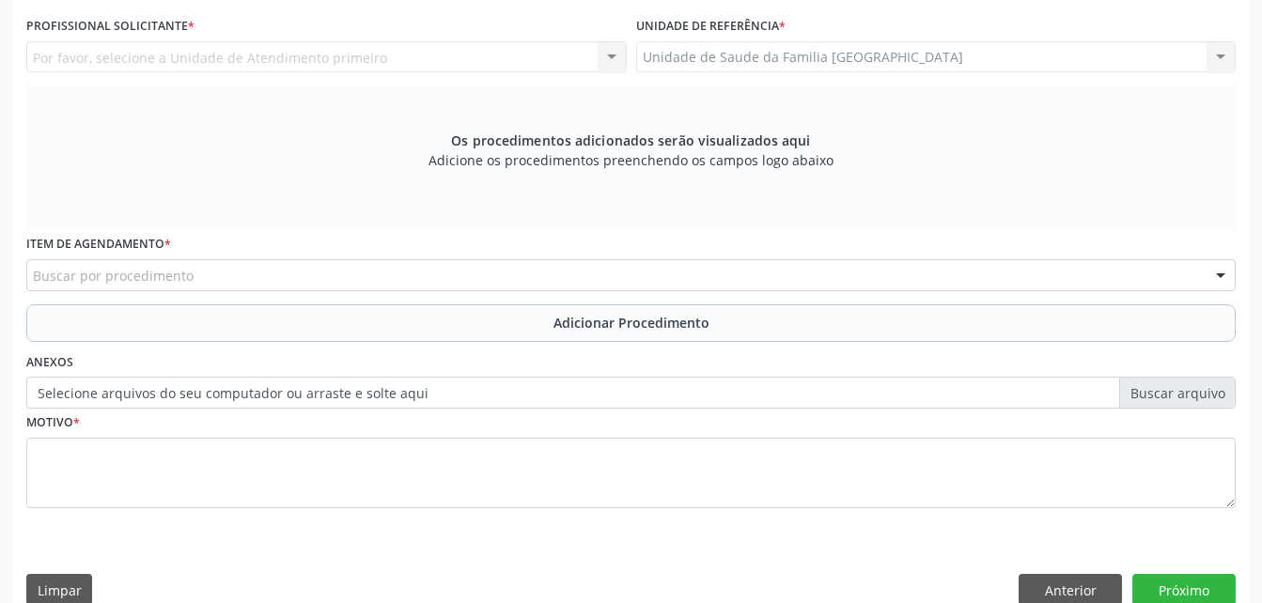
scroll to position [402, 0]
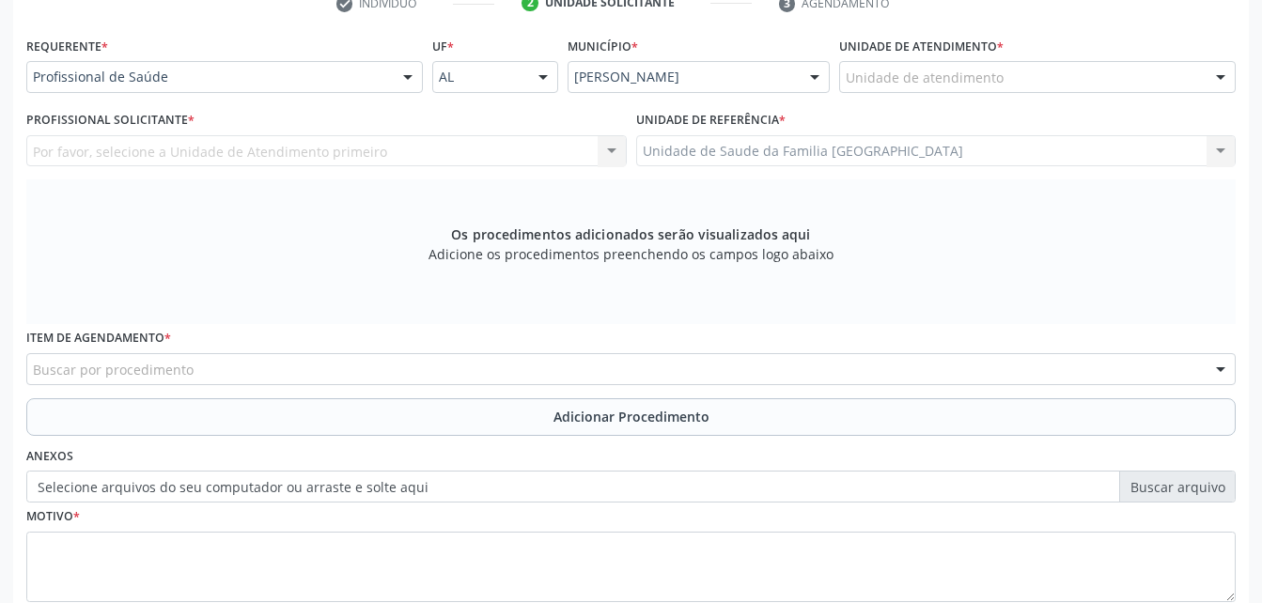
click at [923, 46] on label "Unidade de atendimento *" at bounding box center [921, 46] width 164 height 29
drag, startPoint x: 922, startPoint y: 60, endPoint x: 922, endPoint y: 73, distance: 13.2
click at [922, 73] on div "Unidade de atendimento * Unidade de atendimento Aeronave Baron 58 Aeronave Cess…" at bounding box center [1037, 62] width 397 height 60
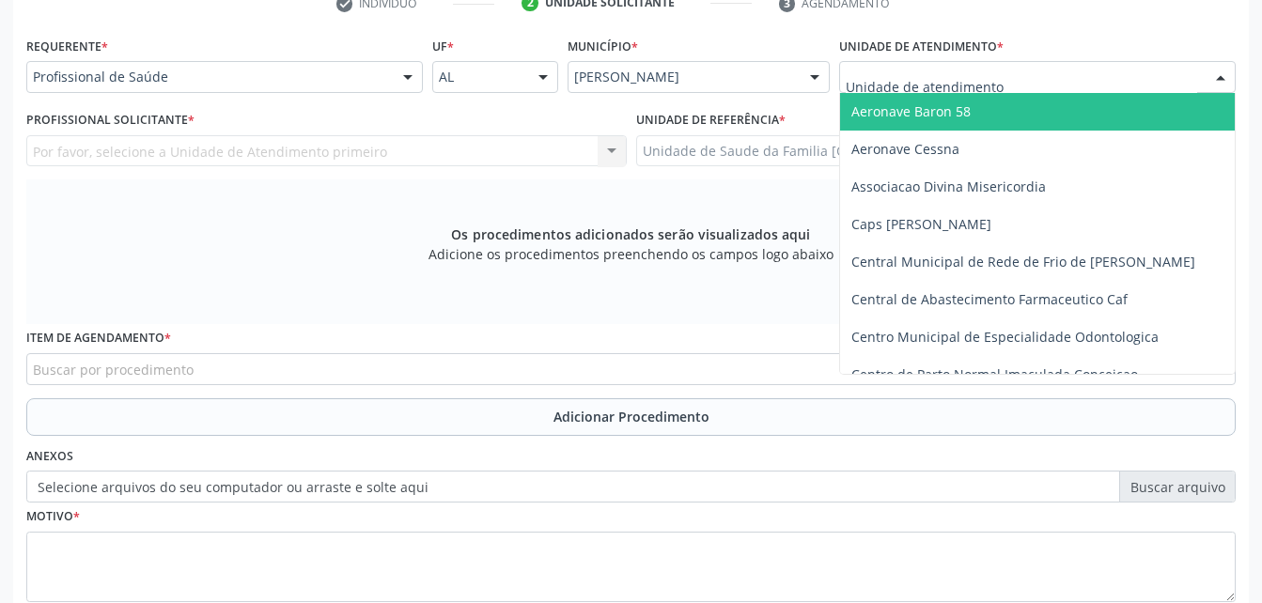
drag, startPoint x: 922, startPoint y: 73, endPoint x: 922, endPoint y: 87, distance: 14.1
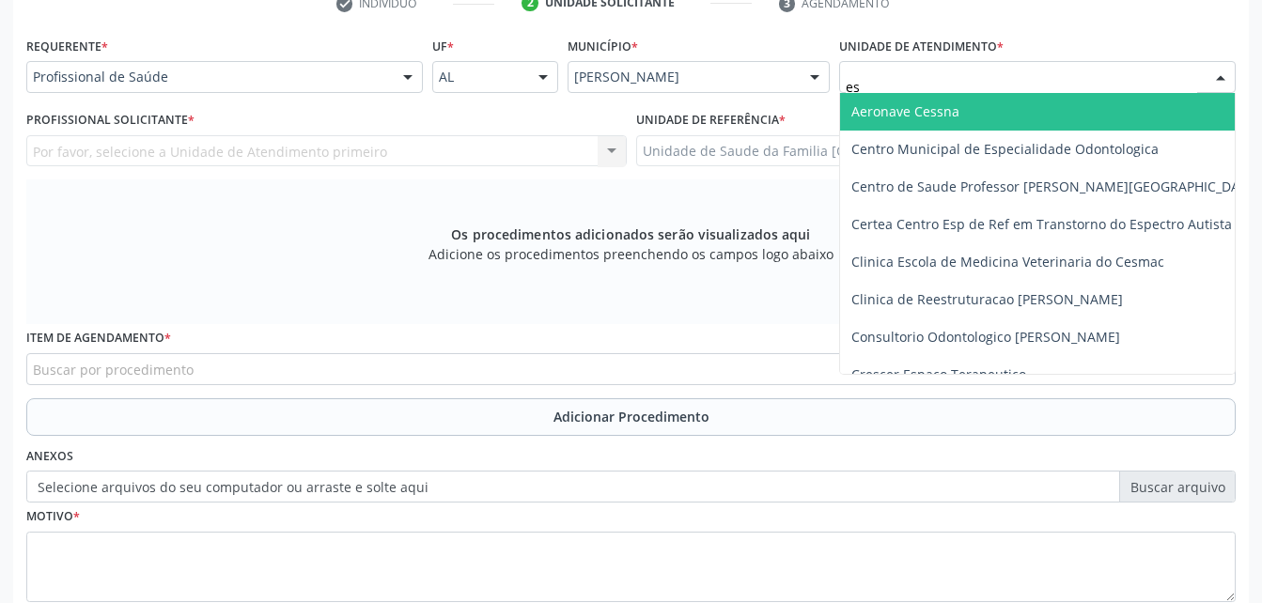
type input "est"
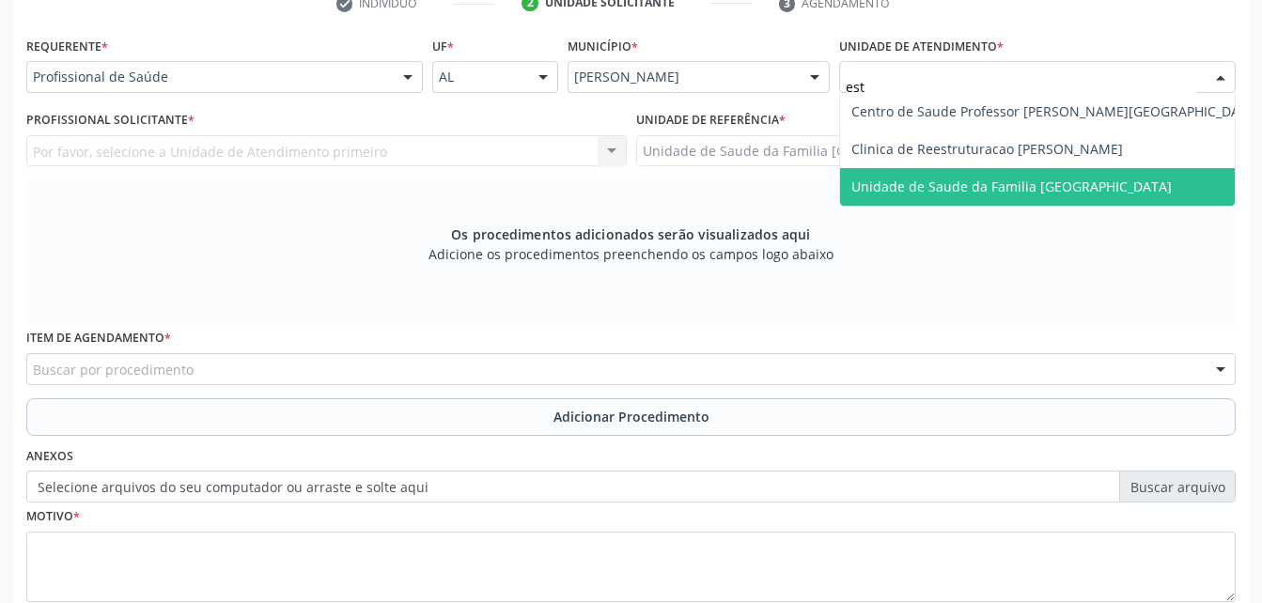
click at [896, 181] on span "Unidade de Saude da Familia [GEOGRAPHIC_DATA]" at bounding box center [1012, 187] width 321 height 18
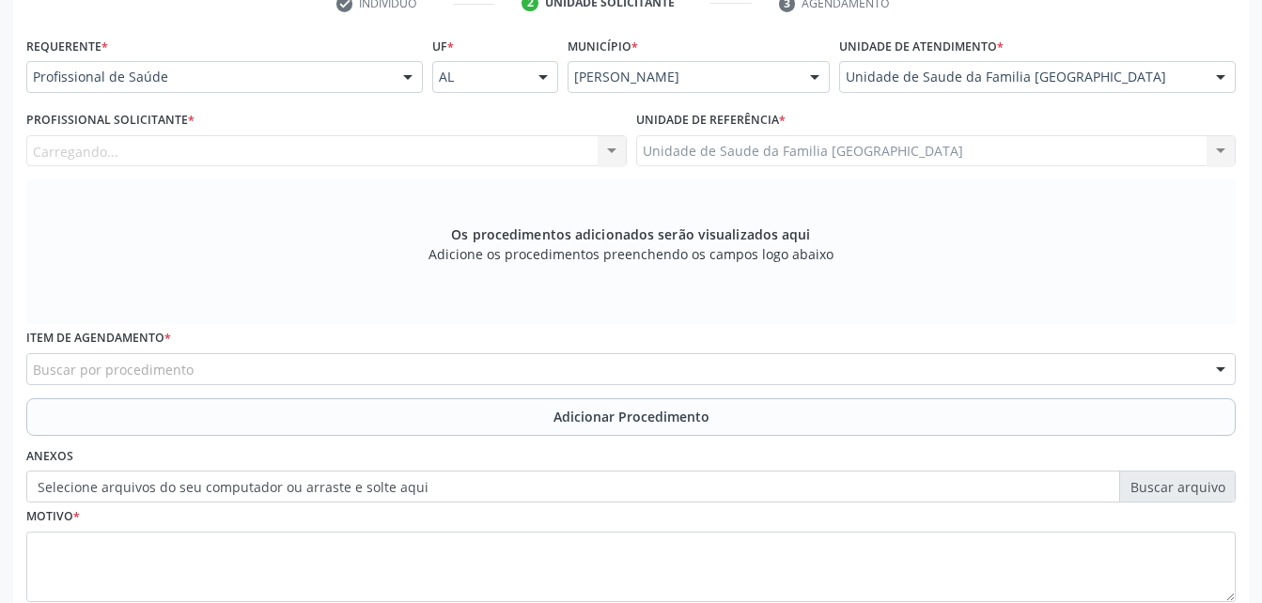
click at [455, 150] on div "Carregando... Nenhum resultado encontrado para: " " Não há nenhuma opção para s…" at bounding box center [326, 151] width 601 height 32
click at [450, 144] on div "Profissional solicitante" at bounding box center [326, 151] width 601 height 32
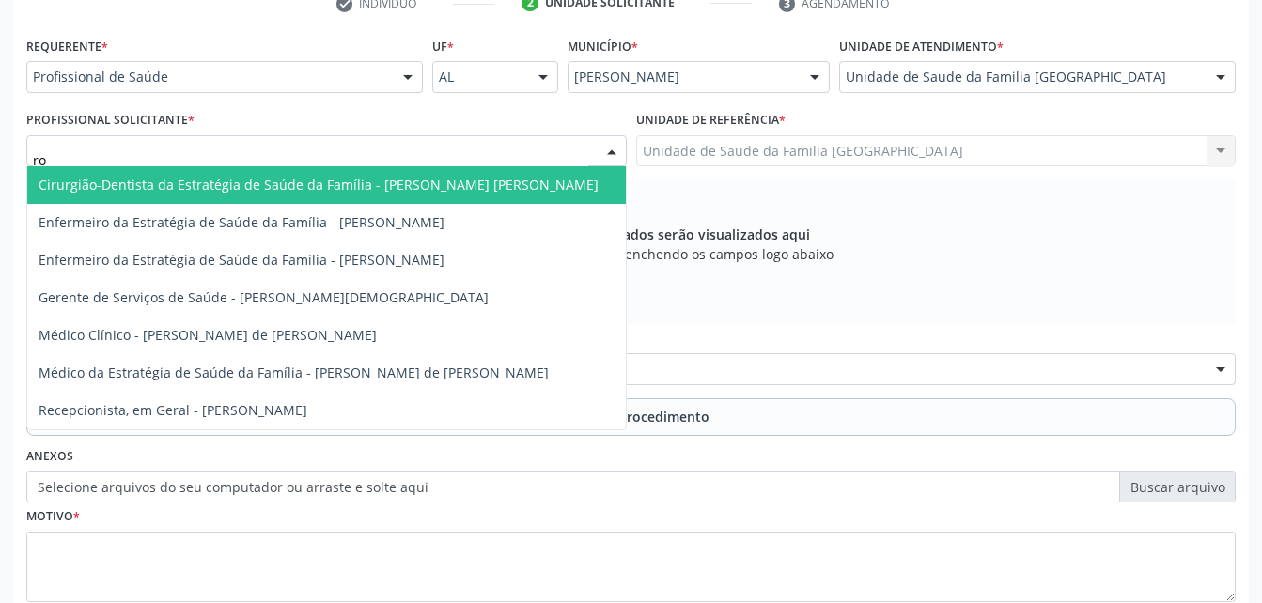
type input "rod"
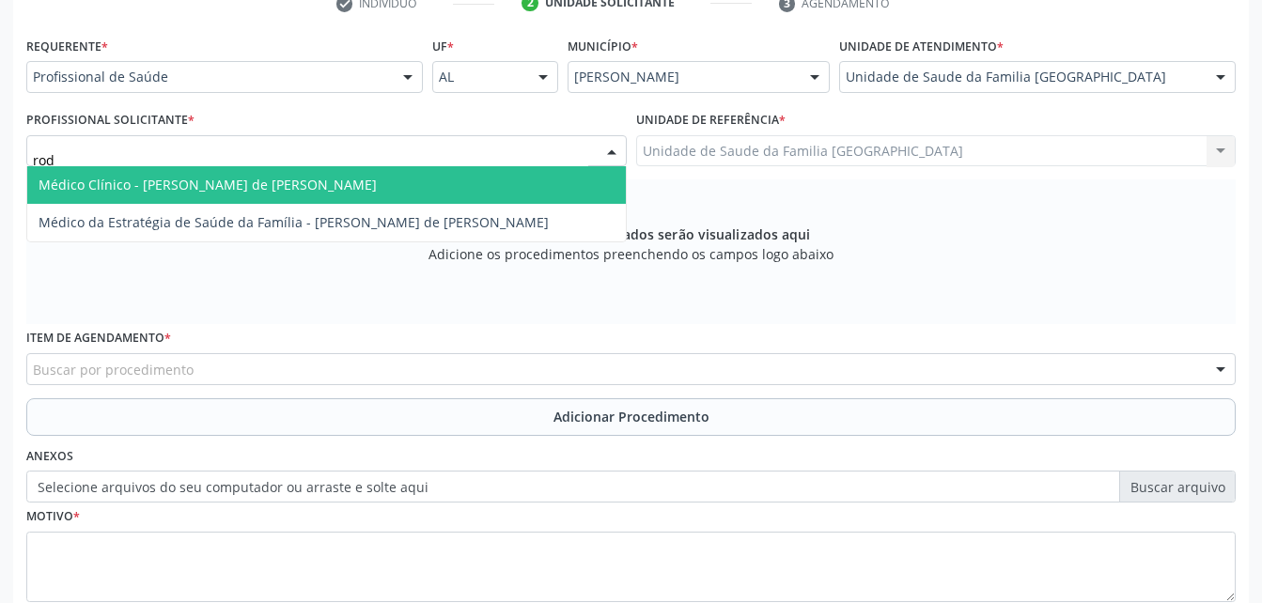
click at [461, 191] on span "Médico Clínico - [PERSON_NAME] de [PERSON_NAME]" at bounding box center [326, 185] width 599 height 38
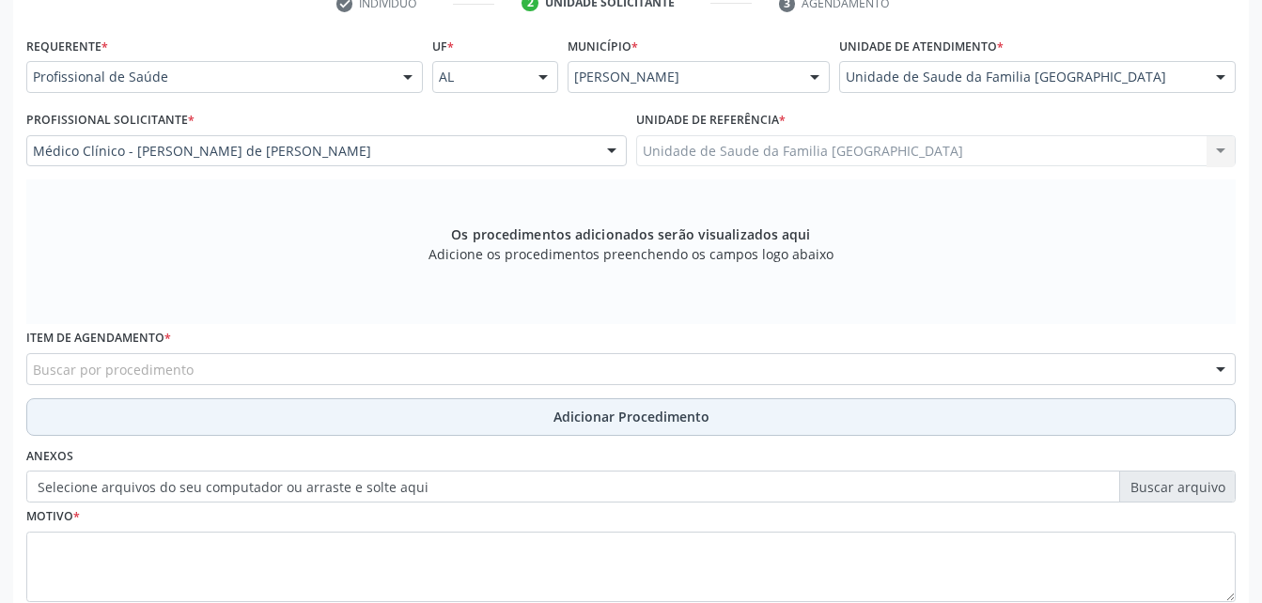
scroll to position [496, 0]
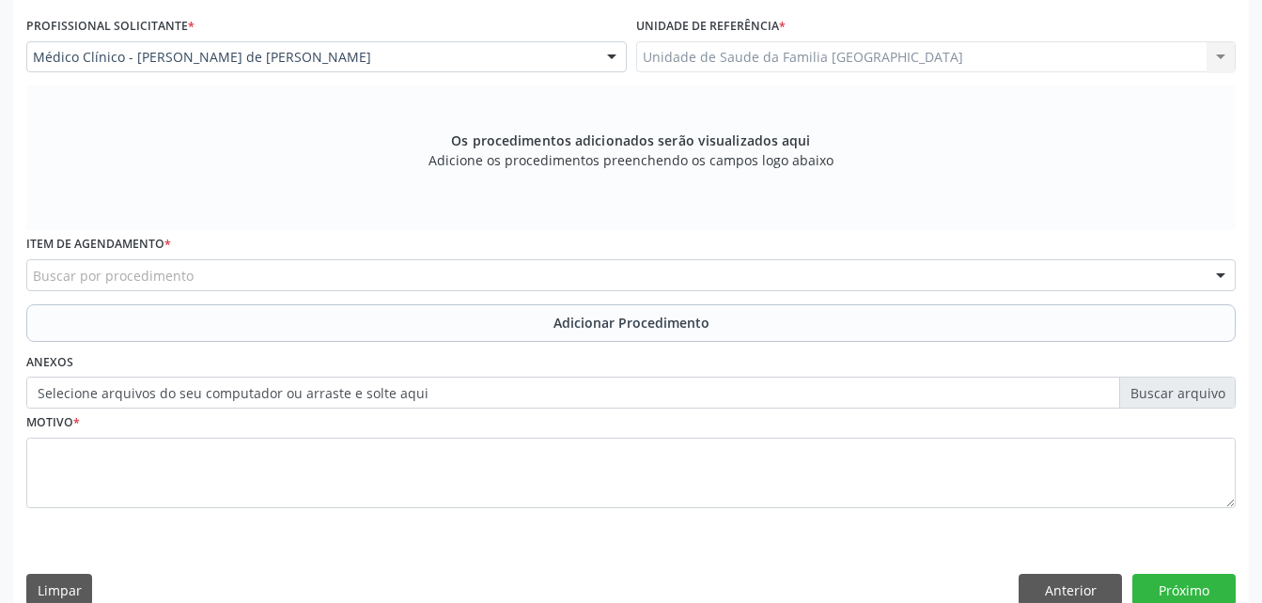
click at [414, 268] on div "Buscar por procedimento" at bounding box center [631, 275] width 1210 height 32
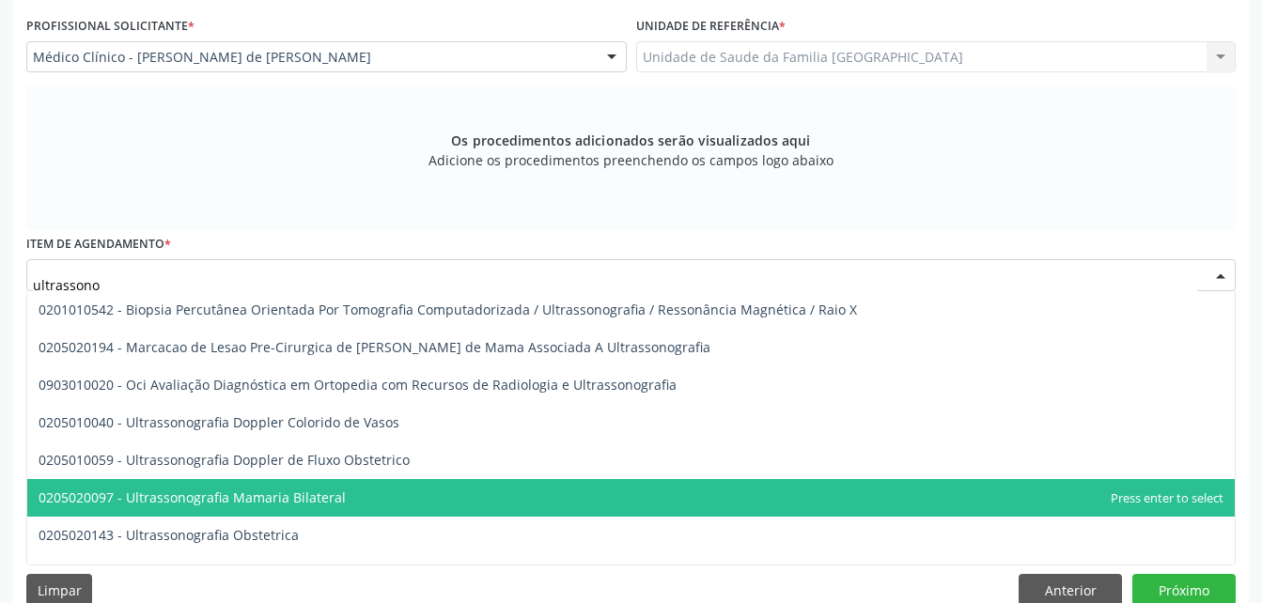
scroll to position [94, 0]
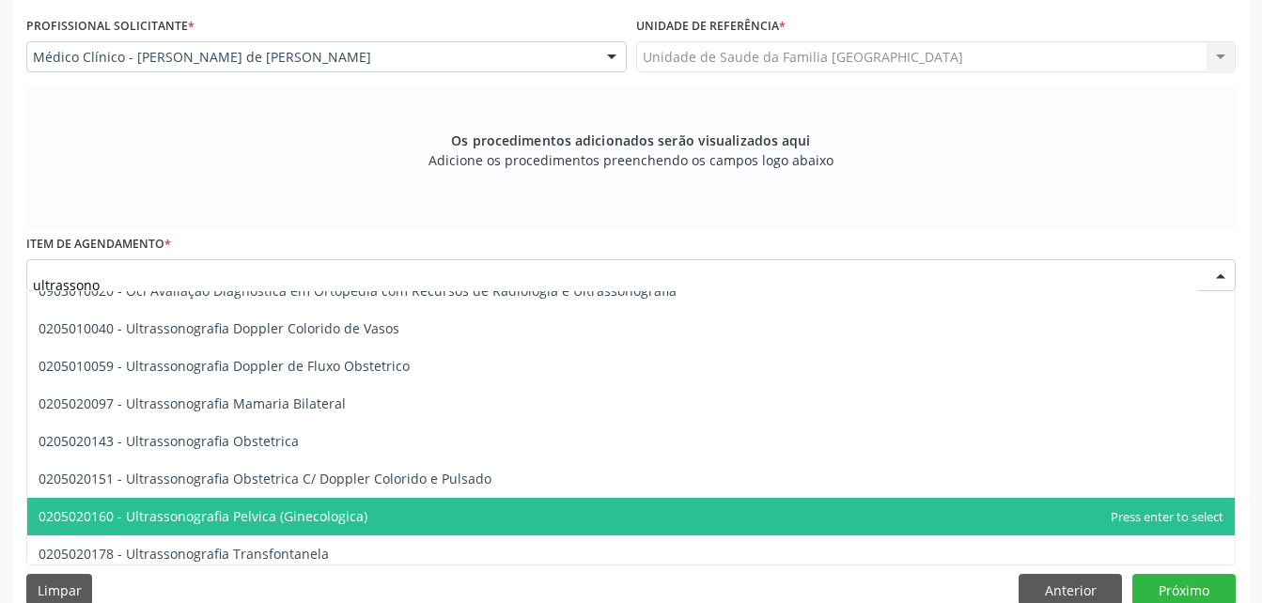
click at [382, 511] on span "0205020160 - Ultrassonografia Pelvica (Ginecologica)" at bounding box center [631, 517] width 1208 height 38
type input "ultrassono"
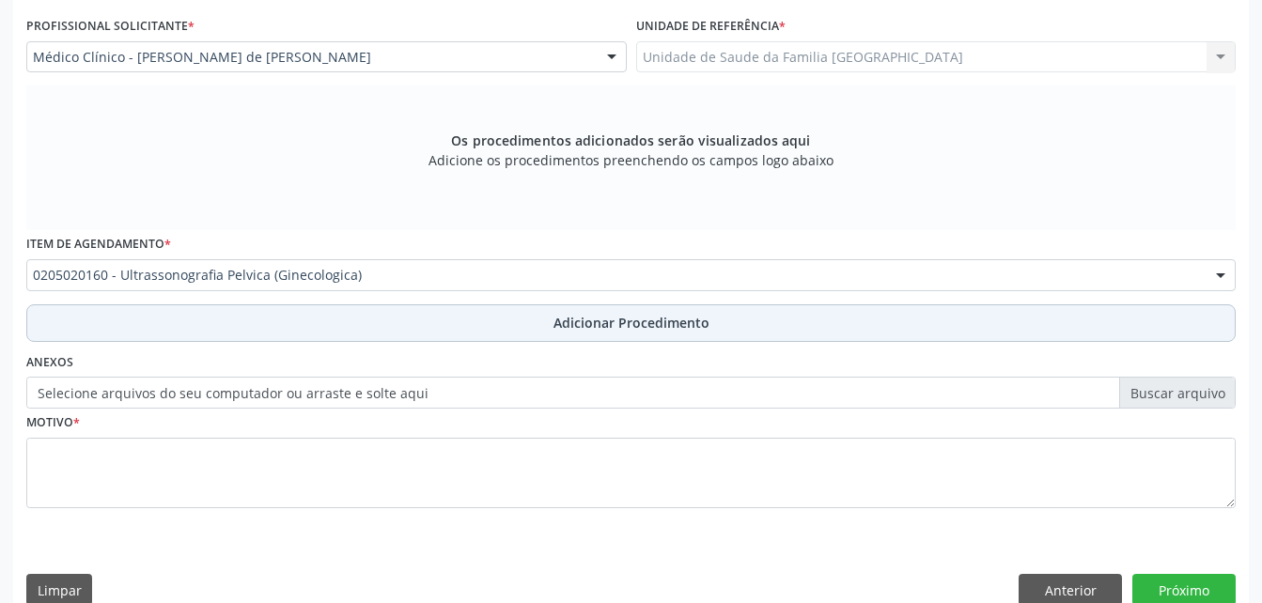
click at [370, 323] on button "Adicionar Procedimento" at bounding box center [631, 324] width 1210 height 38
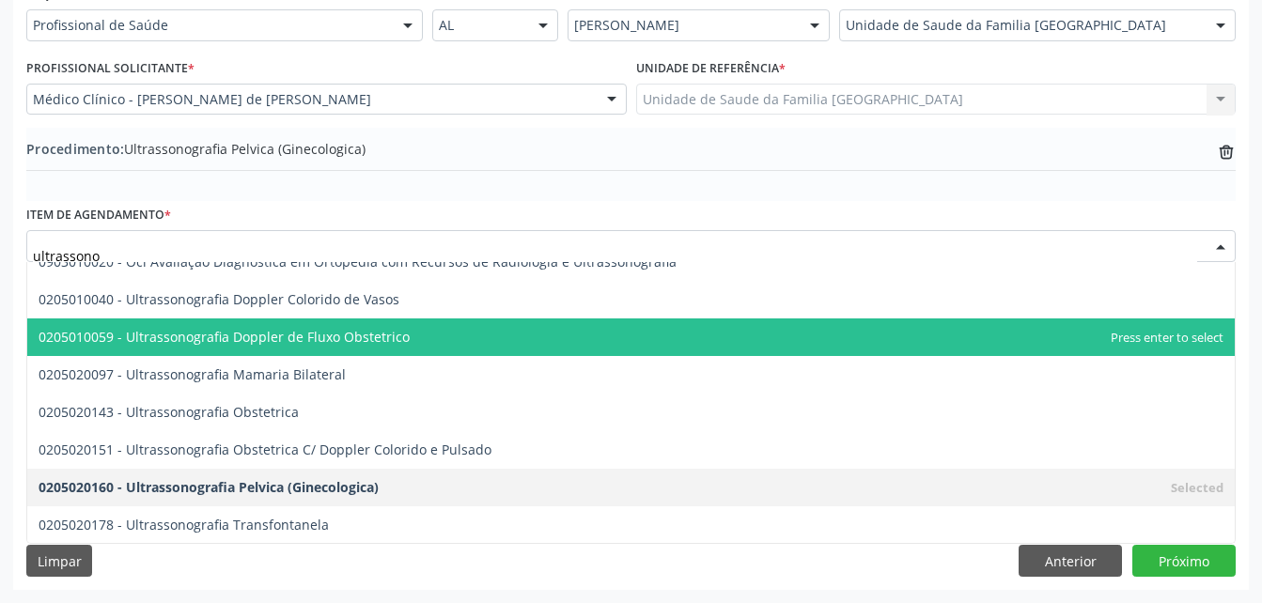
type input "ultrassonog"
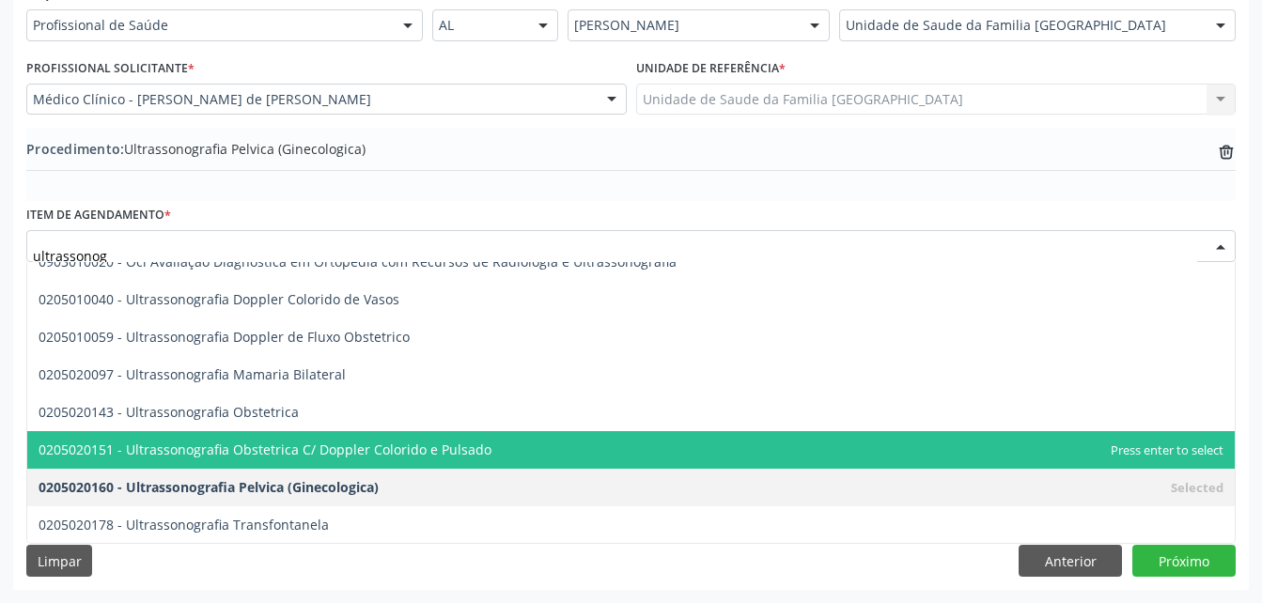
scroll to position [188, 0]
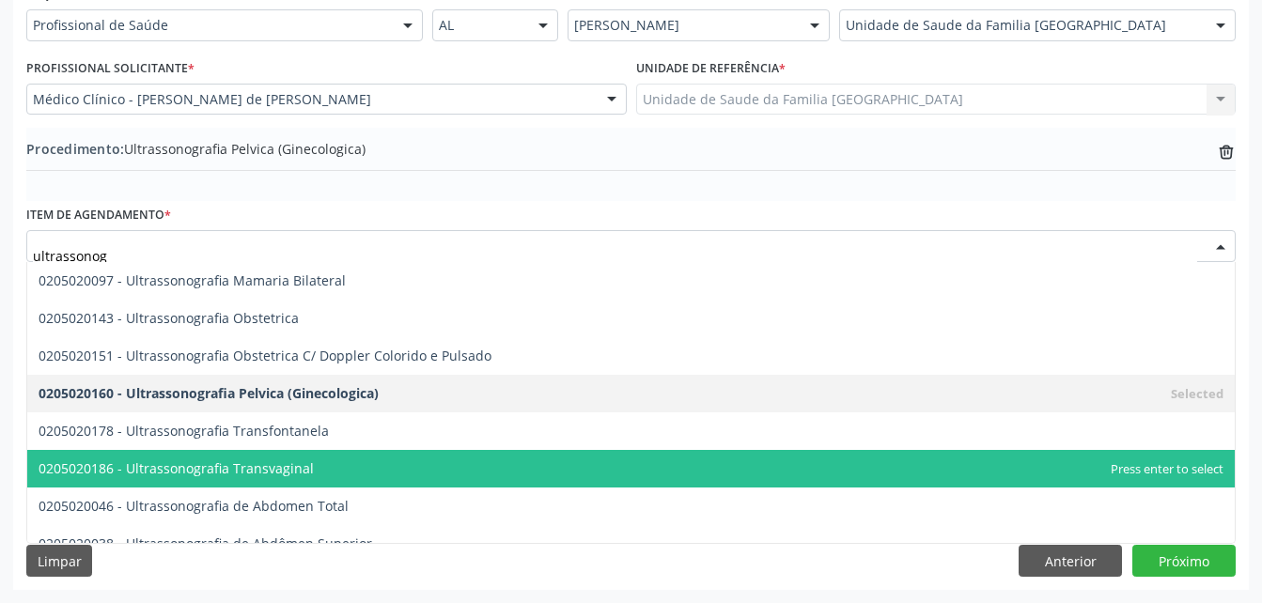
click at [430, 457] on span "0205020186 - Ultrassonografia Transvaginal" at bounding box center [631, 469] width 1208 height 38
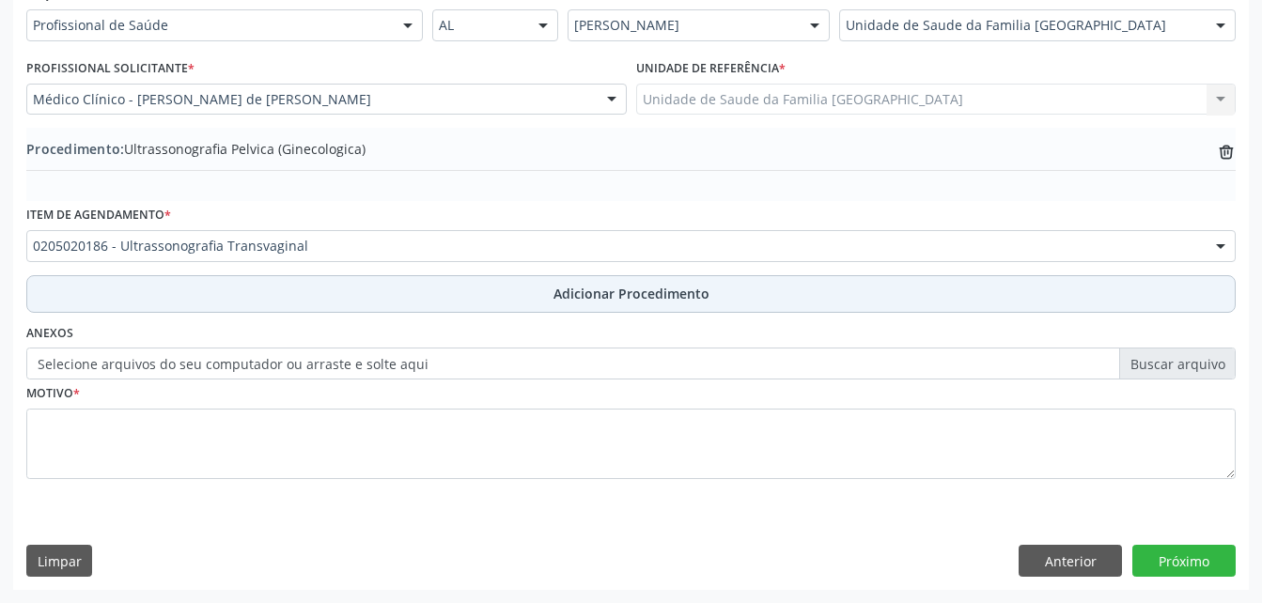
click at [407, 292] on button "Adicionar Procedimento" at bounding box center [631, 294] width 1210 height 38
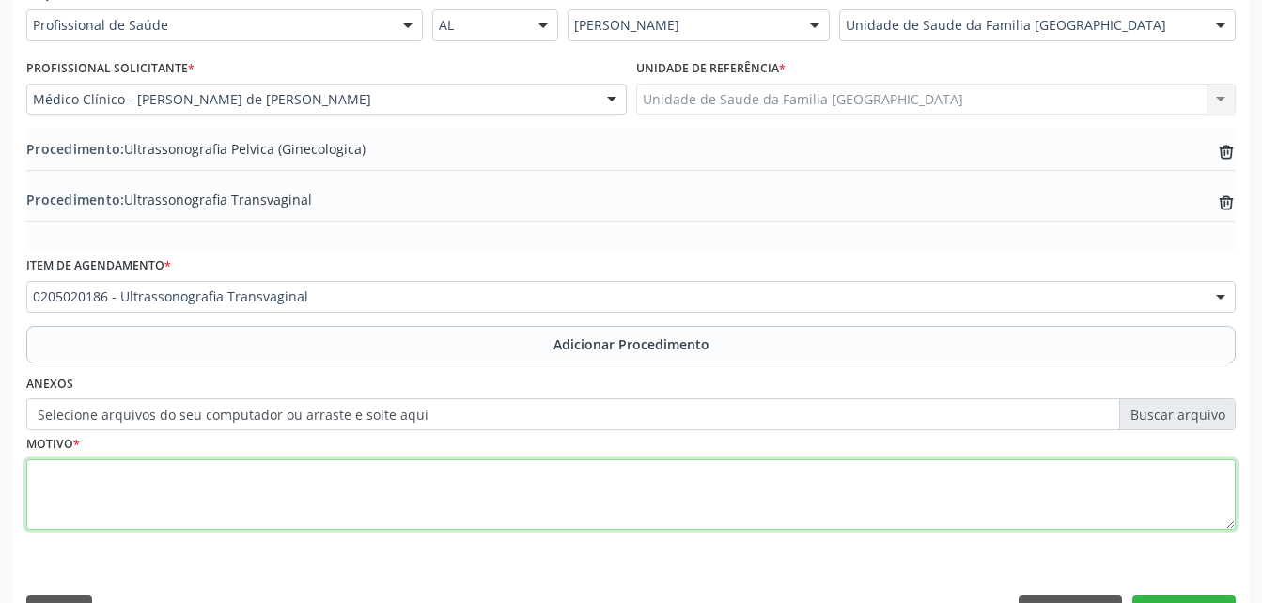
click at [415, 487] on textarea at bounding box center [631, 495] width 1210 height 71
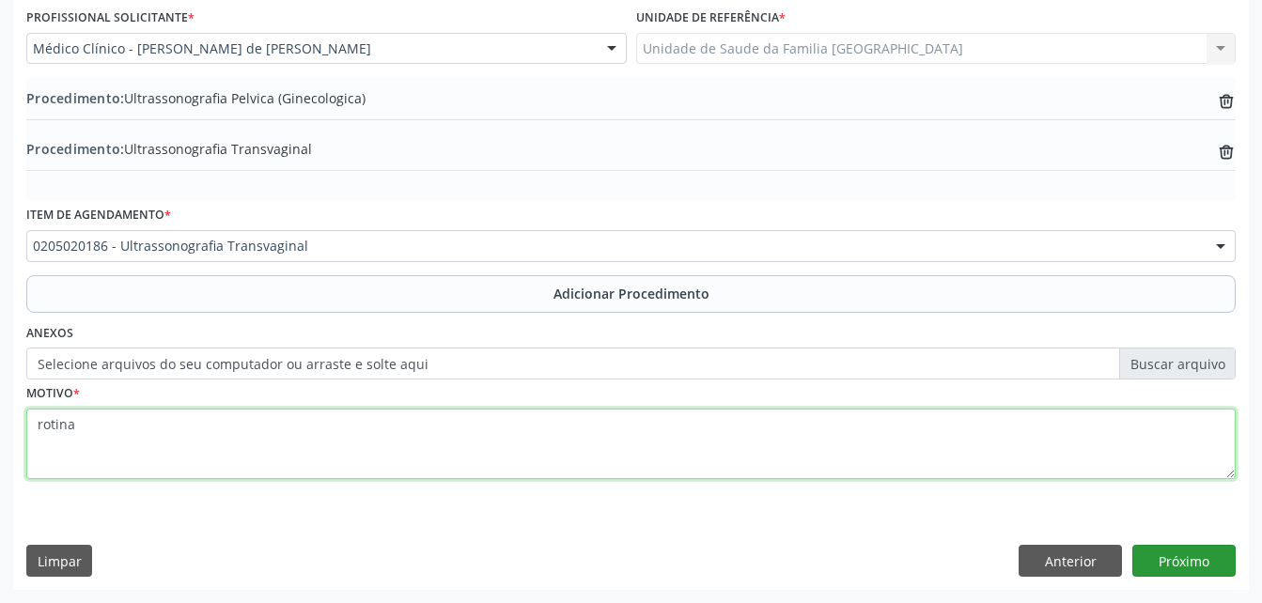
type textarea "rotina"
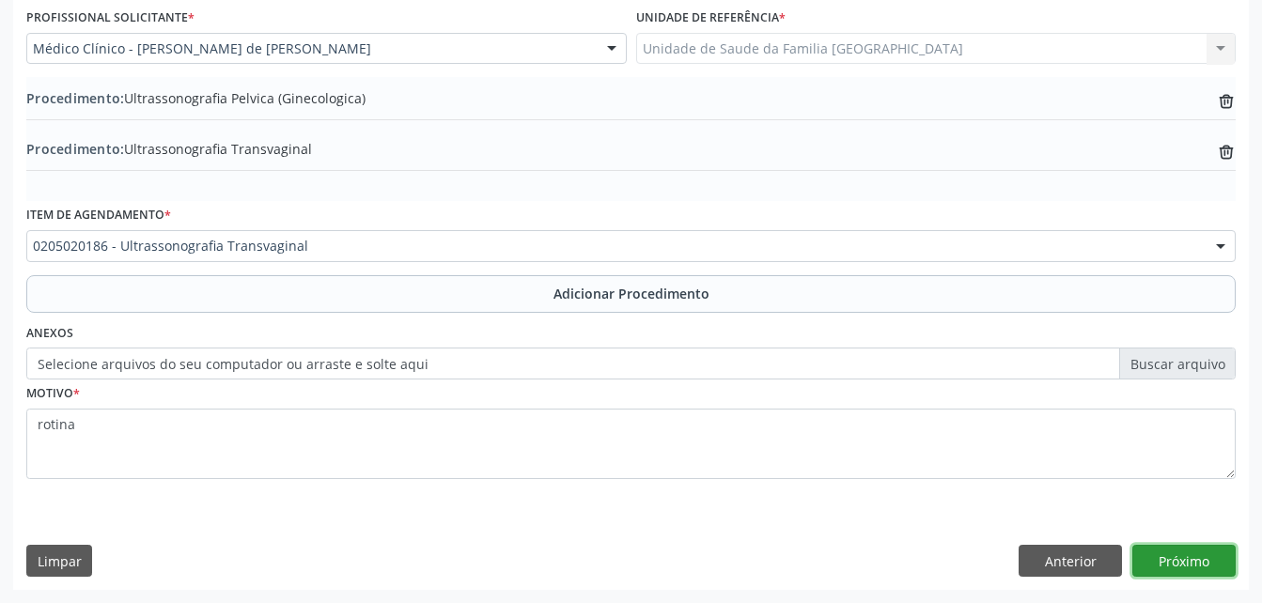
click at [1204, 559] on button "Próximo" at bounding box center [1184, 561] width 103 height 32
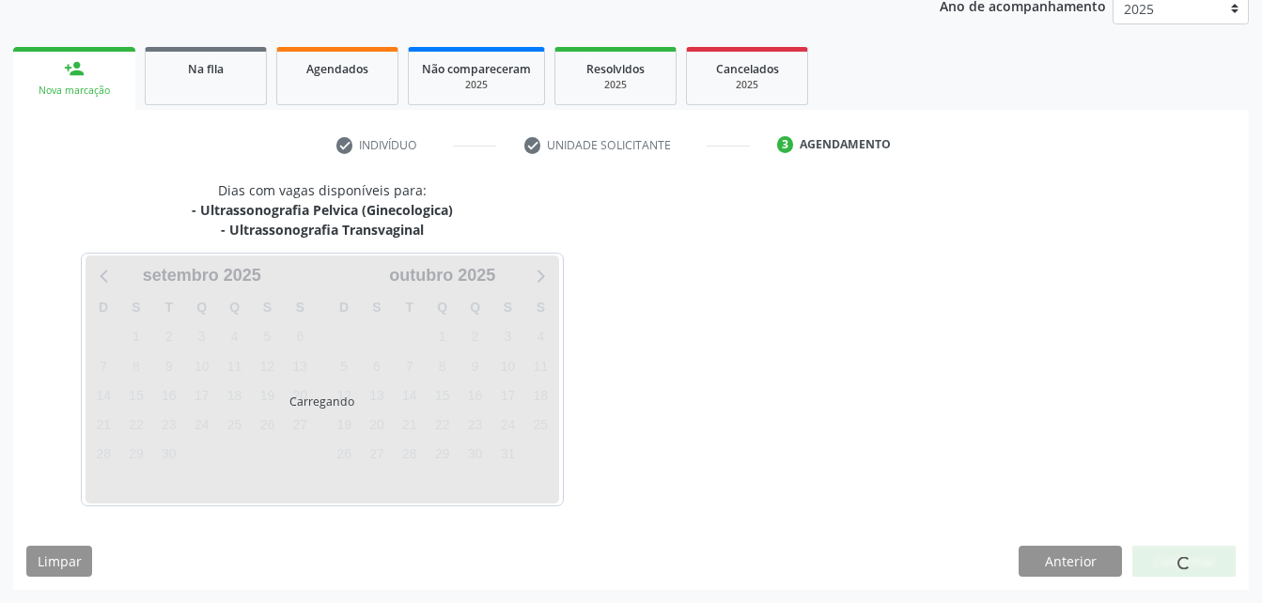
scroll to position [316, 0]
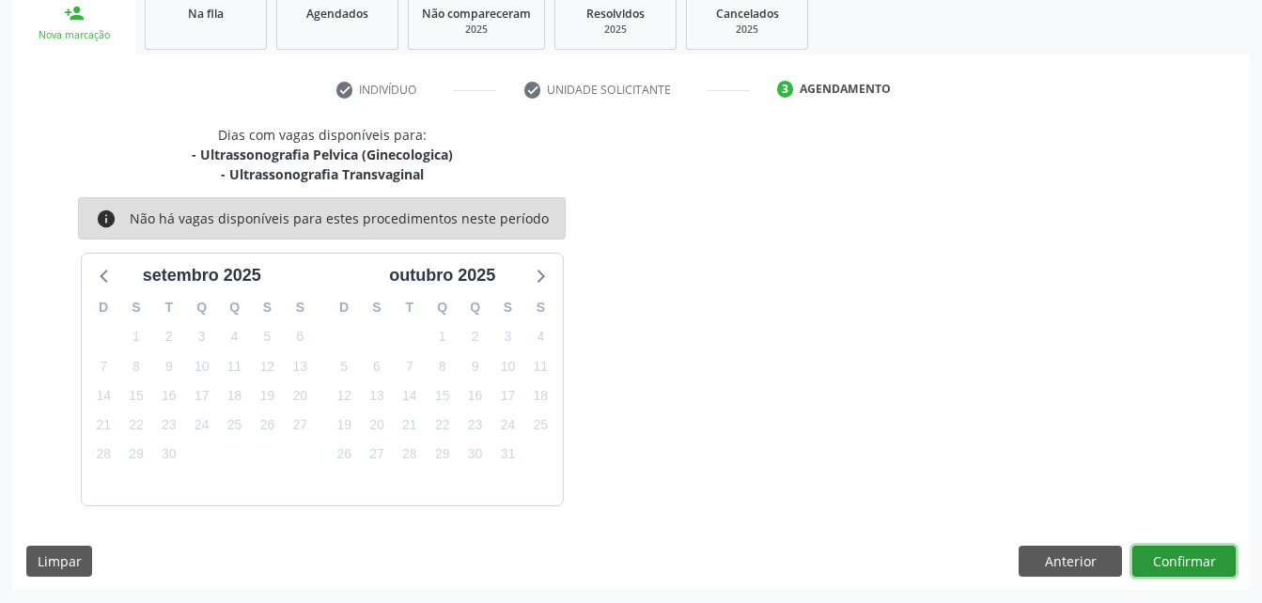
click at [1204, 561] on button "Confirmar" at bounding box center [1184, 562] width 103 height 32
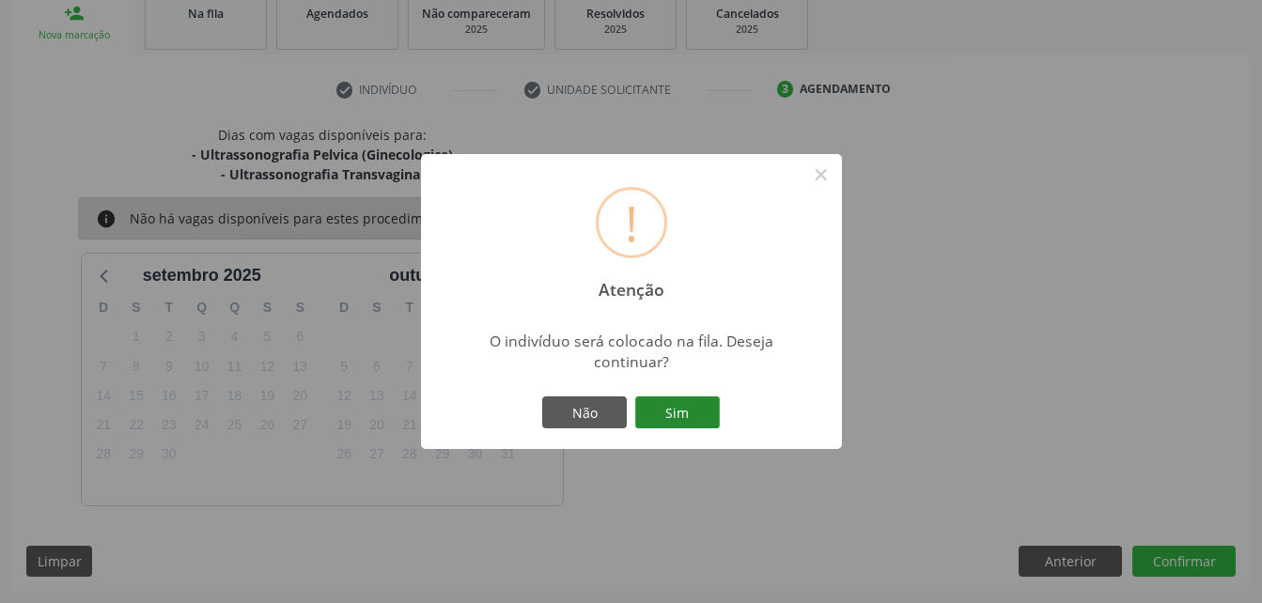
click at [696, 405] on button "Sim" at bounding box center [677, 413] width 85 height 32
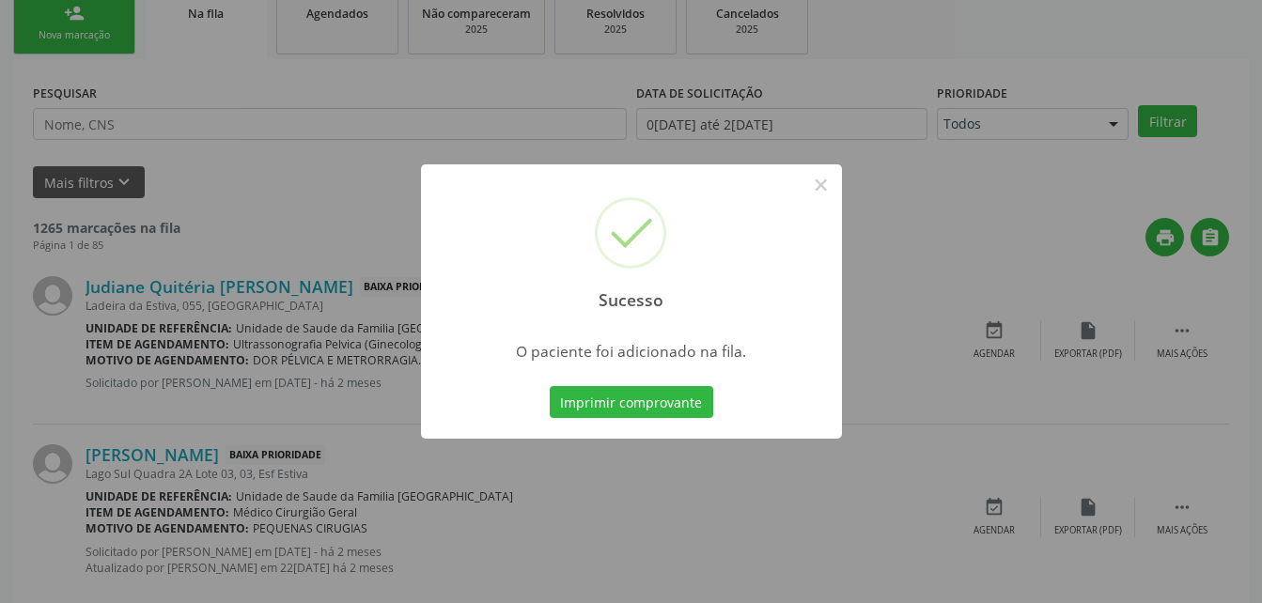
scroll to position [43, 0]
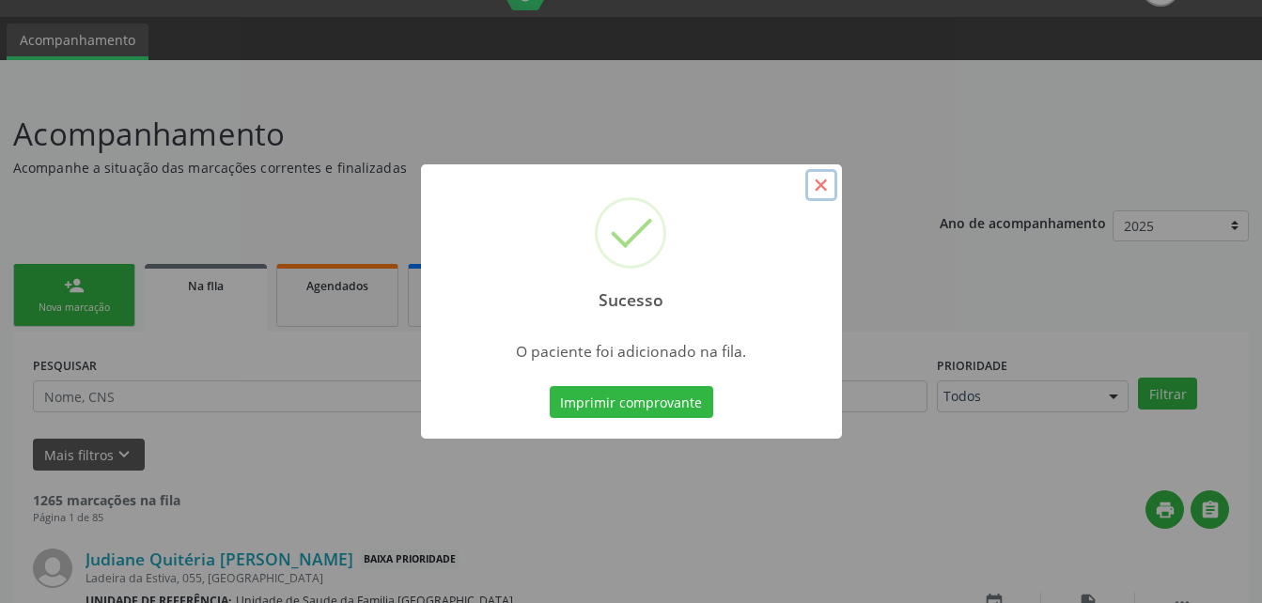
click at [810, 192] on button "×" at bounding box center [822, 185] width 32 height 32
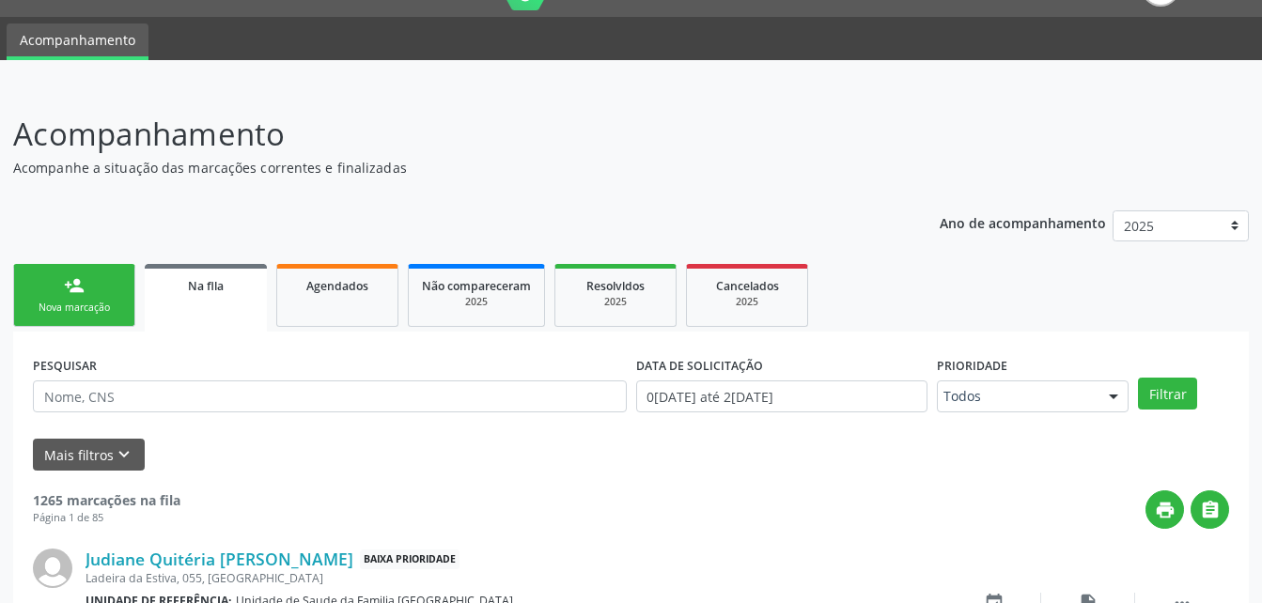
click at [79, 280] on div "person_add" at bounding box center [74, 285] width 21 height 21
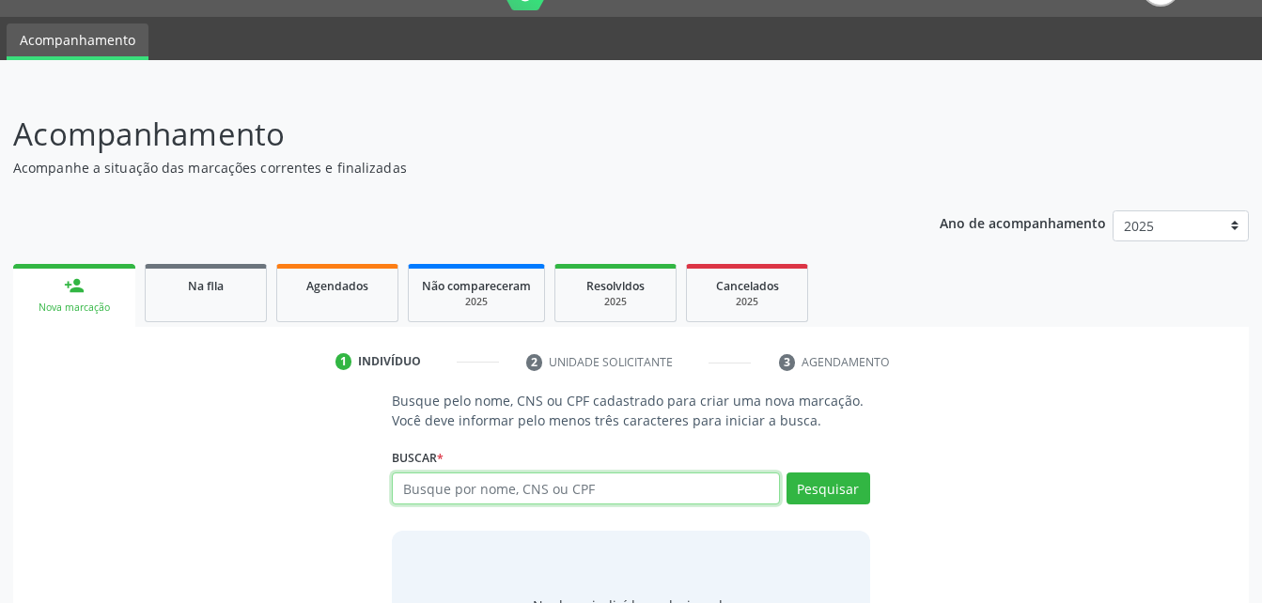
click at [659, 495] on input "text" at bounding box center [585, 489] width 387 height 32
paste input "704809057290340"
type input "704809057290340"
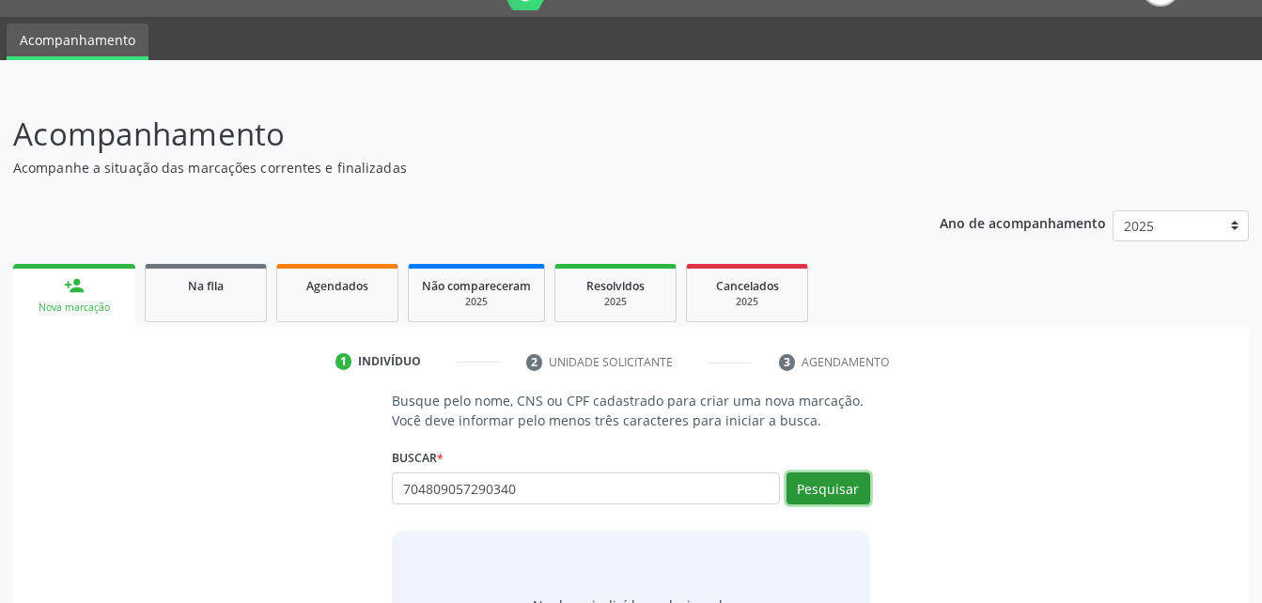
click at [824, 483] on button "Pesquisar" at bounding box center [829, 489] width 84 height 32
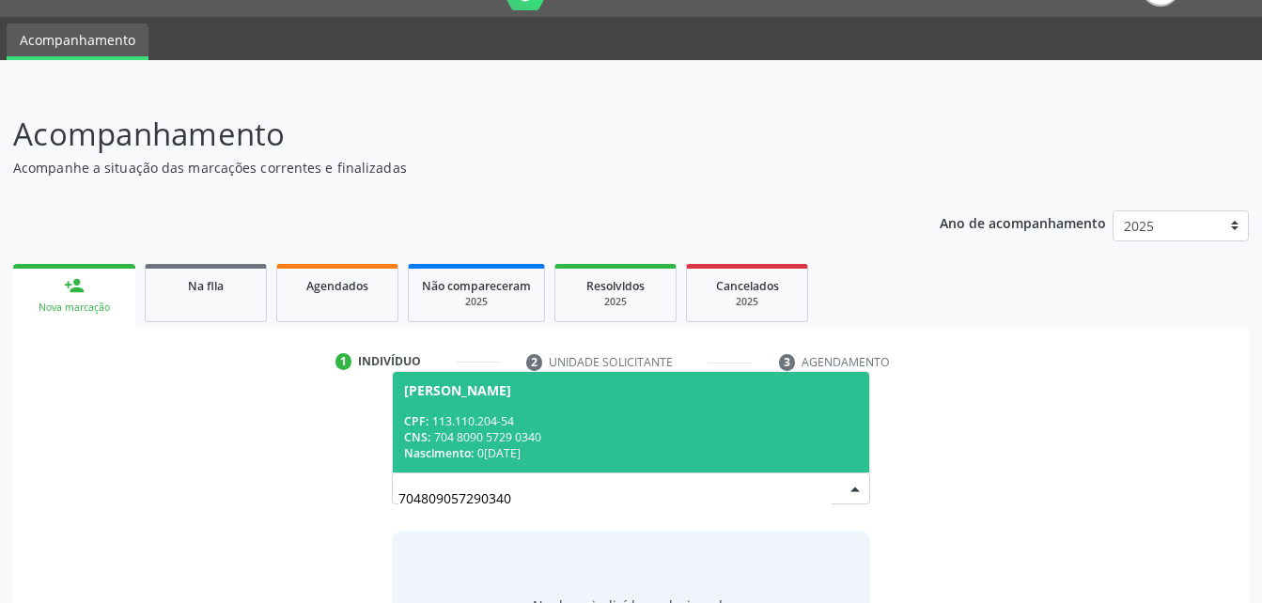
click at [602, 431] on div "CNS: 704 8090 5729 0340" at bounding box center [630, 438] width 453 height 16
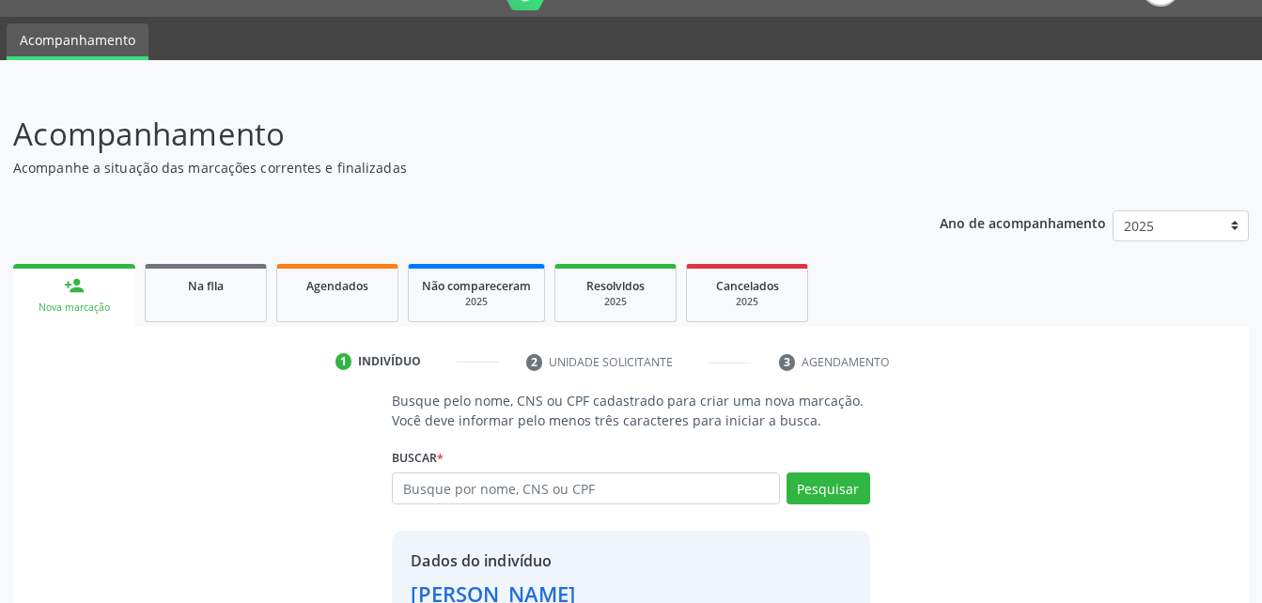
scroll to position [177, 0]
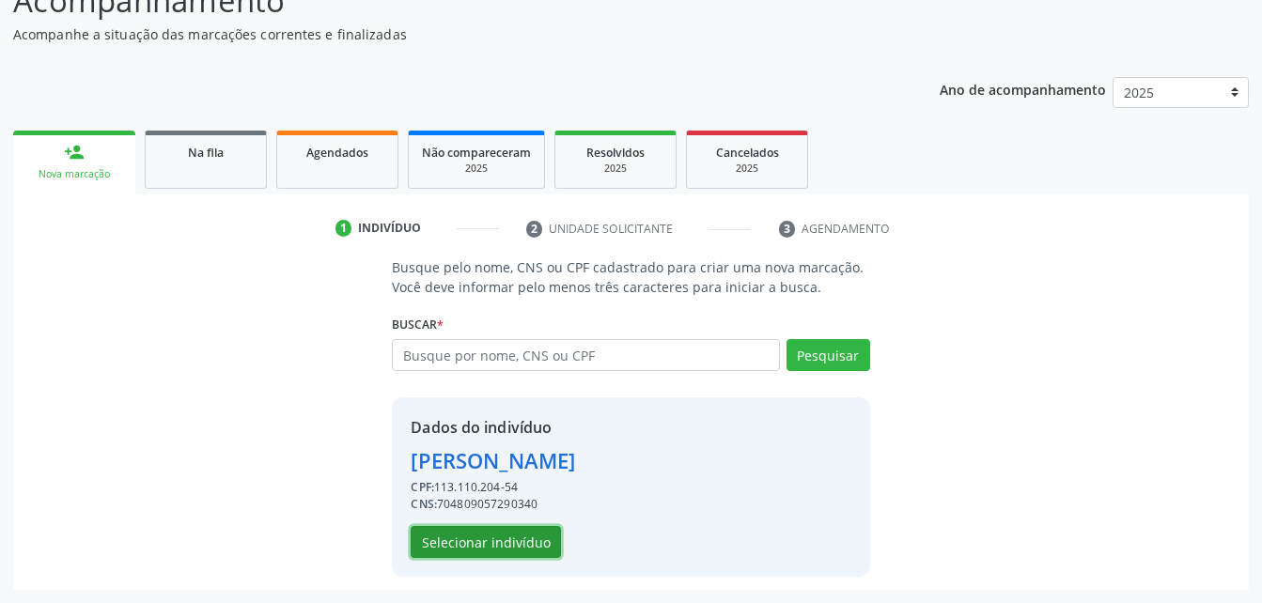
click at [489, 545] on button "Selecionar indivíduo" at bounding box center [486, 542] width 150 height 32
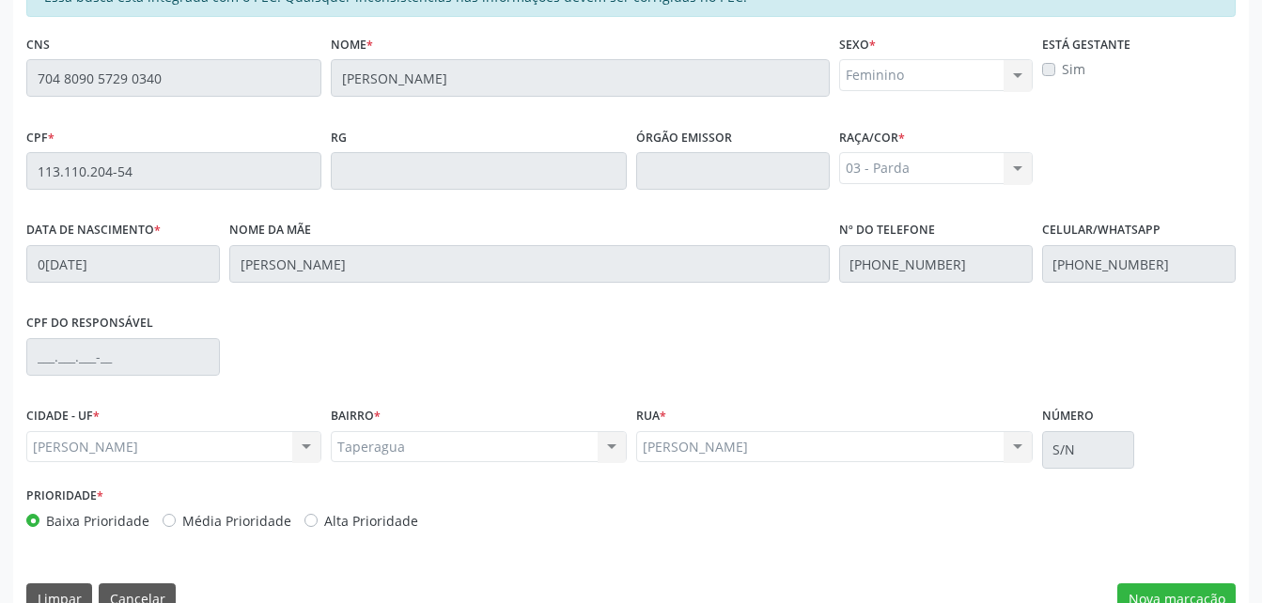
scroll to position [496, 0]
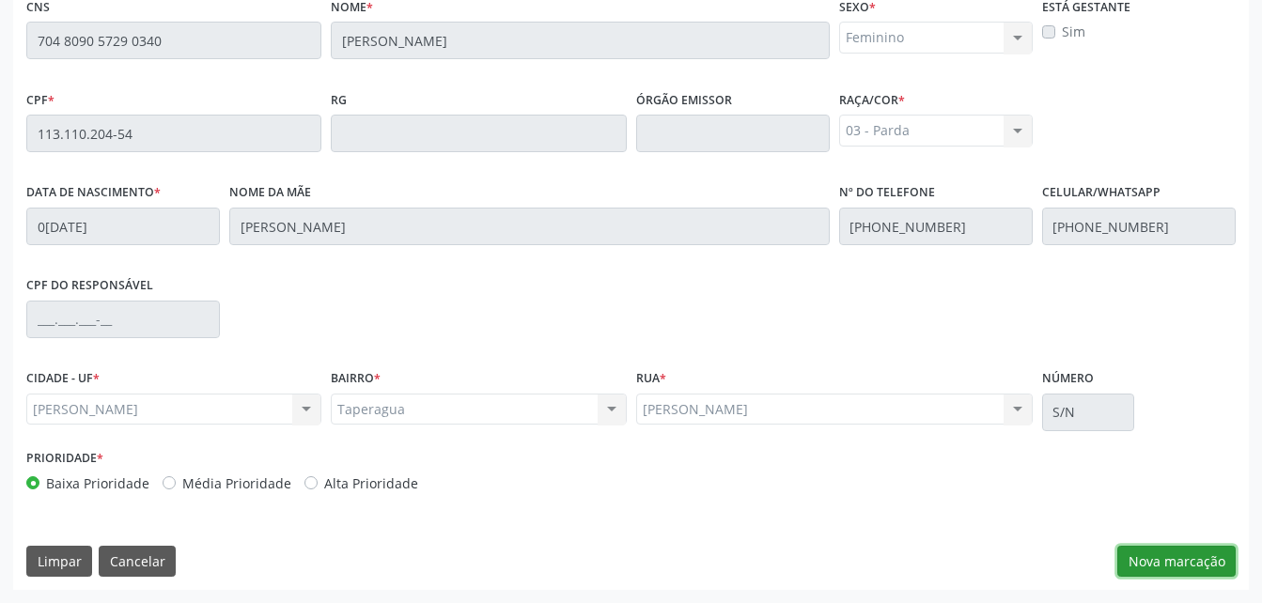
click at [1163, 559] on button "Nova marcação" at bounding box center [1177, 562] width 118 height 32
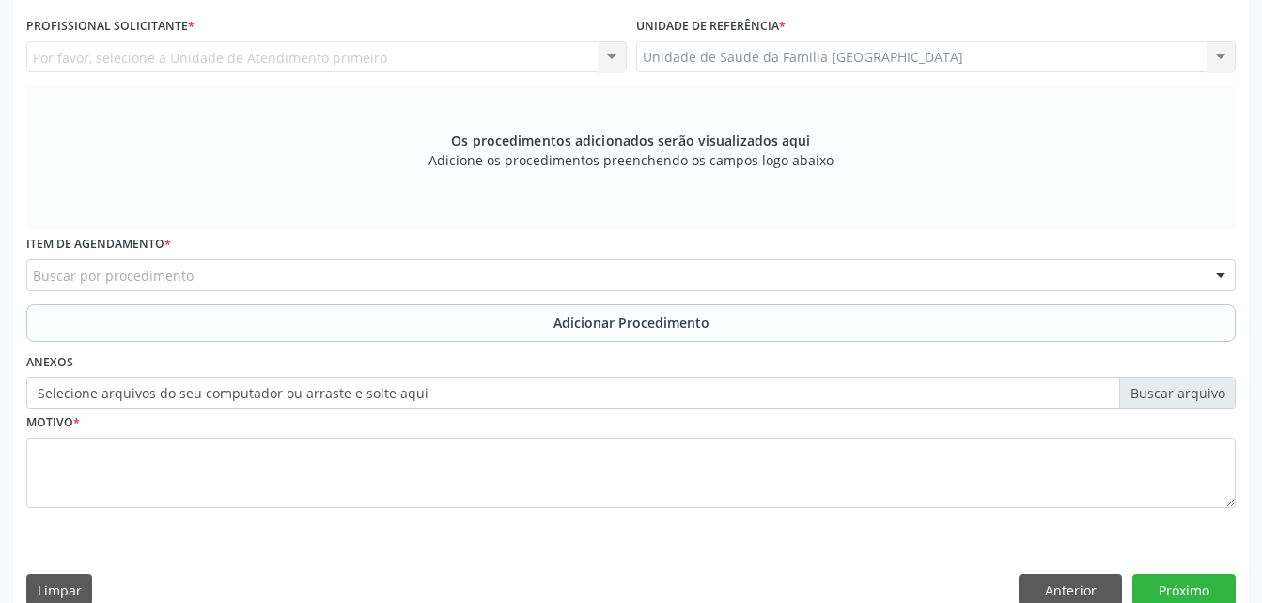
scroll to position [308, 0]
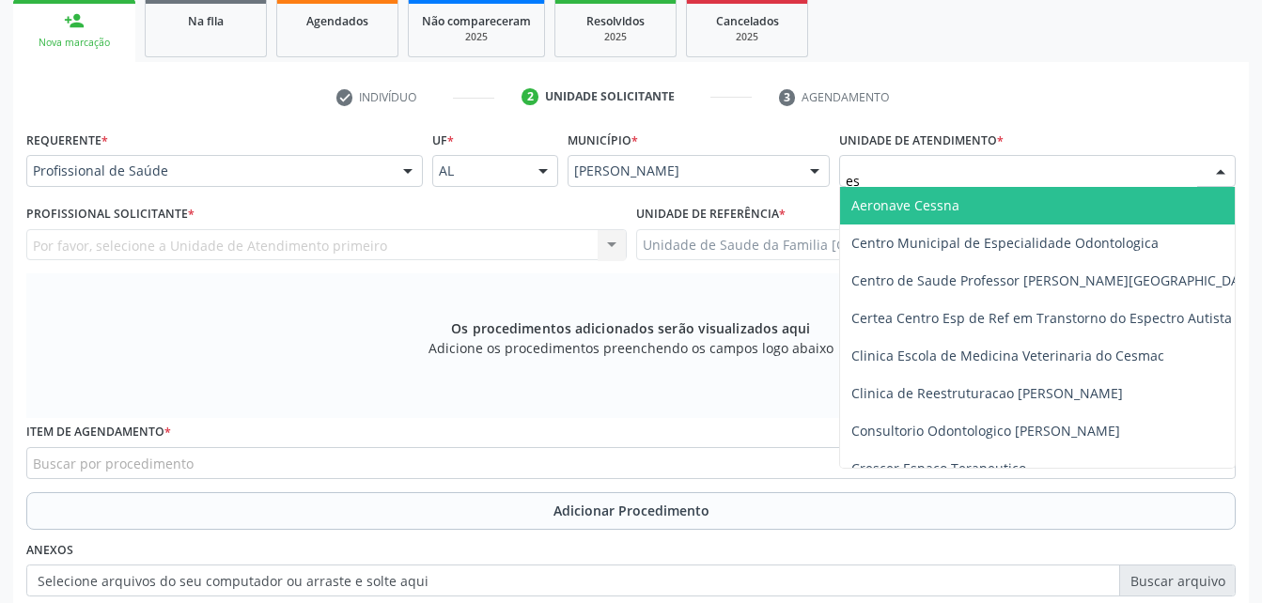
type input "est"
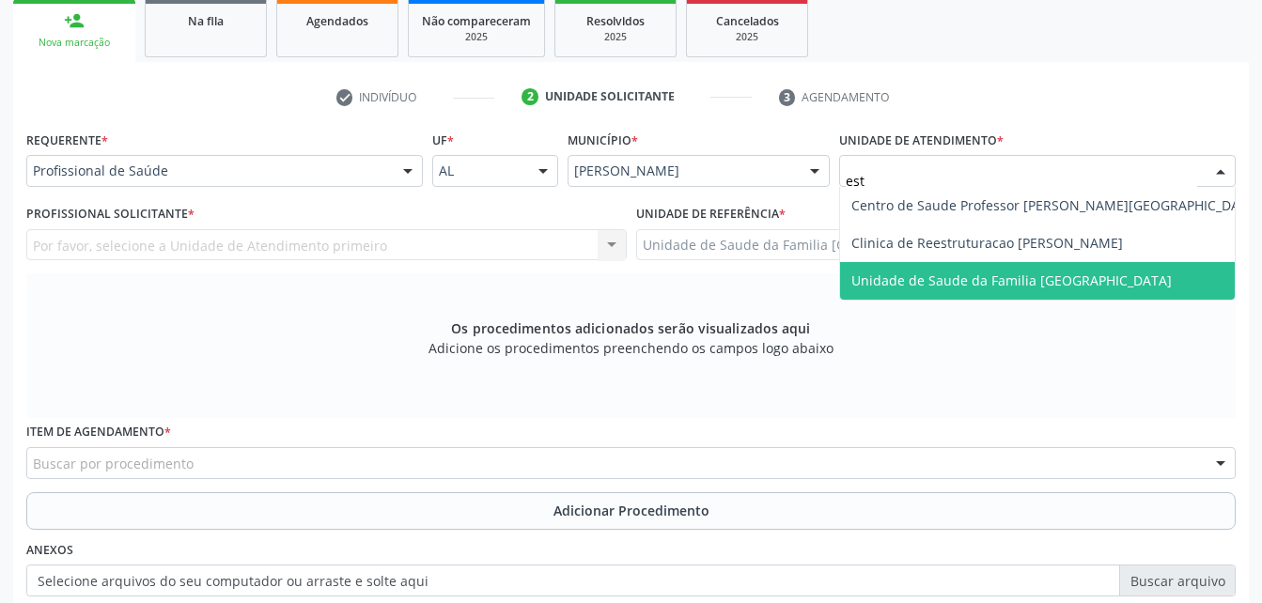
click at [912, 285] on span "Unidade de Saude da Familia [GEOGRAPHIC_DATA]" at bounding box center [1012, 281] width 321 height 18
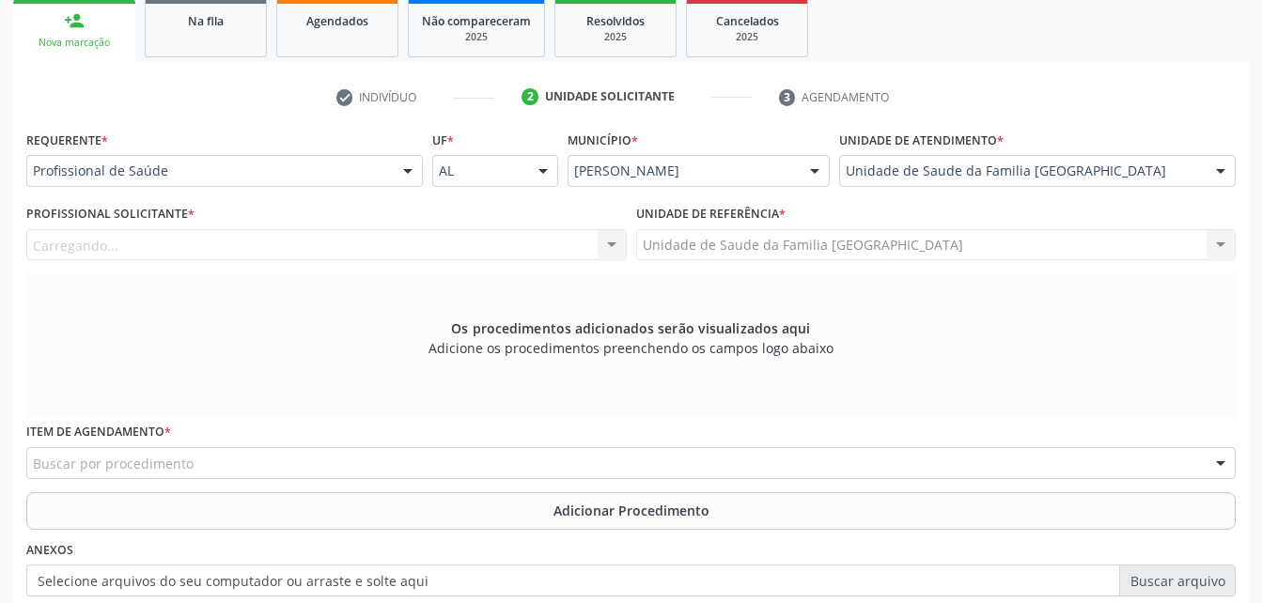
click at [498, 248] on div "Carregando... Nenhum resultado encontrado para: " " Não há nenhuma opção para s…" at bounding box center [326, 245] width 601 height 32
click at [496, 248] on div "Profissional solicitante" at bounding box center [326, 245] width 601 height 32
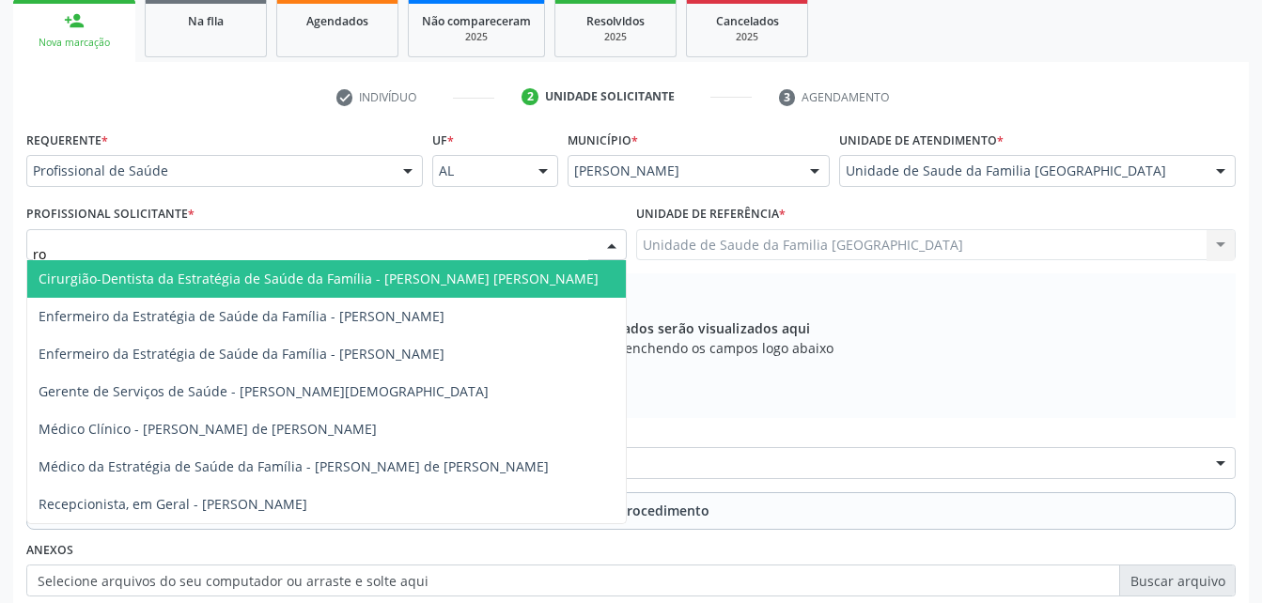
type input "rod"
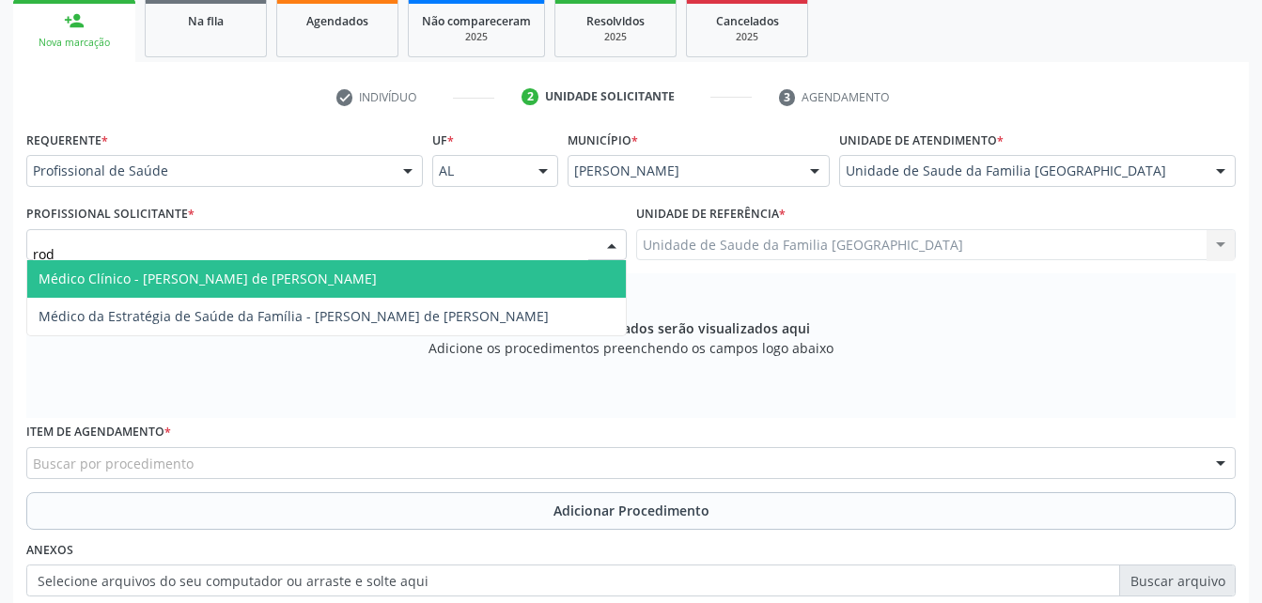
click at [501, 272] on span "Médico Clínico - [PERSON_NAME] de [PERSON_NAME]" at bounding box center [326, 279] width 599 height 38
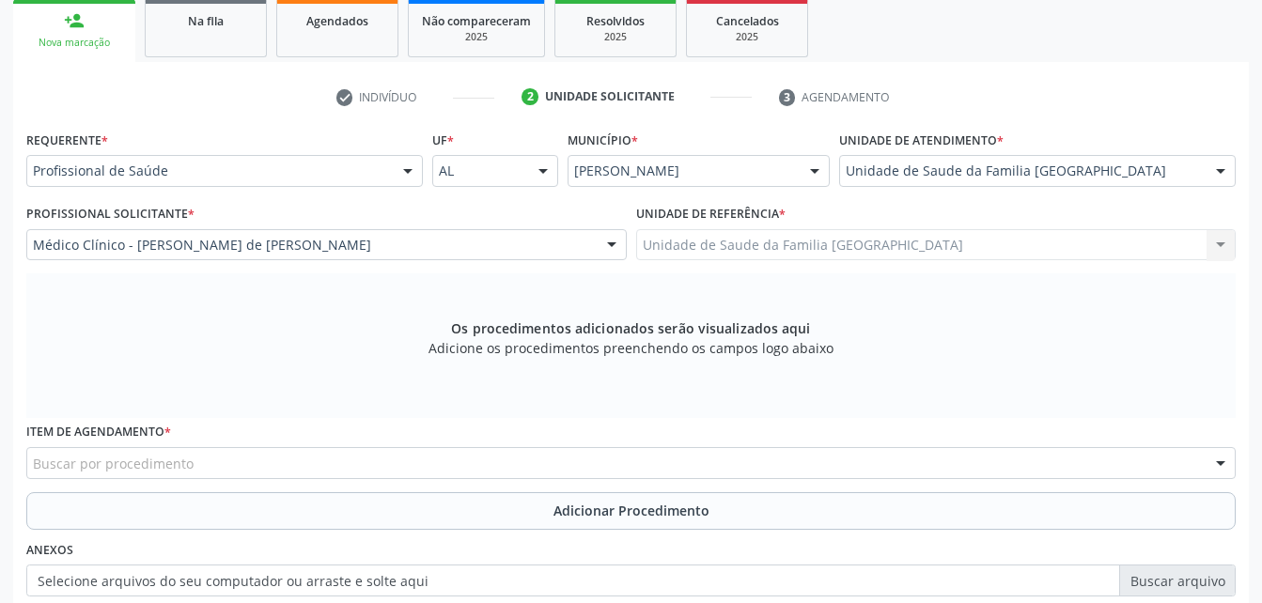
click at [463, 450] on div "Buscar por procedimento" at bounding box center [631, 463] width 1210 height 32
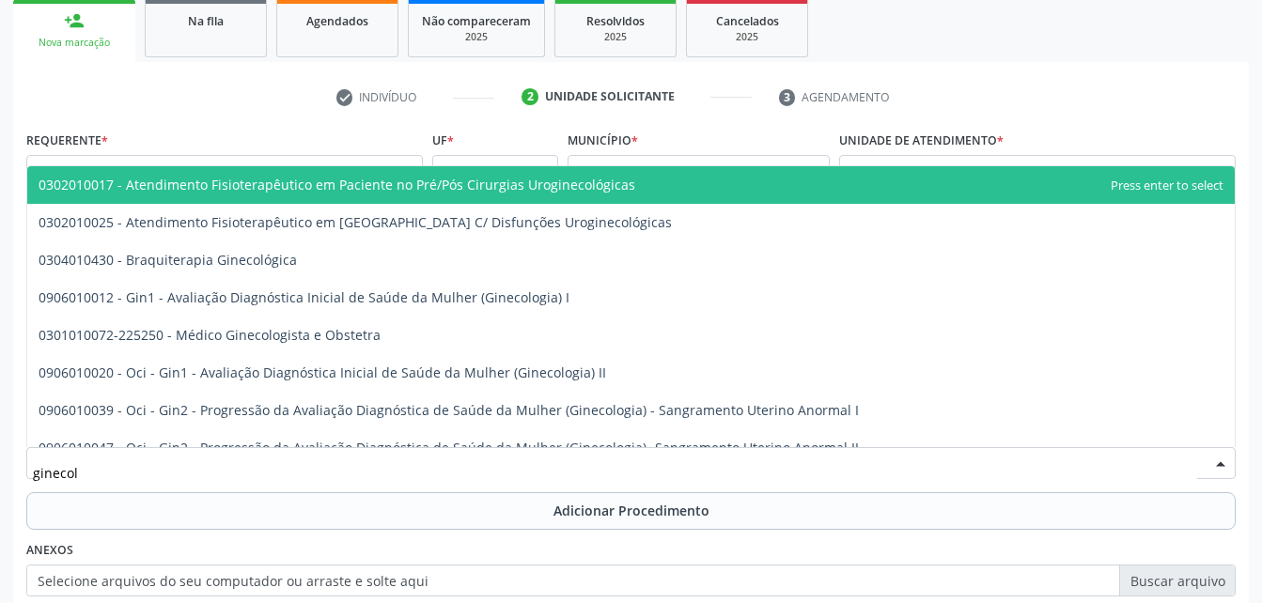
type input "ginecolo"
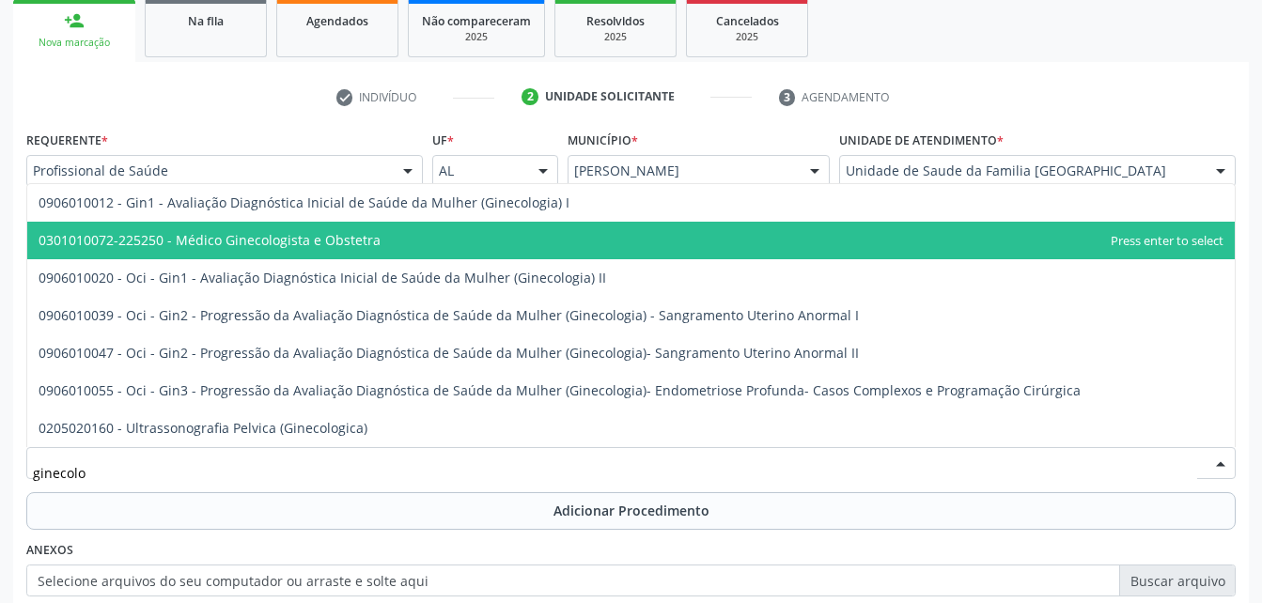
click at [381, 241] on span "0301010072-225250 - Médico Ginecologista e Obstetra" at bounding box center [631, 241] width 1208 height 38
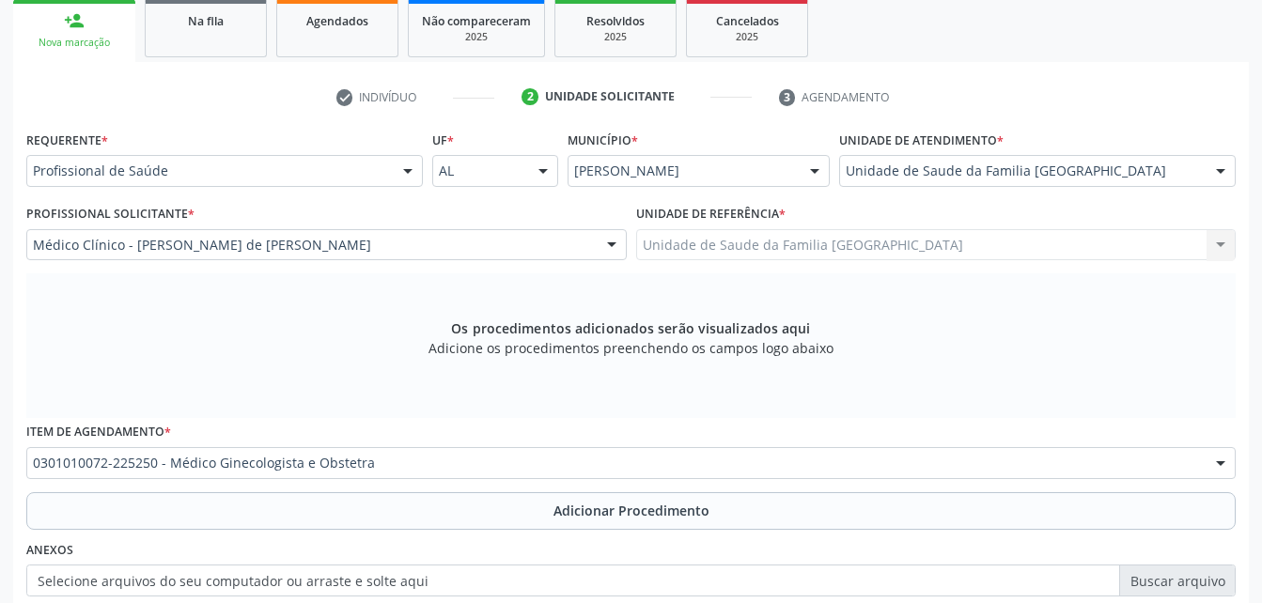
click at [518, 495] on button "Adicionar Procedimento" at bounding box center [631, 512] width 1210 height 38
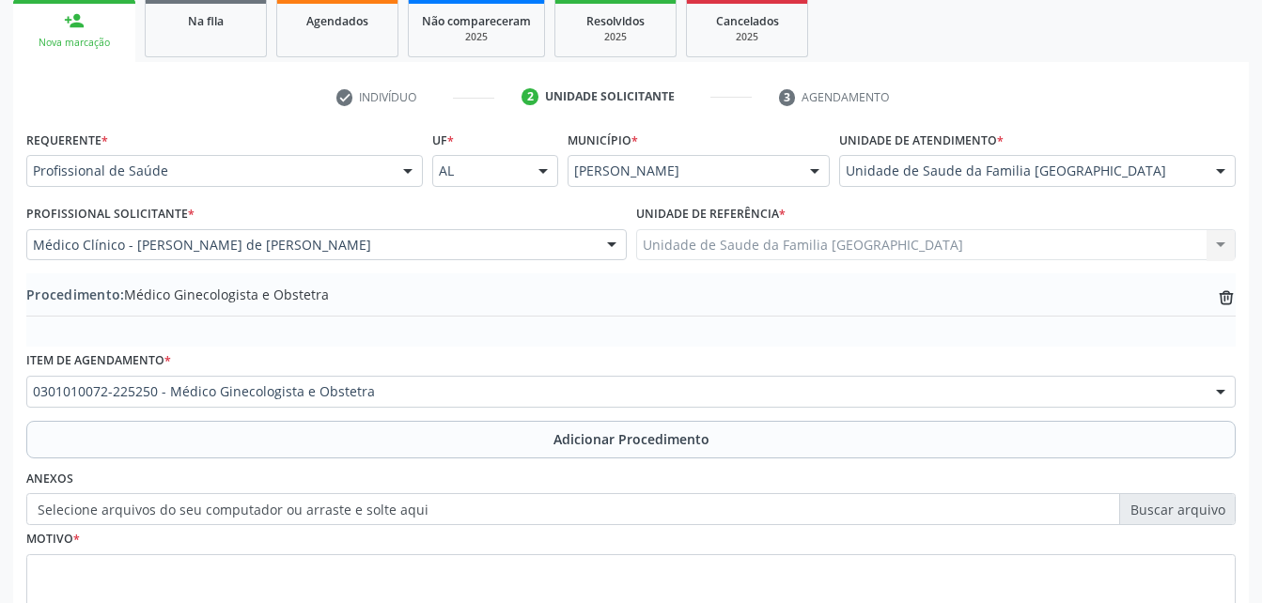
scroll to position [454, 0]
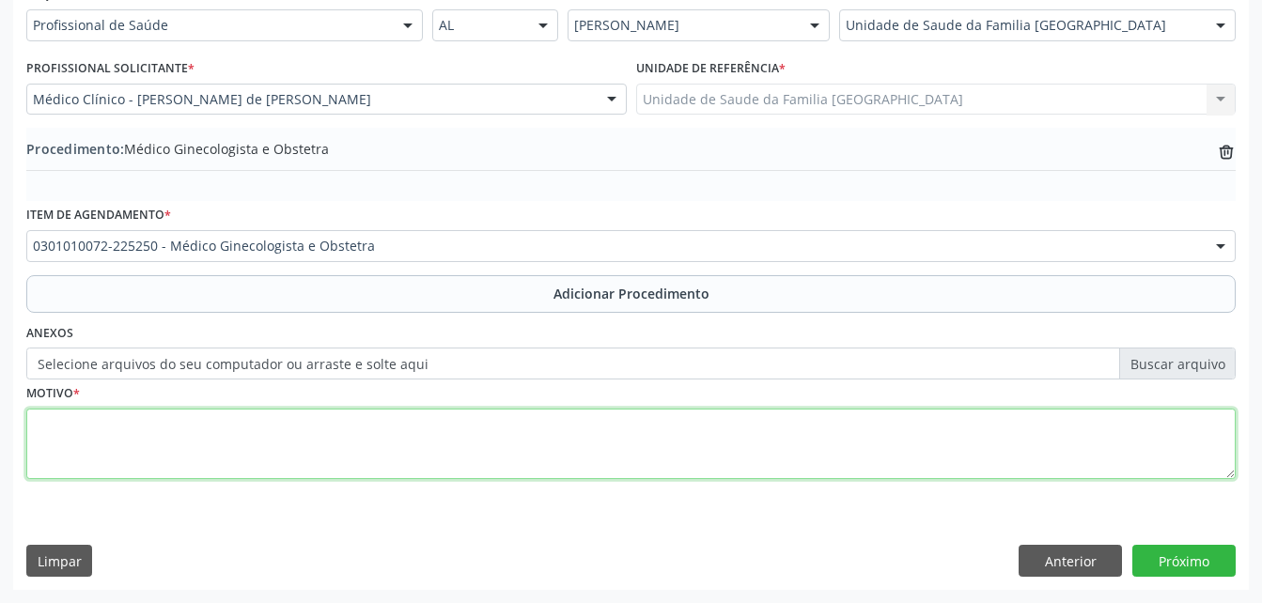
click at [484, 455] on textarea at bounding box center [631, 444] width 1210 height 71
type textarea "rotina"
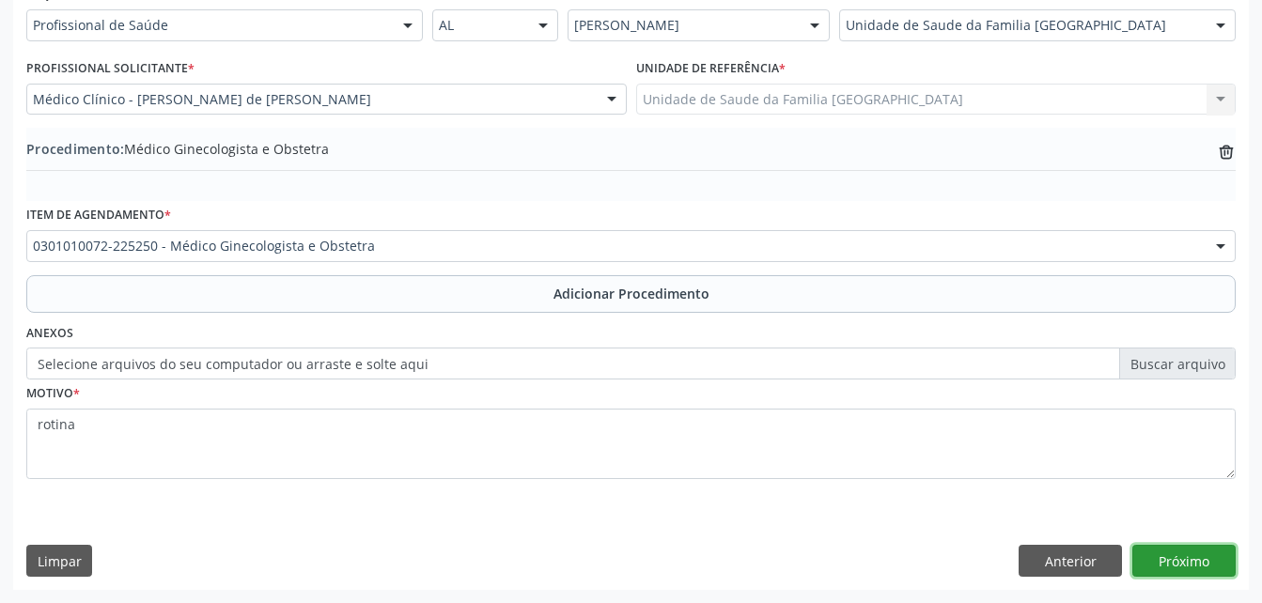
click at [1213, 556] on button "Próximo" at bounding box center [1184, 561] width 103 height 32
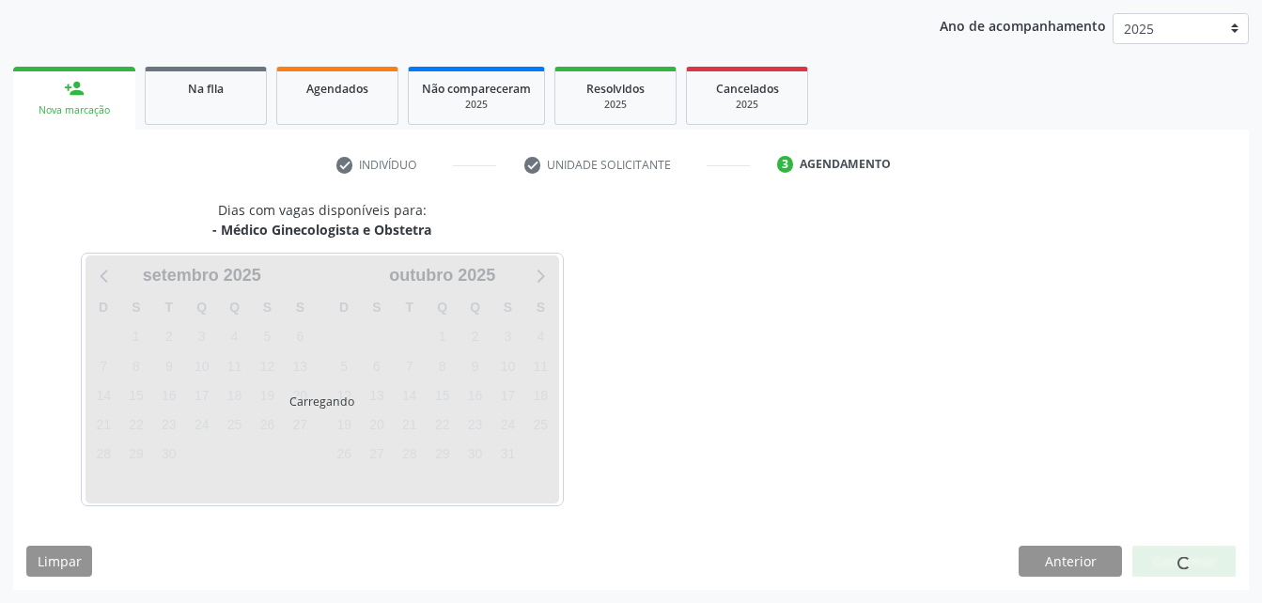
scroll to position [296, 0]
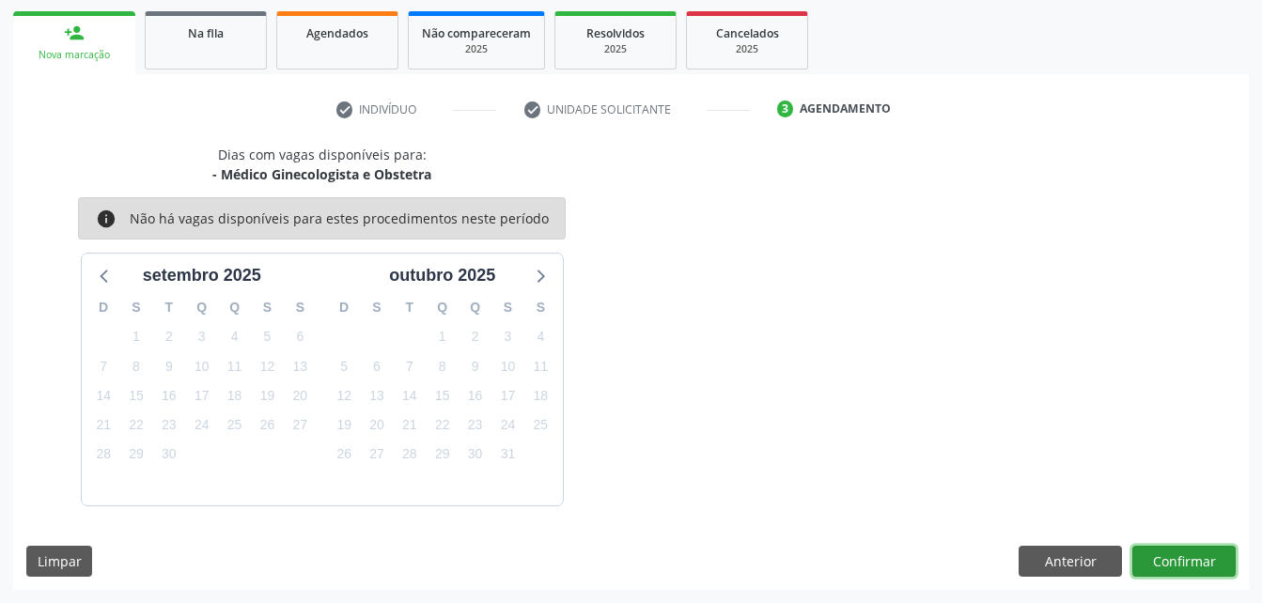
click at [1186, 569] on button "Confirmar" at bounding box center [1184, 562] width 103 height 32
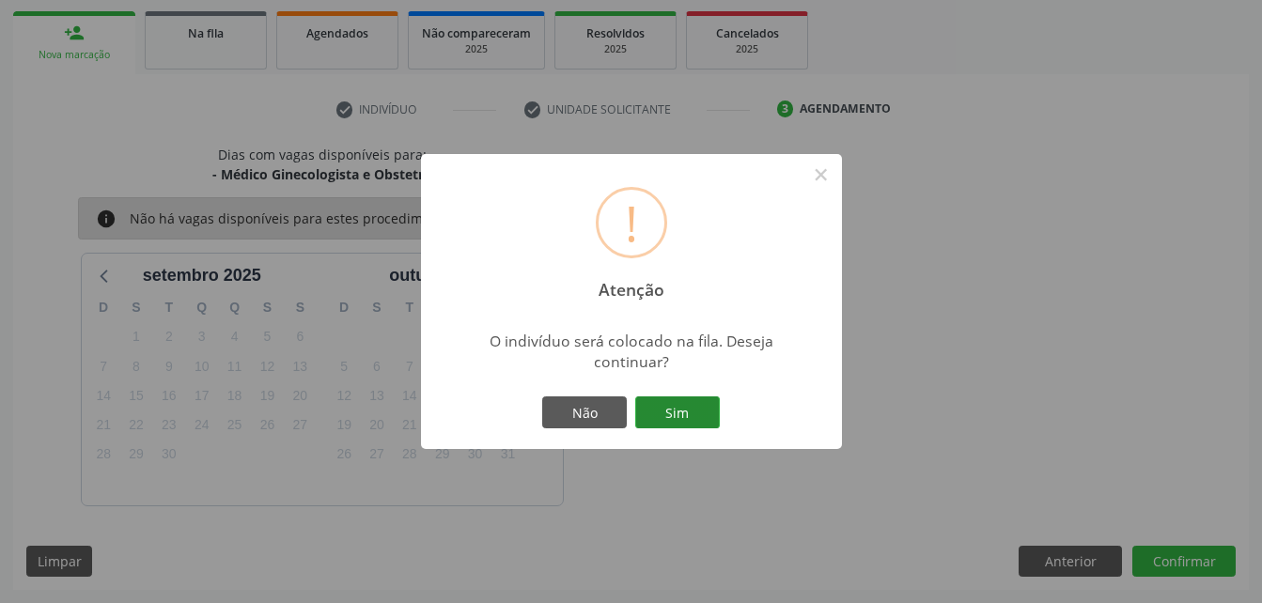
click at [690, 419] on button "Sim" at bounding box center [677, 413] width 85 height 32
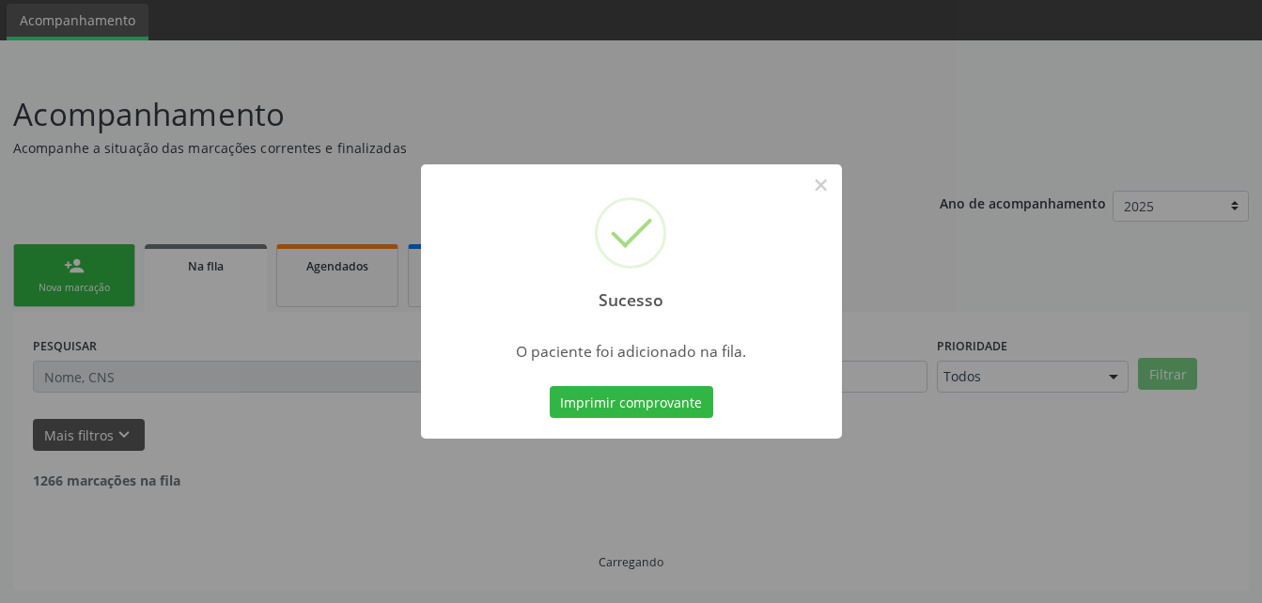
scroll to position [43, 0]
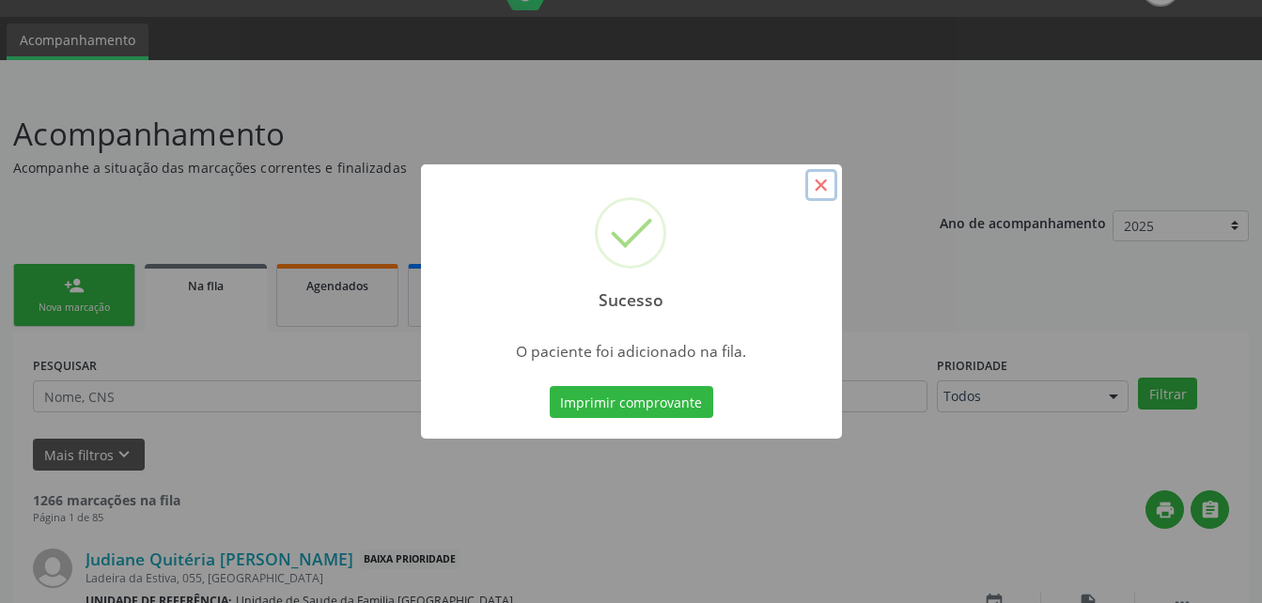
click at [821, 195] on button "×" at bounding box center [822, 185] width 32 height 32
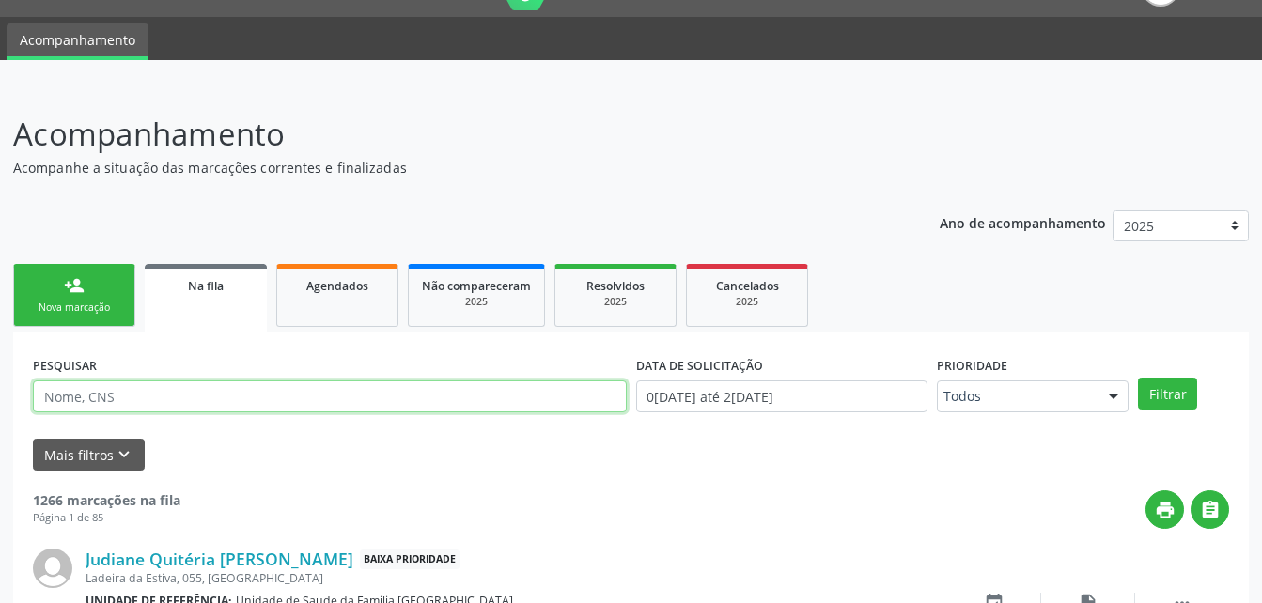
click at [132, 393] on input "text" at bounding box center [330, 397] width 594 height 32
paste input "704809057290340"
type input "704809057290340"
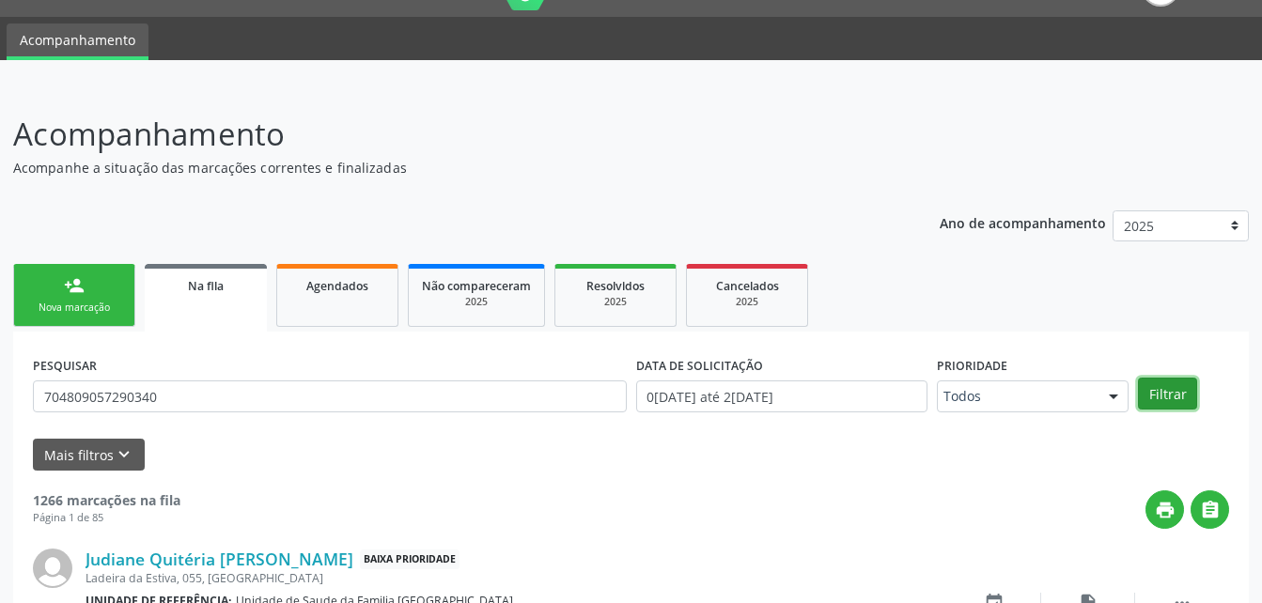
click at [1174, 379] on button "Filtrar" at bounding box center [1167, 394] width 59 height 32
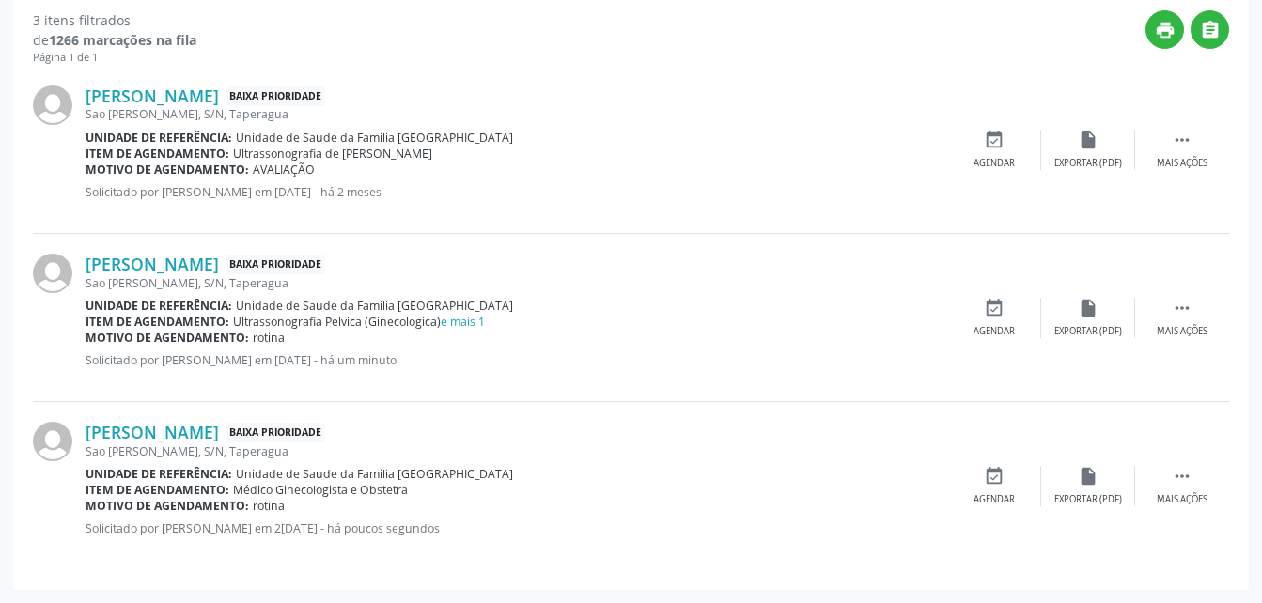
scroll to position [336, 0]
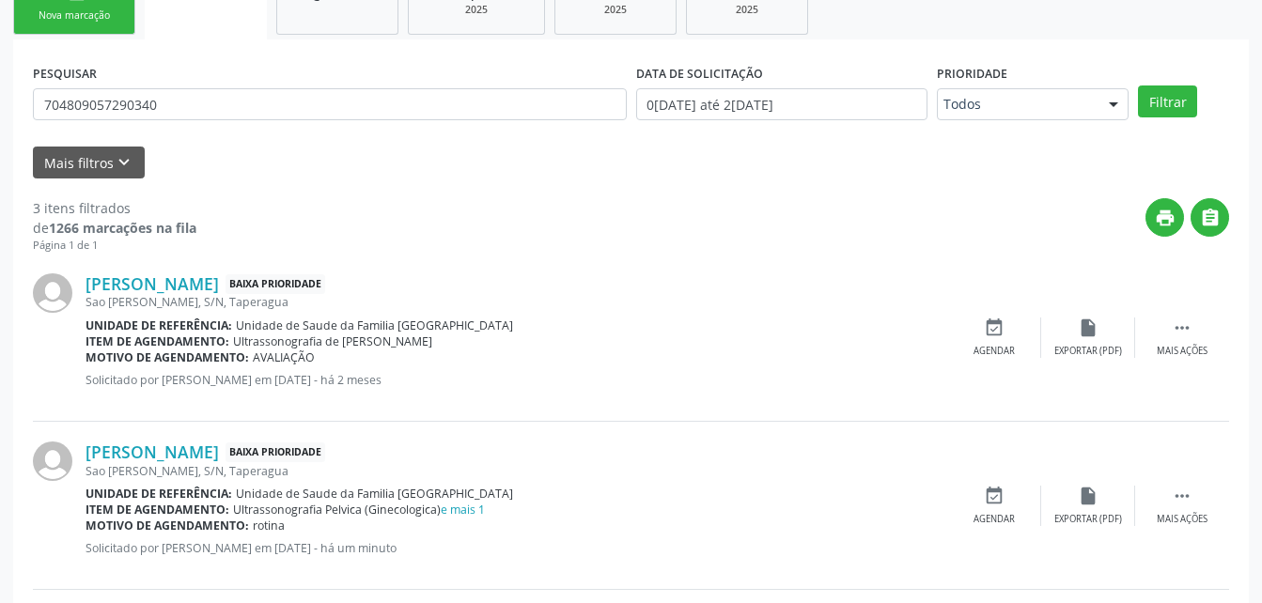
click at [319, 85] on div "PESQUISAR 704809057290340" at bounding box center [329, 95] width 603 height 73
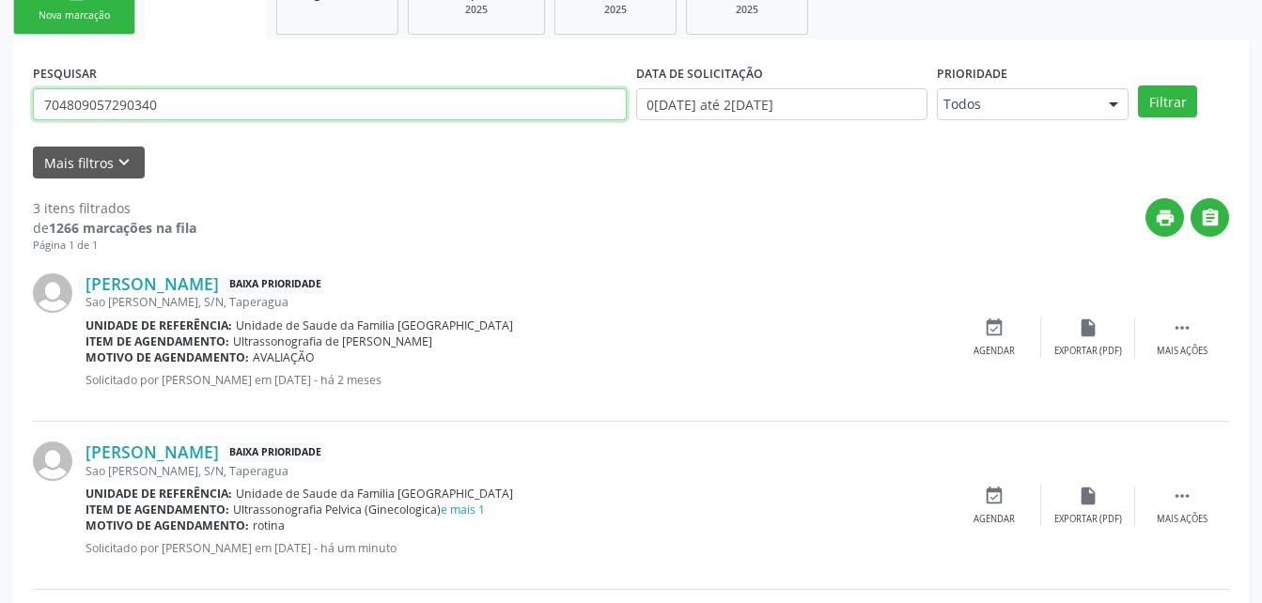
click at [319, 89] on input "704809057290340" at bounding box center [330, 104] width 594 height 32
click at [319, 92] on input "704809057290340" at bounding box center [330, 104] width 594 height 32
type input "708008882370925"
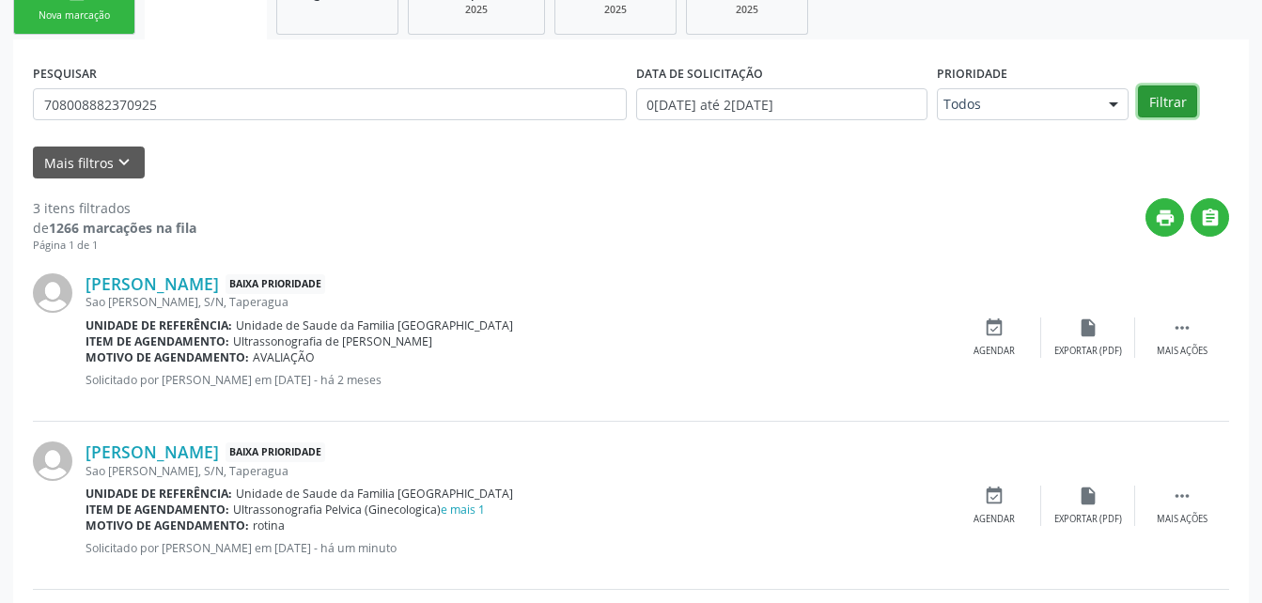
click at [1170, 98] on button "Filtrar" at bounding box center [1167, 102] width 59 height 32
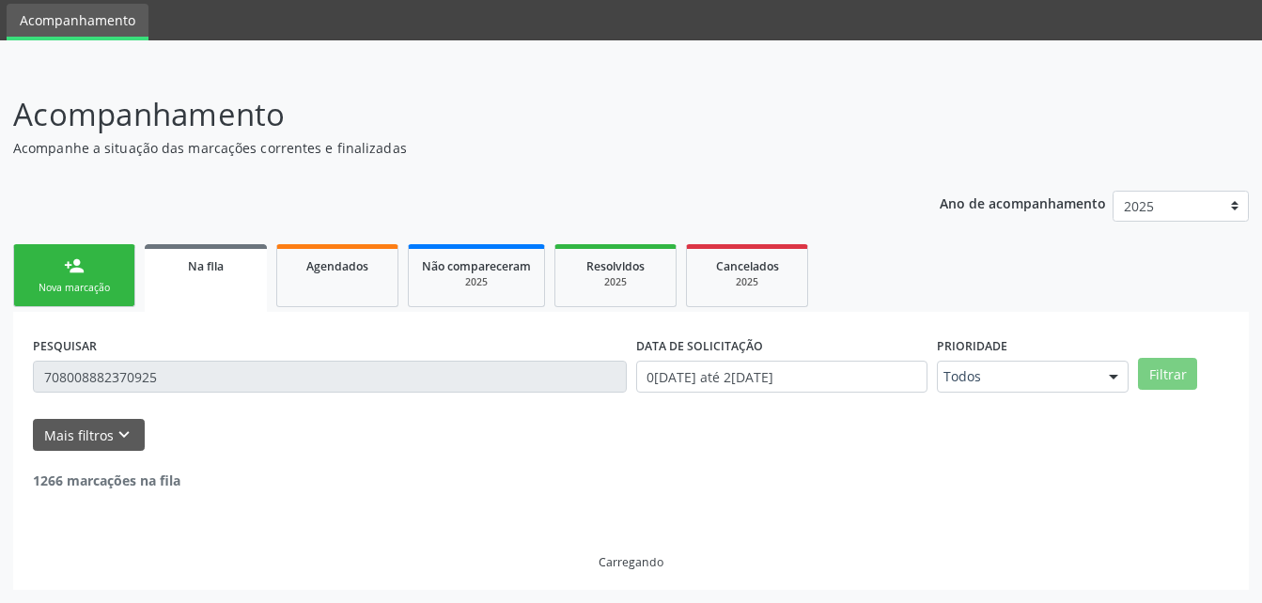
scroll to position [3, 0]
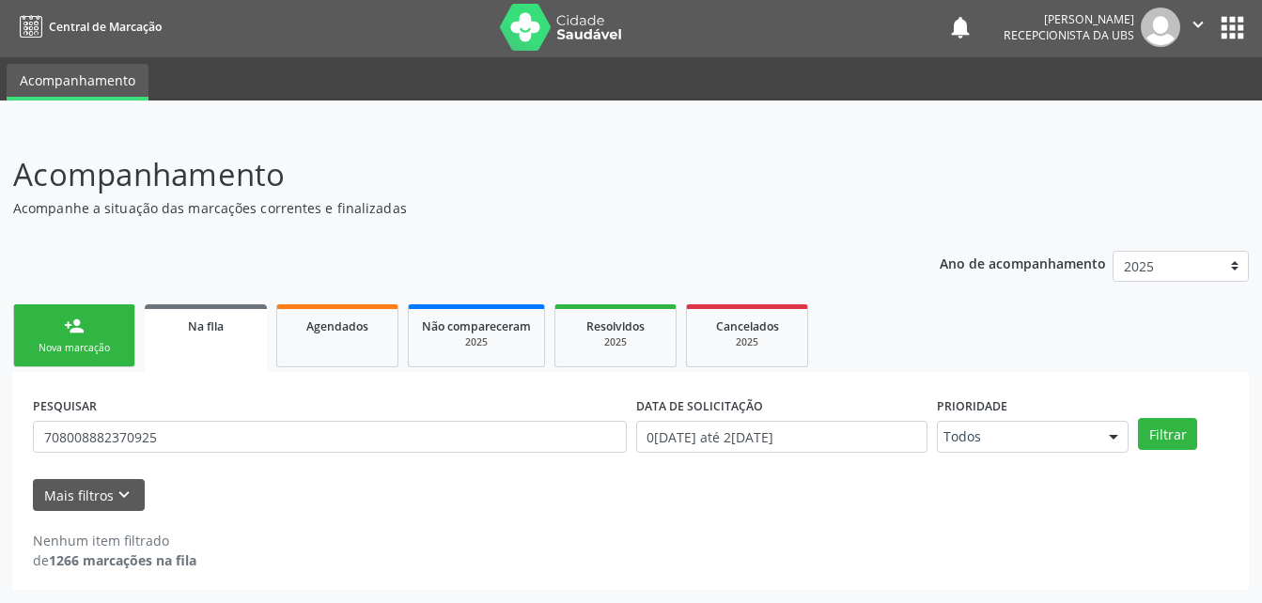
click at [119, 345] on div "Nova marcação" at bounding box center [74, 348] width 94 height 14
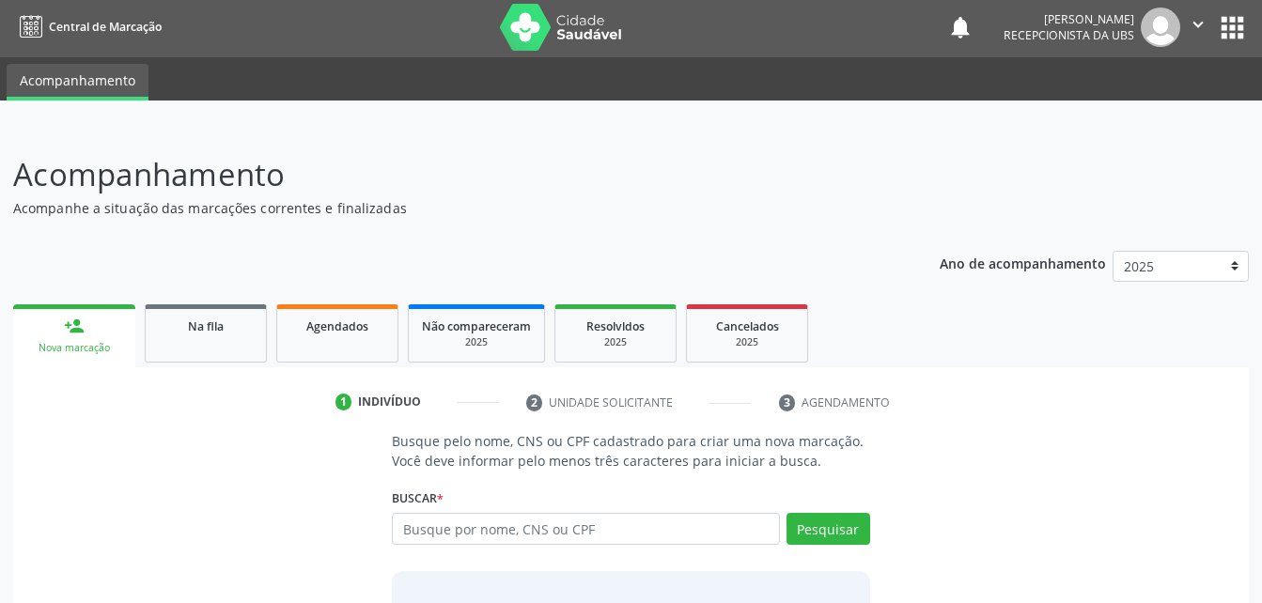
scroll to position [148, 0]
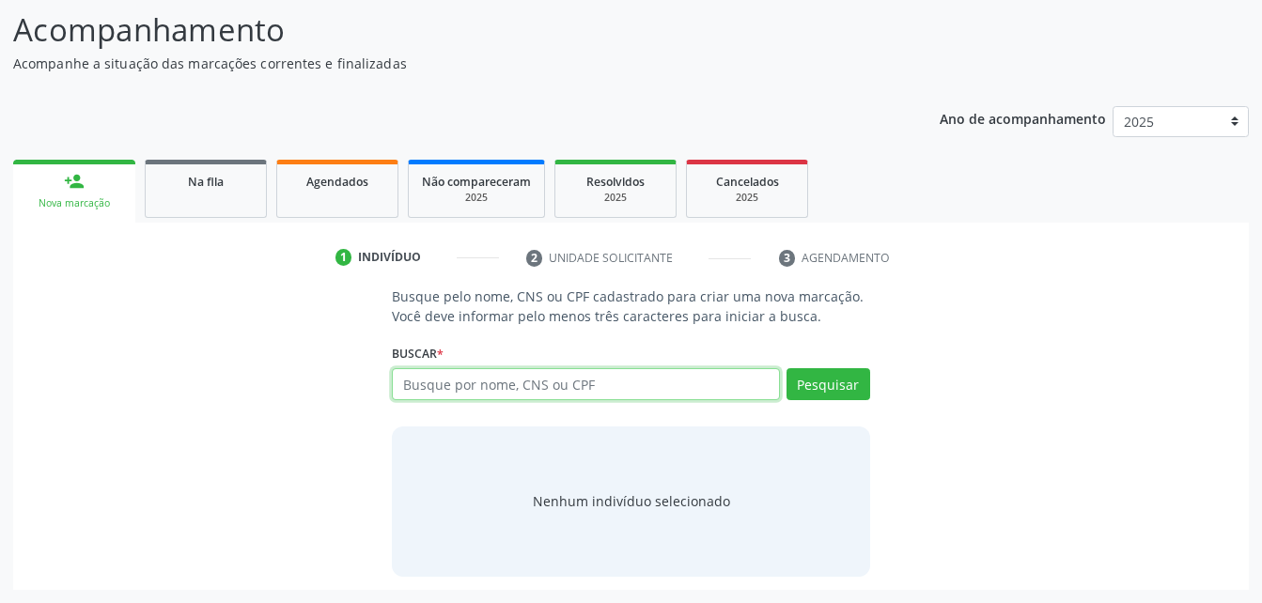
click at [536, 394] on input "text" at bounding box center [585, 384] width 387 height 32
click at [548, 389] on input "text" at bounding box center [585, 384] width 387 height 32
type input "898006399599514"
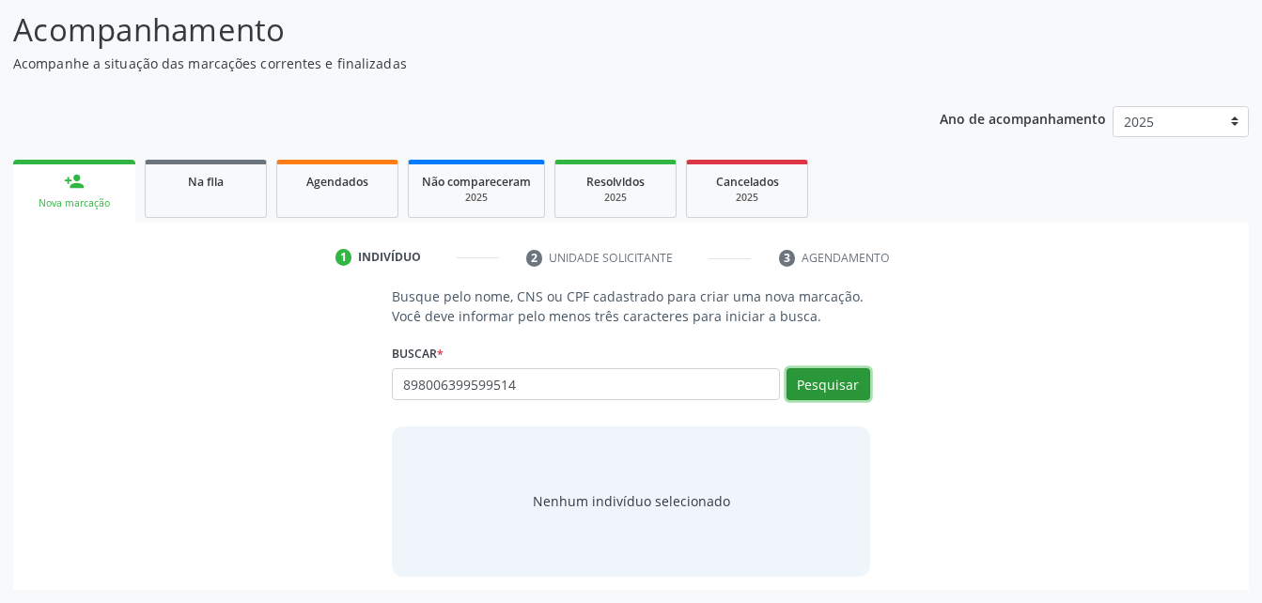
click at [799, 390] on button "Pesquisar" at bounding box center [829, 384] width 84 height 32
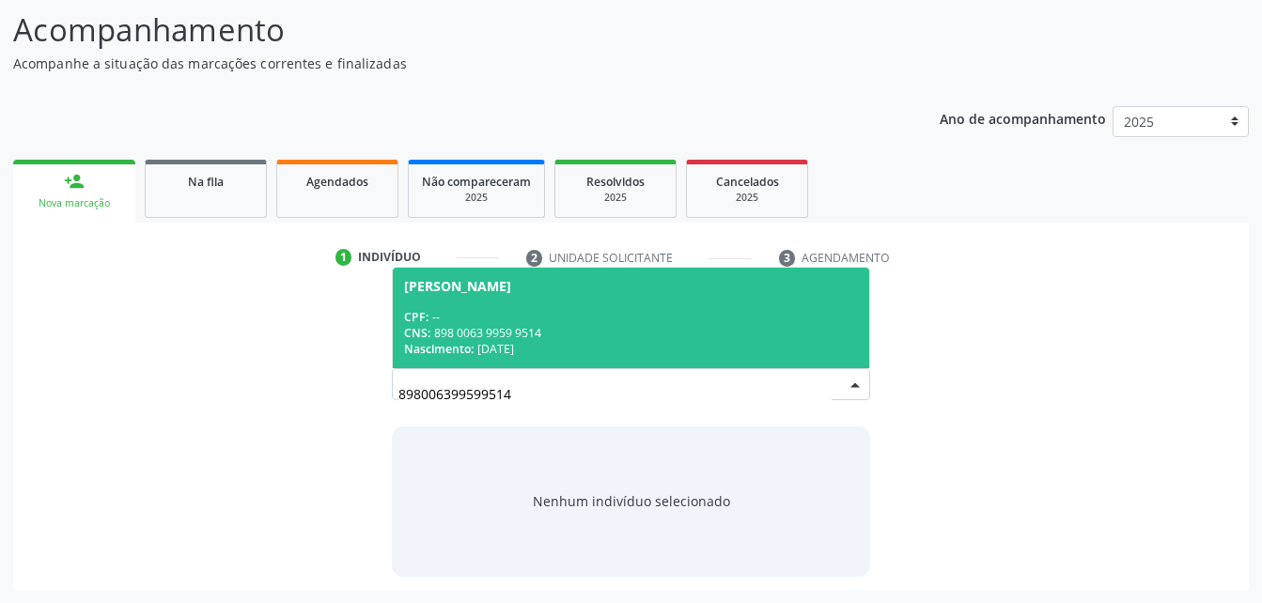
click at [675, 309] on div "CPF: --" at bounding box center [630, 317] width 453 height 16
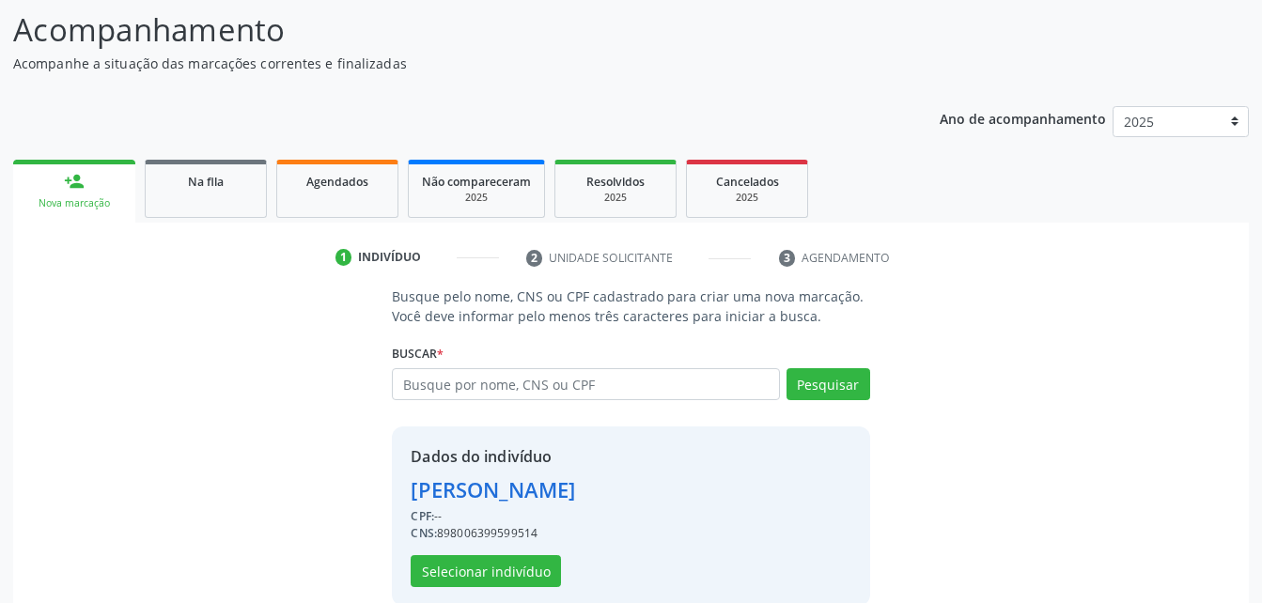
scroll to position [177, 0]
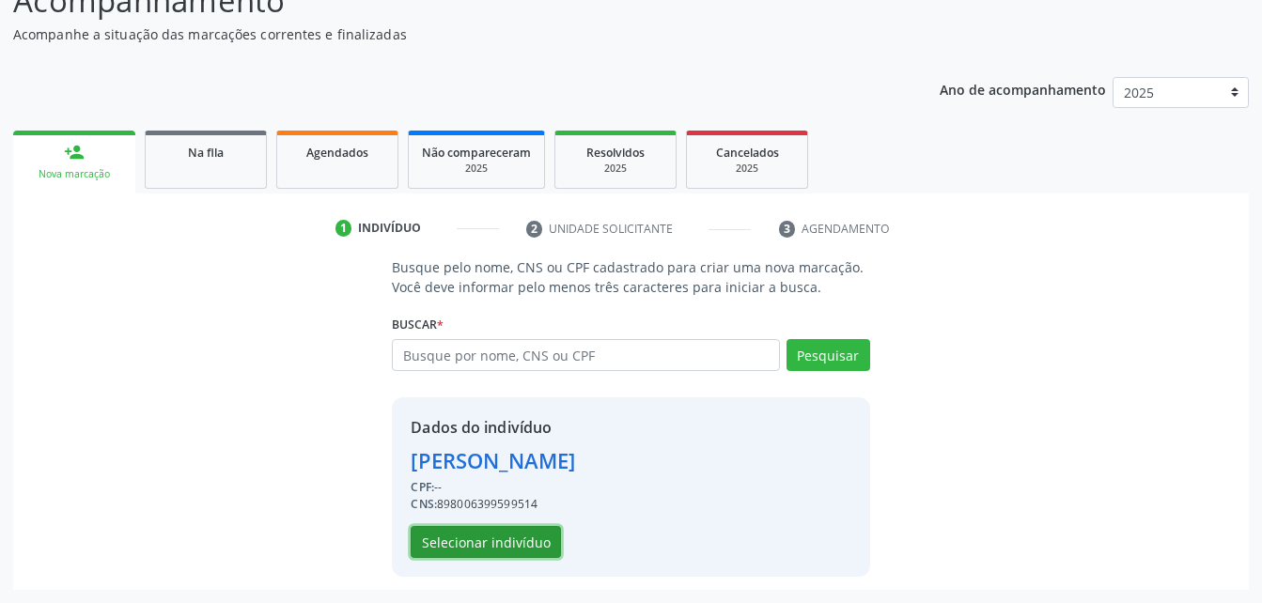
click at [494, 529] on button "Selecionar indivíduo" at bounding box center [486, 542] width 150 height 32
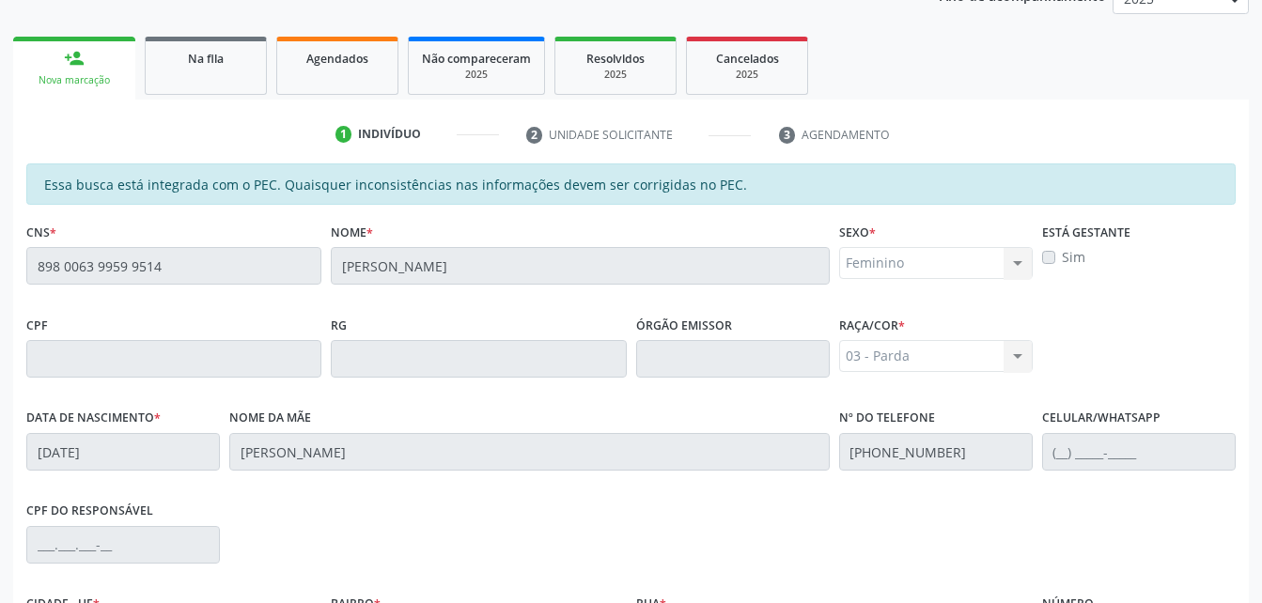
scroll to position [496, 0]
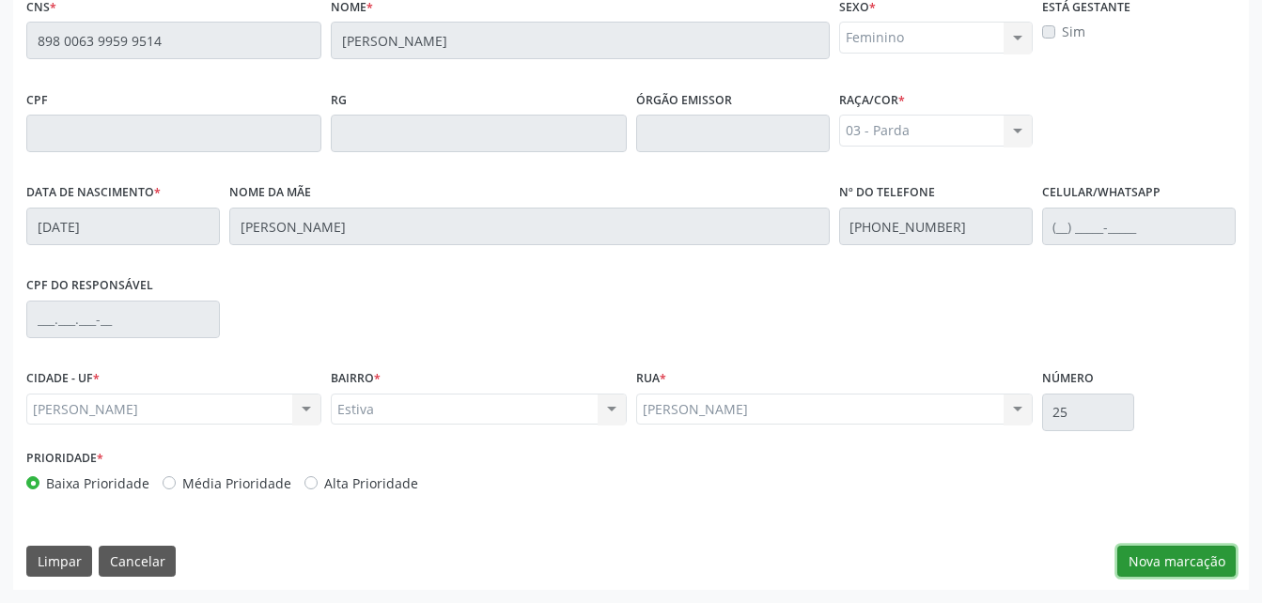
drag, startPoint x: 1162, startPoint y: 572, endPoint x: 458, endPoint y: 579, distance: 704.1
click at [1161, 573] on button "Nova marcação" at bounding box center [1177, 562] width 118 height 32
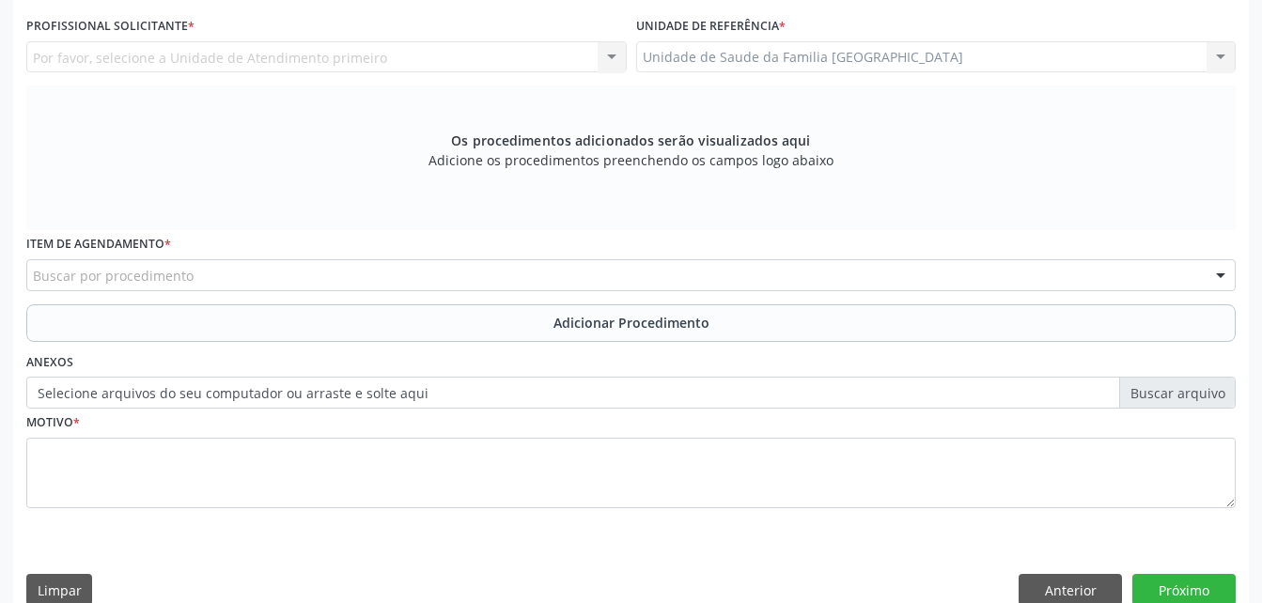
scroll to position [402, 0]
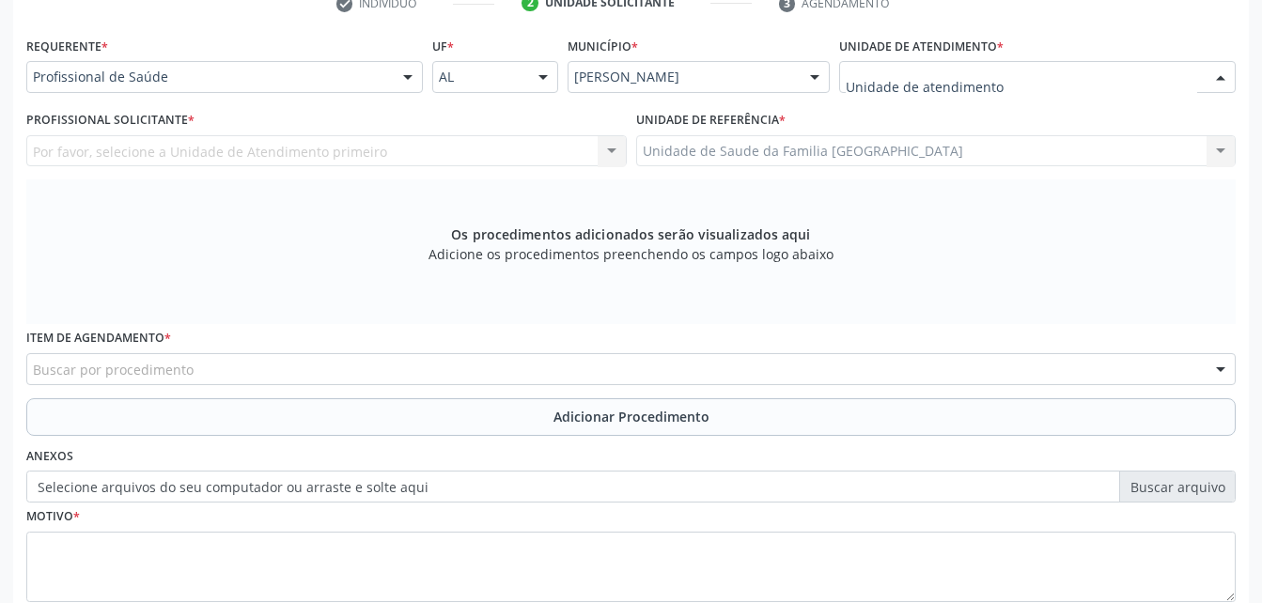
click at [1044, 61] on div at bounding box center [1037, 77] width 397 height 32
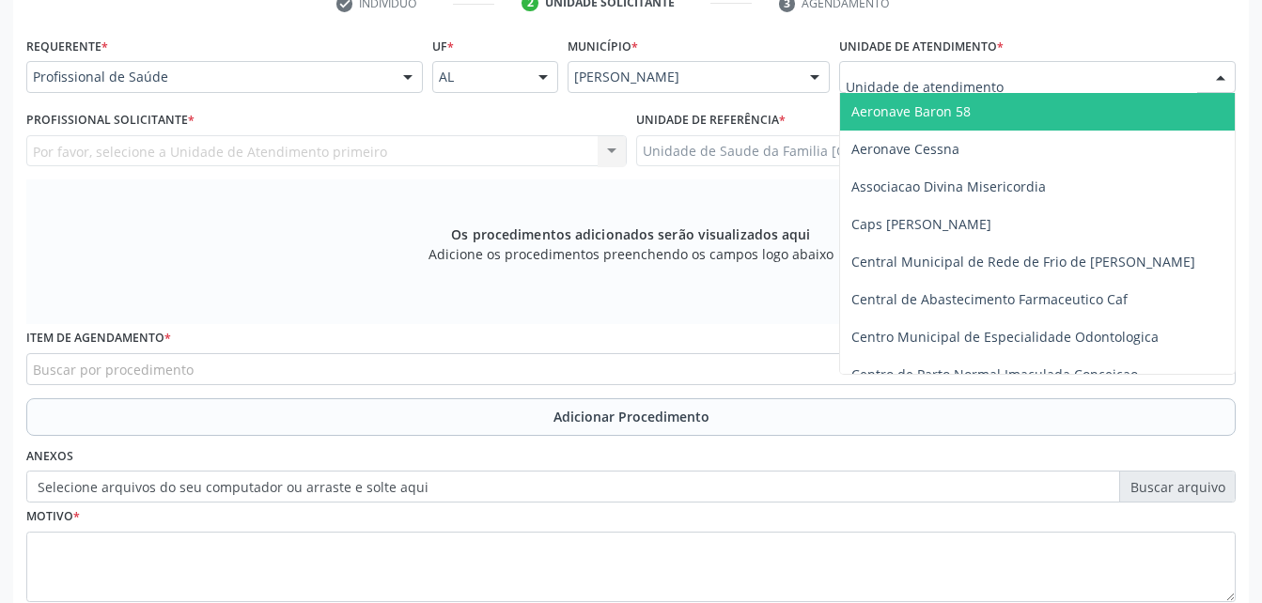
type input "r"
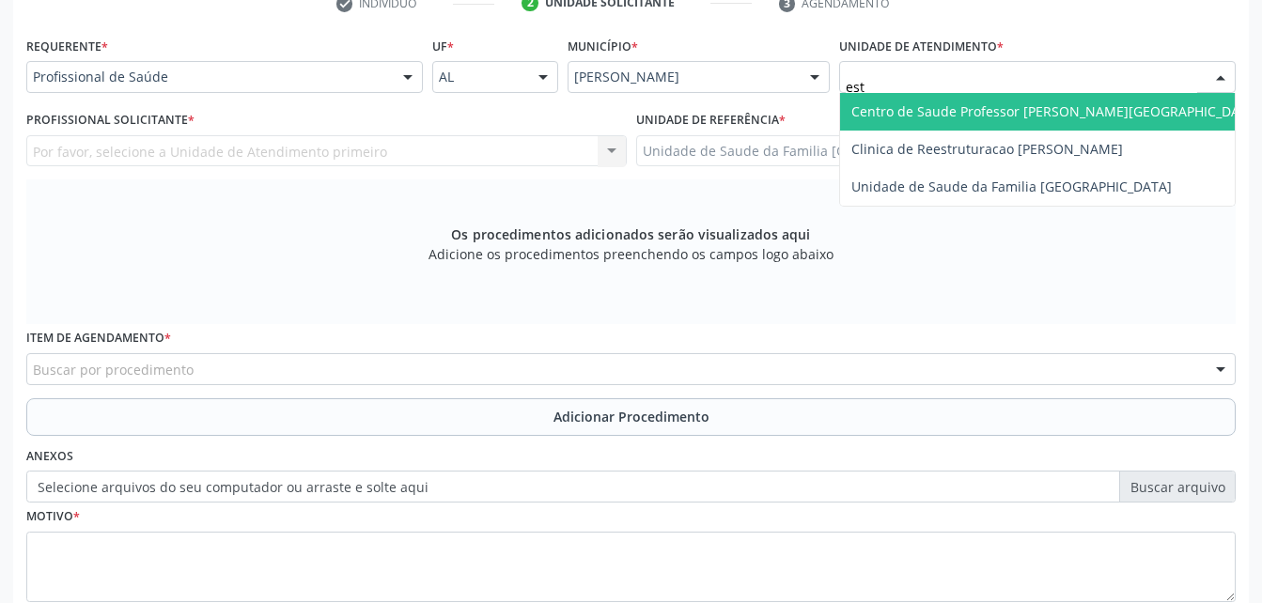
type input "esti"
click at [1108, 111] on span "Unidade de Saude da Familia [GEOGRAPHIC_DATA]" at bounding box center [1012, 111] width 321 height 18
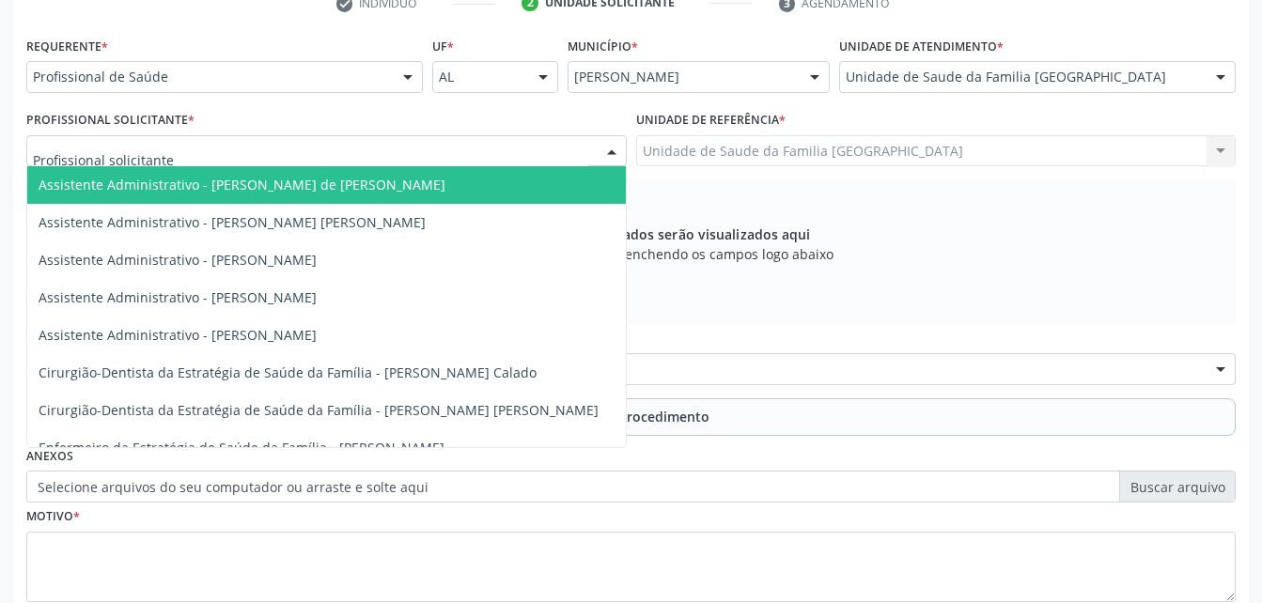
click at [476, 164] on div at bounding box center [326, 151] width 601 height 32
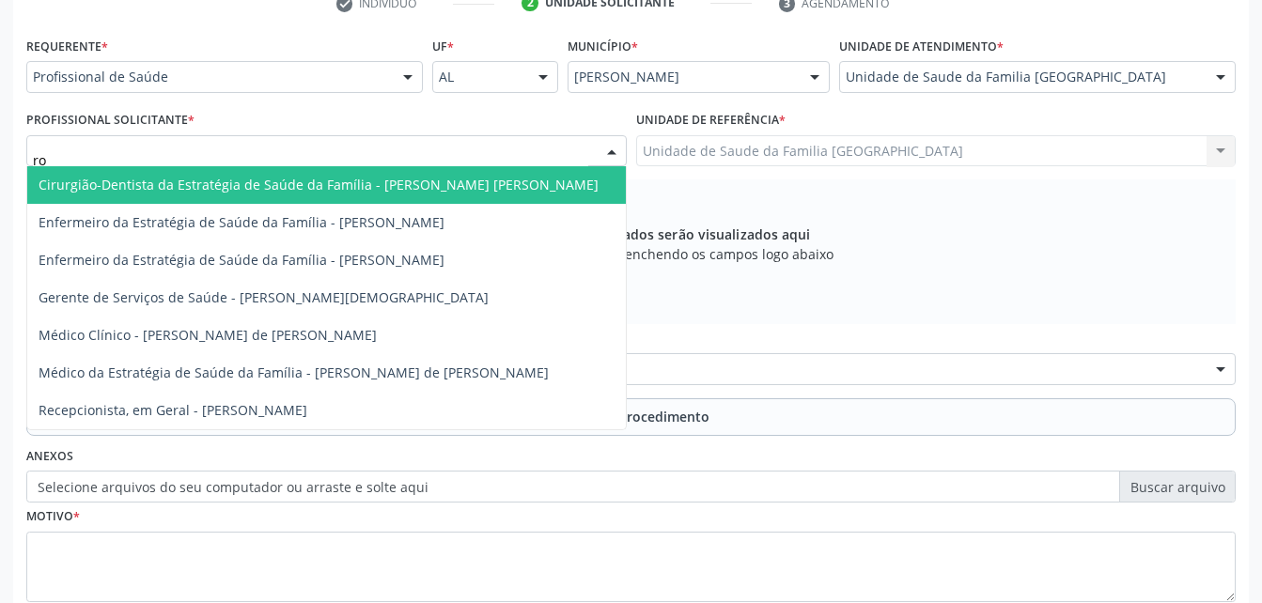
type input "rod"
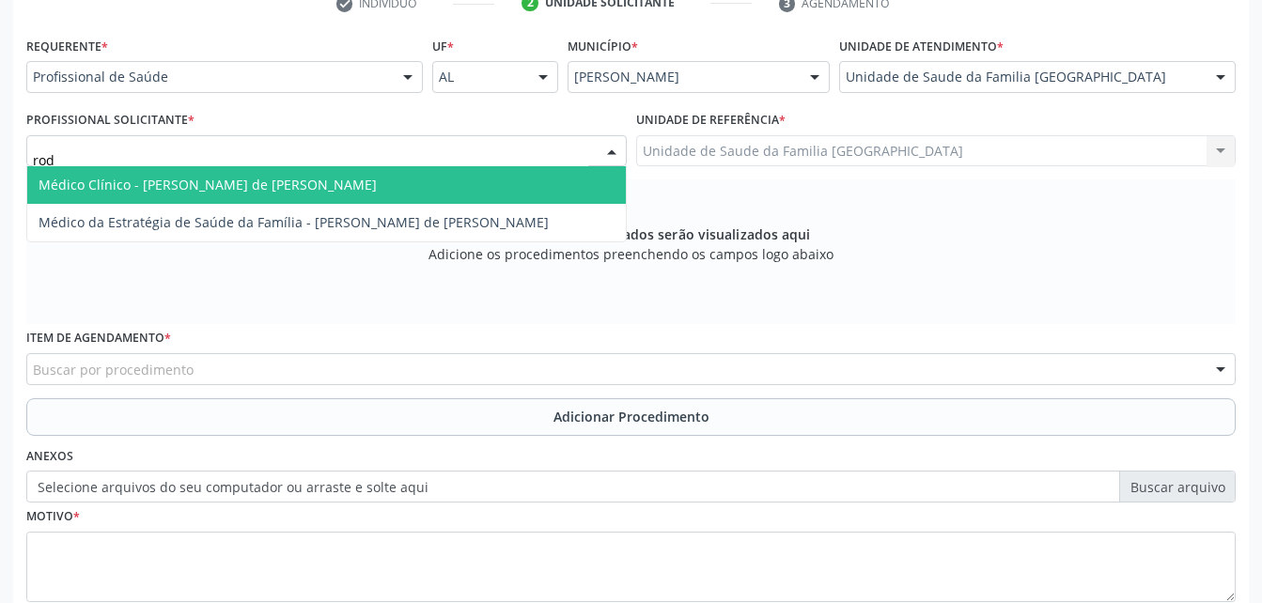
click at [475, 190] on span "Médico Clínico - [PERSON_NAME] de [PERSON_NAME]" at bounding box center [326, 185] width 599 height 38
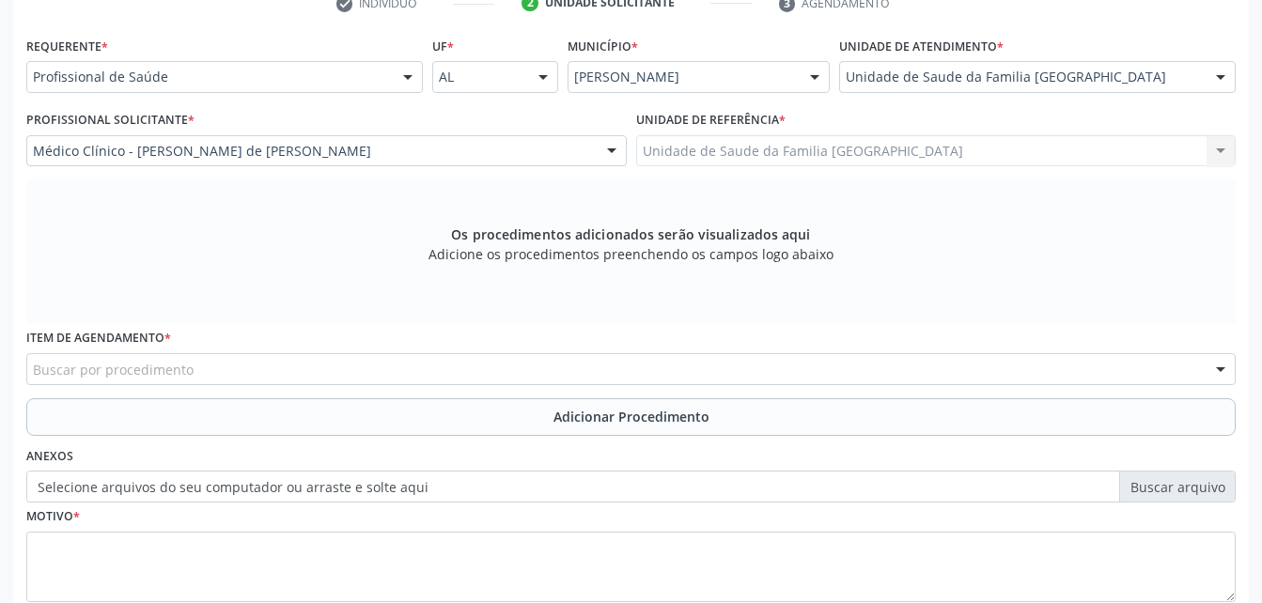
click at [449, 351] on div "Item de agendamento * Buscar por procedimento 0304070076 - .Quimioterapia de Le…" at bounding box center [631, 354] width 1210 height 60
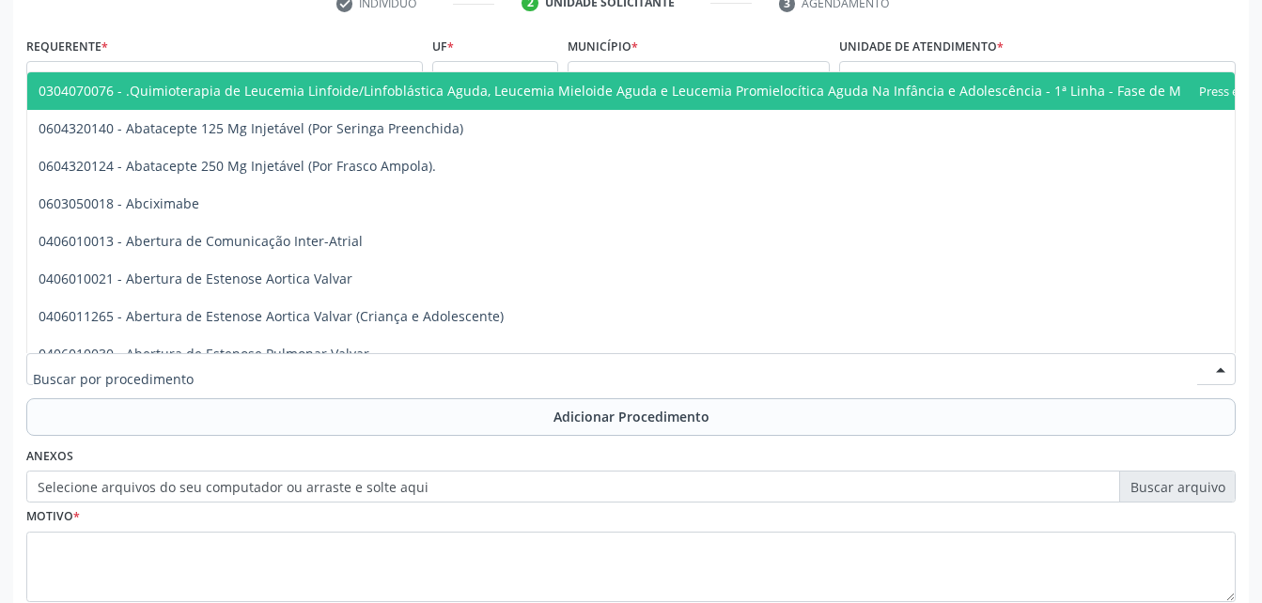
click at [446, 353] on div at bounding box center [631, 369] width 1210 height 32
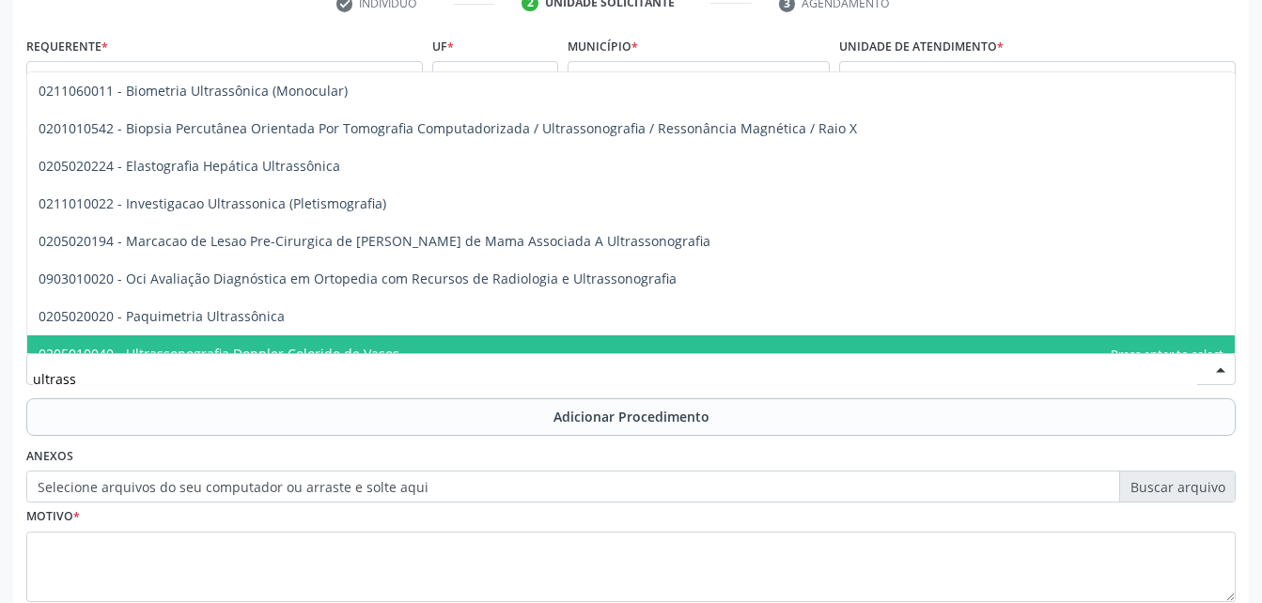
type input "ultrasso"
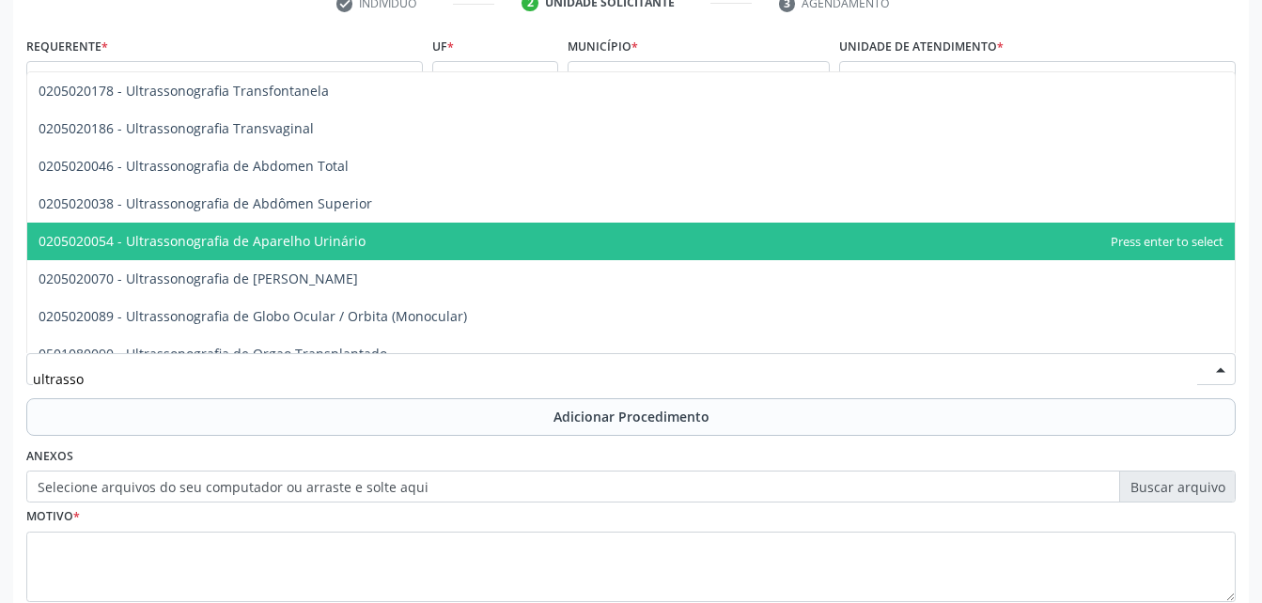
scroll to position [546, 0]
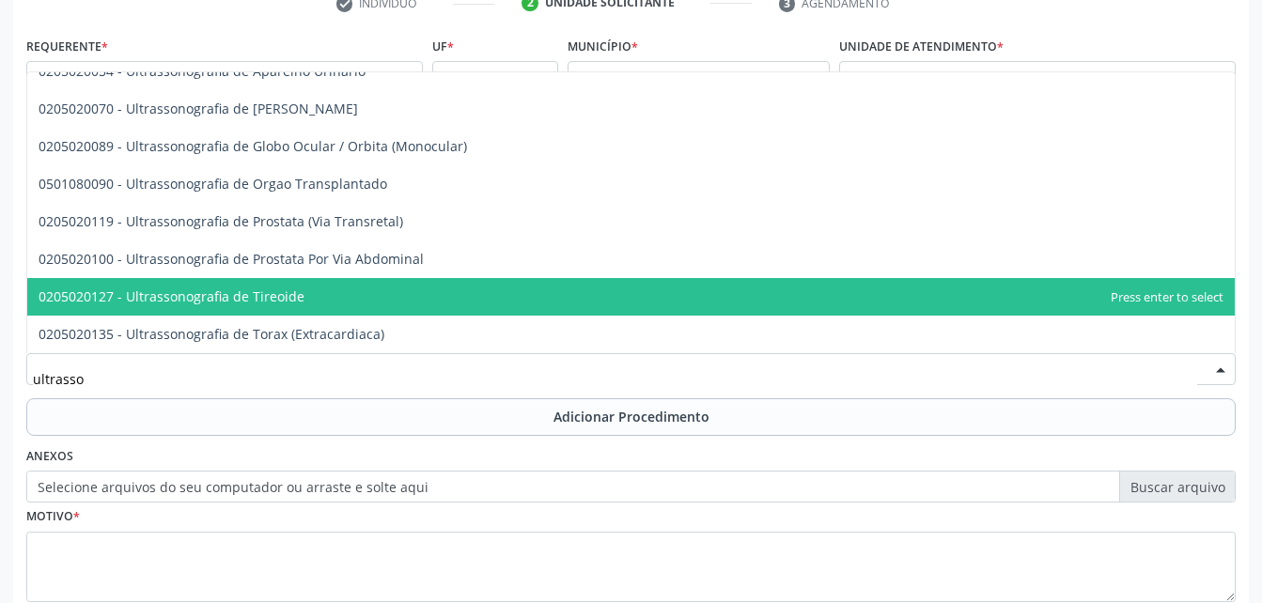
click at [466, 285] on span "0205020127 - Ultrassonografia de Tireoide" at bounding box center [631, 297] width 1208 height 38
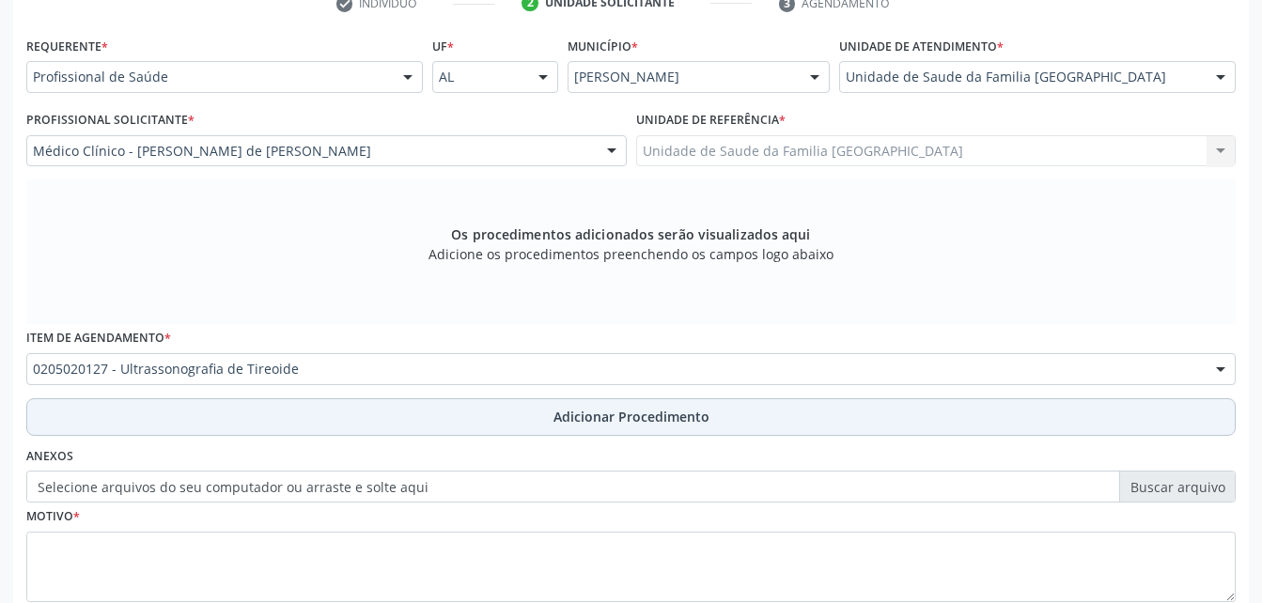
click at [547, 414] on button "Adicionar Procedimento" at bounding box center [631, 418] width 1210 height 38
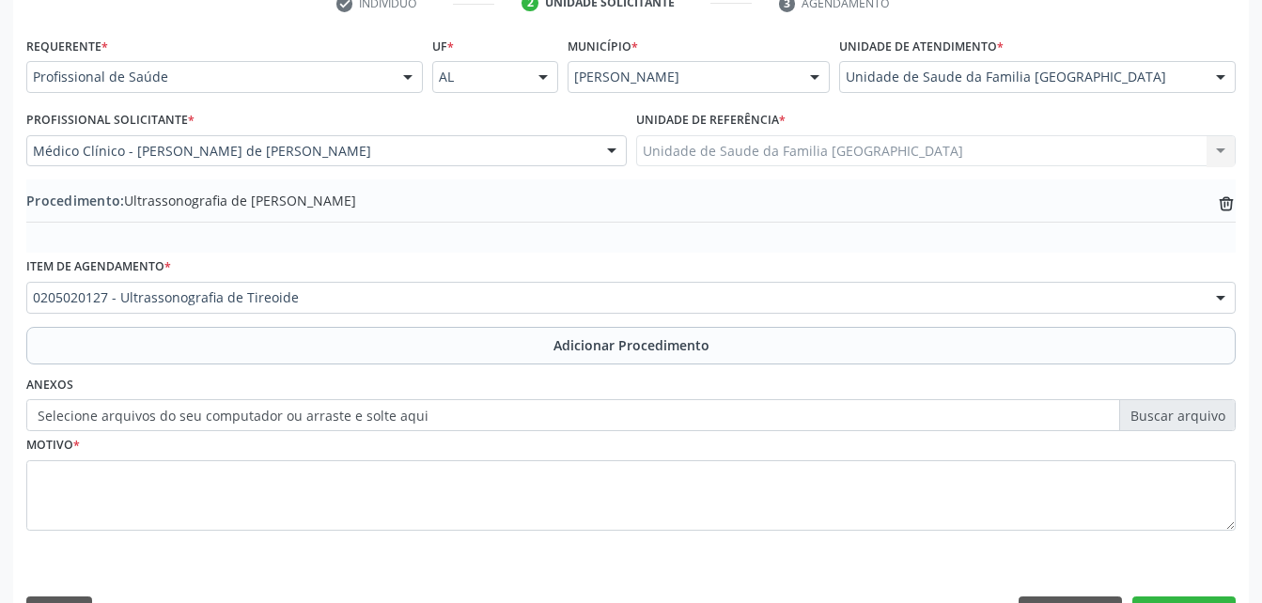
scroll to position [454, 0]
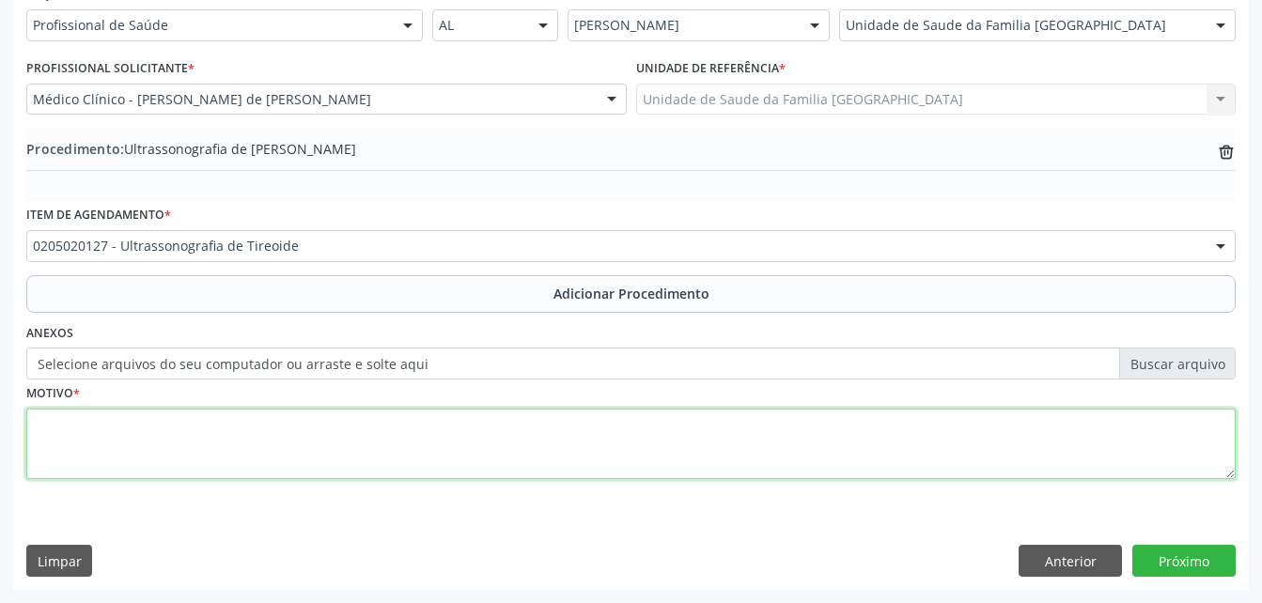
click at [531, 428] on textarea at bounding box center [631, 444] width 1210 height 71
type textarea "tsh alterado"
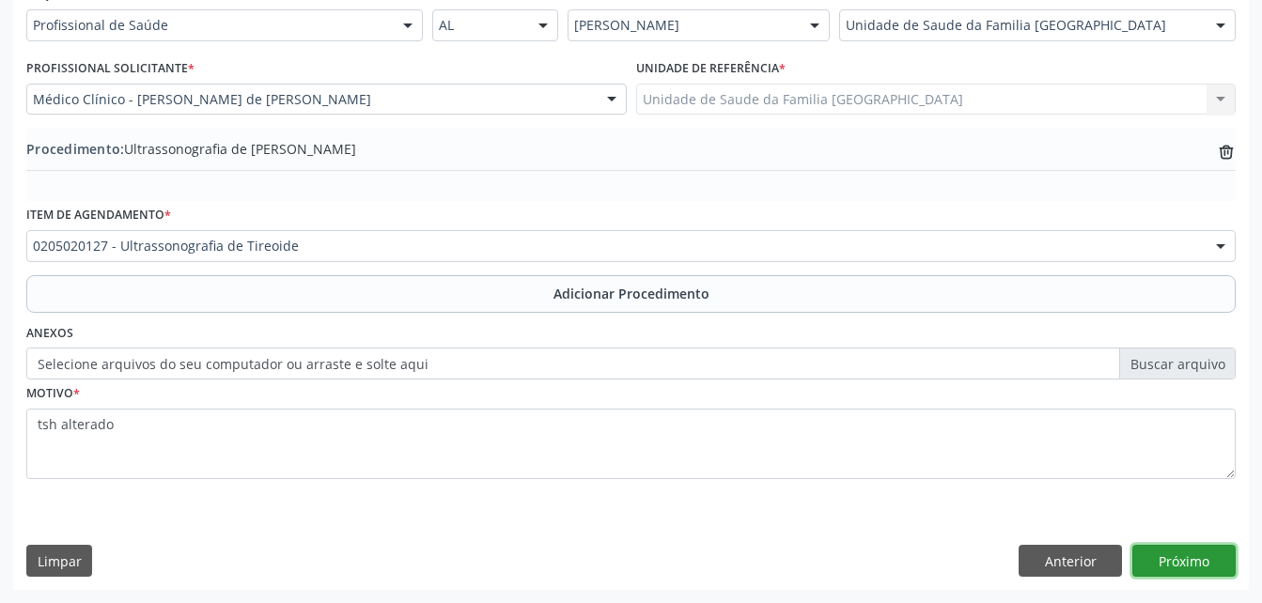
click at [1198, 564] on button "Próximo" at bounding box center [1184, 561] width 103 height 32
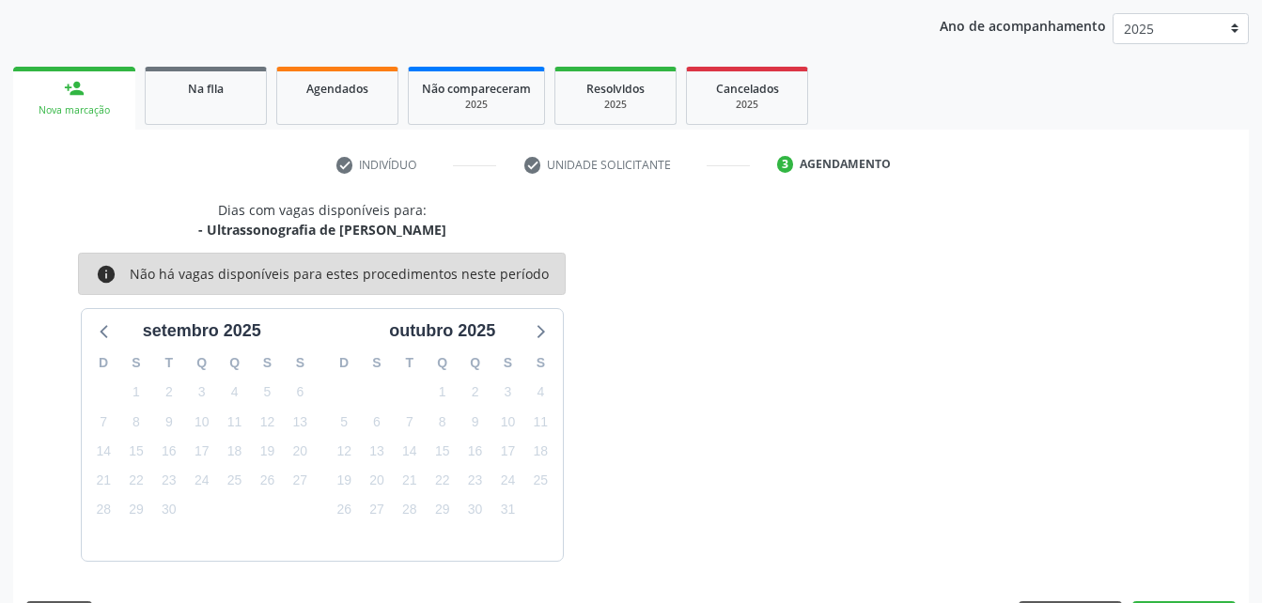
scroll to position [296, 0]
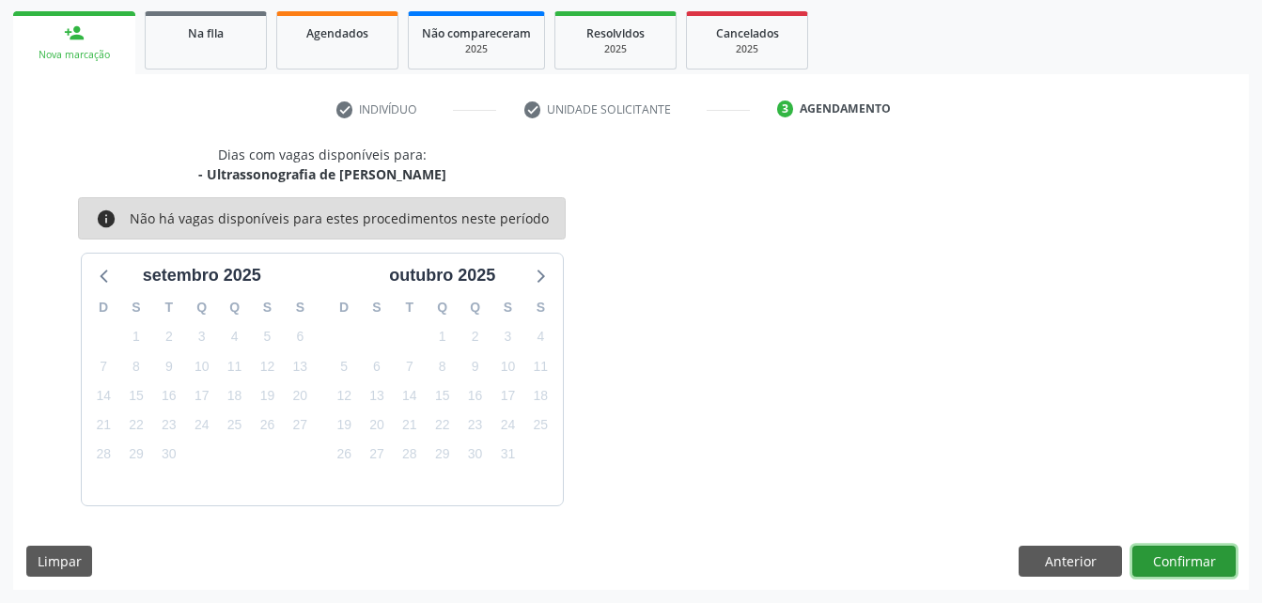
click at [1198, 564] on button "Confirmar" at bounding box center [1184, 562] width 103 height 32
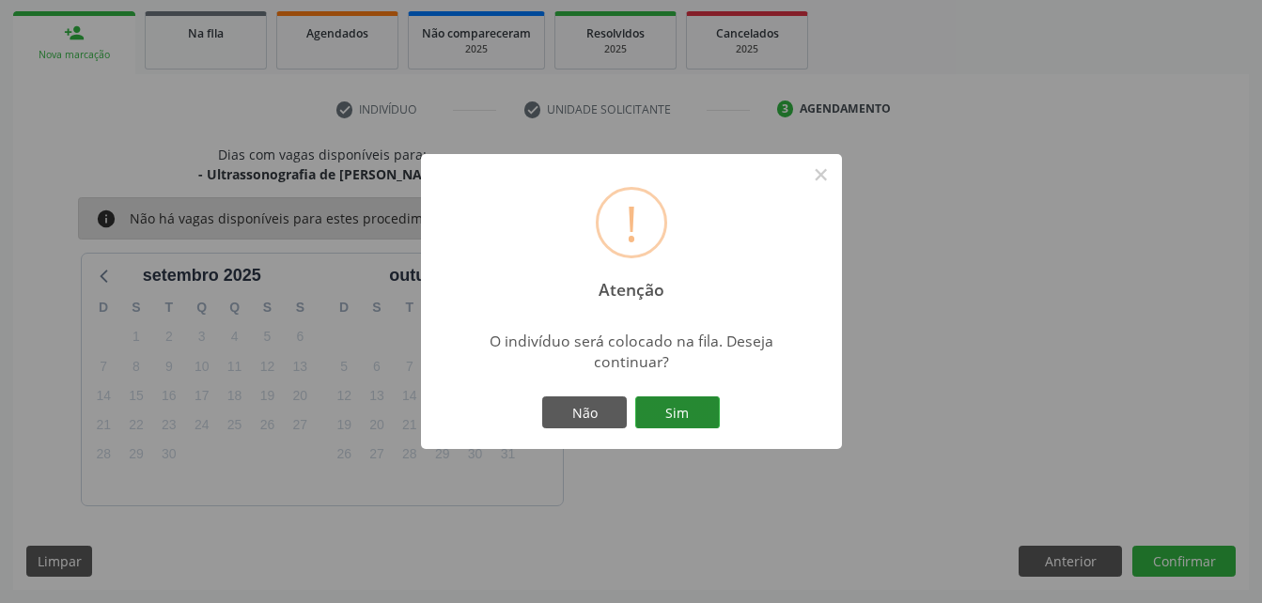
click at [711, 421] on button "Sim" at bounding box center [677, 413] width 85 height 32
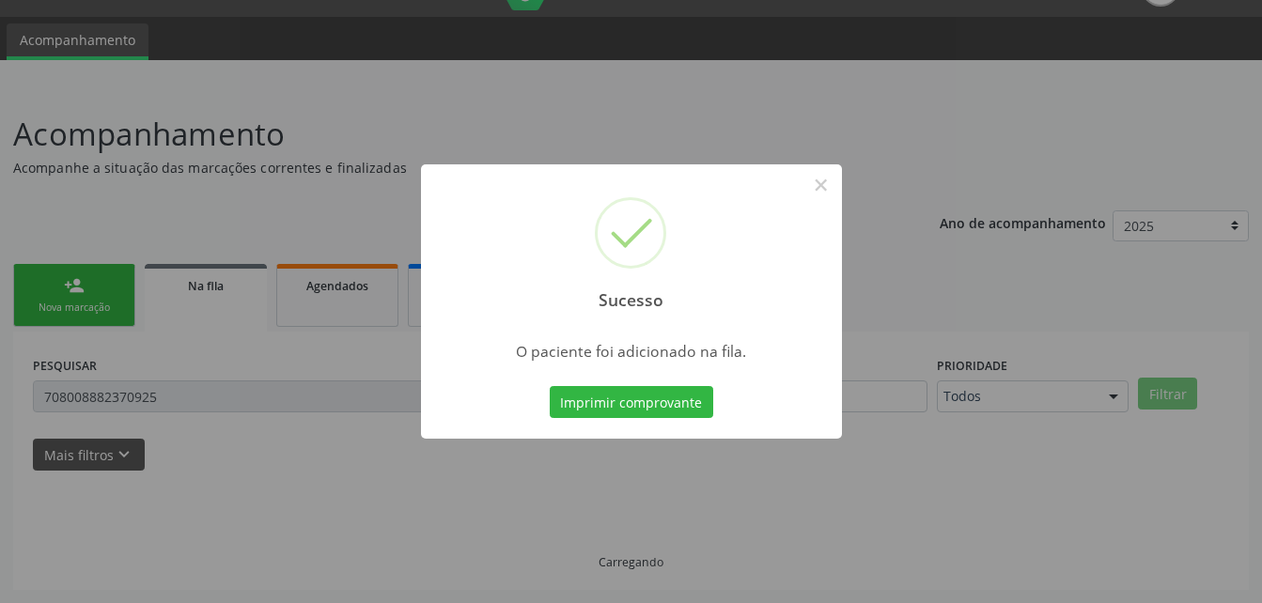
scroll to position [3, 0]
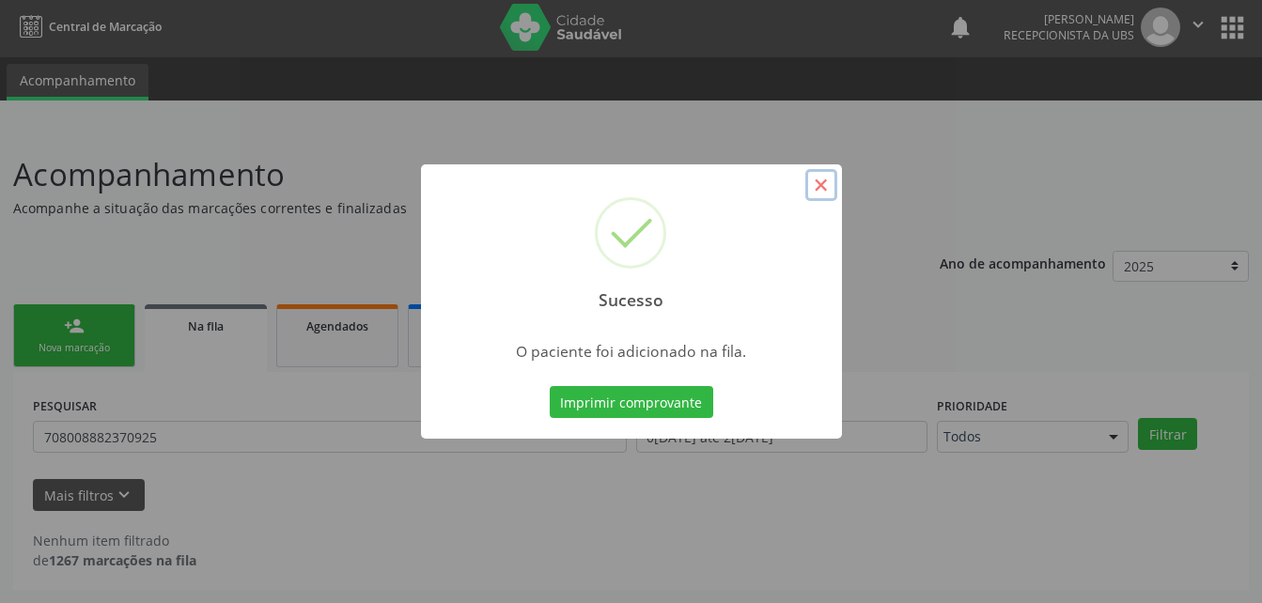
click at [815, 186] on button "×" at bounding box center [822, 185] width 32 height 32
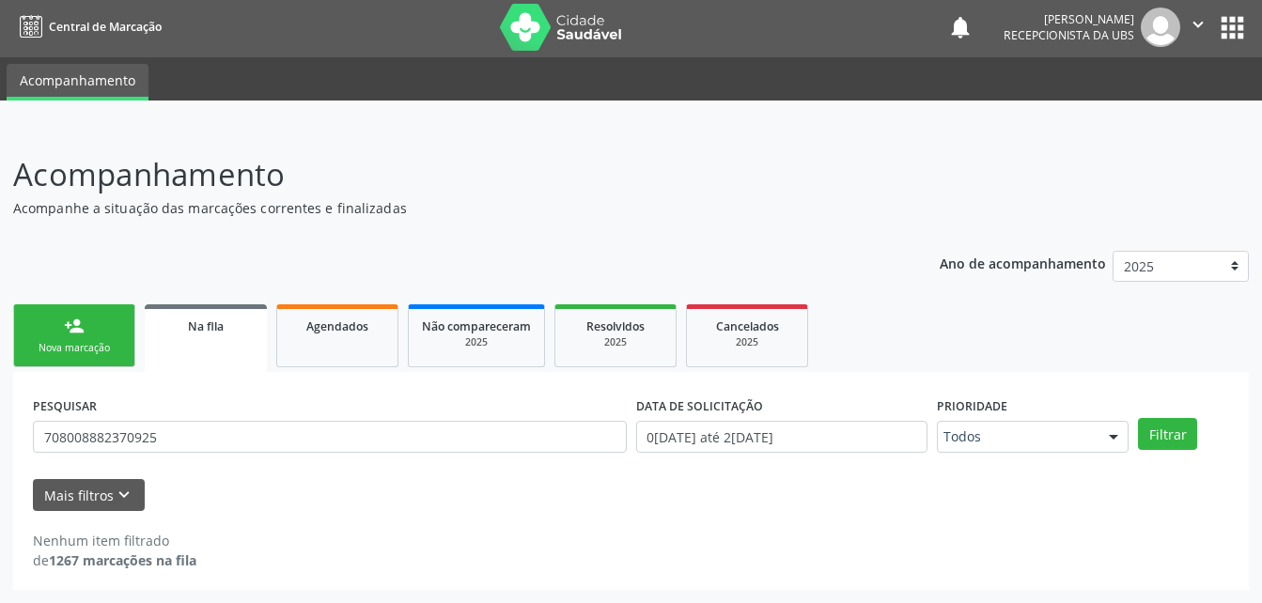
click at [92, 353] on div "Nova marcação" at bounding box center [74, 348] width 94 height 14
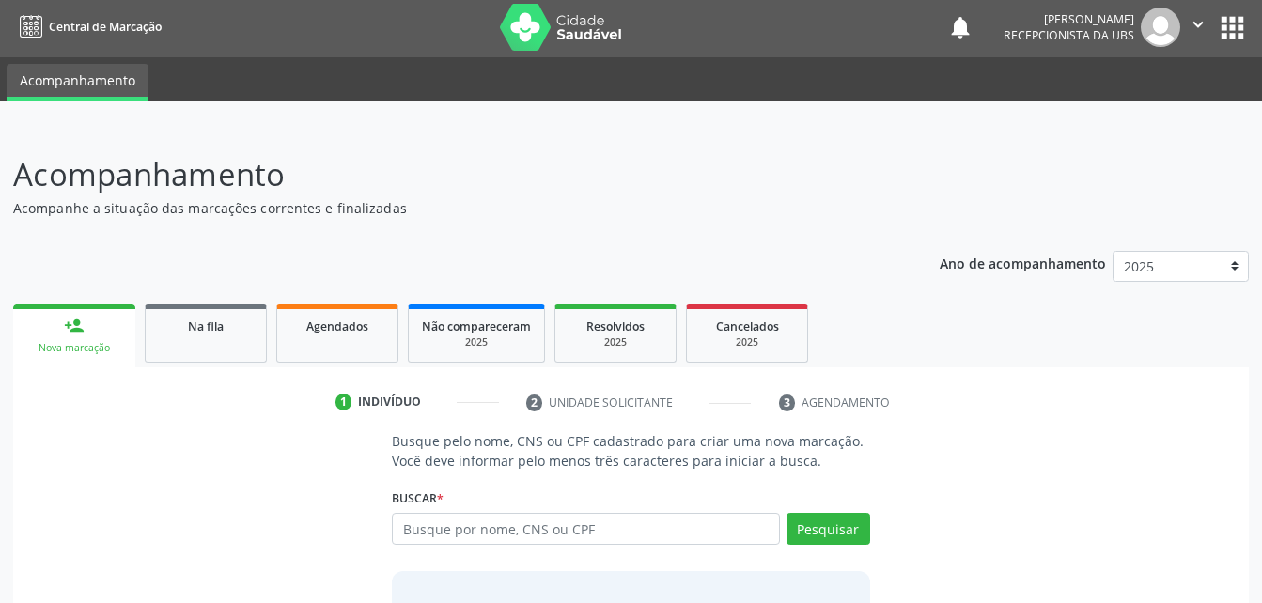
scroll to position [148, 0]
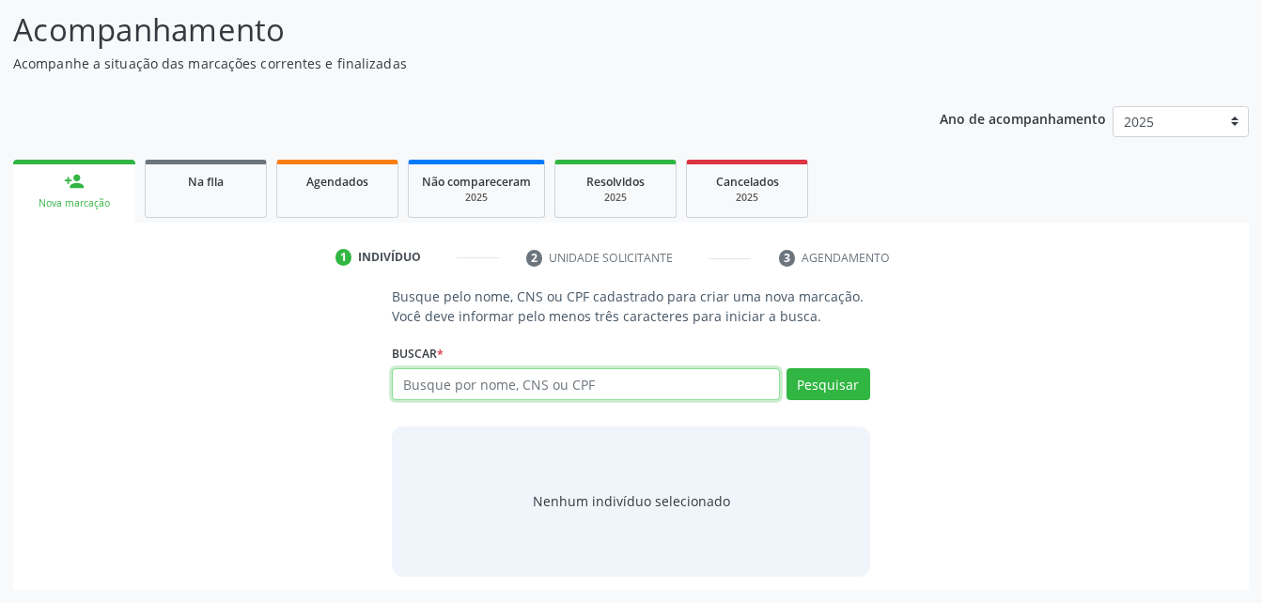
click at [474, 397] on input "text" at bounding box center [585, 384] width 387 height 32
type input "707403083927078"
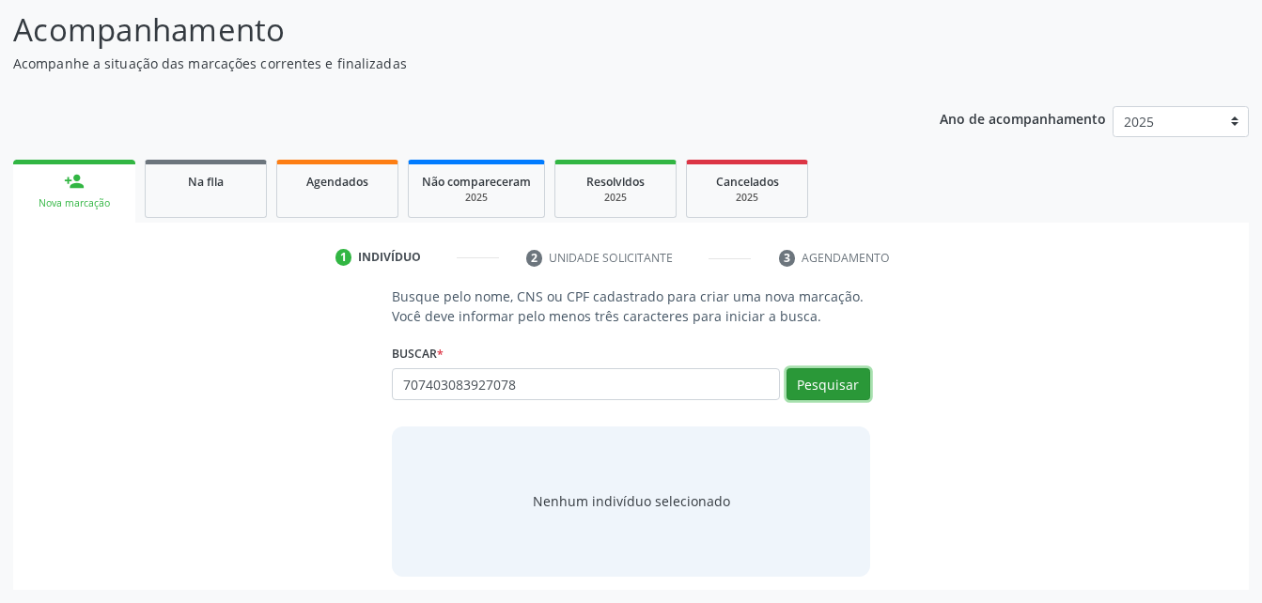
click at [856, 384] on button "Pesquisar" at bounding box center [829, 384] width 84 height 32
type input "707403083927078"
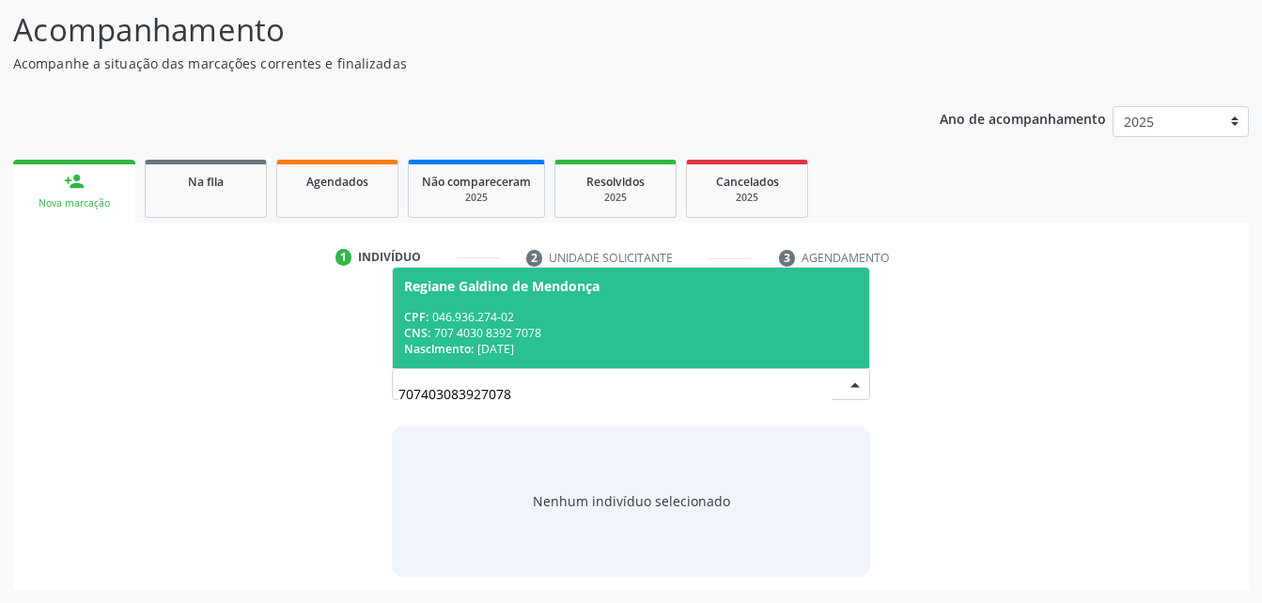
click at [747, 302] on span "Regiane Galdino de Mendonça CPF: 046.936.274-02 CNS: 707 4030 8392 7078 Nascime…" at bounding box center [631, 318] width 476 height 101
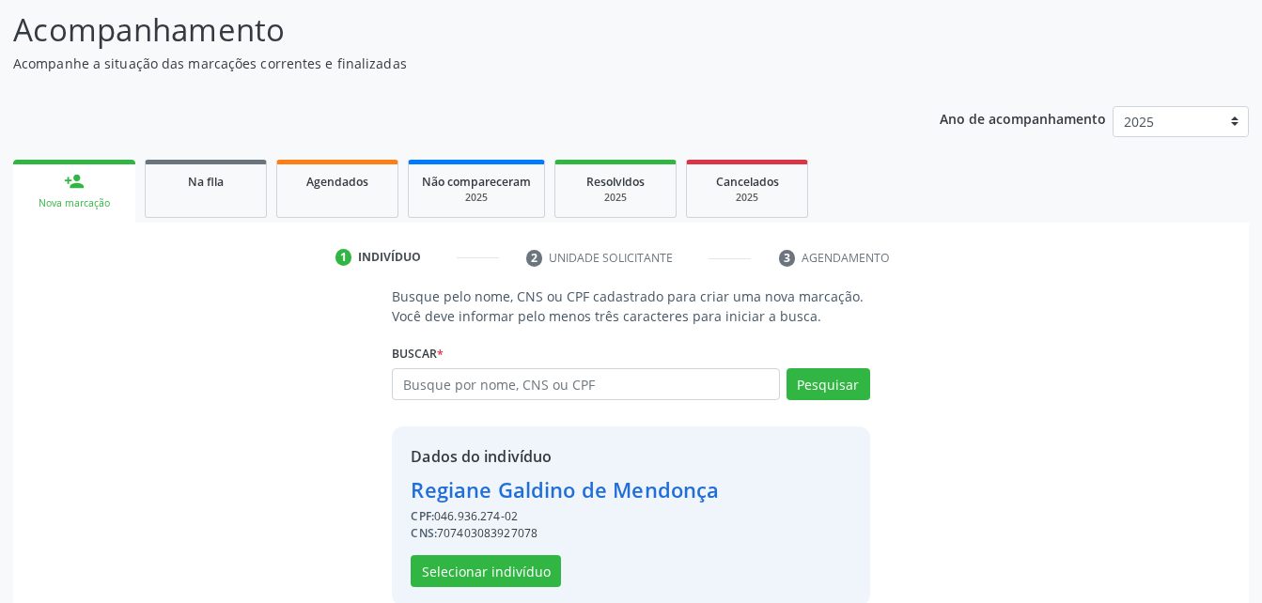
scroll to position [177, 0]
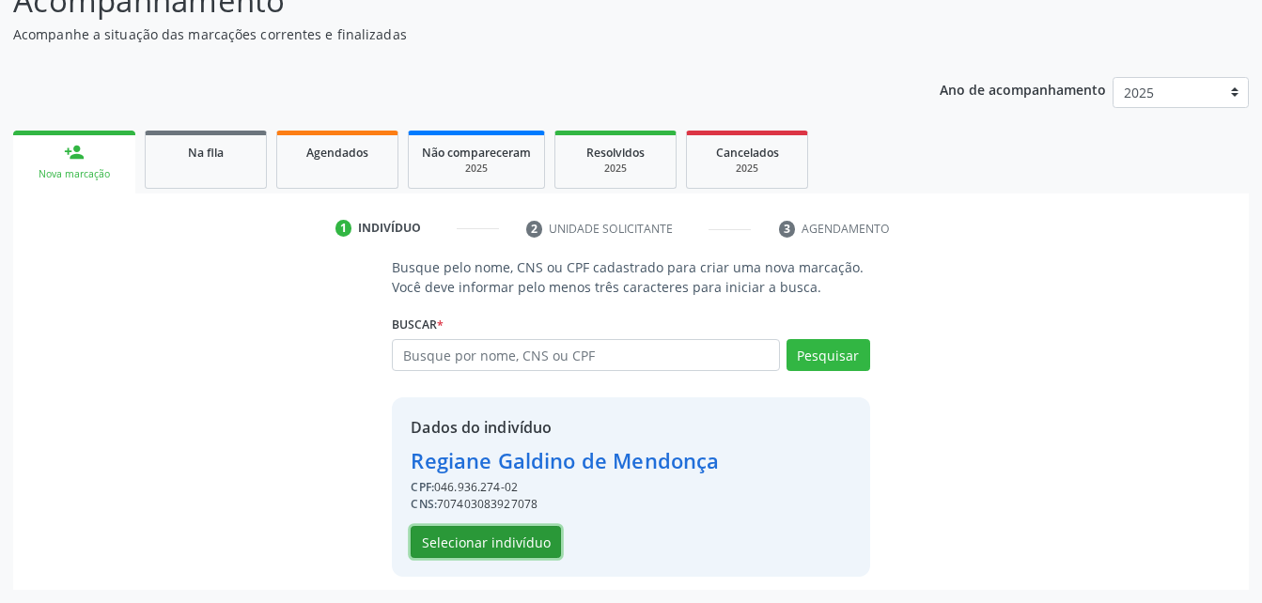
click at [503, 543] on button "Selecionar indivíduo" at bounding box center [486, 542] width 150 height 32
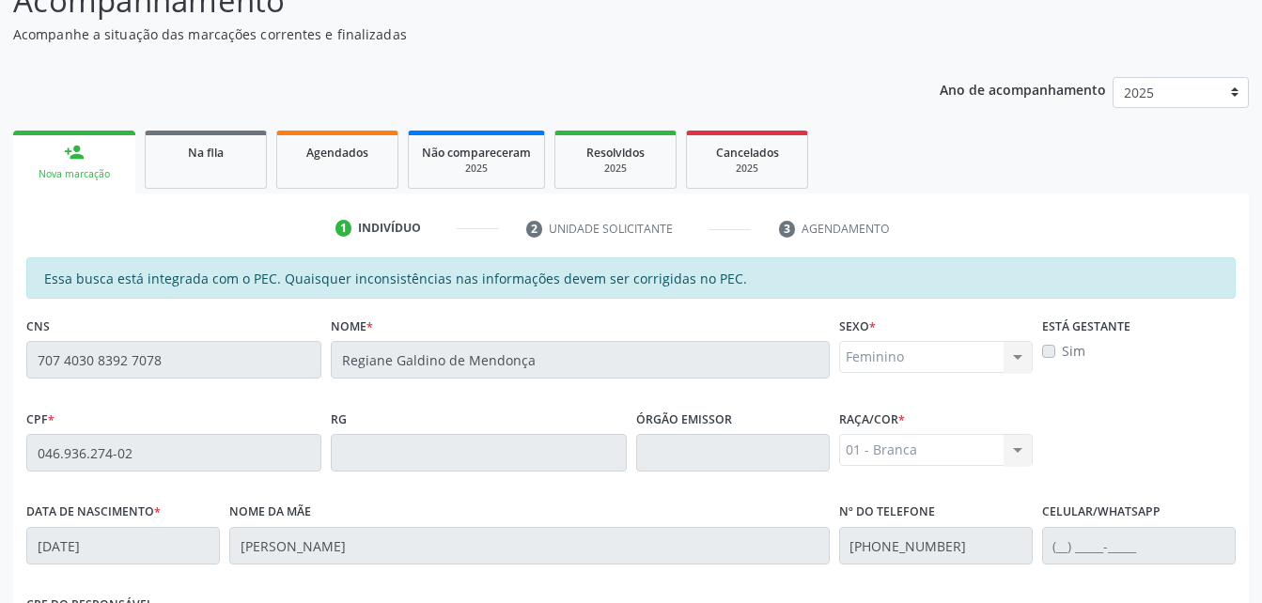
scroll to position [496, 0]
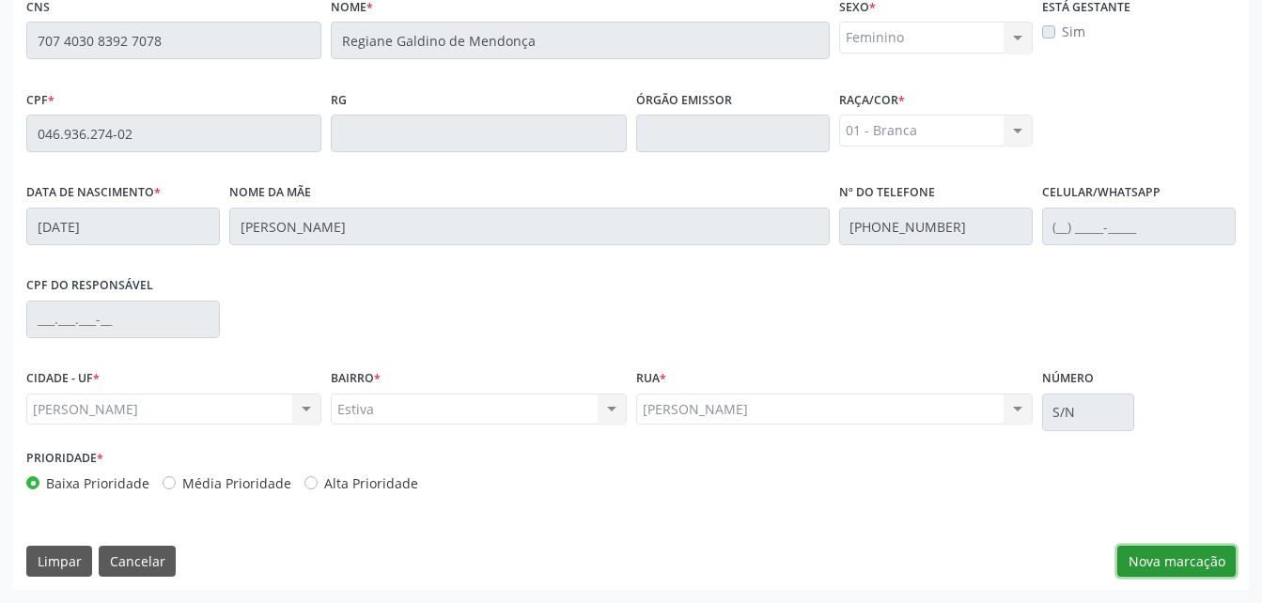
click at [1191, 567] on button "Nova marcação" at bounding box center [1177, 562] width 118 height 32
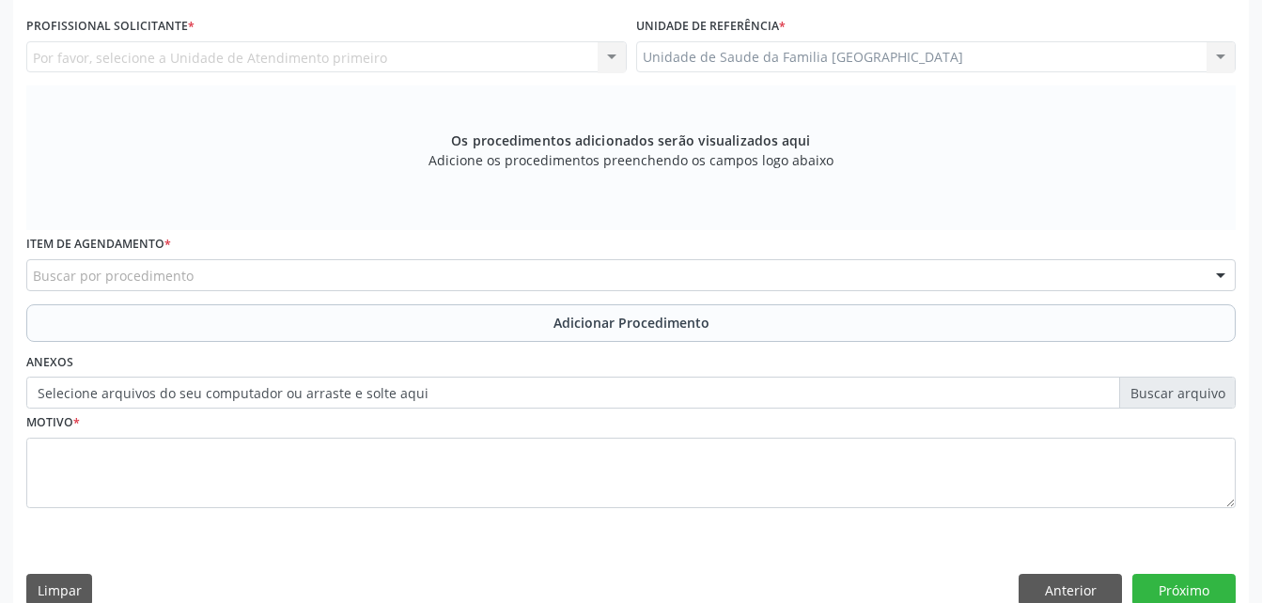
scroll to position [308, 0]
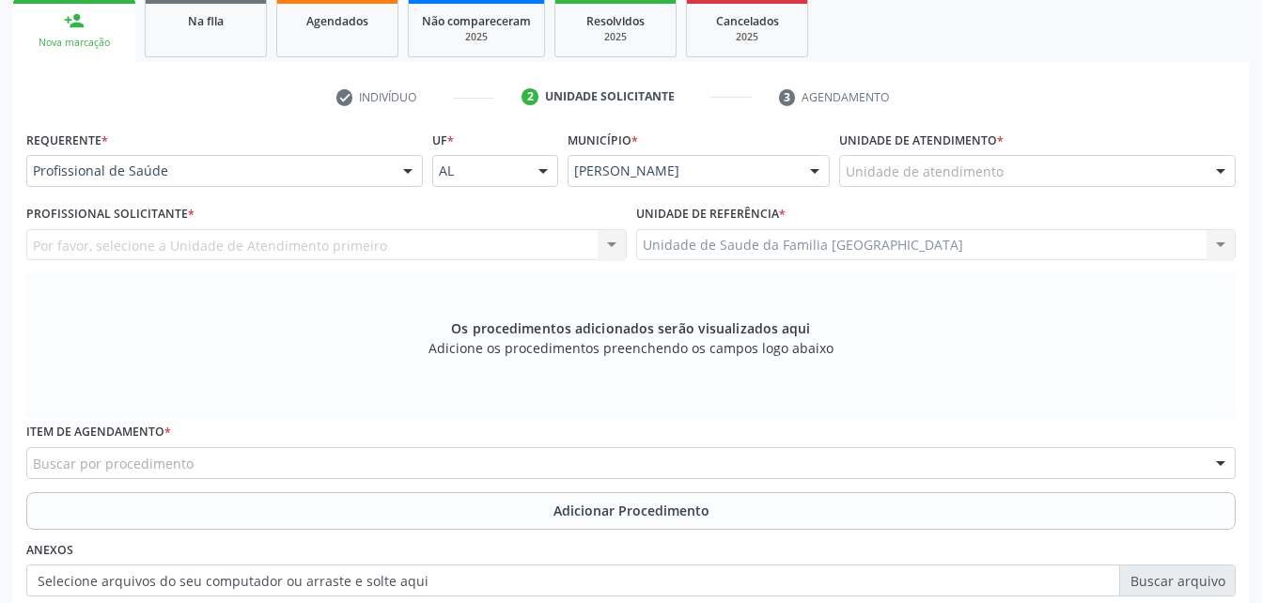
click at [625, 435] on div "Item de agendamento * Buscar por procedimento 0304070076 - .Quimioterapia de Le…" at bounding box center [631, 448] width 1210 height 60
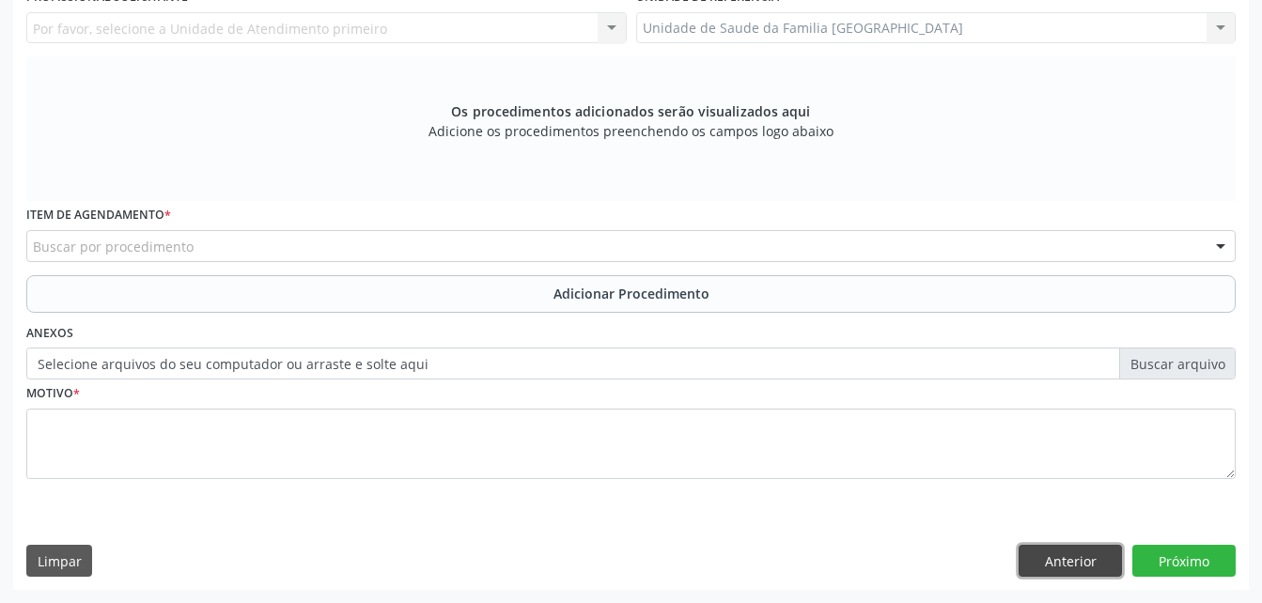
click at [1113, 556] on button "Anterior" at bounding box center [1070, 561] width 103 height 32
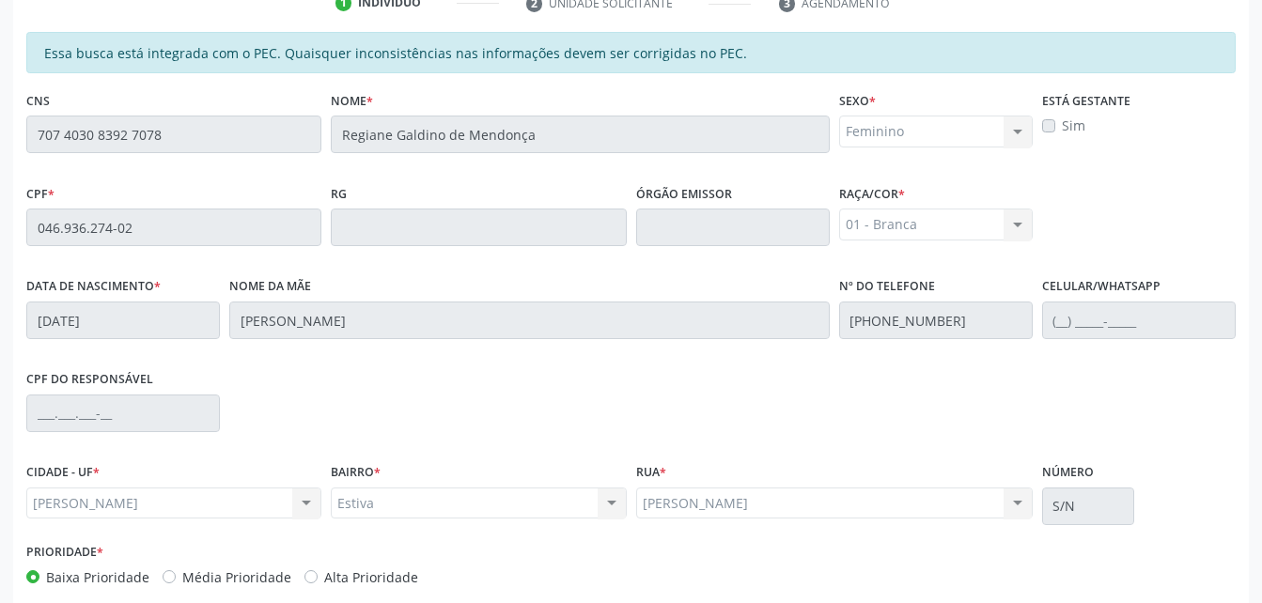
scroll to position [496, 0]
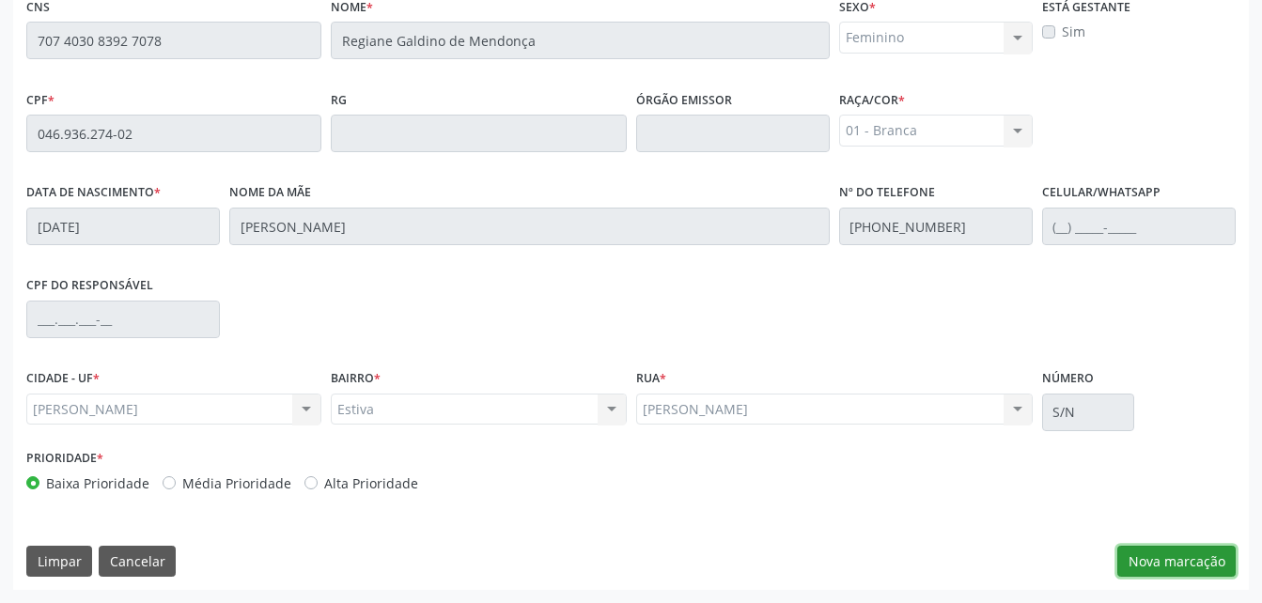
click at [1183, 563] on button "Nova marcação" at bounding box center [1177, 562] width 118 height 32
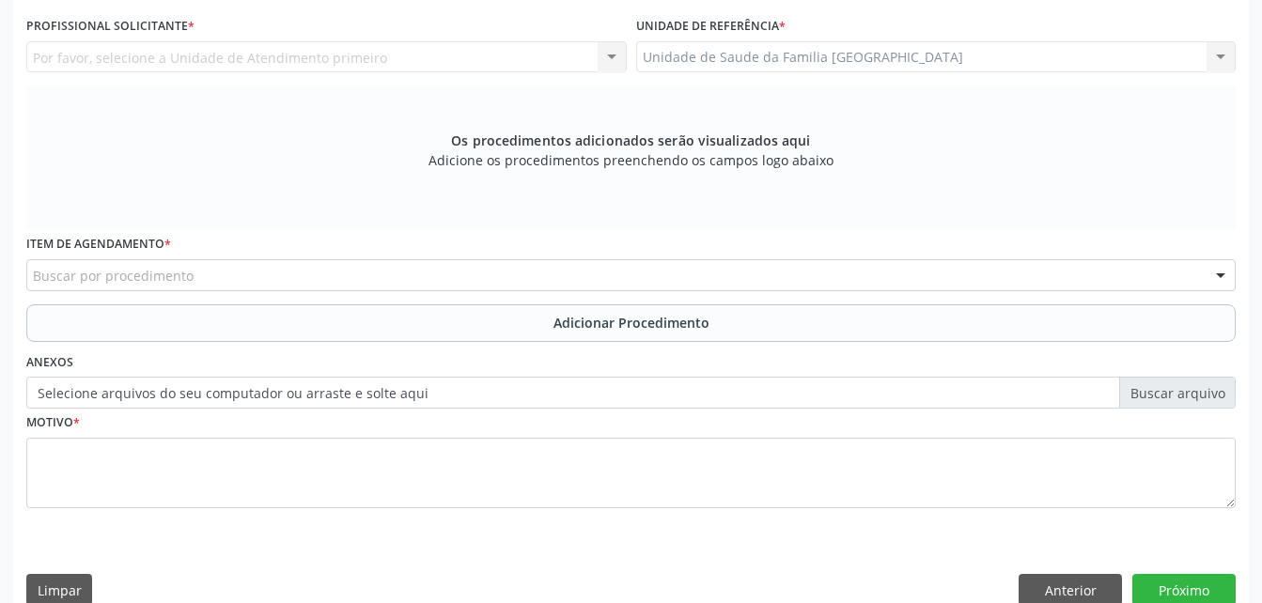
scroll to position [308, 0]
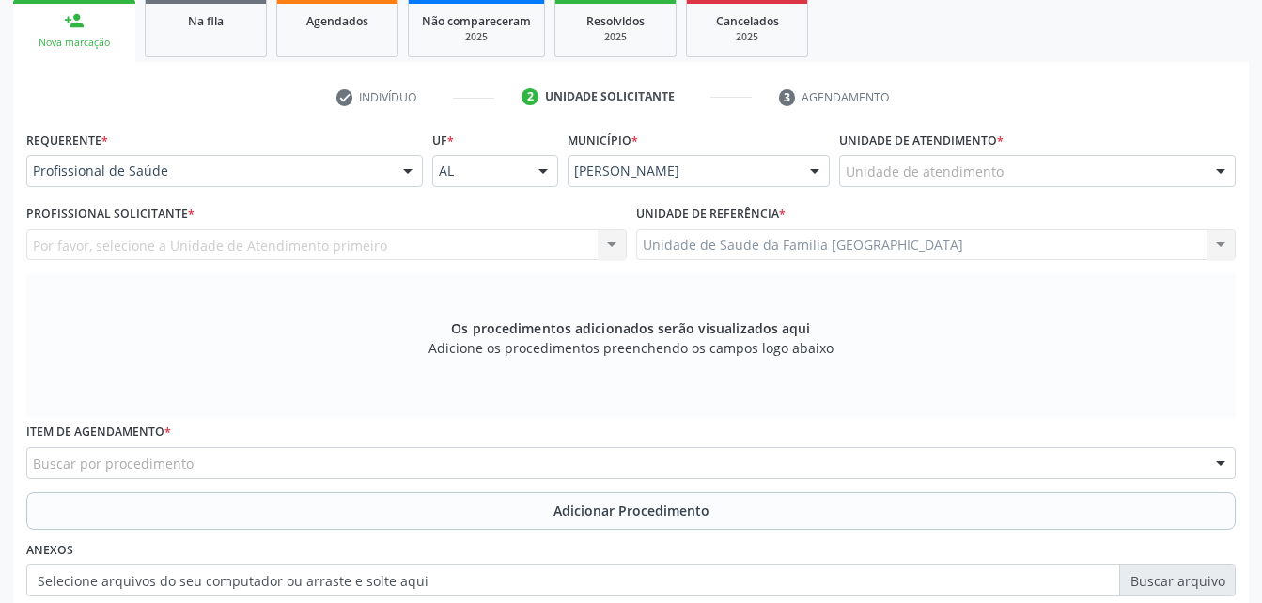
click at [1011, 169] on div "Unidade de atendimento" at bounding box center [1037, 171] width 397 height 32
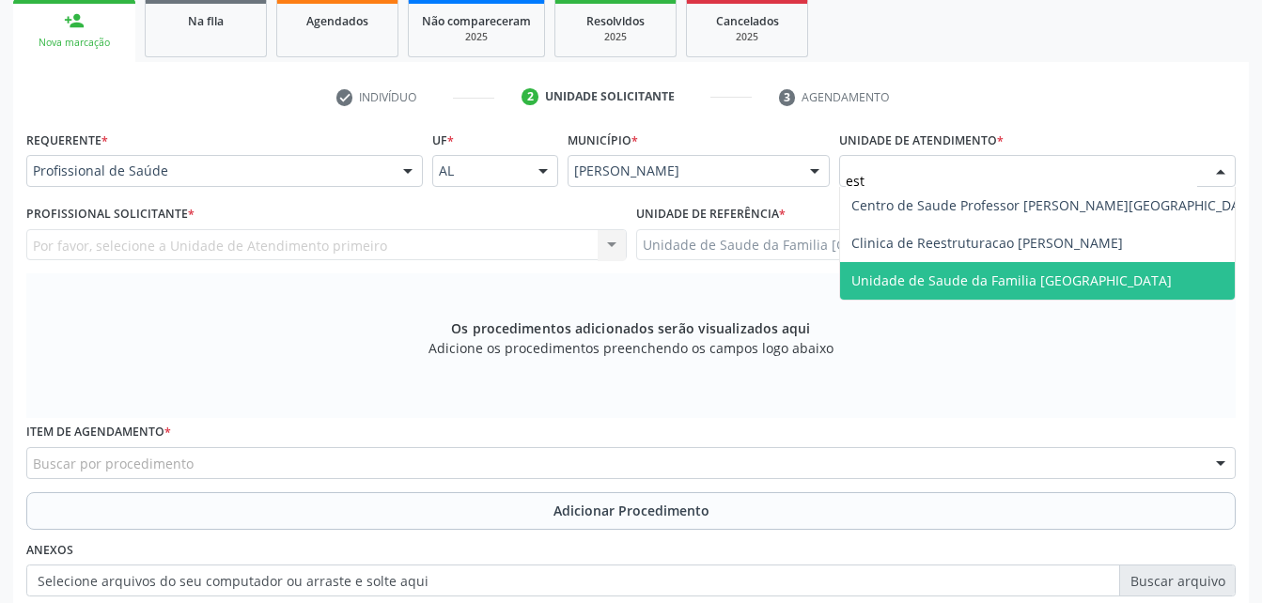
type input "esti"
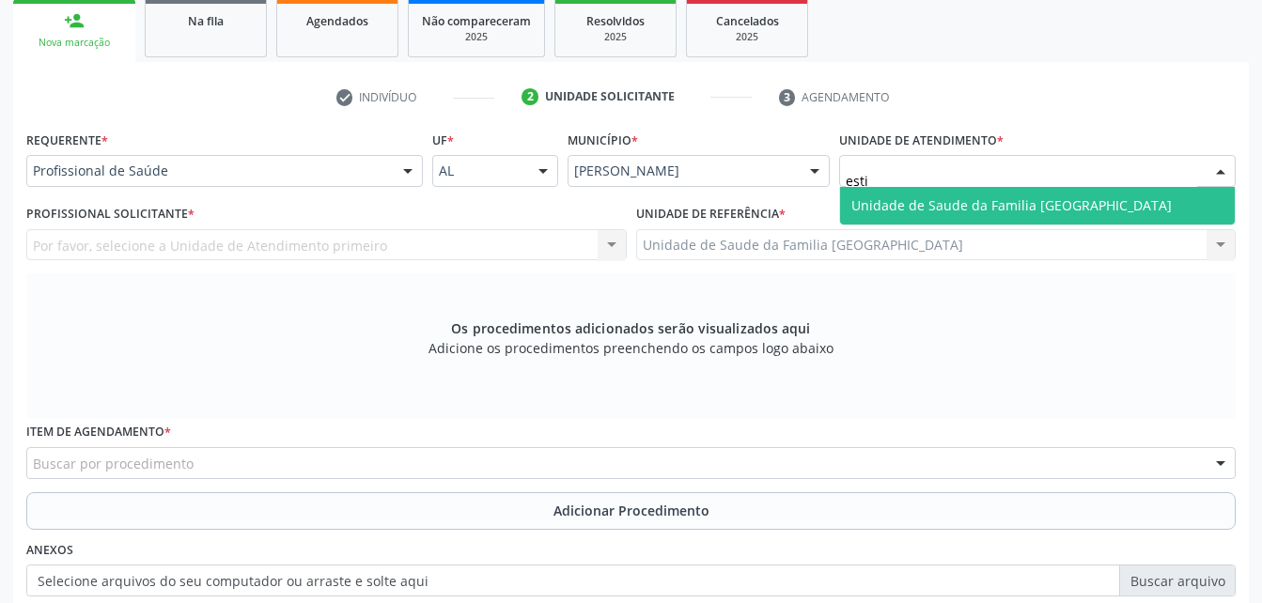
click at [1013, 196] on span "Unidade de Saude da Familia [GEOGRAPHIC_DATA]" at bounding box center [1012, 205] width 321 height 18
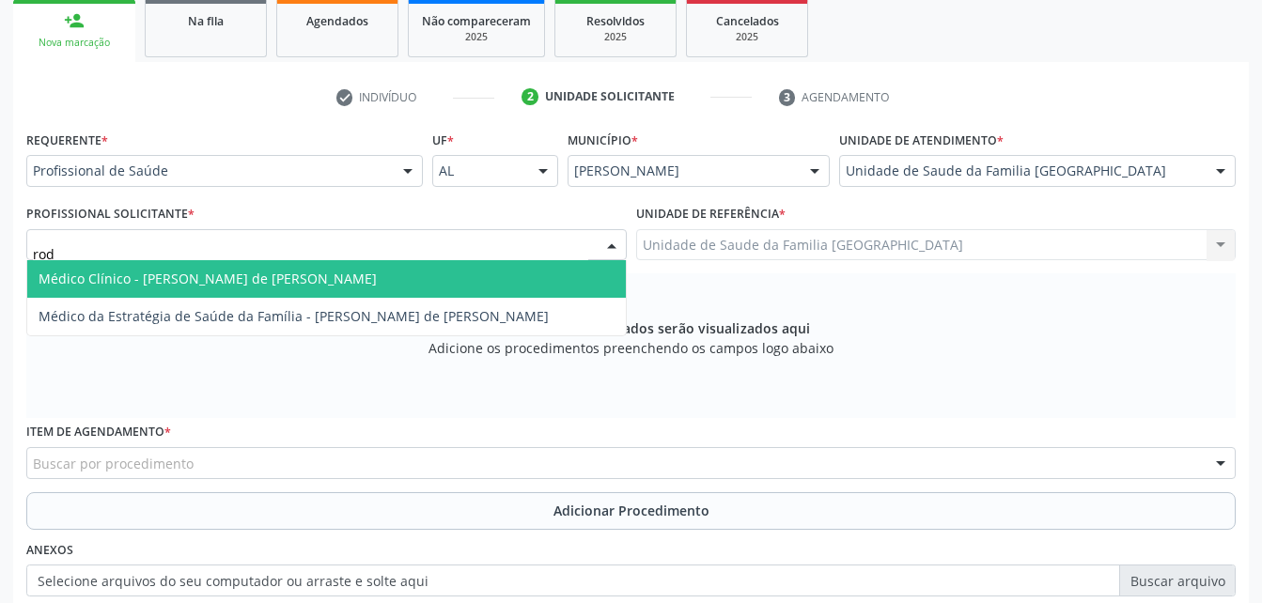
type input "rodr"
click at [133, 268] on span "Médico Clínico - [PERSON_NAME] de [PERSON_NAME]" at bounding box center [326, 279] width 599 height 38
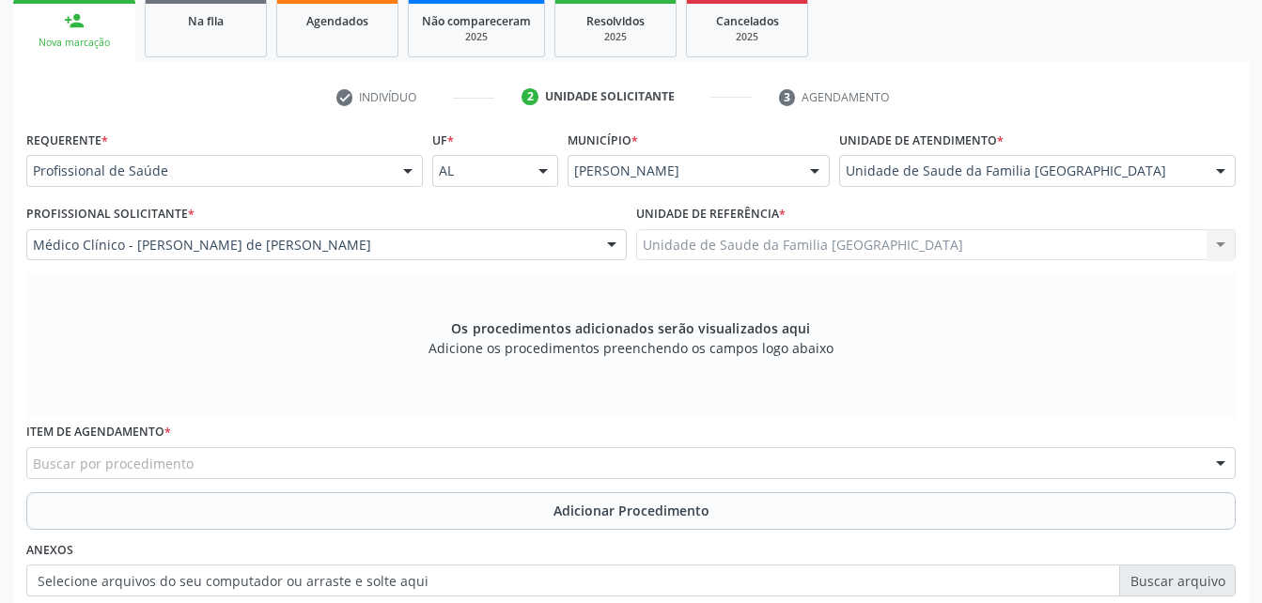
scroll to position [402, 0]
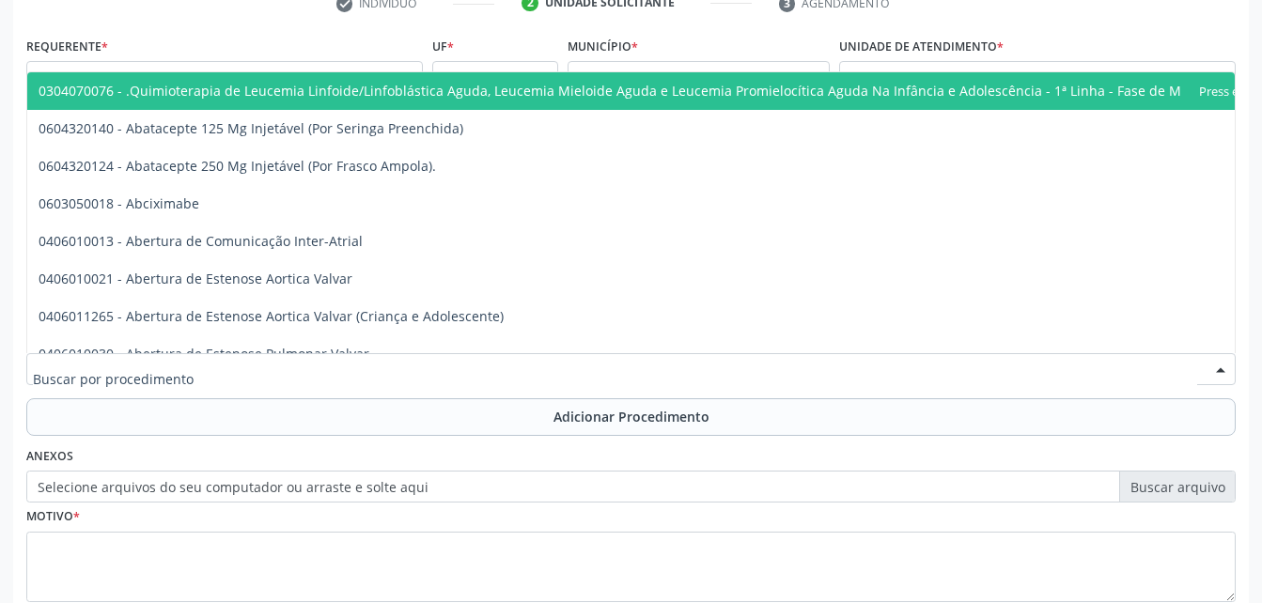
click at [281, 362] on div at bounding box center [631, 369] width 1210 height 32
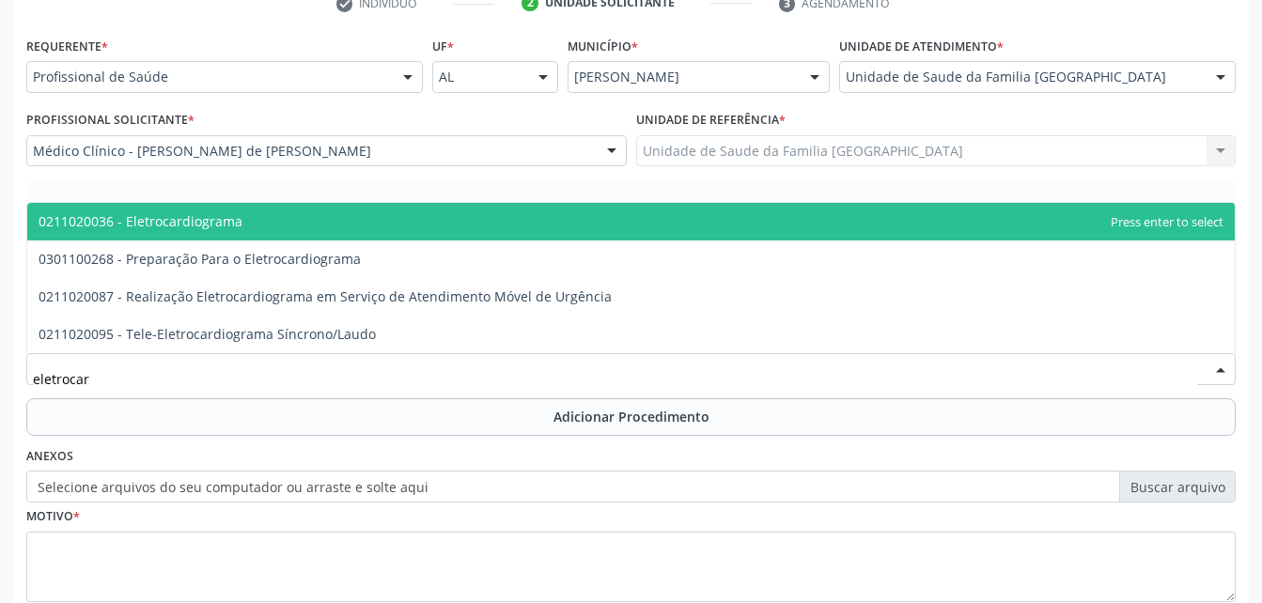
type input "eletrocard"
click at [277, 219] on span "0211020036 - Eletrocardiograma" at bounding box center [631, 222] width 1208 height 38
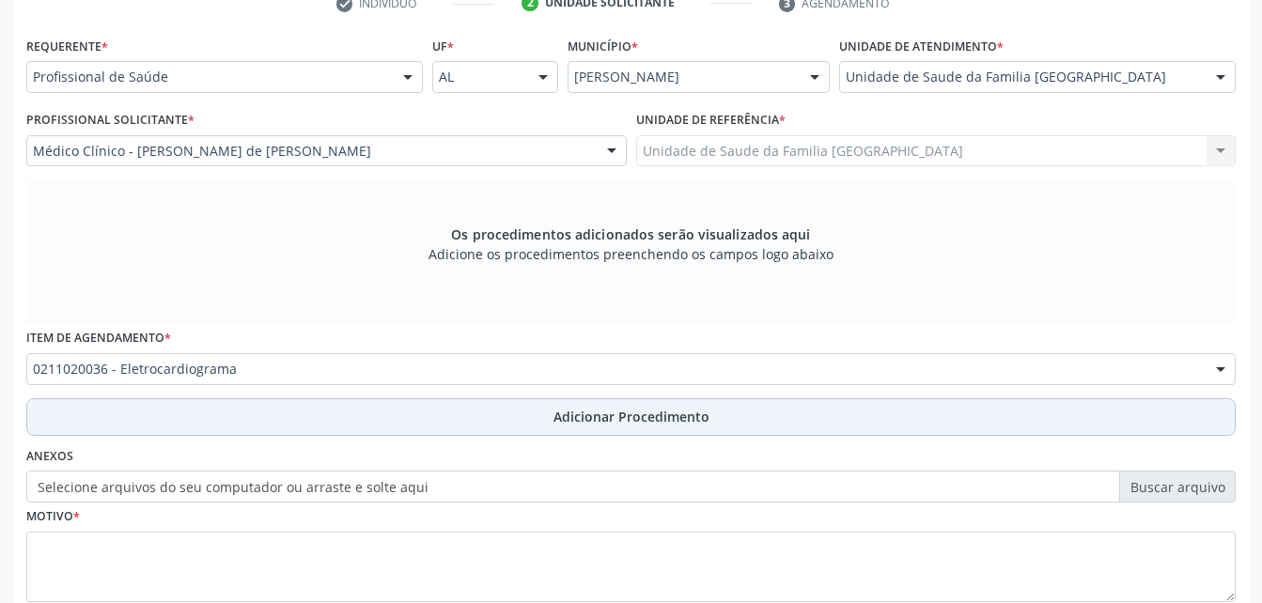
click at [278, 420] on button "Adicionar Procedimento" at bounding box center [631, 418] width 1210 height 38
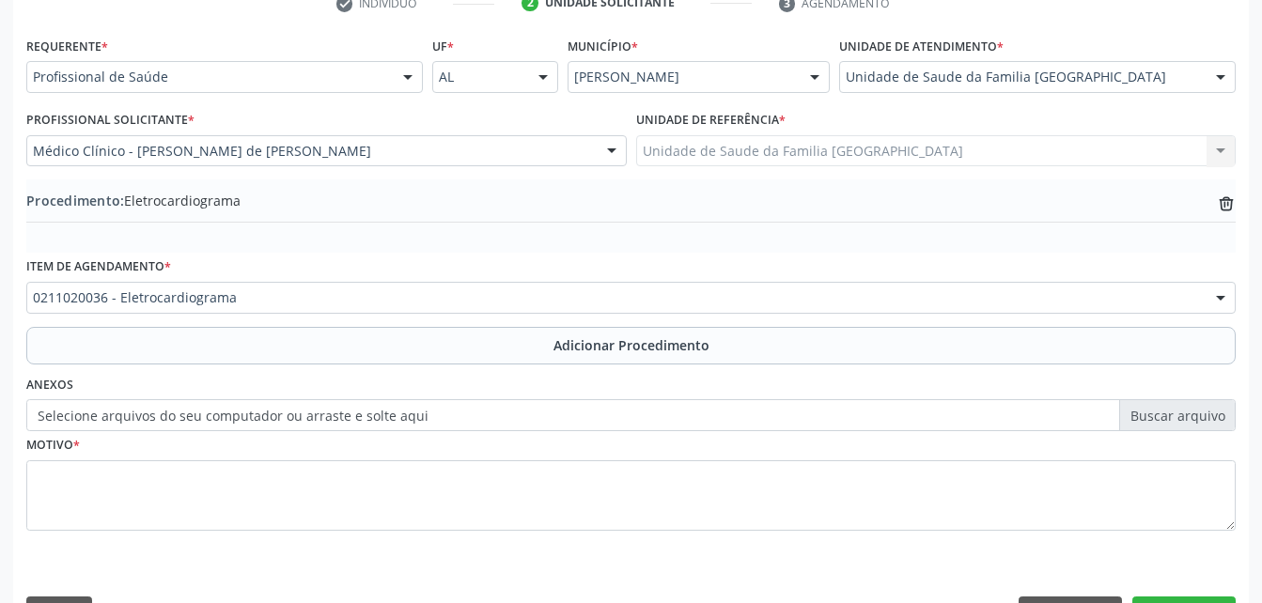
scroll to position [454, 0]
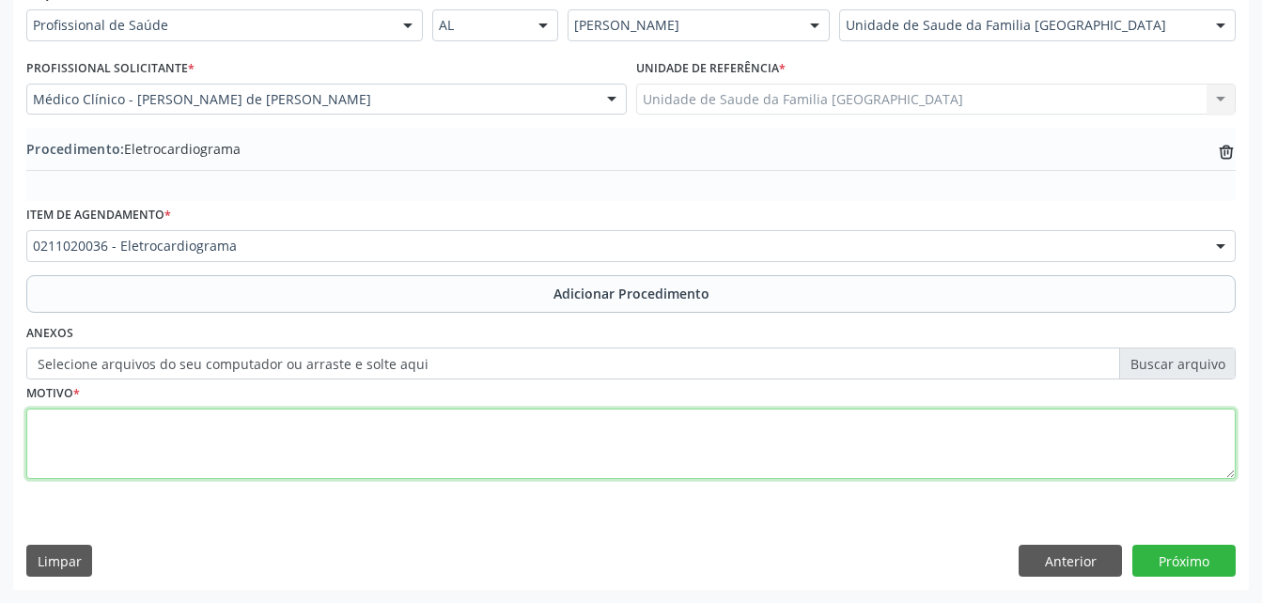
click at [276, 447] on textarea at bounding box center [631, 444] width 1210 height 71
type textarea "has"
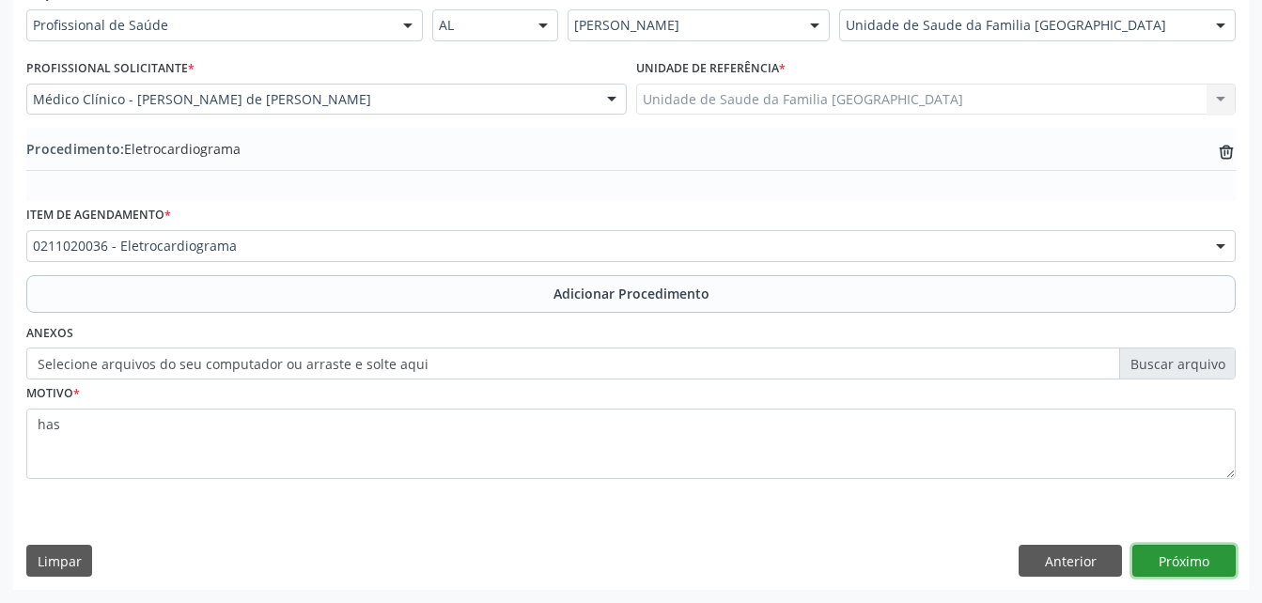
click at [1165, 559] on button "Próximo" at bounding box center [1184, 561] width 103 height 32
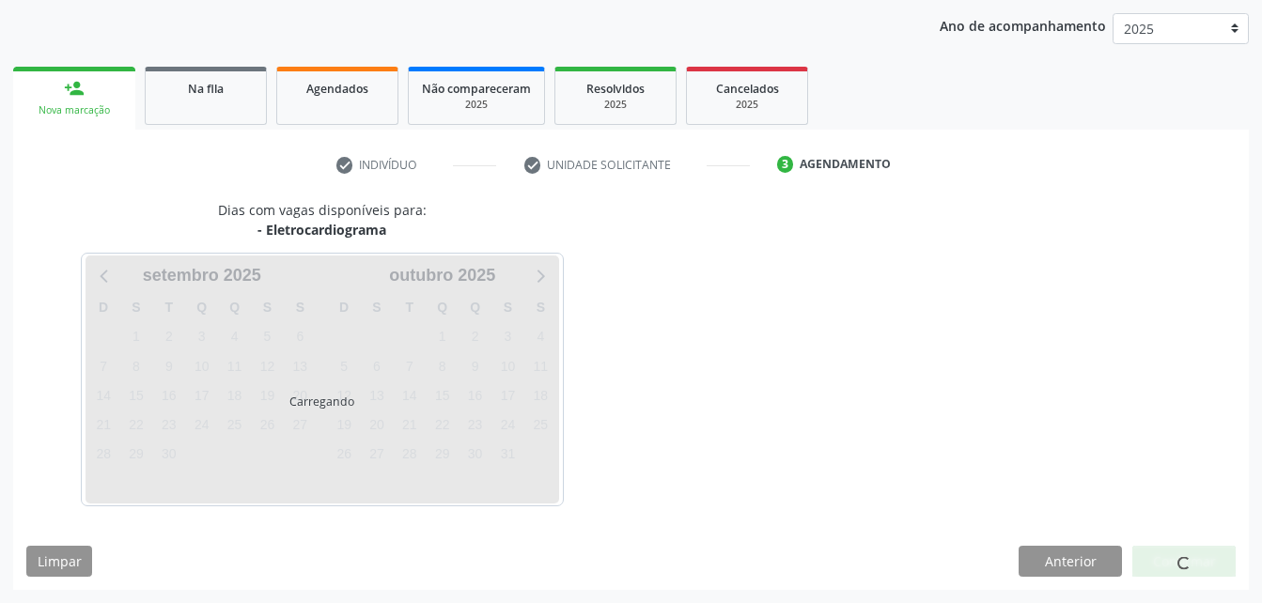
scroll to position [296, 0]
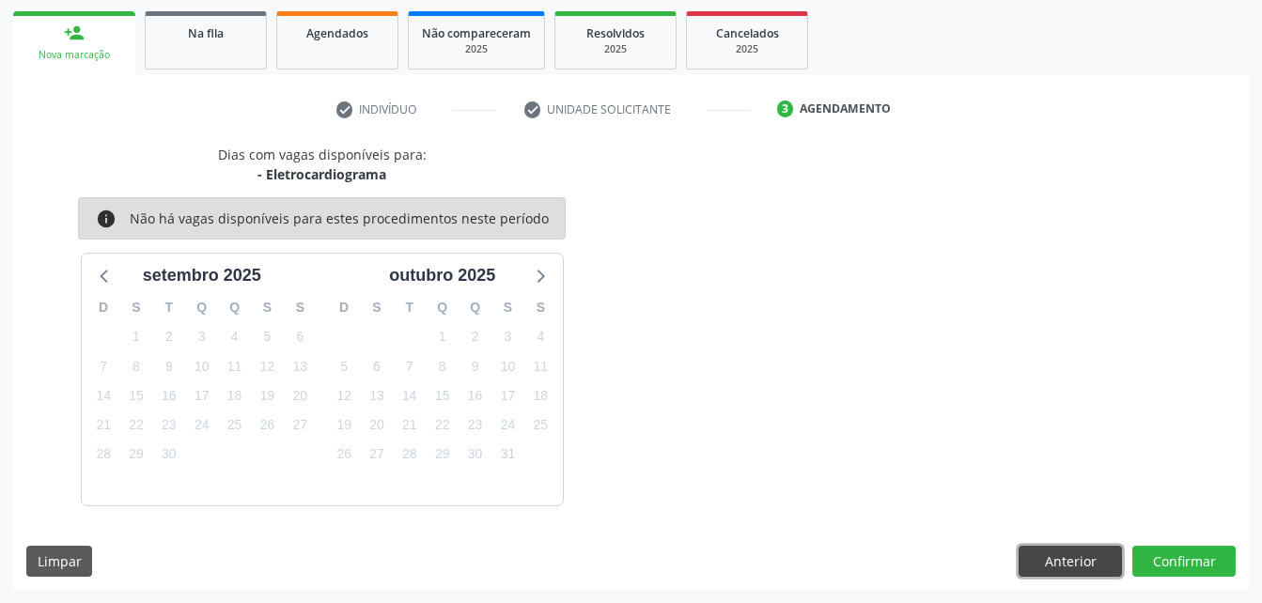
click at [1075, 570] on button "Anterior" at bounding box center [1070, 562] width 103 height 32
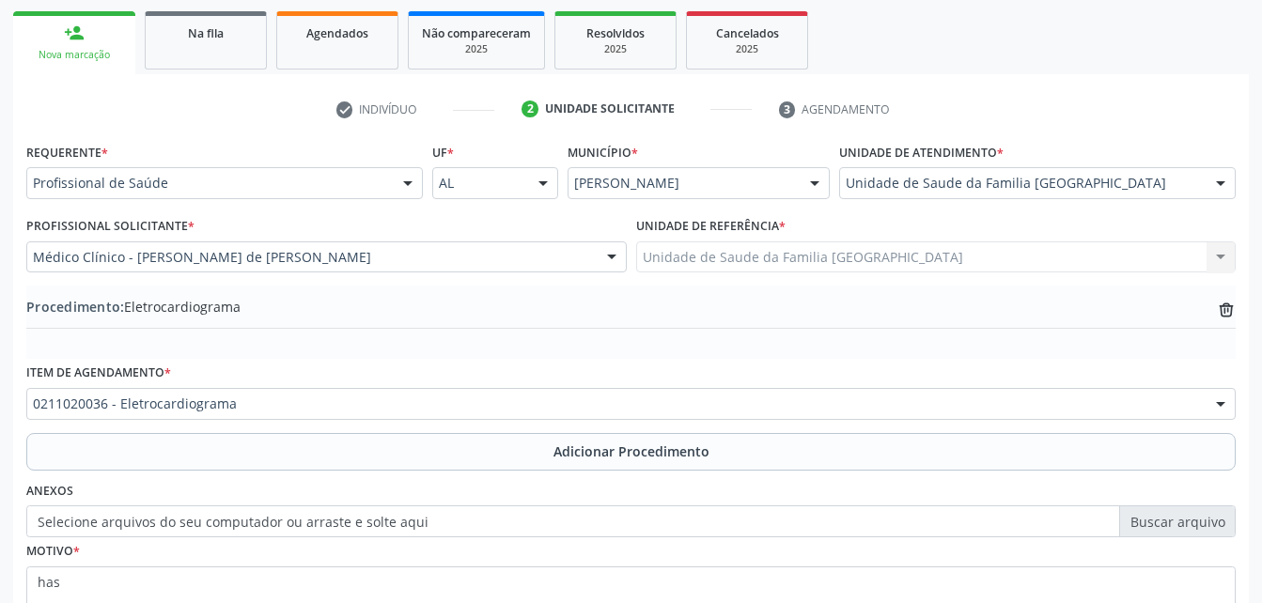
scroll to position [454, 0]
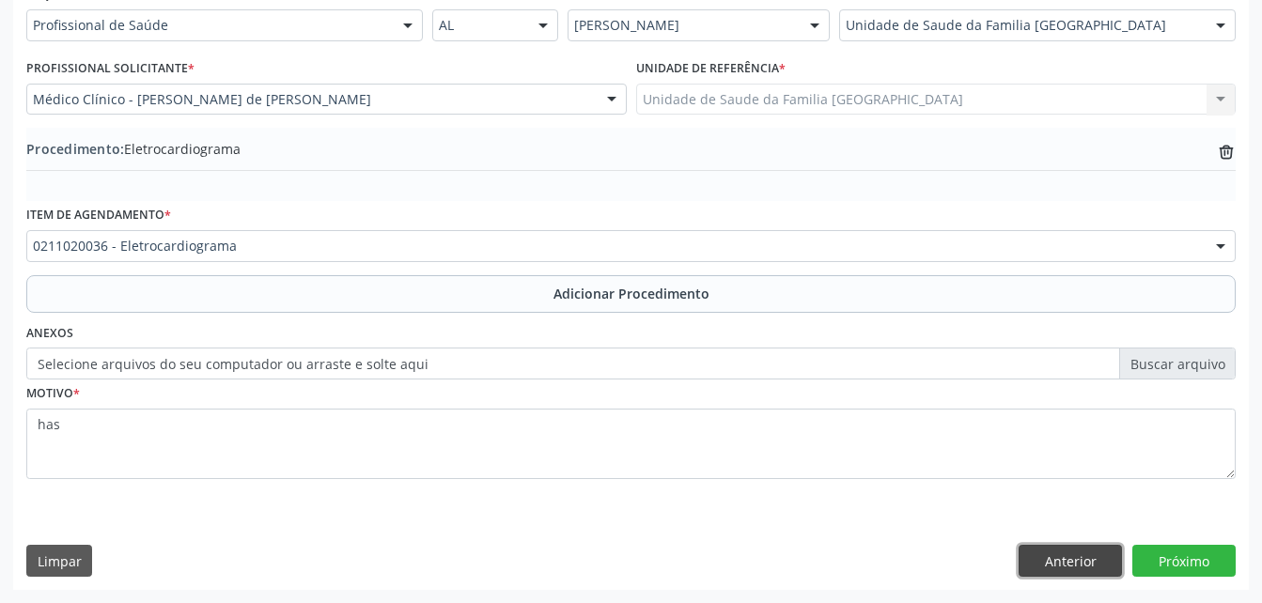
click at [1080, 548] on button "Anterior" at bounding box center [1070, 561] width 103 height 32
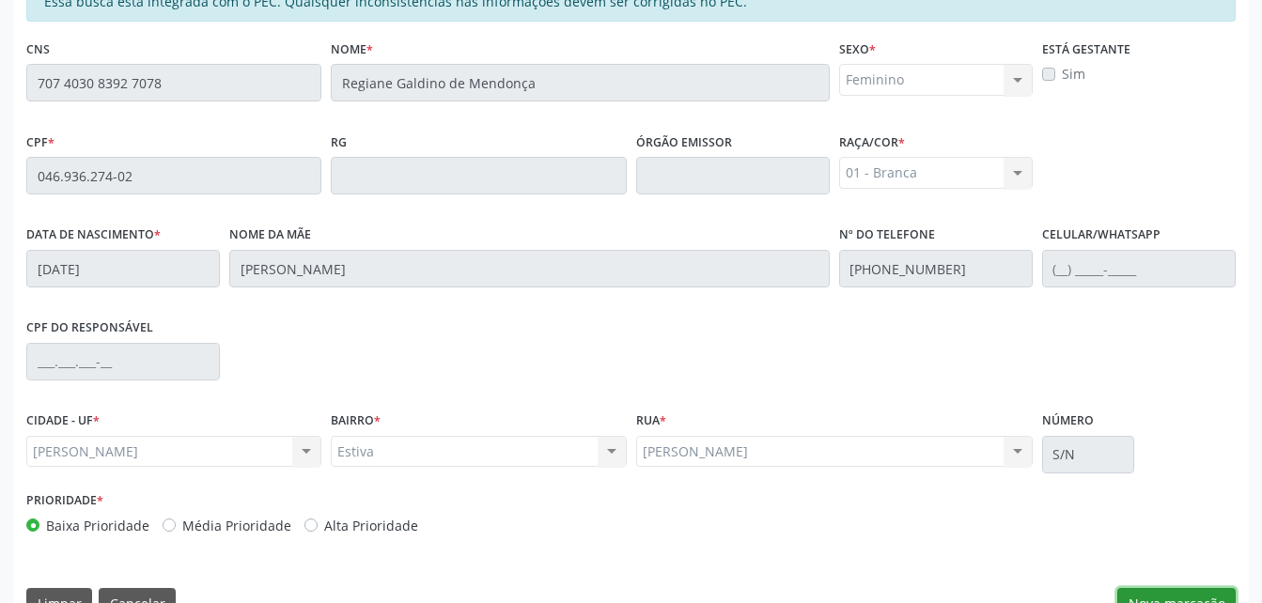
click at [1195, 596] on button "Nova marcação" at bounding box center [1177, 604] width 118 height 32
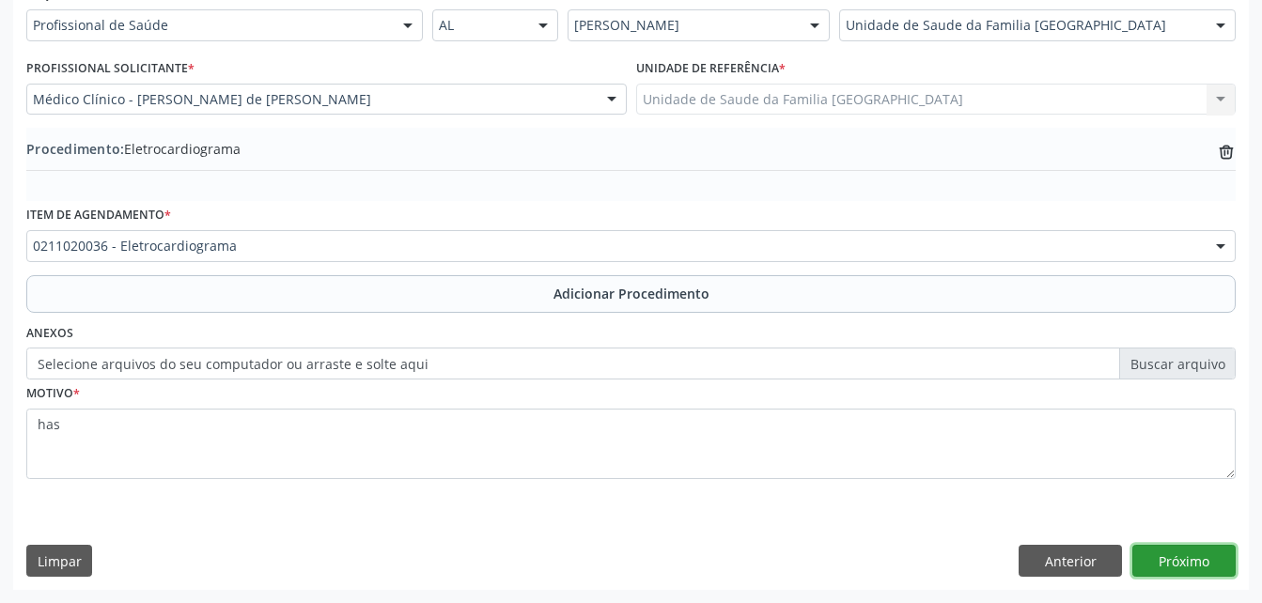
click at [1199, 562] on button "Próximo" at bounding box center [1184, 561] width 103 height 32
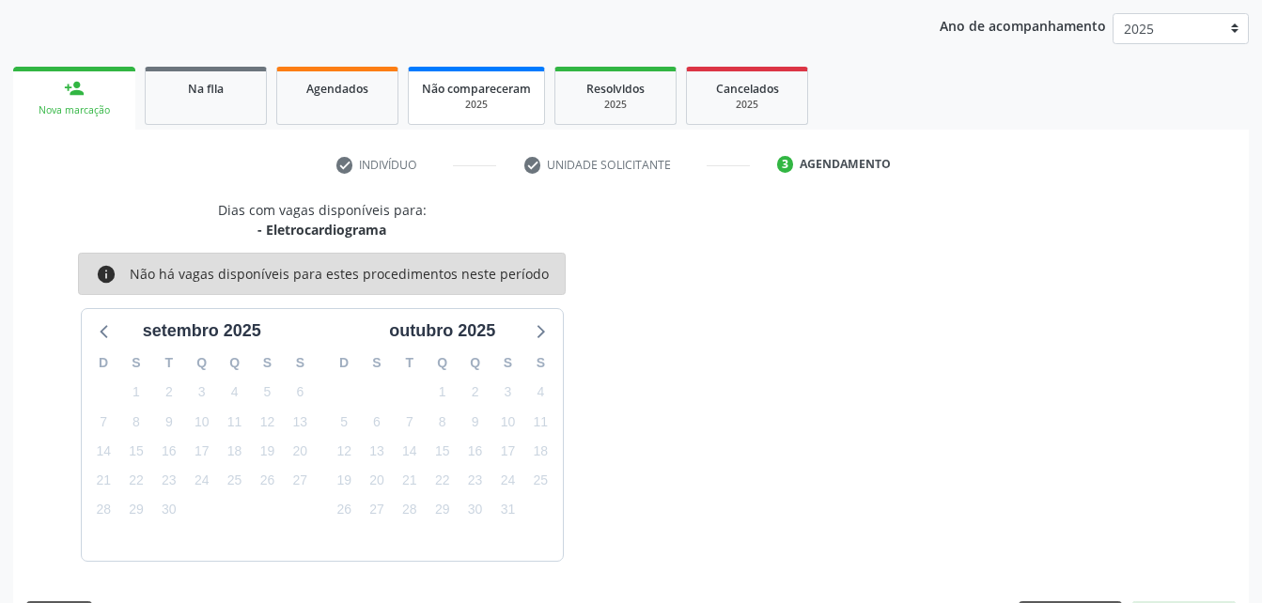
scroll to position [296, 0]
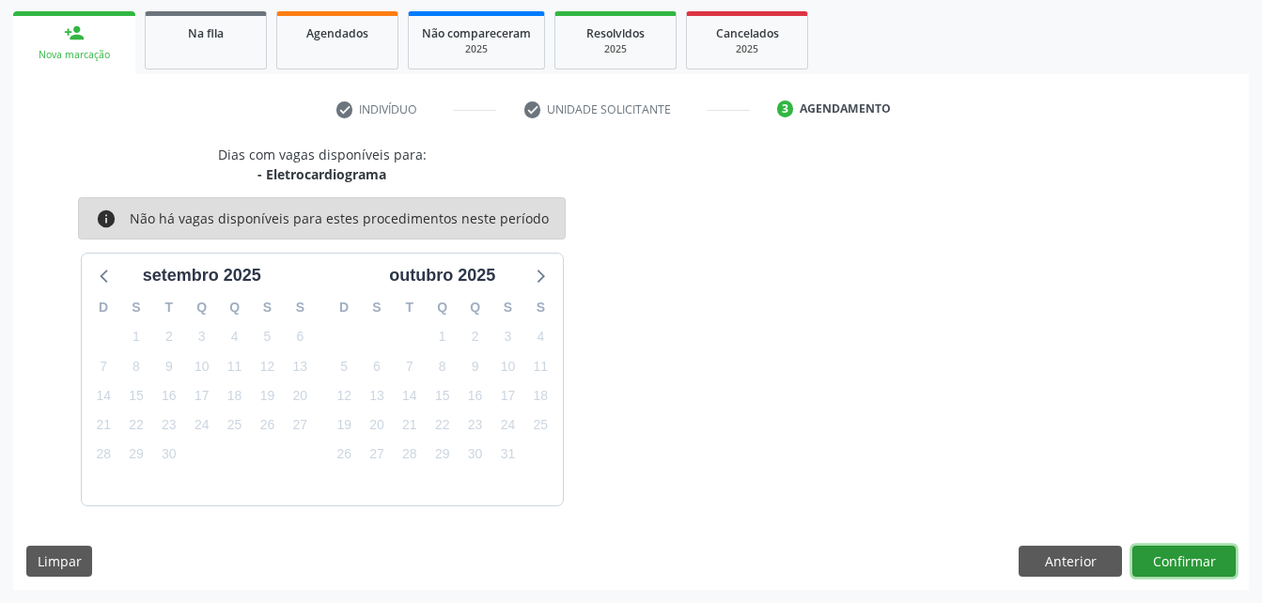
click at [1188, 548] on button "Confirmar" at bounding box center [1184, 562] width 103 height 32
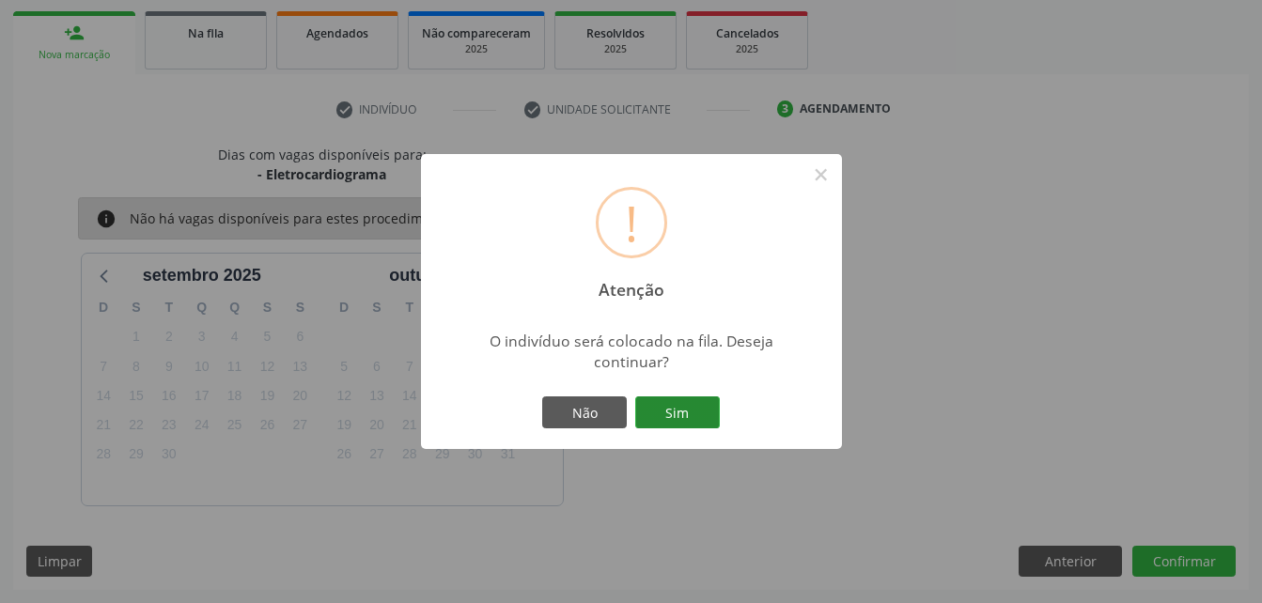
click at [680, 405] on button "Sim" at bounding box center [677, 413] width 85 height 32
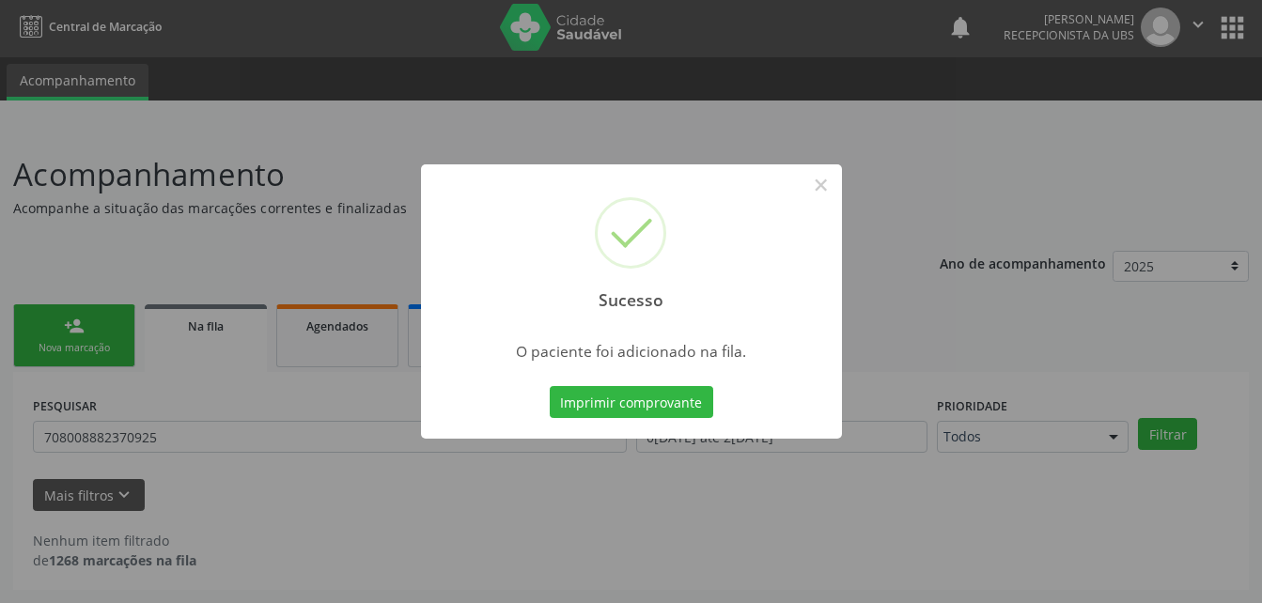
scroll to position [3, 0]
click at [95, 322] on div "Sucesso × O paciente foi adicionado na fila. Imprimir comprovante Cancel" at bounding box center [631, 301] width 1262 height 603
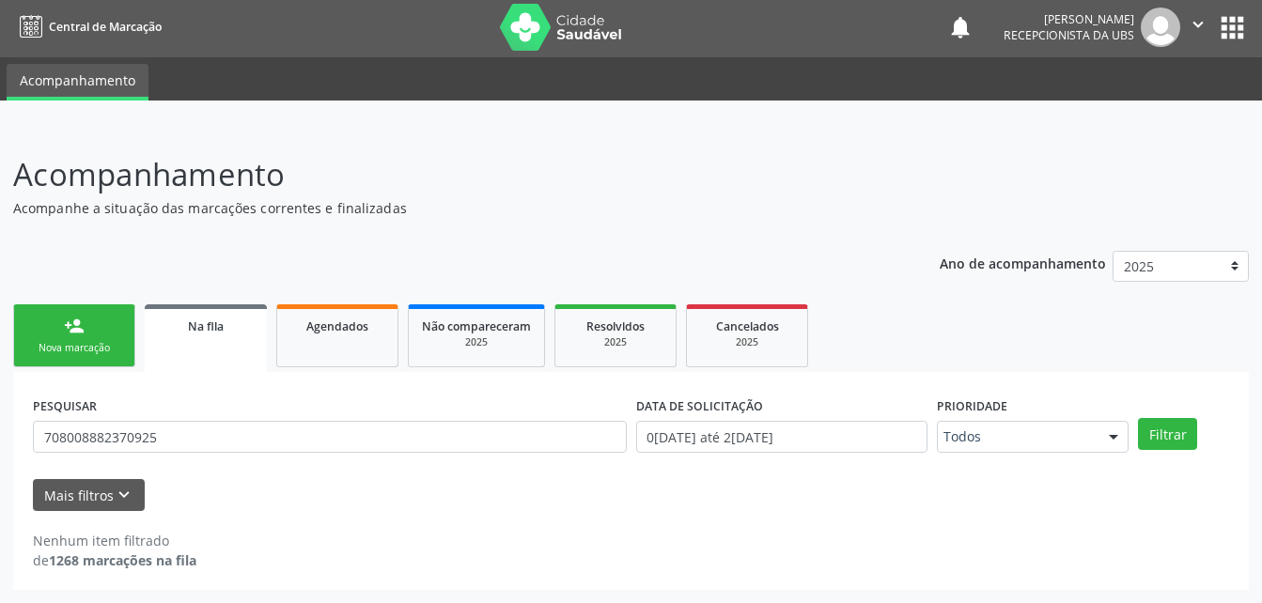
click at [95, 322] on link "person_add Nova marcação" at bounding box center [74, 336] width 122 height 63
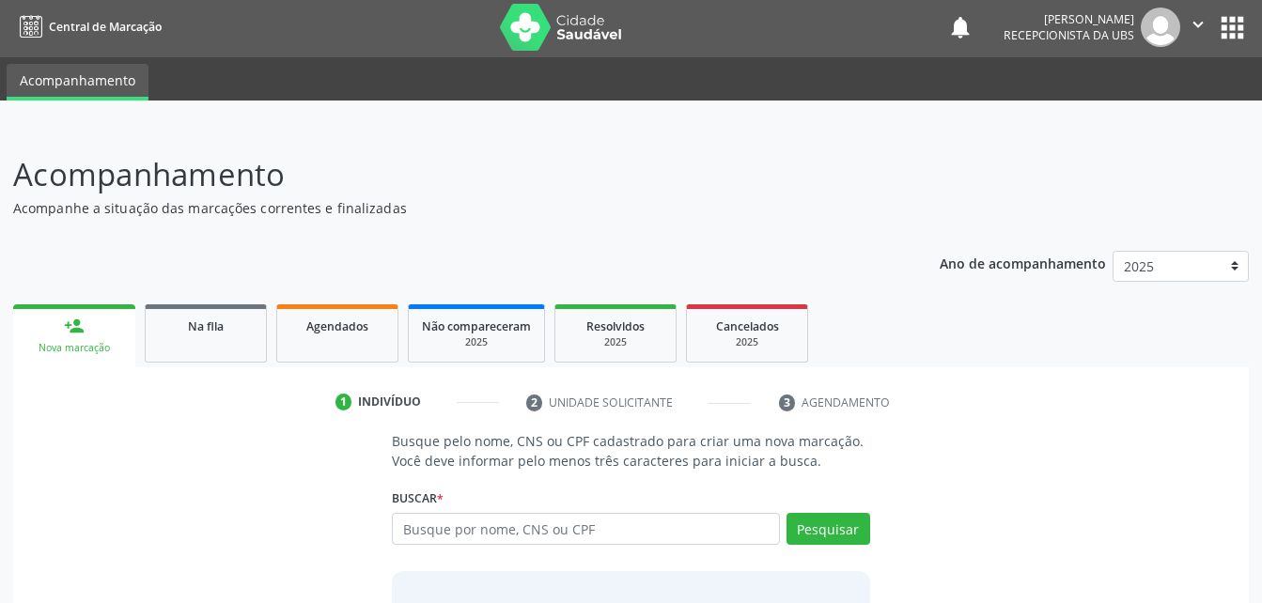
click at [80, 325] on div "person_add" at bounding box center [74, 326] width 21 height 21
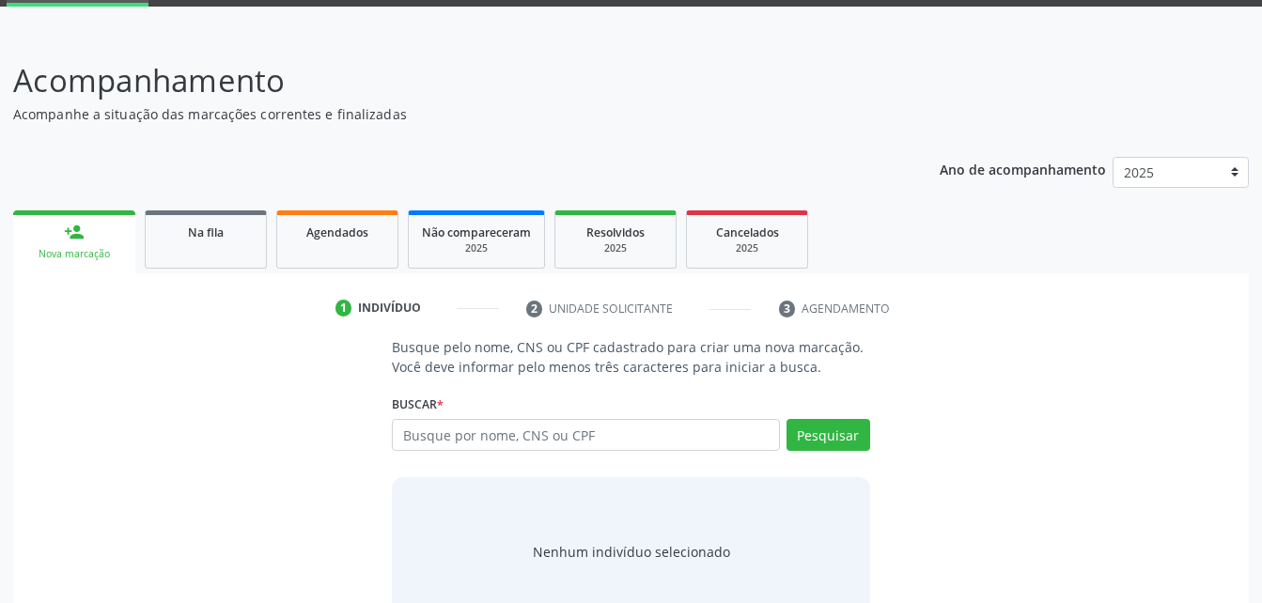
scroll to position [148, 0]
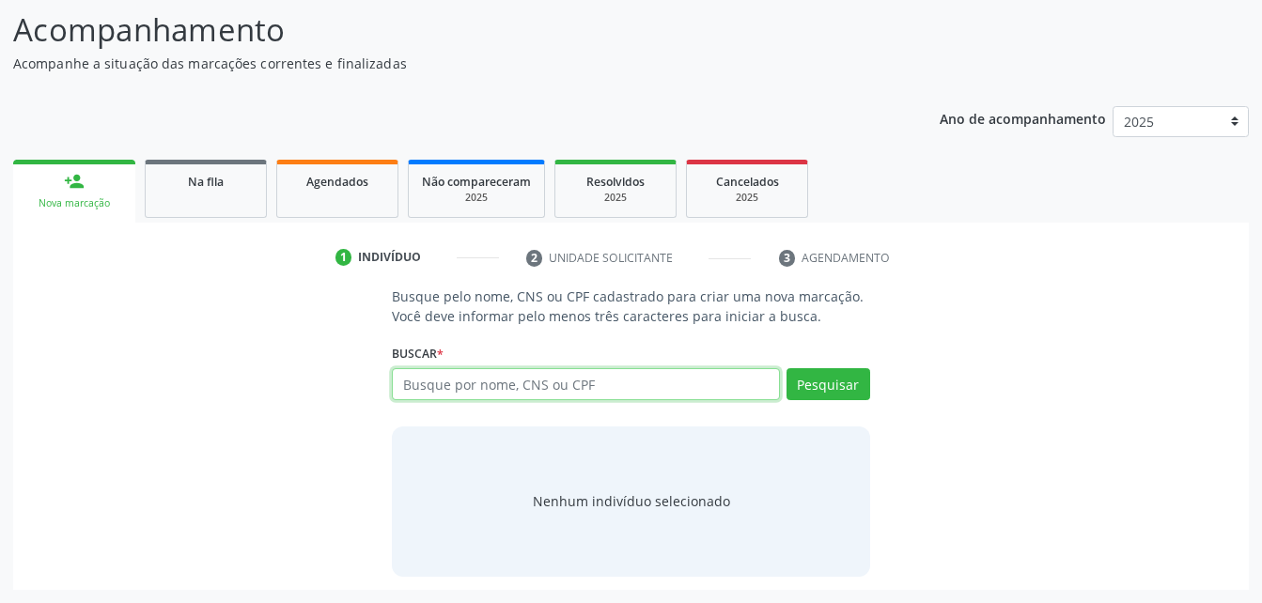
click at [506, 394] on input "text" at bounding box center [585, 384] width 387 height 32
type input "14978057400"
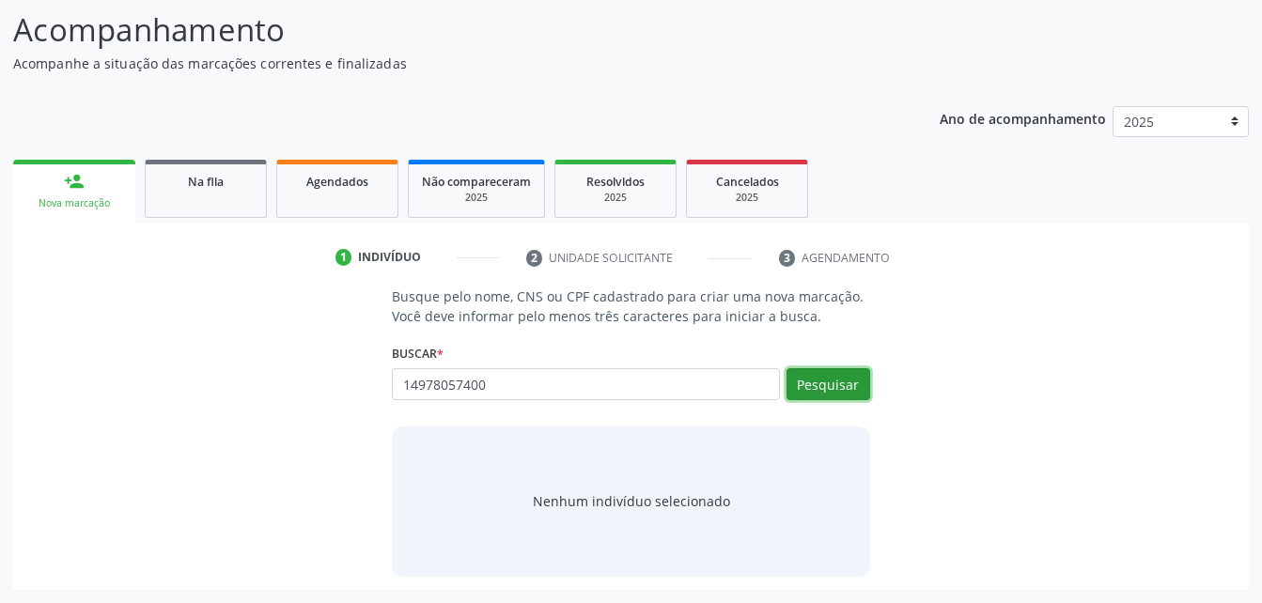
click at [828, 372] on button "Pesquisar" at bounding box center [829, 384] width 84 height 32
type input "14978057400"
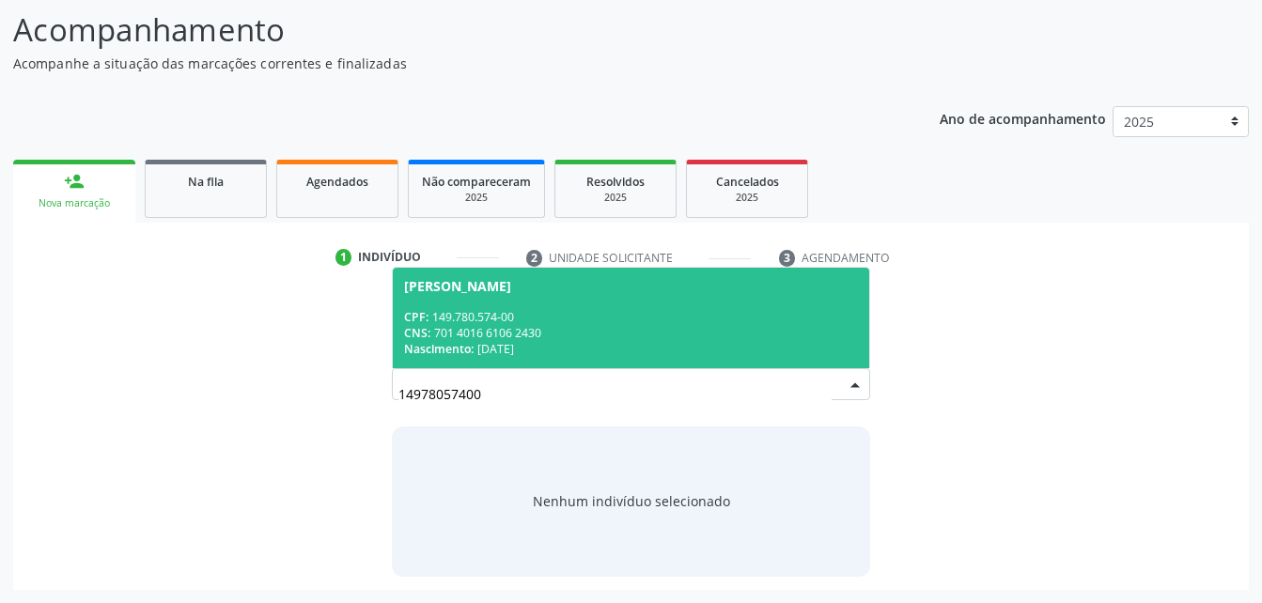
click at [485, 322] on div "CPF: 149.780.574-00" at bounding box center [630, 317] width 453 height 16
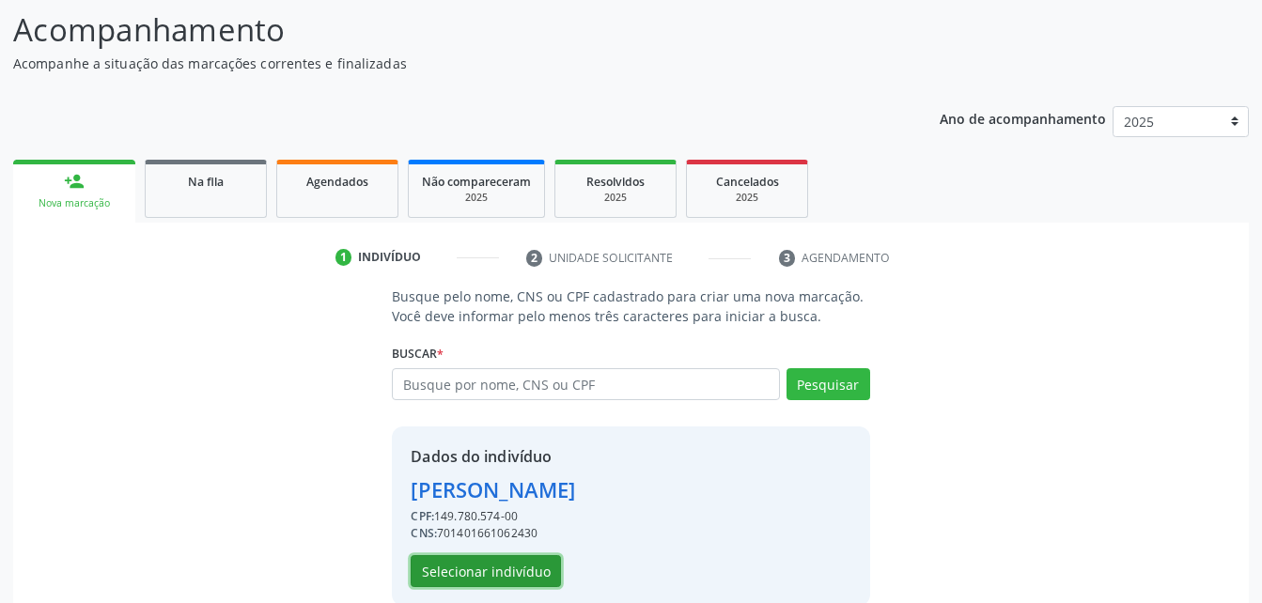
click at [481, 573] on button "Selecionar indivíduo" at bounding box center [486, 572] width 150 height 32
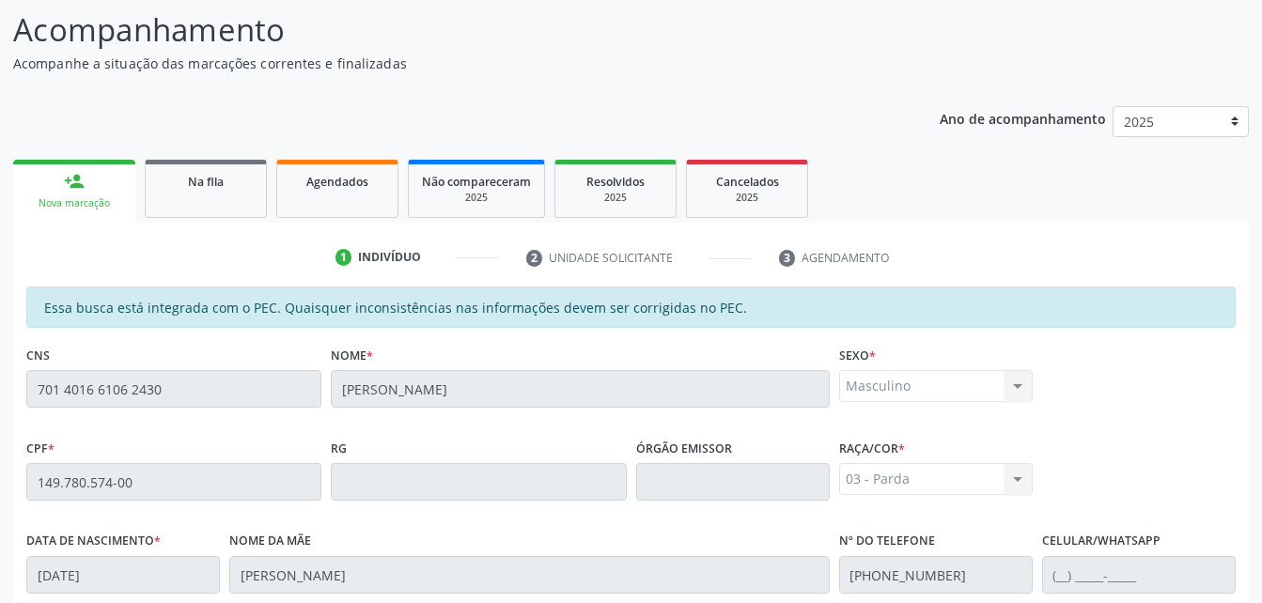
scroll to position [496, 0]
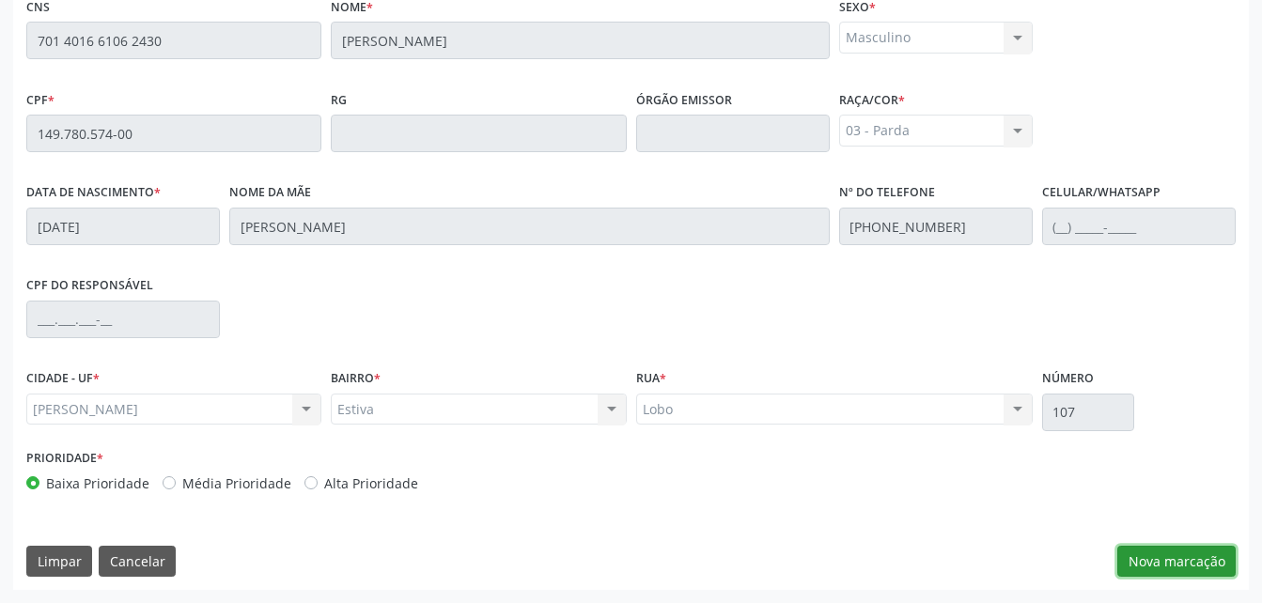
click at [1223, 555] on button "Nova marcação" at bounding box center [1177, 562] width 118 height 32
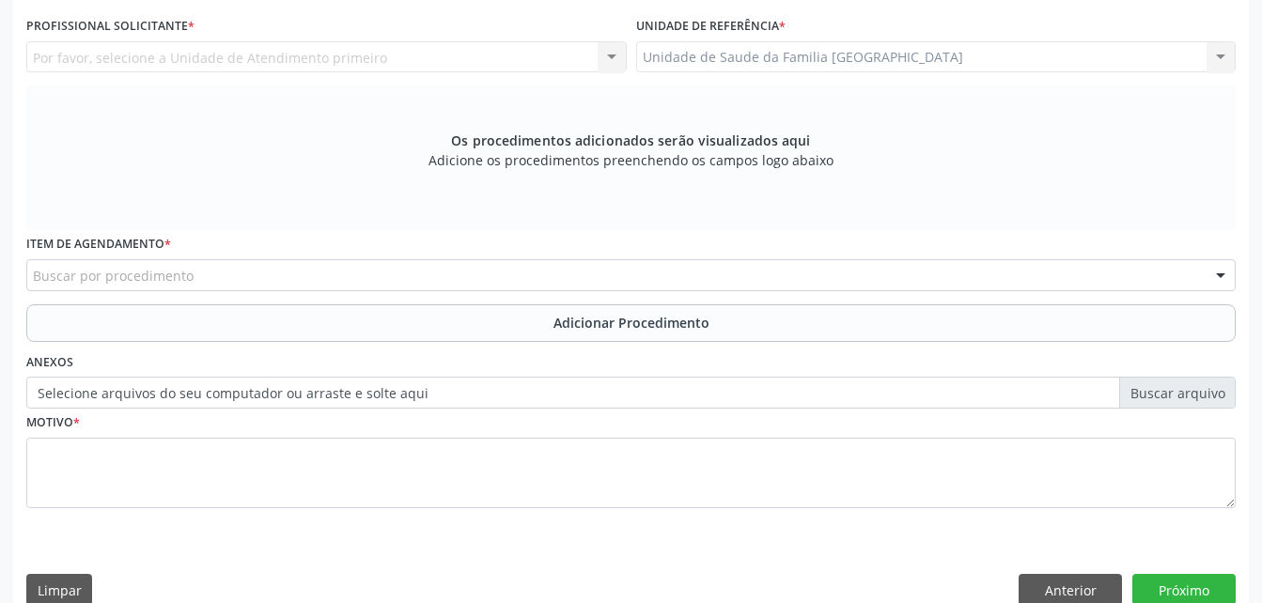
scroll to position [308, 0]
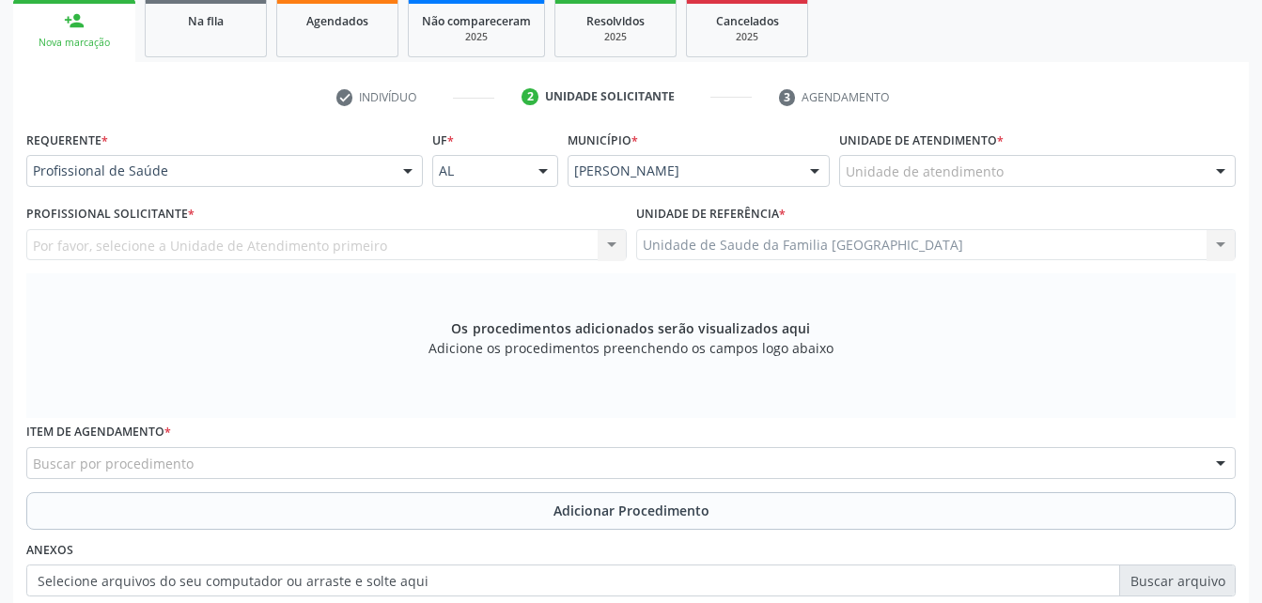
click at [1056, 174] on div "Unidade de atendimento" at bounding box center [1037, 171] width 397 height 32
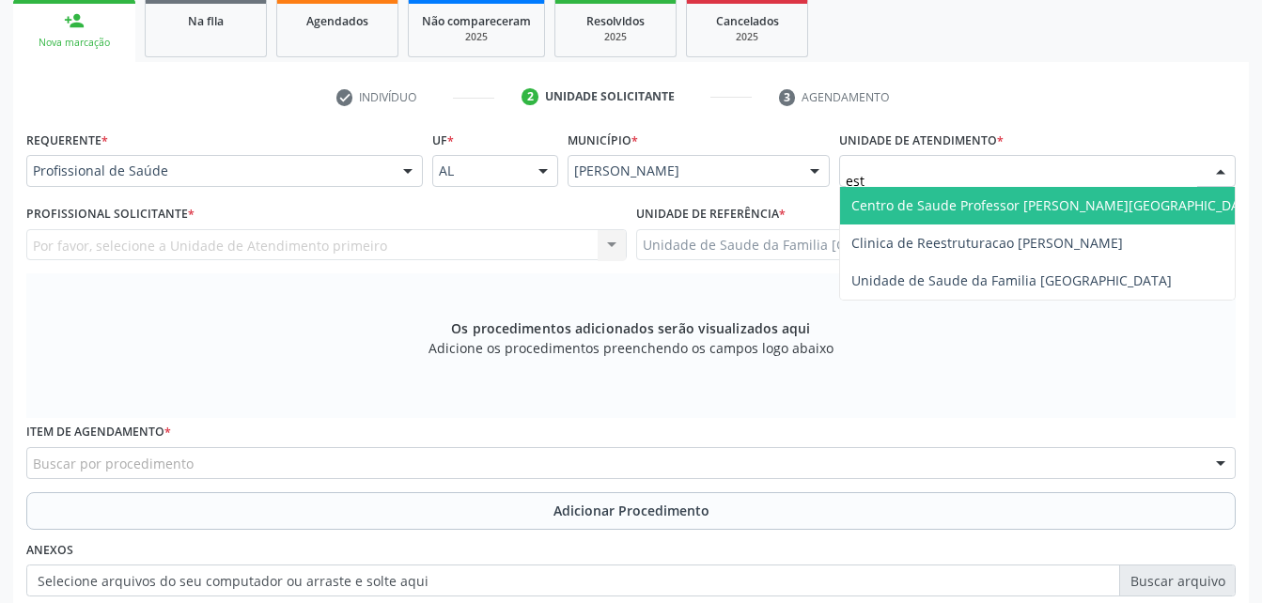
type input "esti"
click at [1066, 203] on span "Unidade de Saude da Familia [GEOGRAPHIC_DATA]" at bounding box center [1012, 205] width 321 height 18
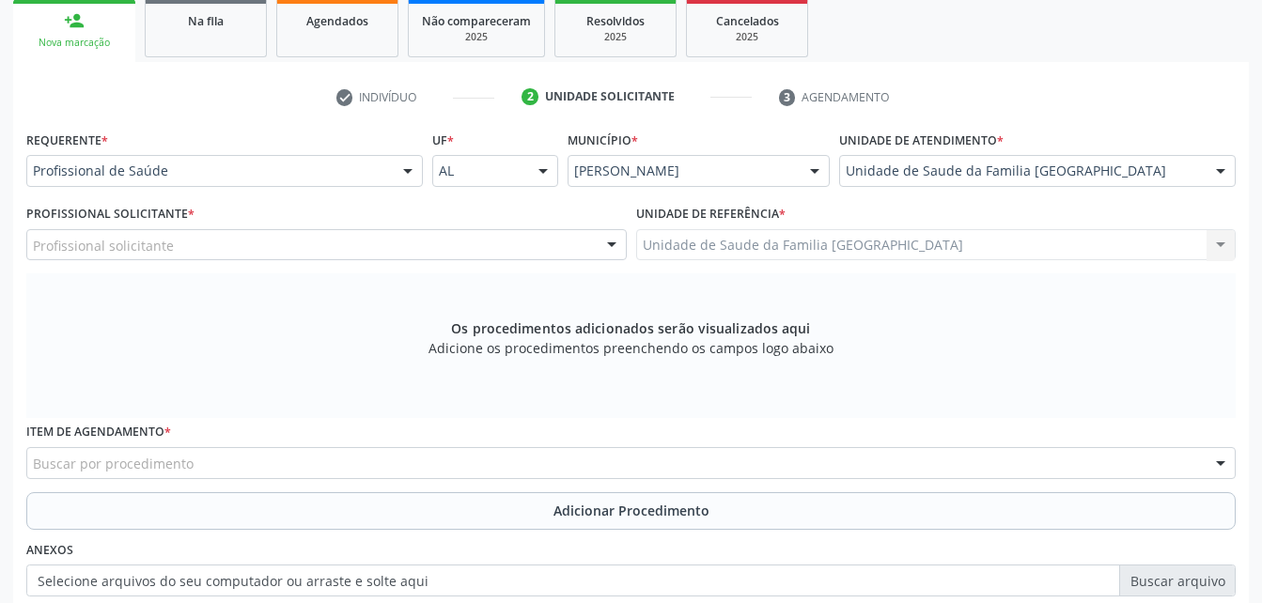
click at [370, 249] on div "Profissional solicitante" at bounding box center [326, 245] width 601 height 32
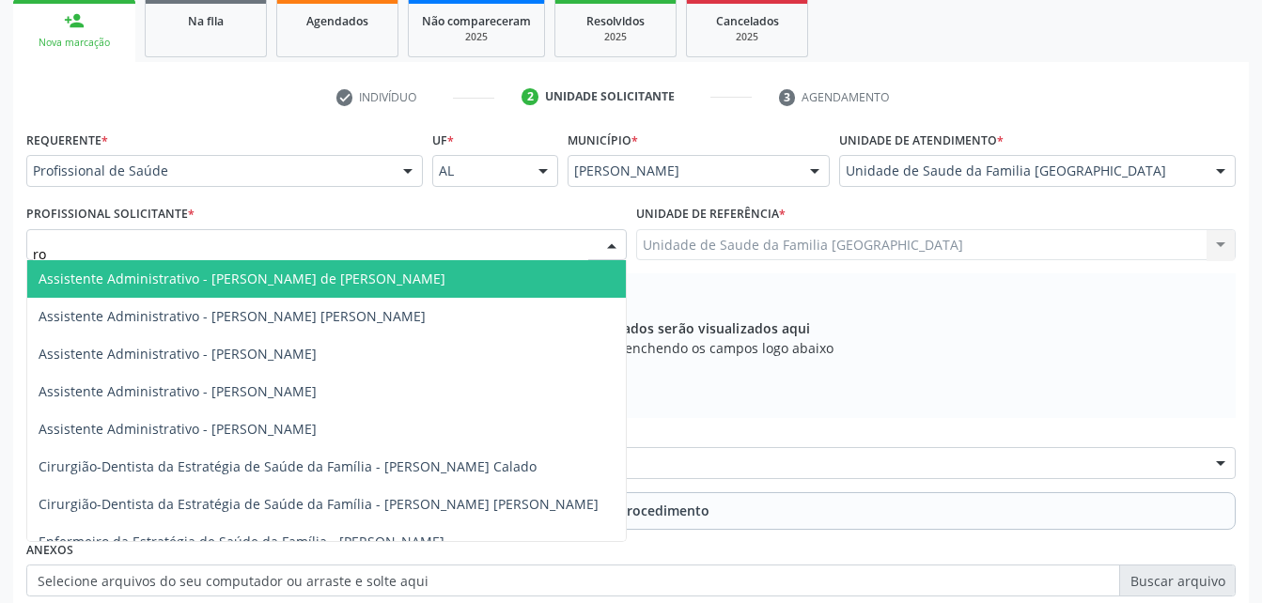
type input "rod"
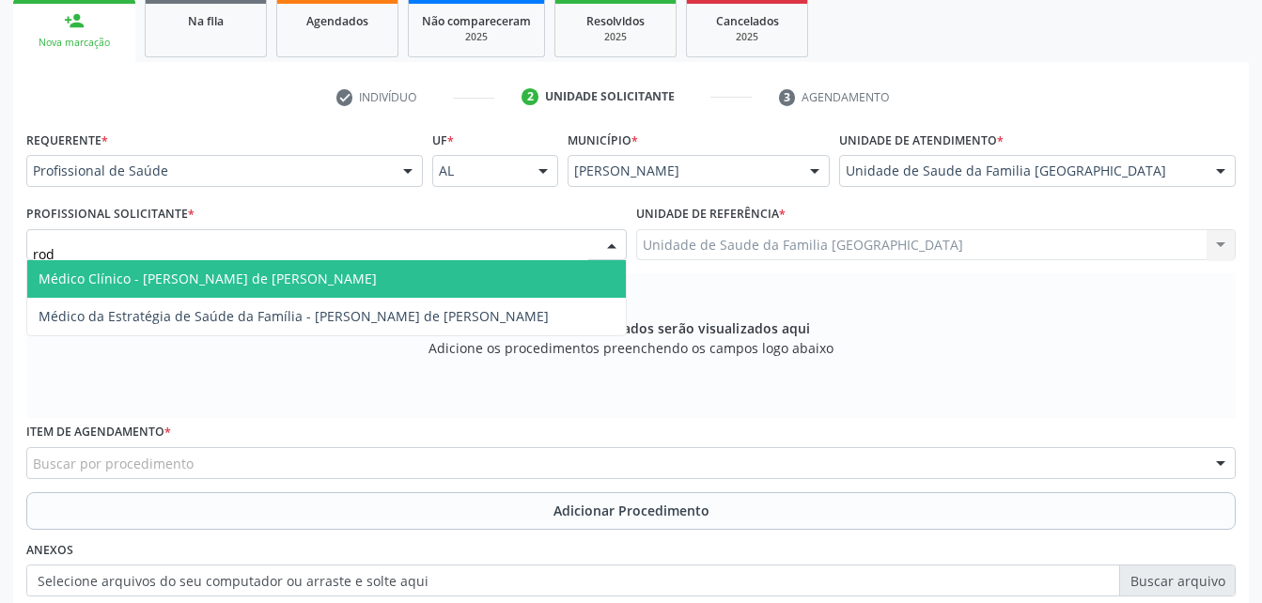
click at [399, 294] on span "Médico Clínico - [PERSON_NAME] de [PERSON_NAME]" at bounding box center [326, 279] width 599 height 38
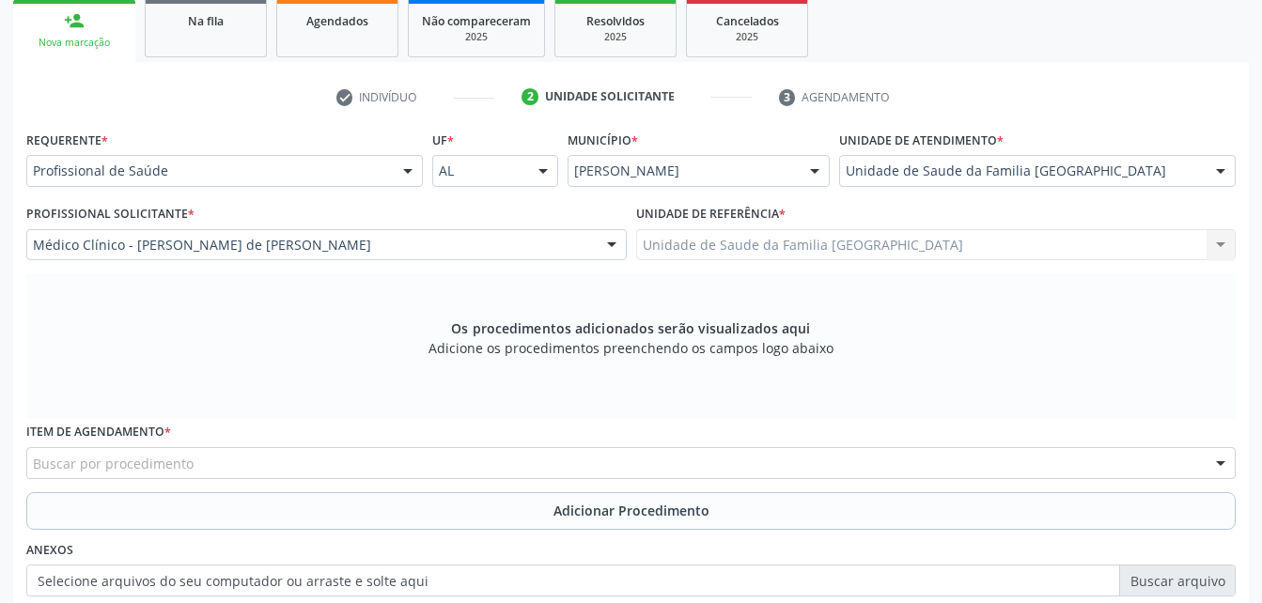
scroll to position [496, 0]
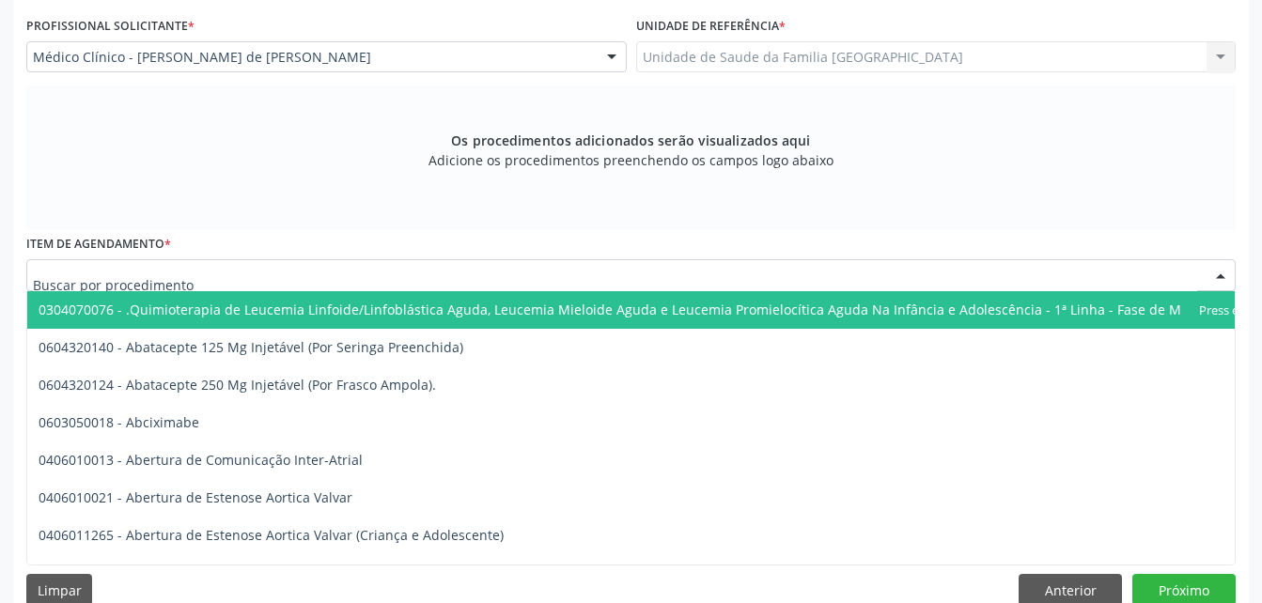
click at [302, 280] on div at bounding box center [631, 275] width 1210 height 32
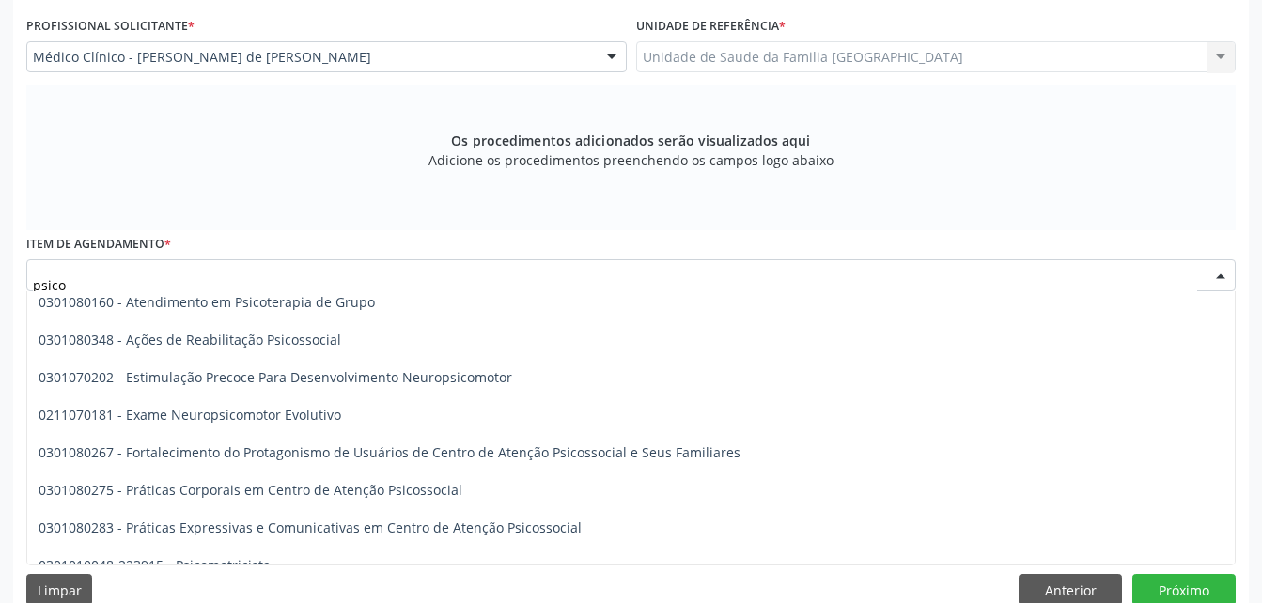
scroll to position [666, 0]
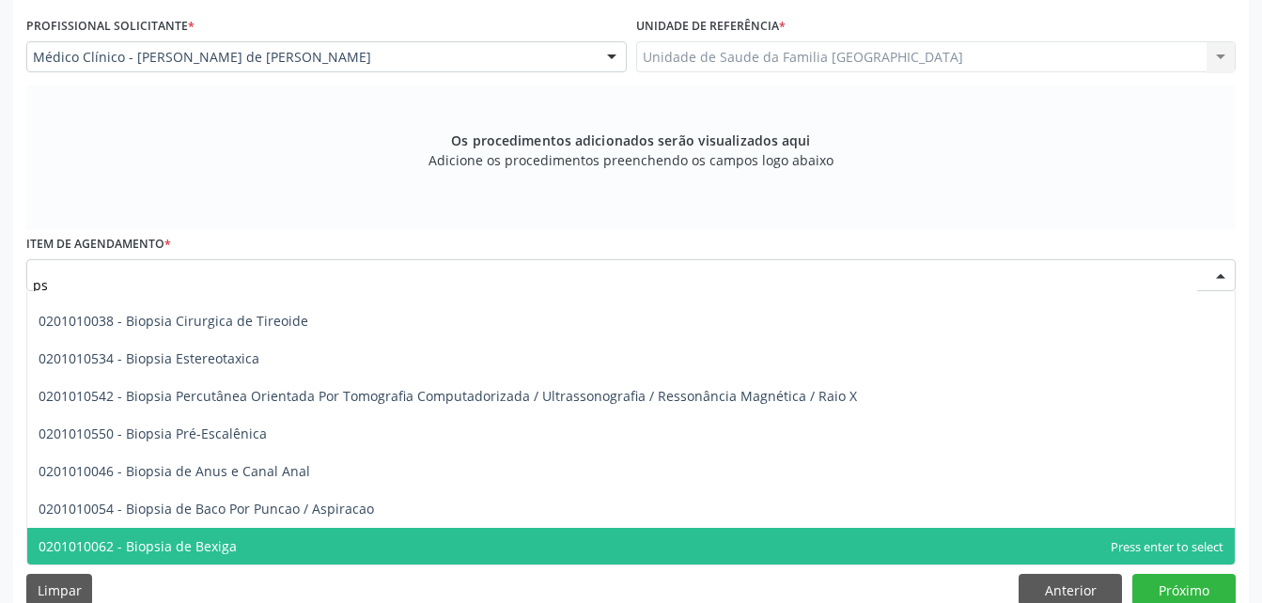
type input "p"
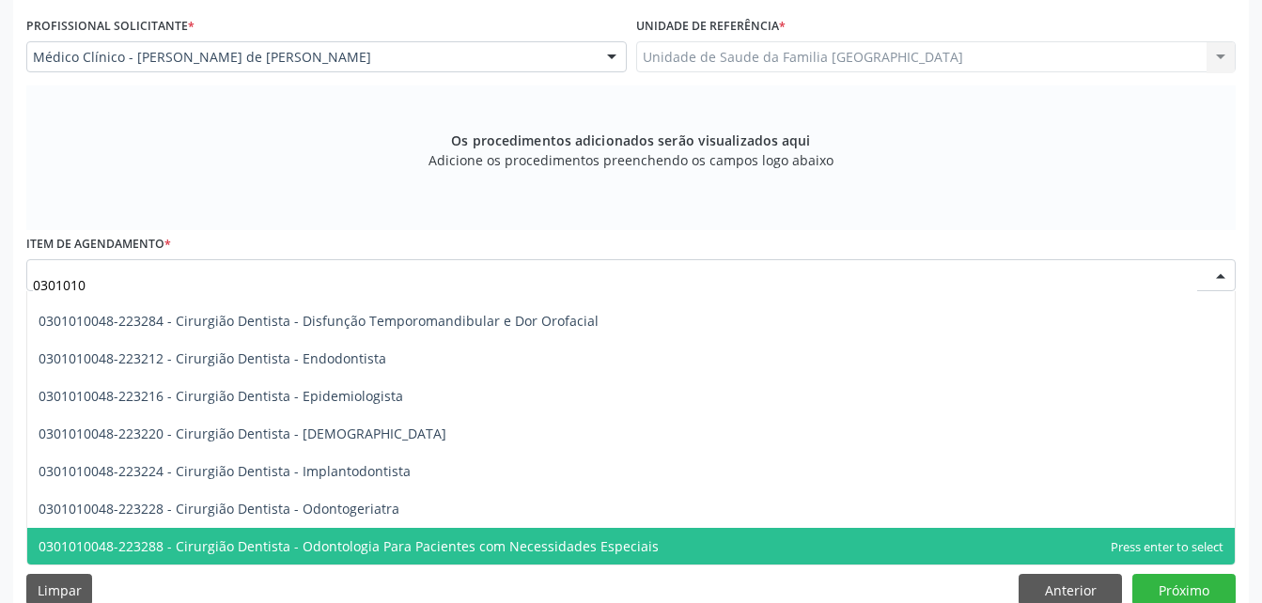
type input "03010100"
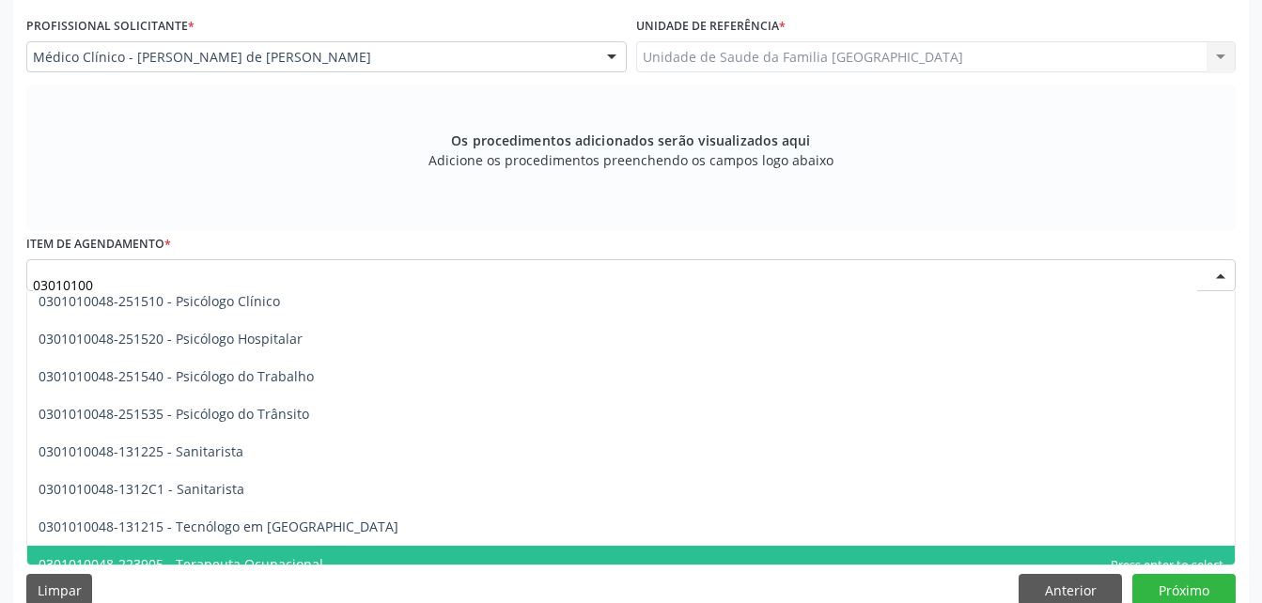
scroll to position [5818, 0]
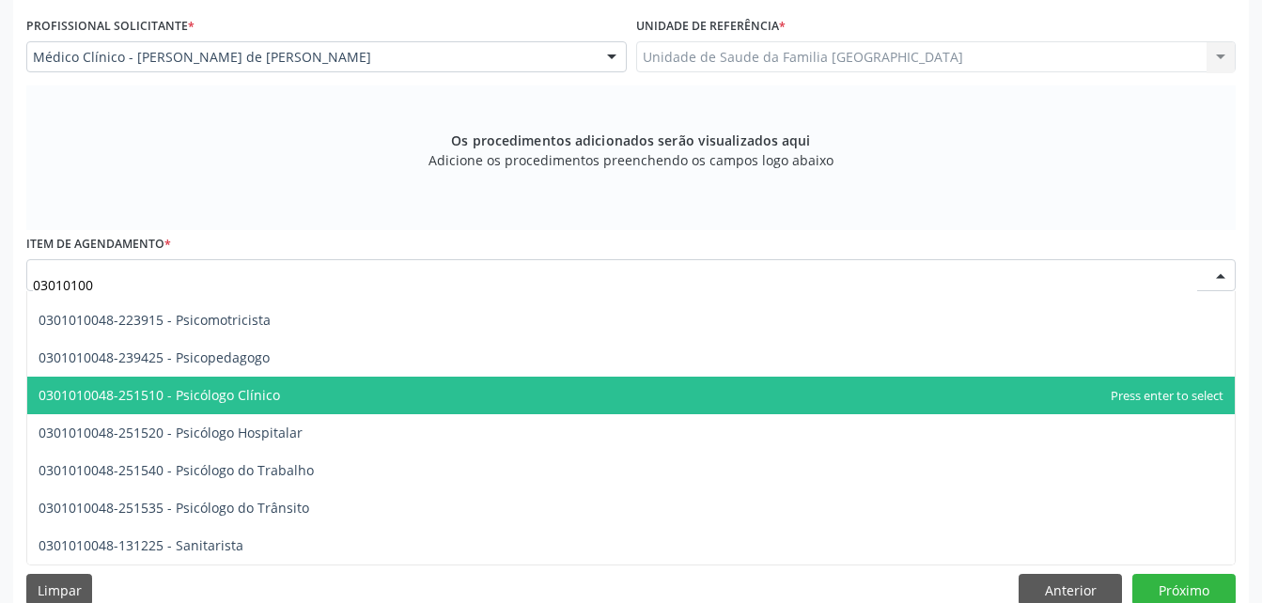
click at [355, 398] on span "0301010048-251510 - Psicólogo Clínico" at bounding box center [631, 396] width 1208 height 38
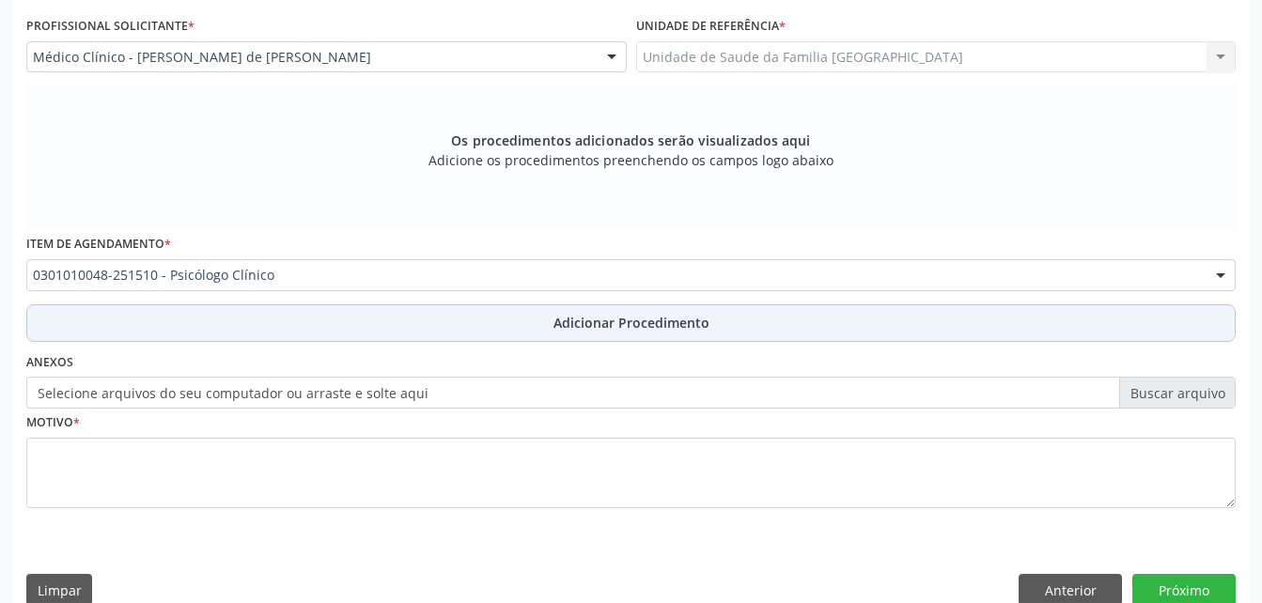
click at [317, 321] on button "Adicionar Procedimento" at bounding box center [631, 324] width 1210 height 38
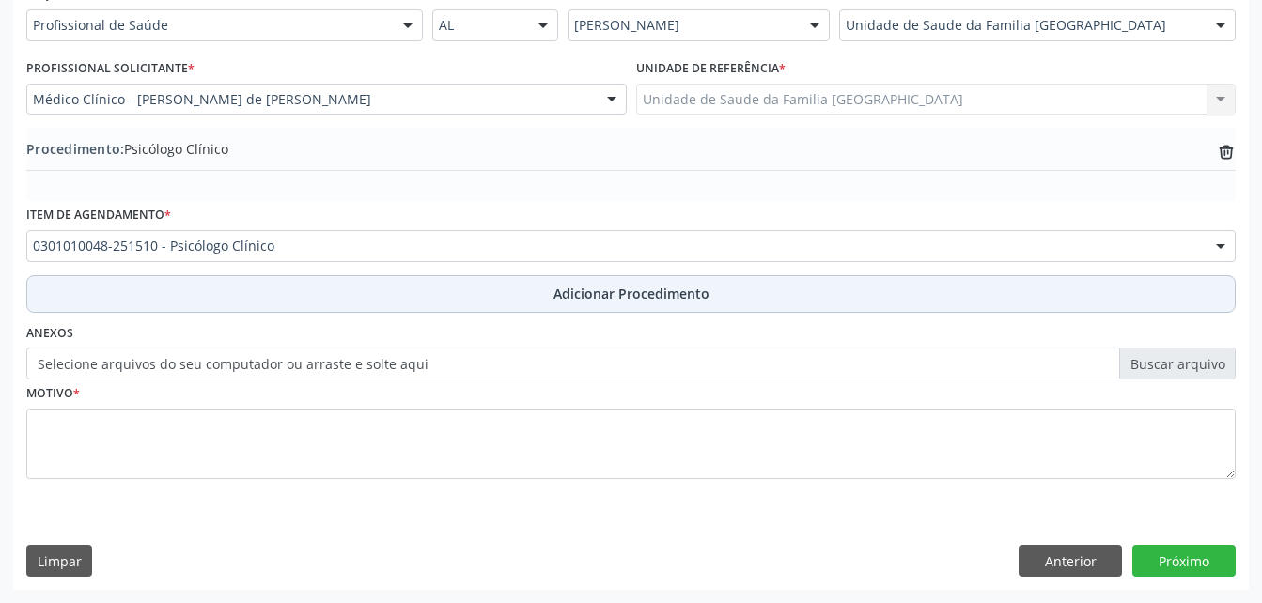
scroll to position [454, 0]
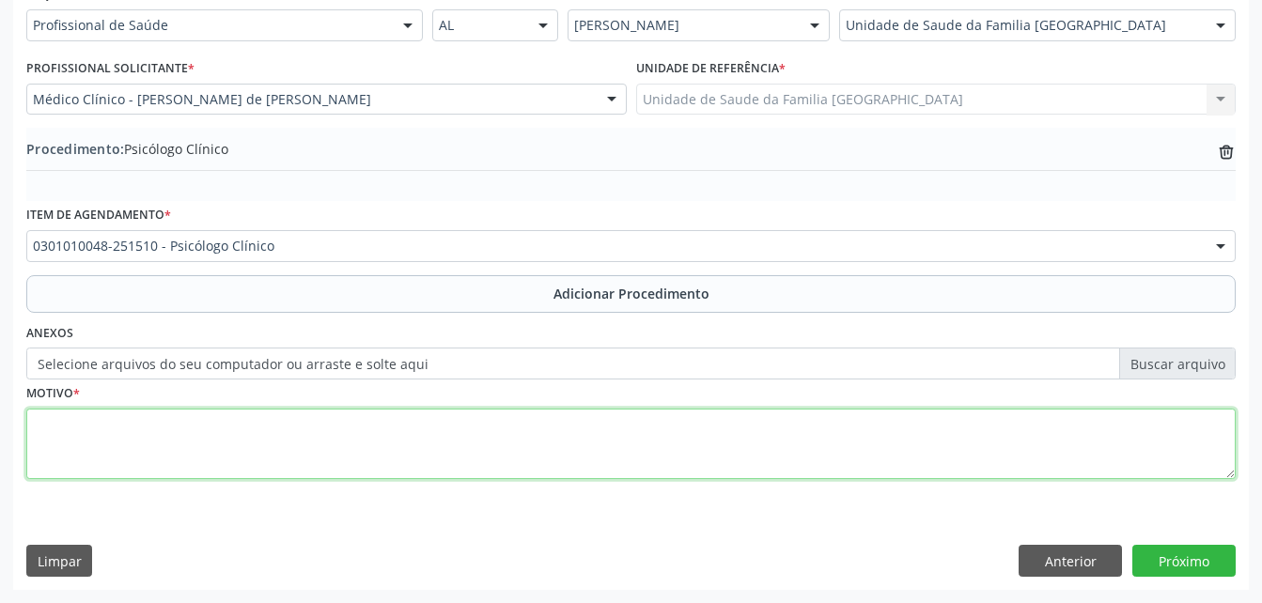
click at [334, 414] on textarea at bounding box center [631, 444] width 1210 height 71
type textarea "paciente tem 12 anos"
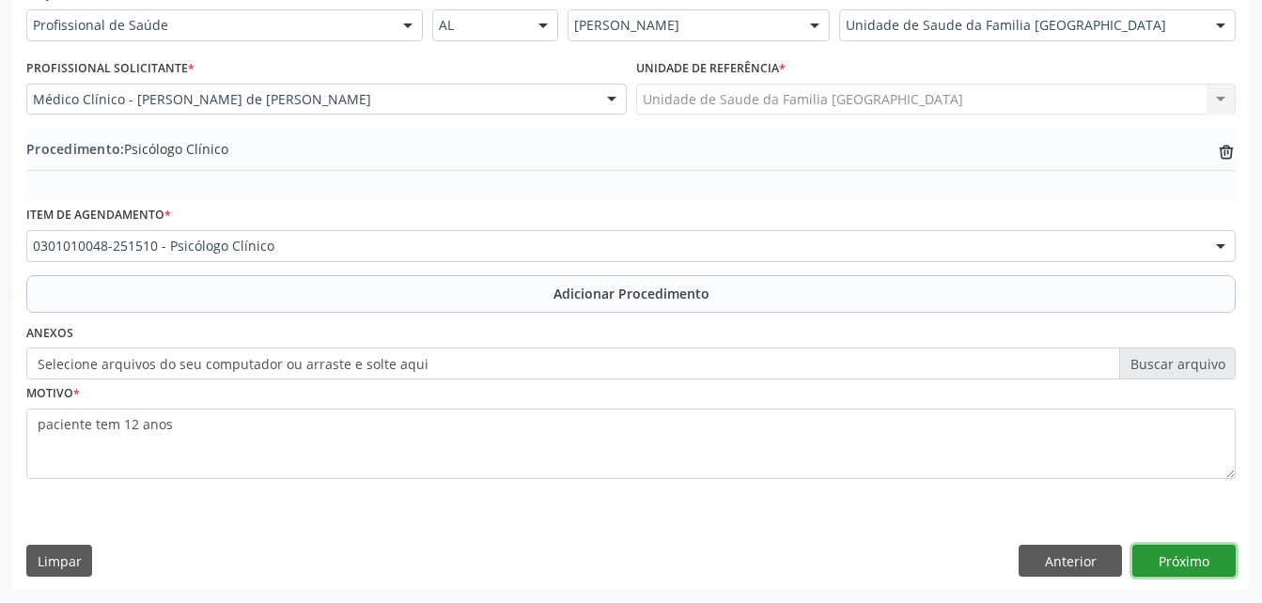
click at [1166, 560] on button "Próximo" at bounding box center [1184, 561] width 103 height 32
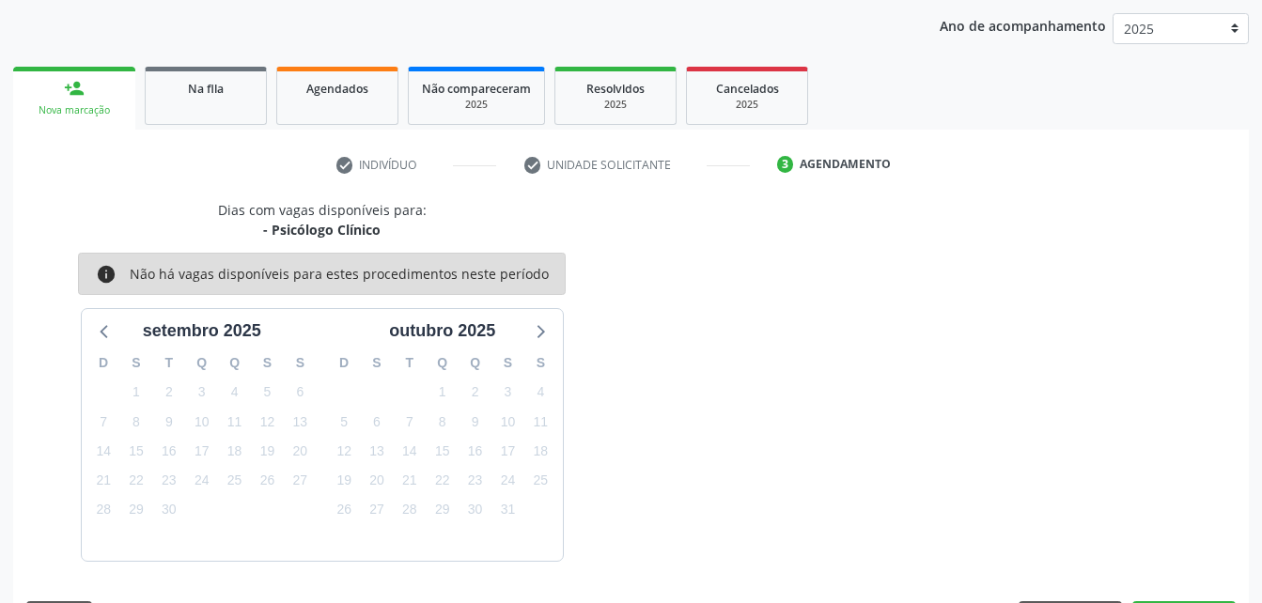
scroll to position [296, 0]
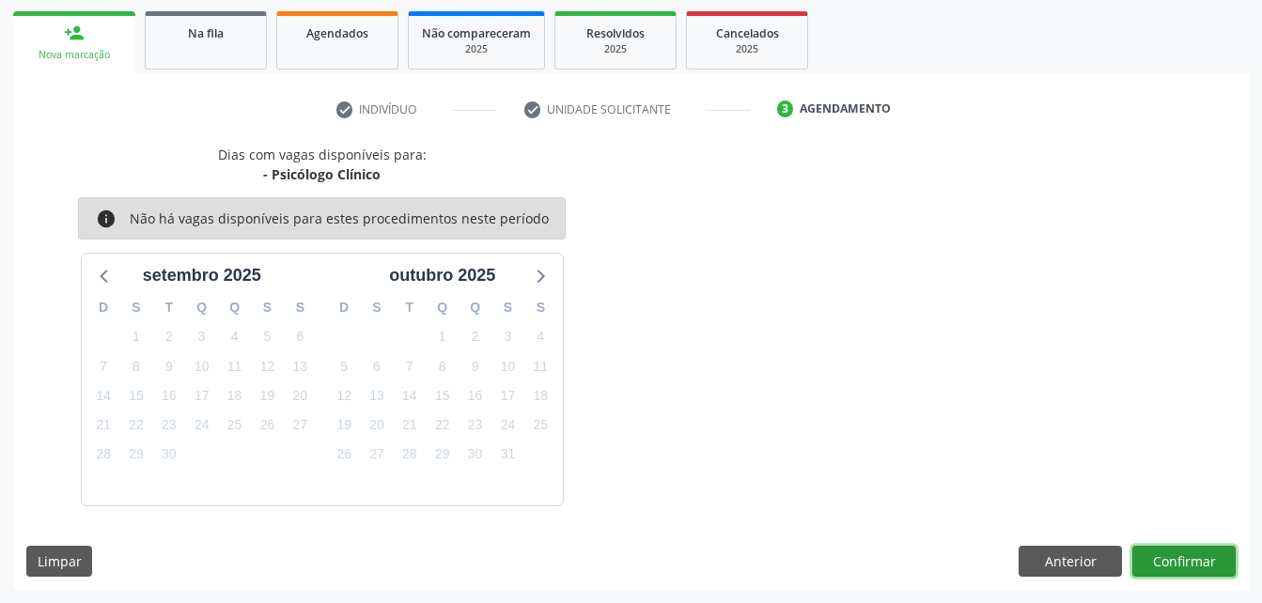
click at [1166, 560] on button "Confirmar" at bounding box center [1184, 562] width 103 height 32
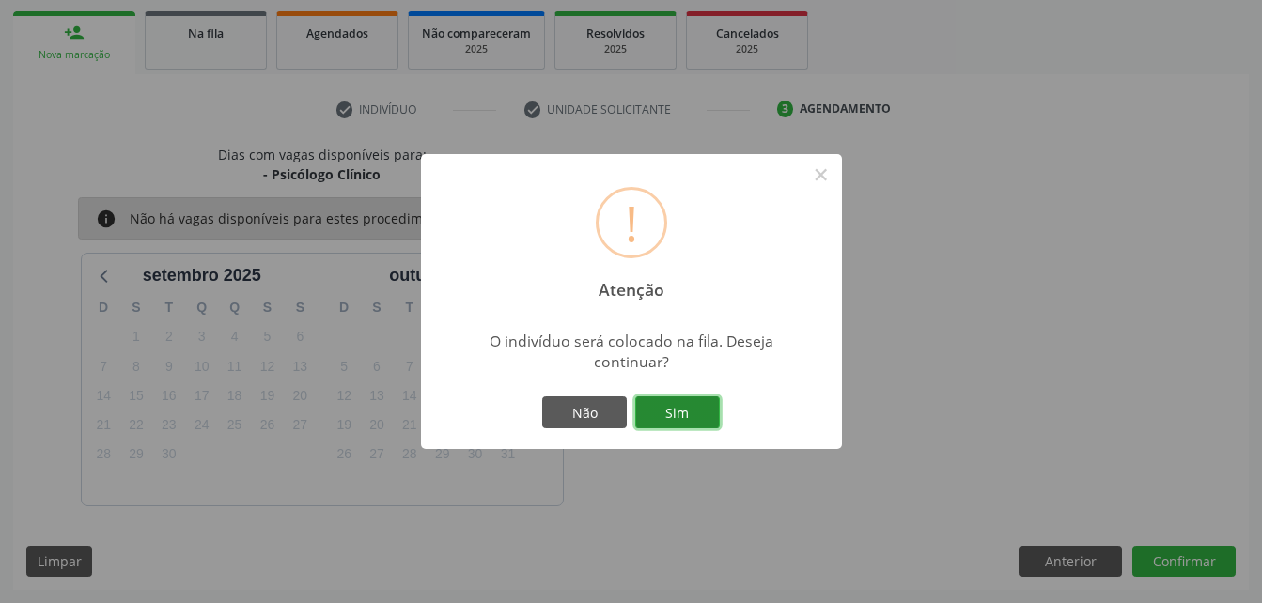
click at [700, 408] on button "Sim" at bounding box center [677, 413] width 85 height 32
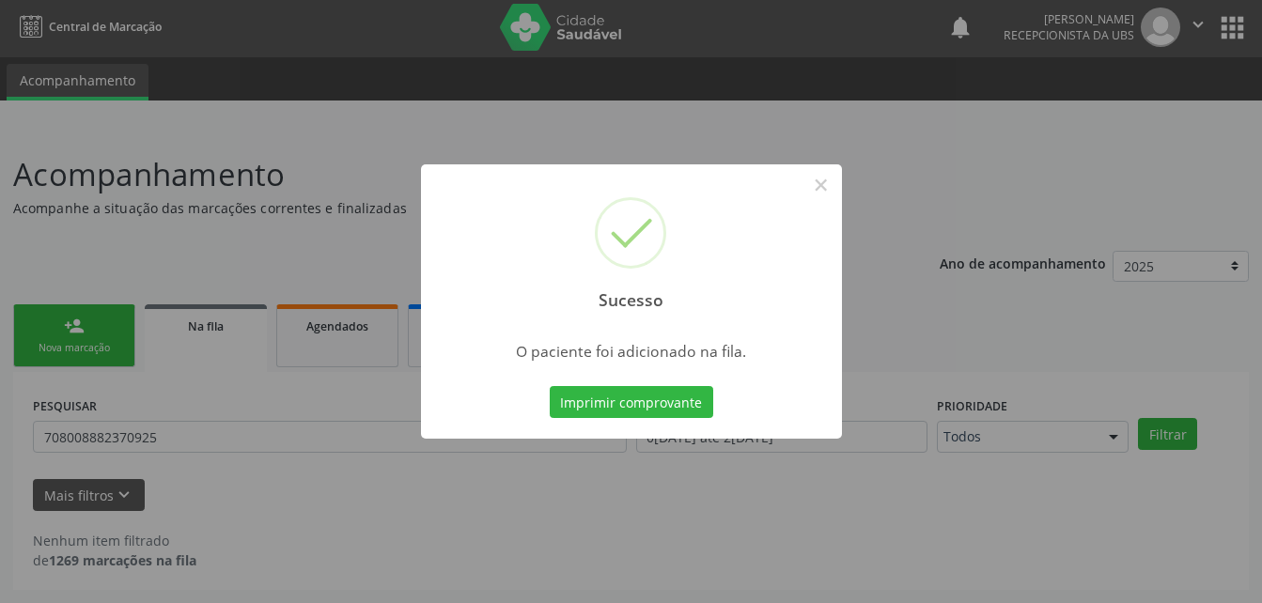
scroll to position [3, 0]
click at [119, 325] on div "Sucesso × O paciente foi adicionado na fila. Imprimir comprovante Cancel" at bounding box center [631, 301] width 1262 height 603
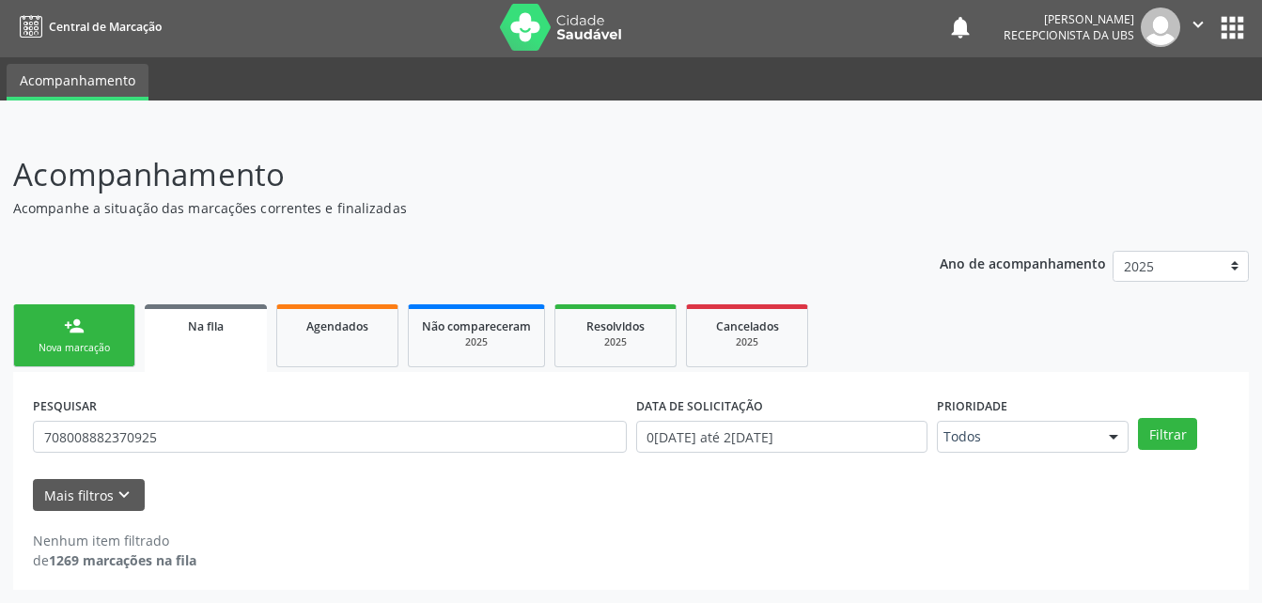
click at [107, 335] on link "person_add Nova marcação" at bounding box center [74, 336] width 122 height 63
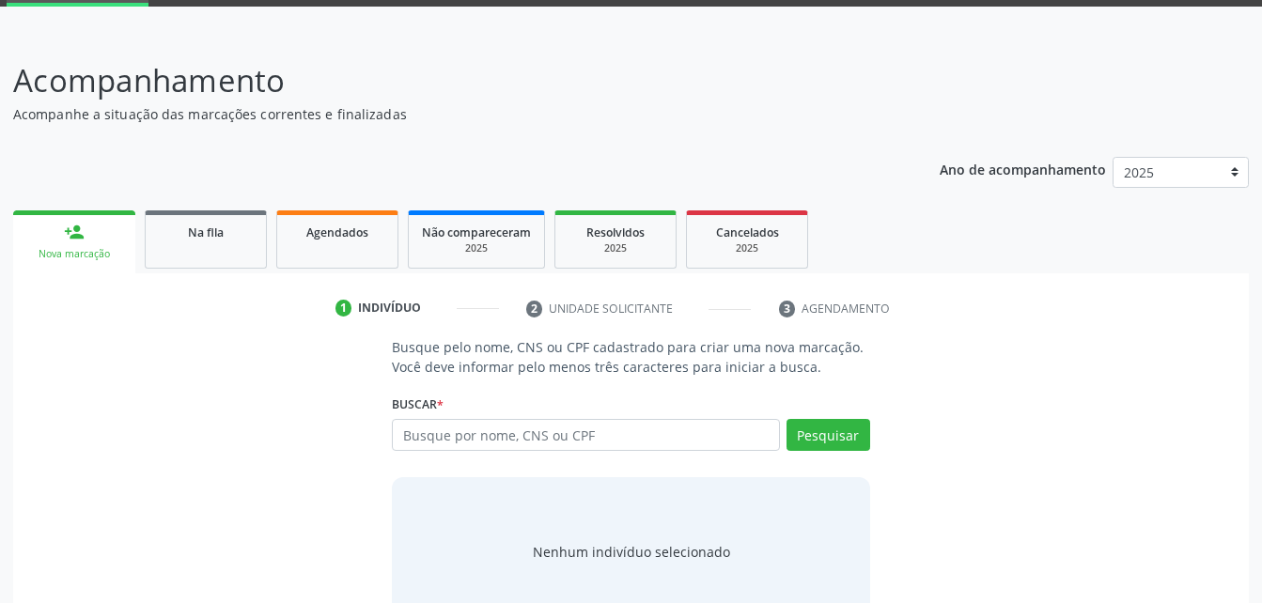
scroll to position [148, 0]
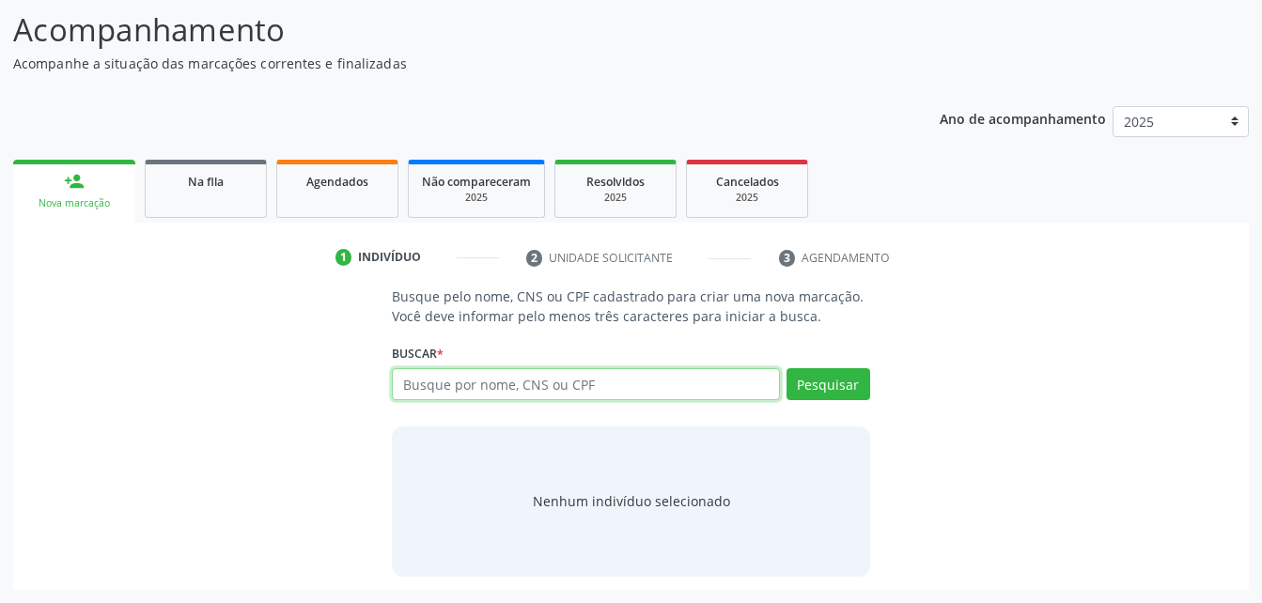
click at [608, 378] on input "text" at bounding box center [585, 384] width 387 height 32
type input "75745747404"
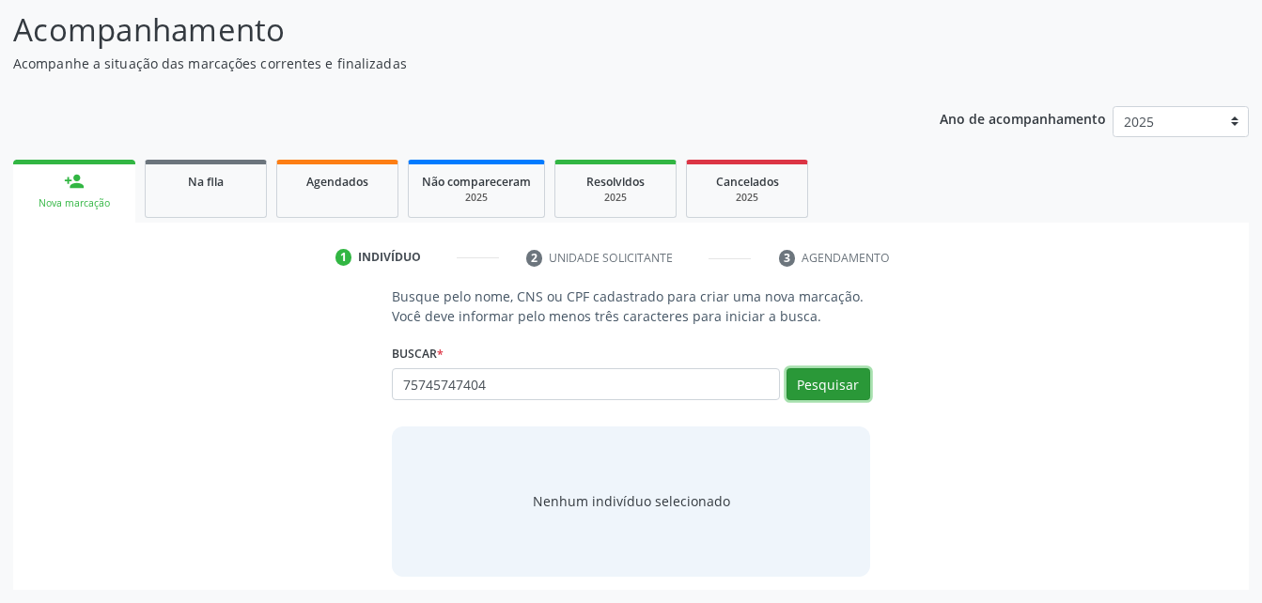
click at [831, 391] on button "Pesquisar" at bounding box center [829, 384] width 84 height 32
type input "75745747404"
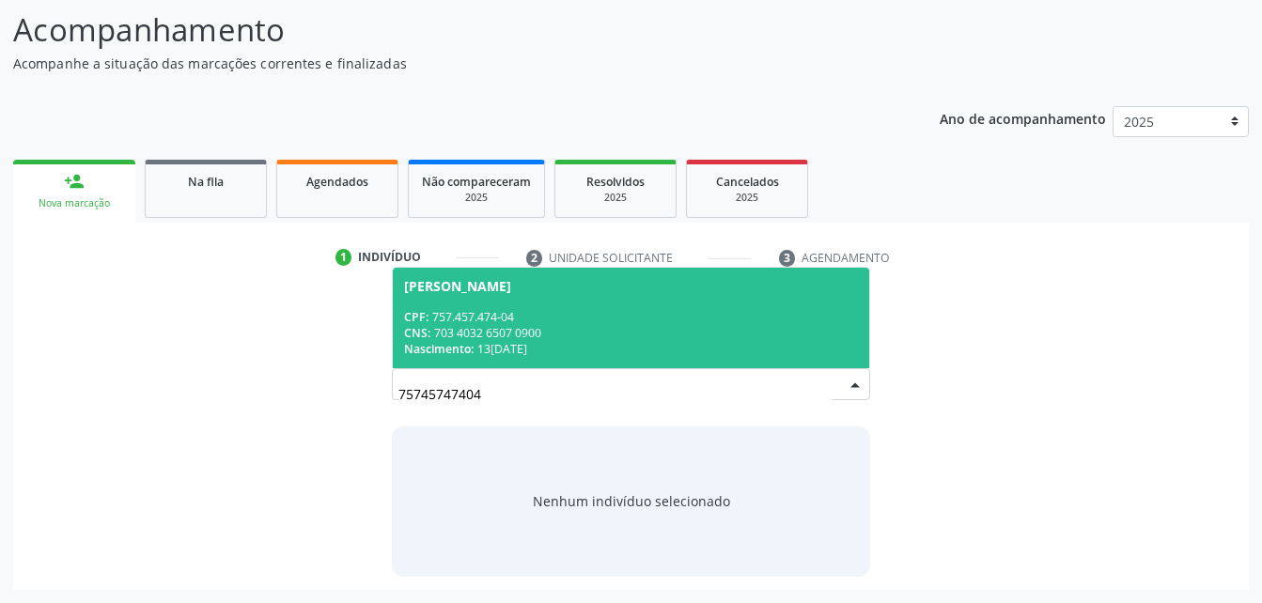
click at [790, 325] on div "CNS: 703 4032 6507 0900" at bounding box center [630, 333] width 453 height 16
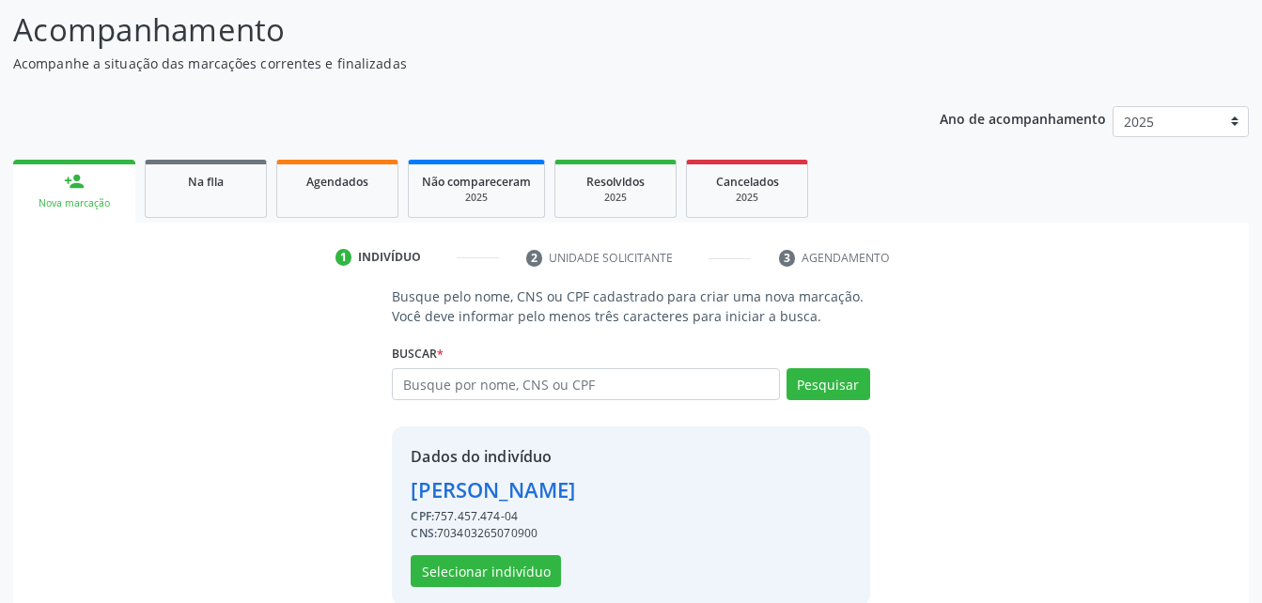
scroll to position [177, 0]
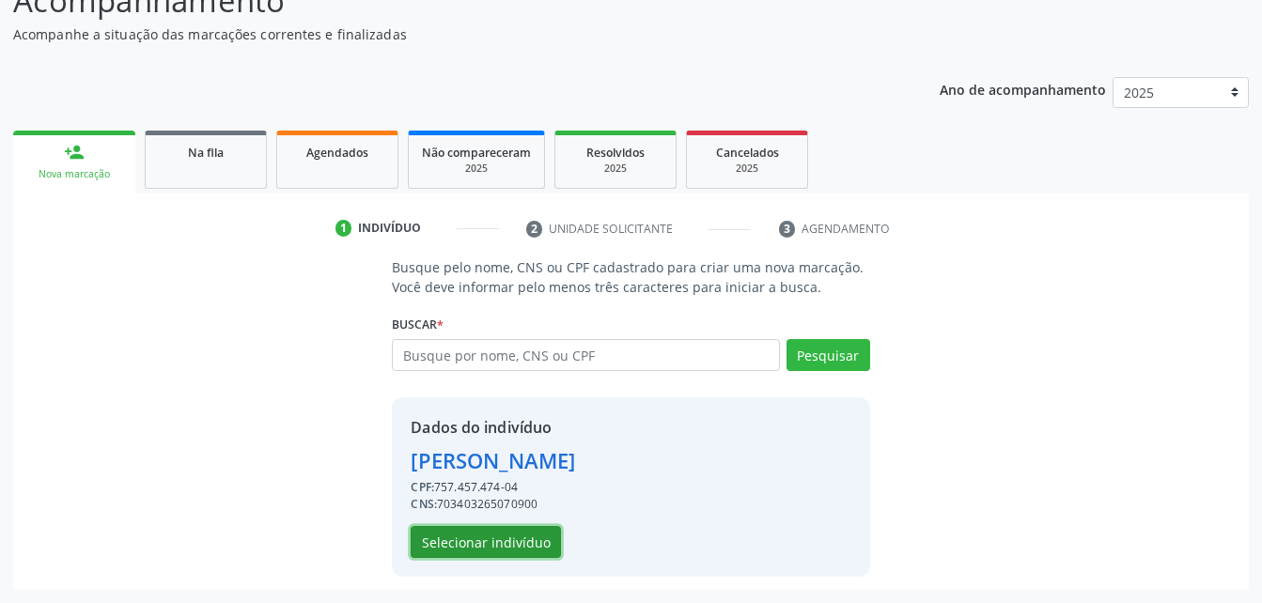
click at [513, 550] on button "Selecionar indivíduo" at bounding box center [486, 542] width 150 height 32
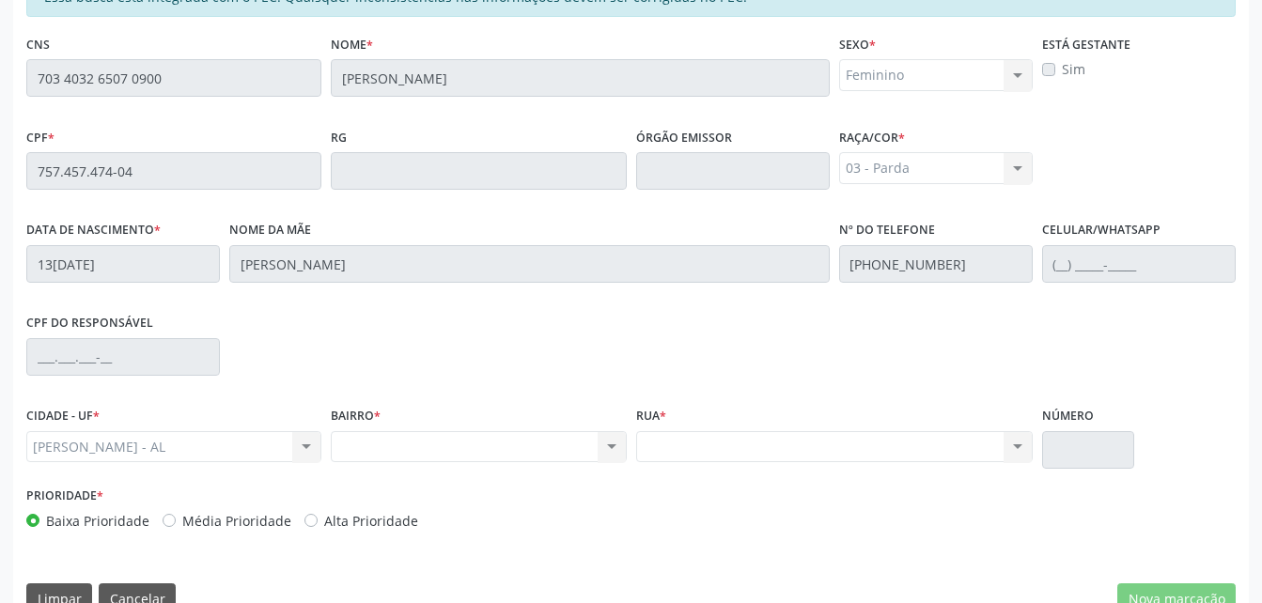
scroll to position [271, 0]
